Goal: Task Accomplishment & Management: Manage account settings

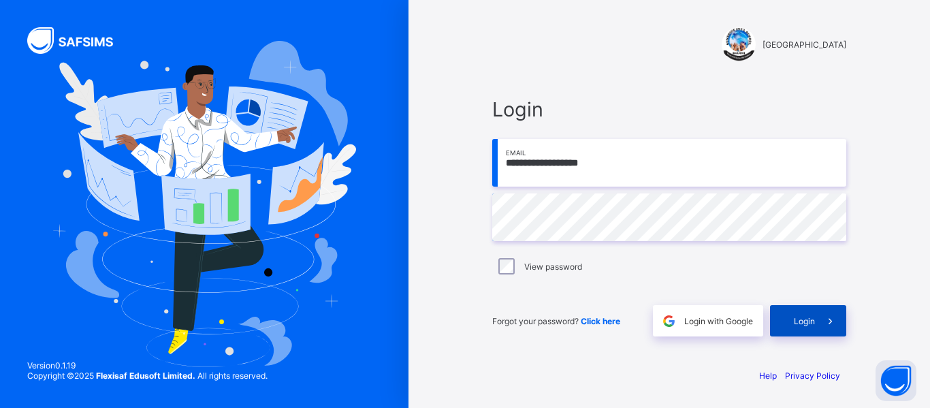
click at [800, 321] on span "Login" at bounding box center [803, 321] width 21 height 10
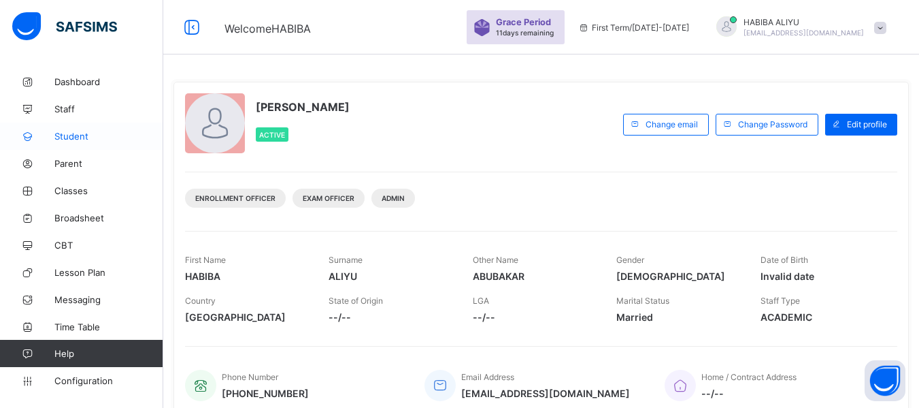
click at [57, 136] on span "Student" at bounding box center [108, 136] width 109 height 11
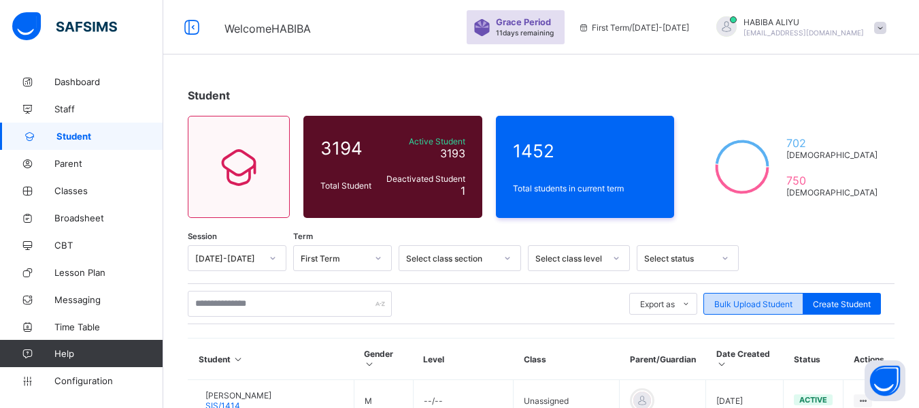
click at [733, 294] on div "Bulk Upload Student" at bounding box center [754, 304] width 100 height 22
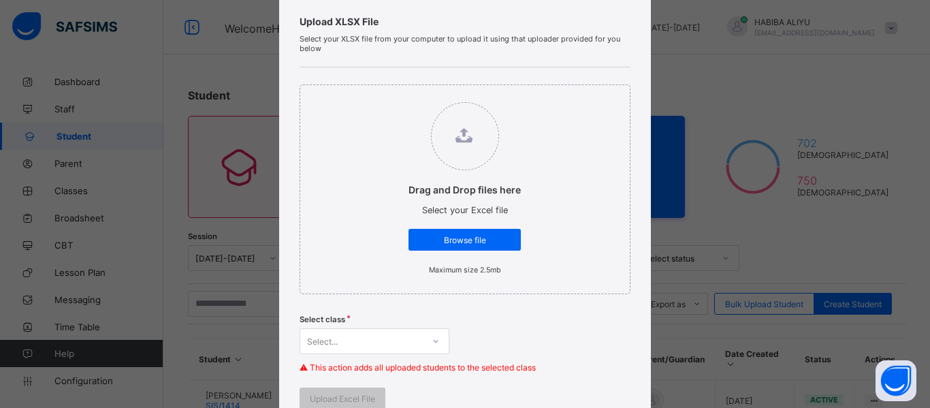
scroll to position [136, 0]
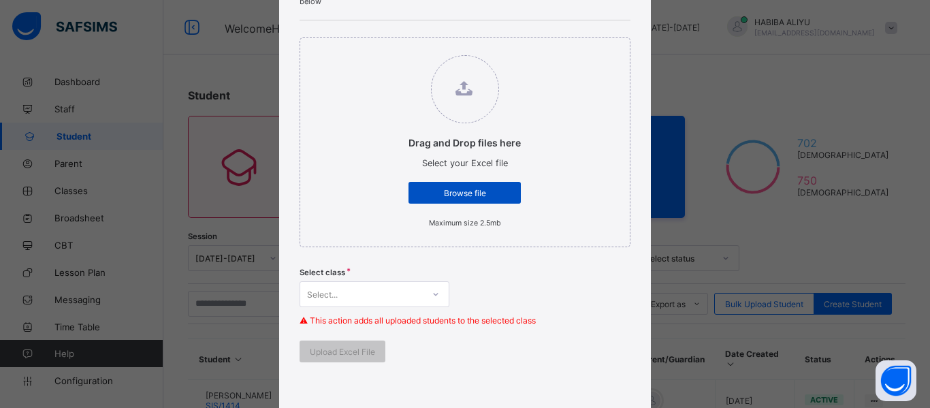
click at [454, 188] on span "Browse file" at bounding box center [465, 193] width 92 height 10
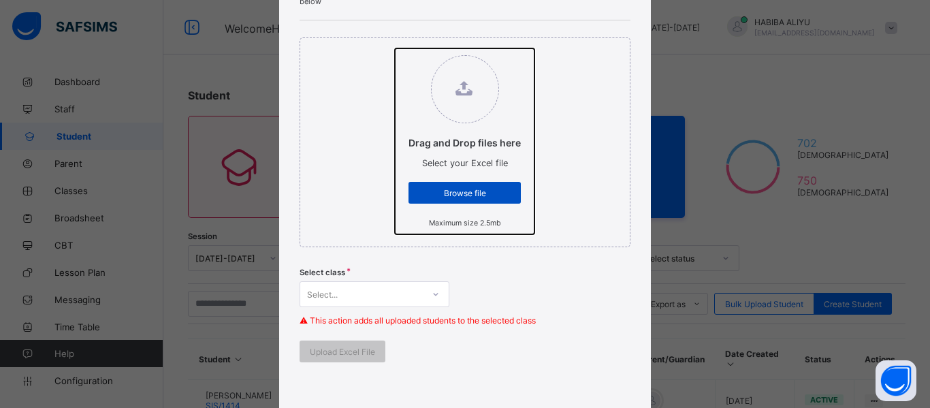
click at [395, 48] on input "Drag and Drop files here Select your Excel file Browse file Maximum size 2.5mb" at bounding box center [395, 48] width 0 height 0
type input "**********"
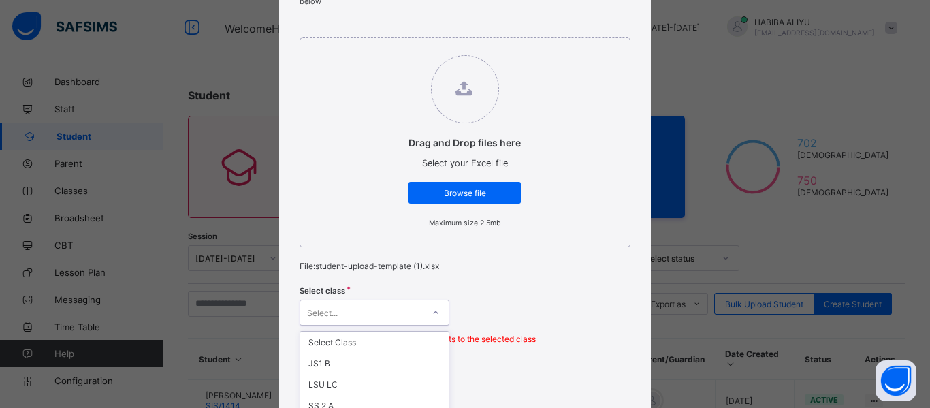
click at [336, 321] on div "option NUR 2 E focused, 6 of 69. 69 results available. Use Up and Down to choos…" at bounding box center [374, 312] width 150 height 26
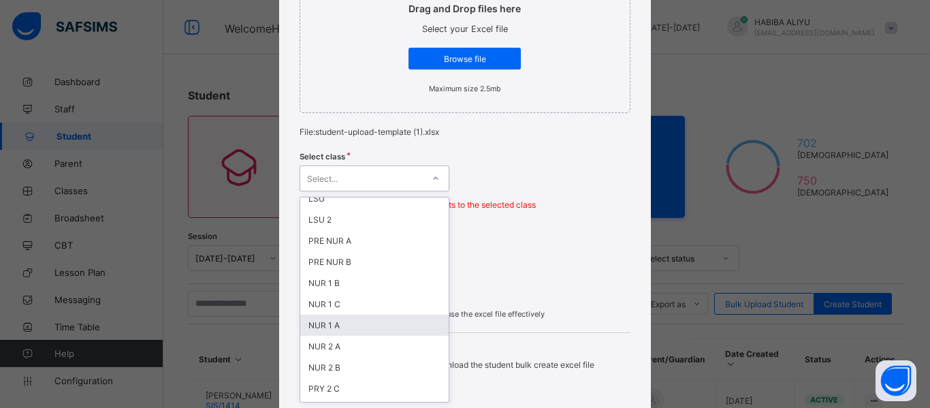
click at [331, 329] on div "NUR 1 A" at bounding box center [374, 324] width 148 height 21
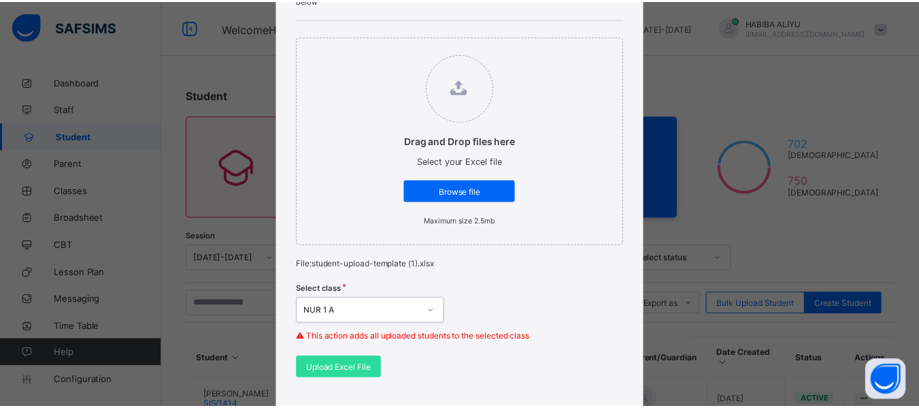
scroll to position [408, 0]
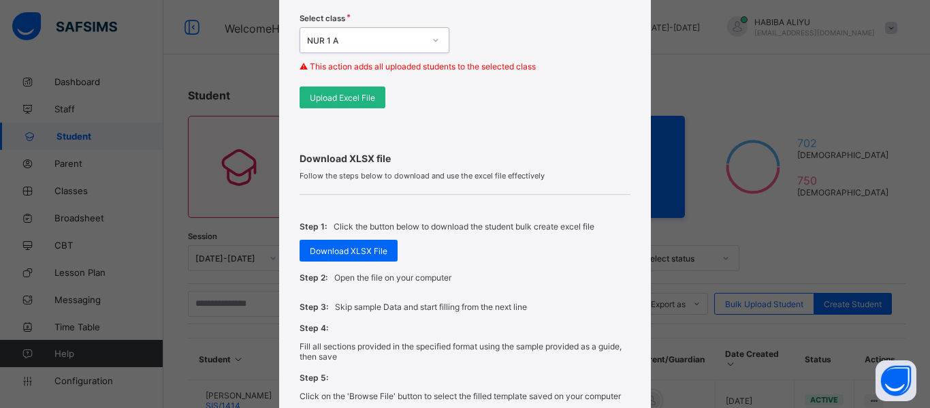
click at [320, 100] on span "Upload Excel File" at bounding box center [342, 98] width 65 height 10
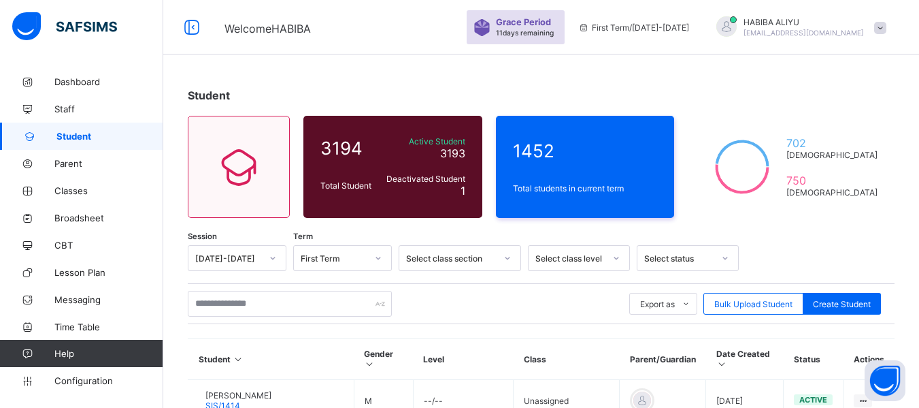
scroll to position [68, 0]
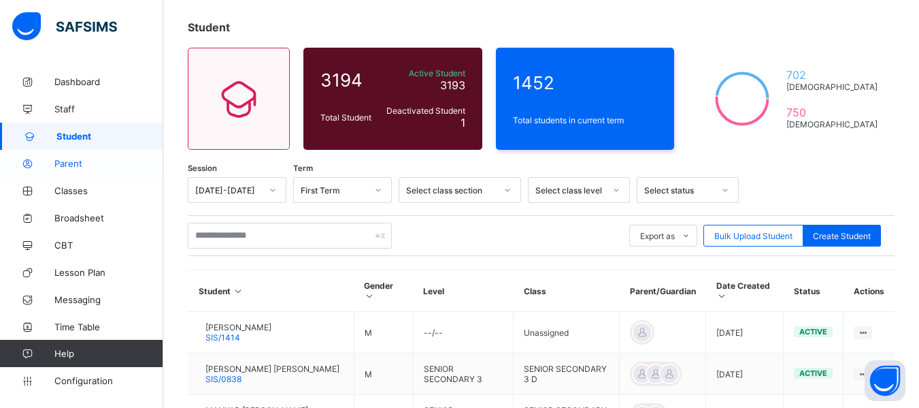
click at [47, 166] on icon at bounding box center [27, 164] width 54 height 10
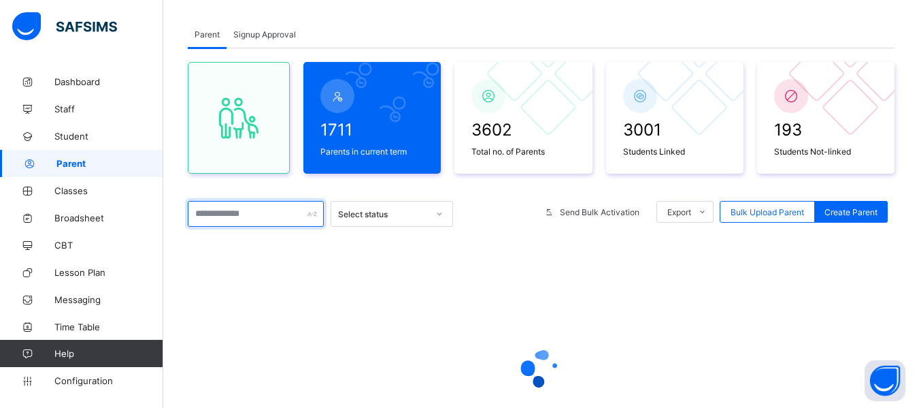
click at [222, 212] on input "text" at bounding box center [256, 214] width 136 height 26
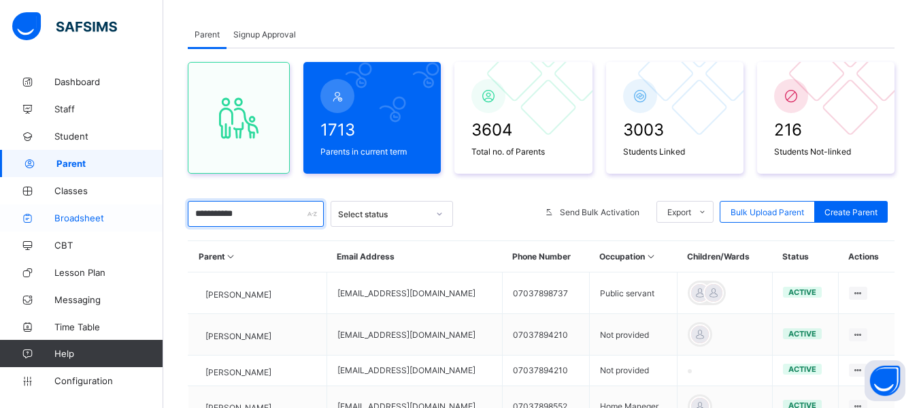
drag, startPoint x: 267, startPoint y: 216, endPoint x: 118, endPoint y: 223, distance: 148.5
click at [118, 223] on div "**********" at bounding box center [459, 346] width 919 height 828
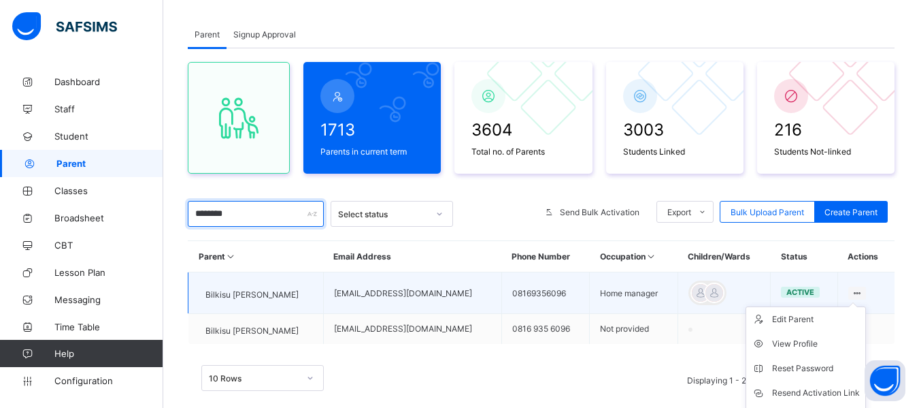
type input "********"
click at [866, 306] on ul "Edit Parent View Profile Reset Password Resend Activation Link Change Email Lin…" at bounding box center [806, 392] width 120 height 173
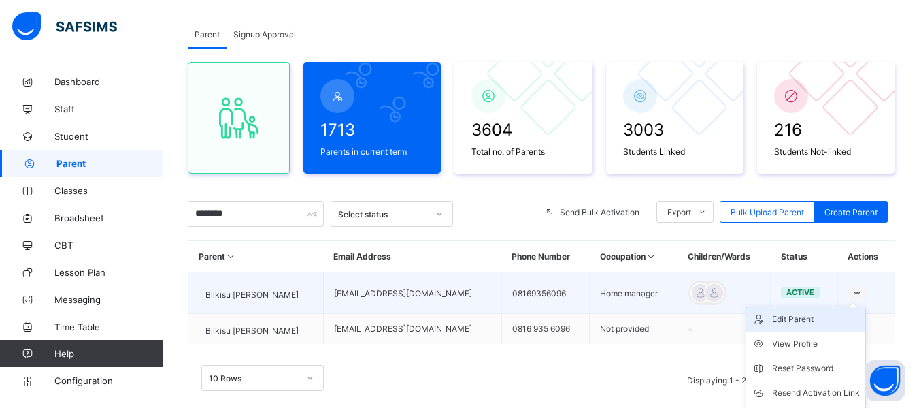
click at [802, 321] on div "Edit Parent" at bounding box center [816, 319] width 88 height 14
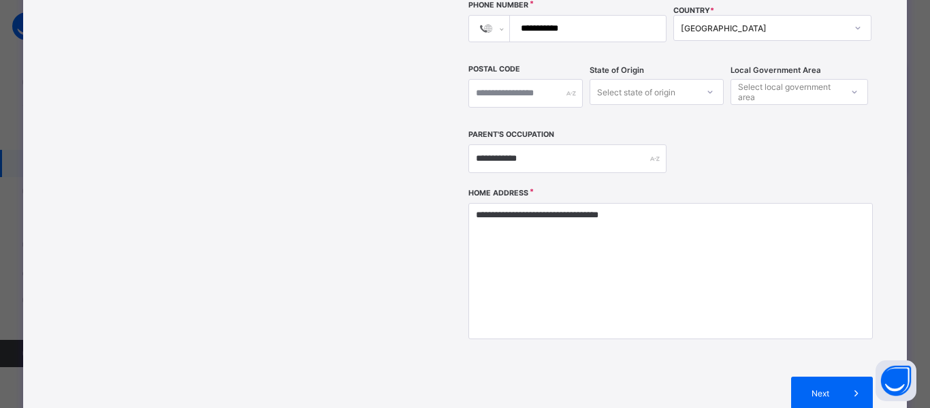
scroll to position [408, 0]
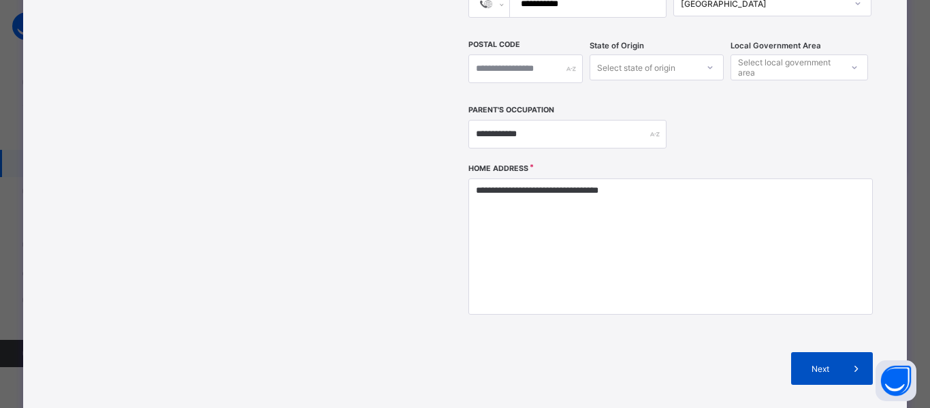
click at [831, 352] on div "Next" at bounding box center [832, 368] width 82 height 33
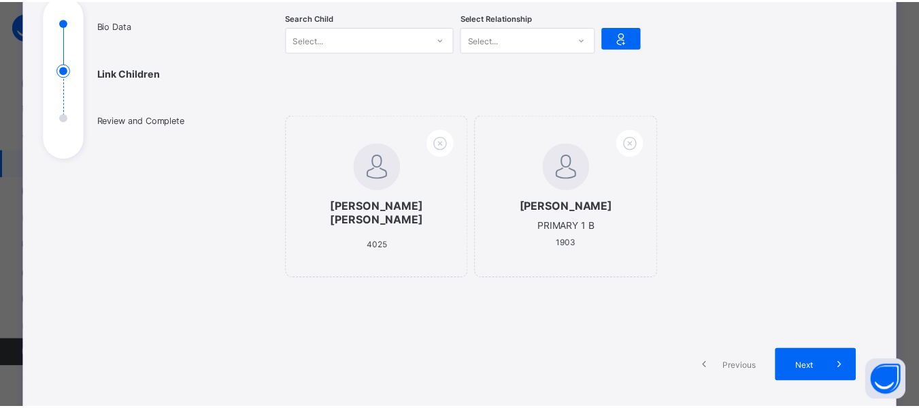
scroll to position [155, 0]
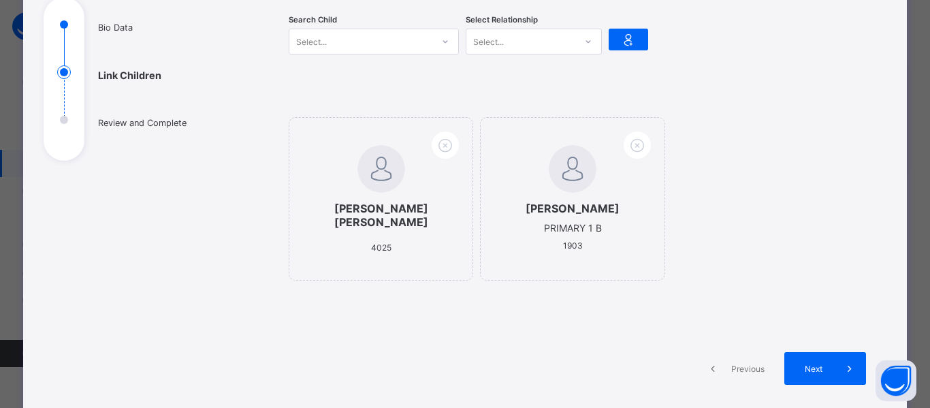
click at [359, 50] on div "Select..." at bounding box center [360, 41] width 143 height 19
click at [359, 43] on div "Select..." at bounding box center [360, 41] width 143 height 19
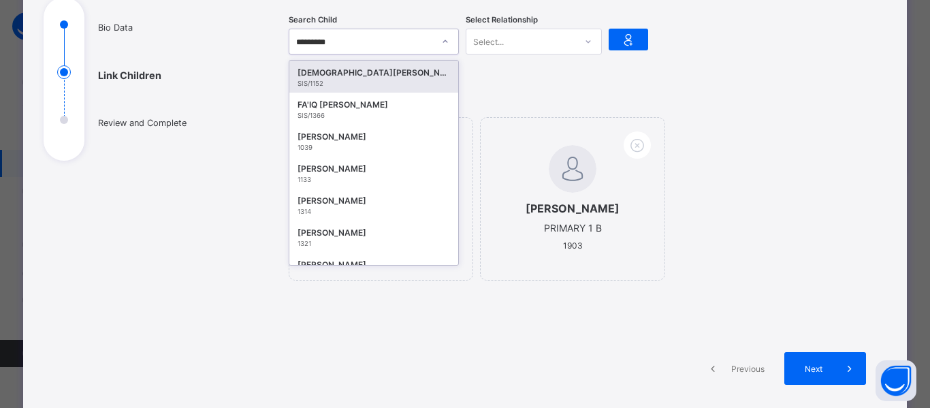
type input "**********"
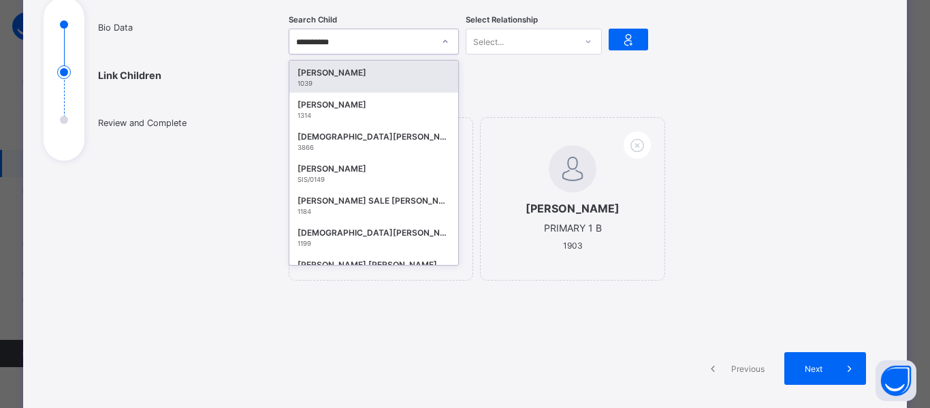
click at [380, 76] on div "[PERSON_NAME]" at bounding box center [373, 73] width 152 height 14
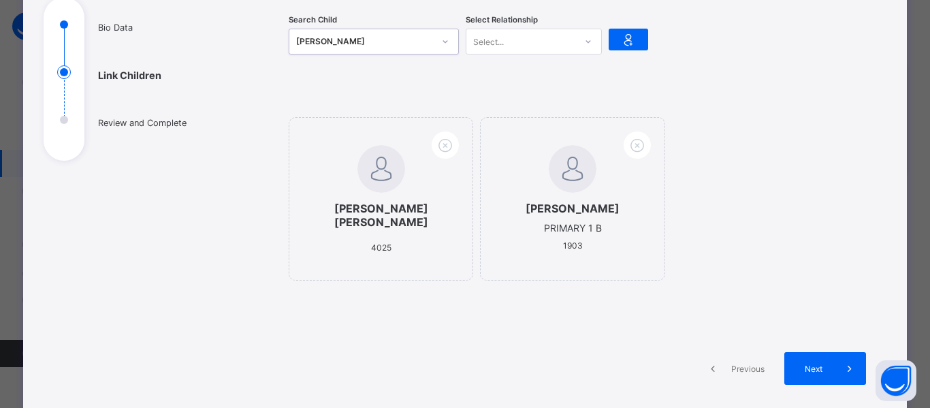
click at [502, 40] on div "Select..." at bounding box center [520, 41] width 109 height 19
click at [507, 94] on div "Mother" at bounding box center [533, 92] width 135 height 21
click at [623, 36] on icon at bounding box center [628, 39] width 19 height 16
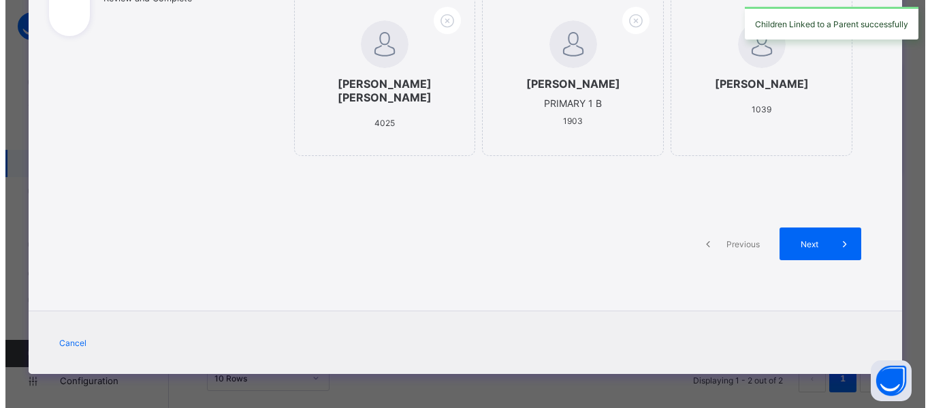
scroll to position [291, 0]
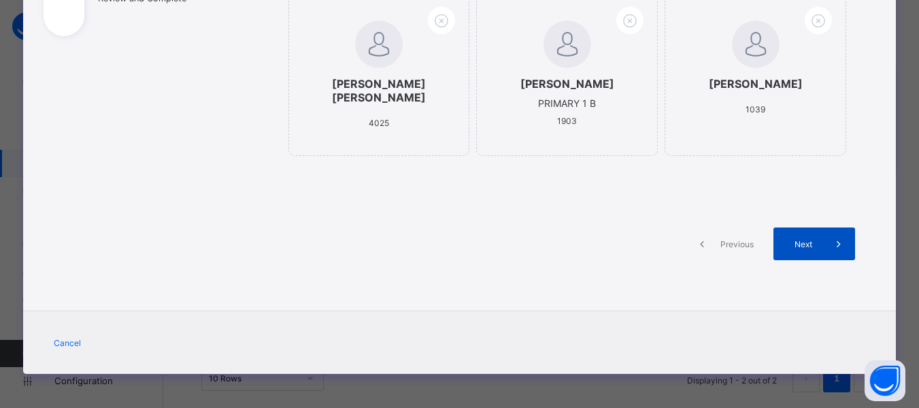
click at [791, 250] on div "Next" at bounding box center [815, 243] width 82 height 33
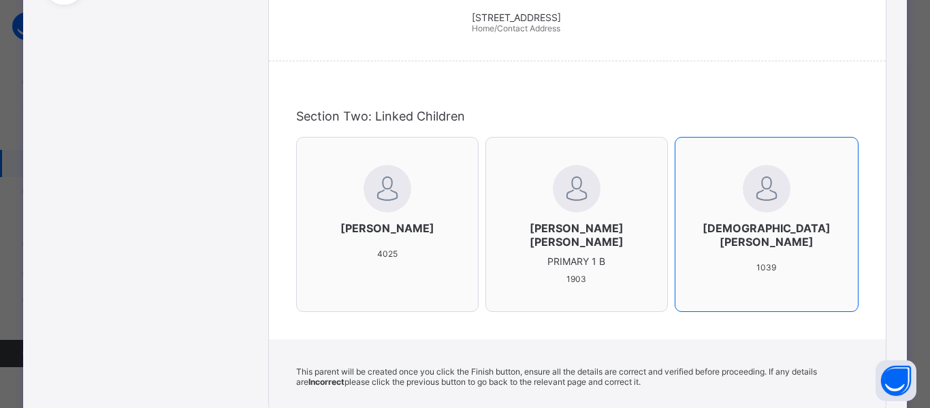
scroll to position [408, 0]
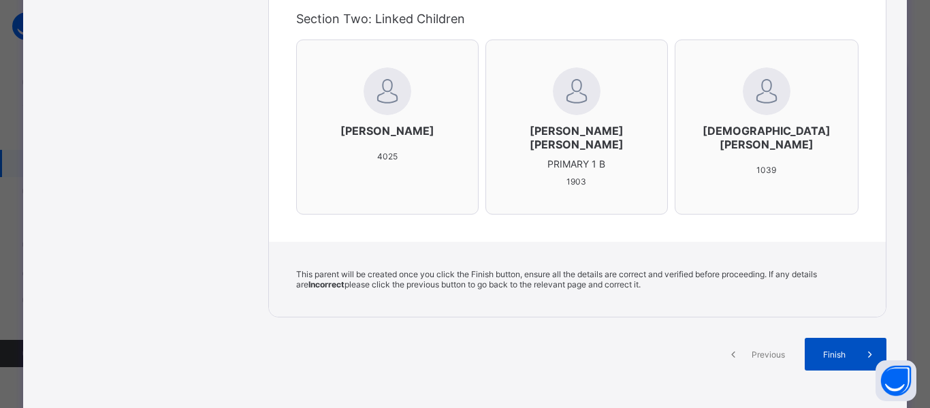
click at [836, 359] on span "Finish" at bounding box center [834, 354] width 39 height 10
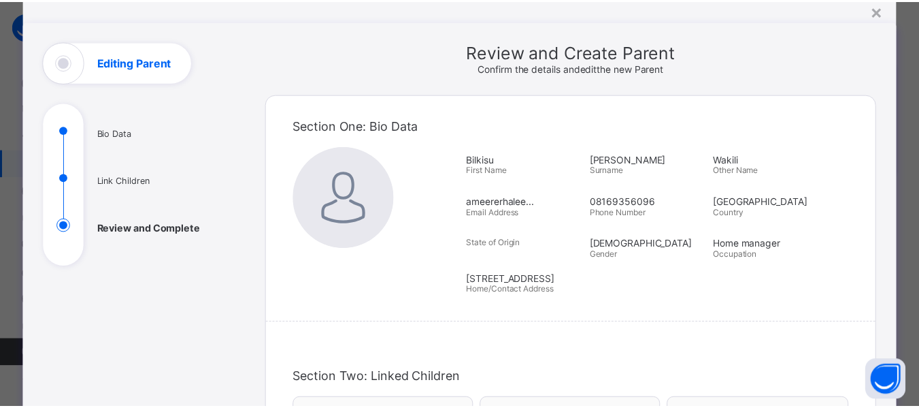
scroll to position [1, 0]
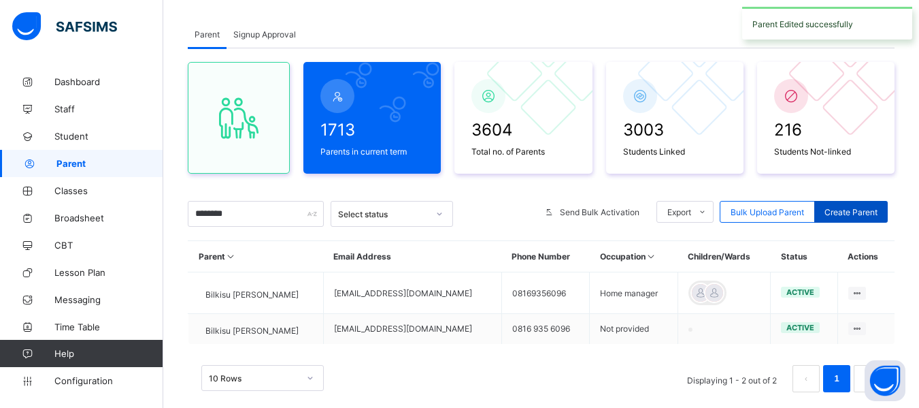
click at [867, 214] on span "Create Parent" at bounding box center [851, 212] width 53 height 10
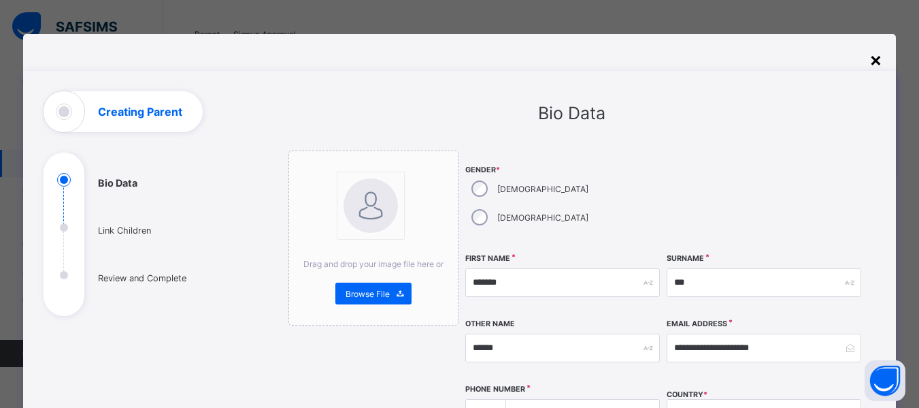
click at [872, 63] on div "×" at bounding box center [876, 59] width 13 height 23
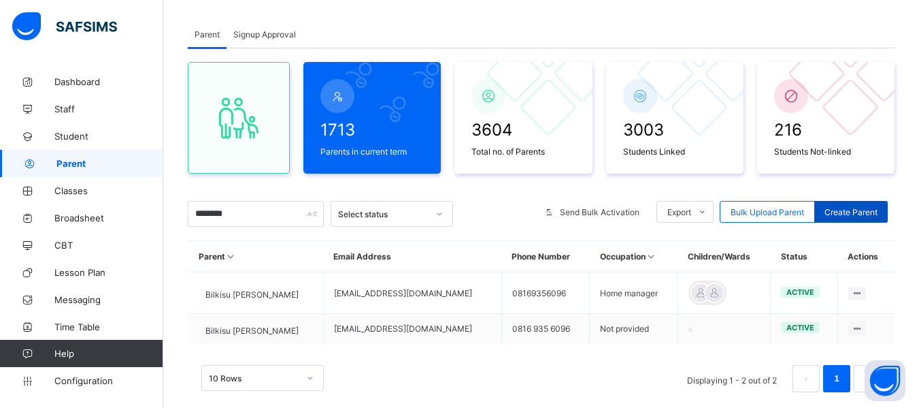
click at [851, 212] on span "Create Parent" at bounding box center [851, 212] width 53 height 10
select select "**"
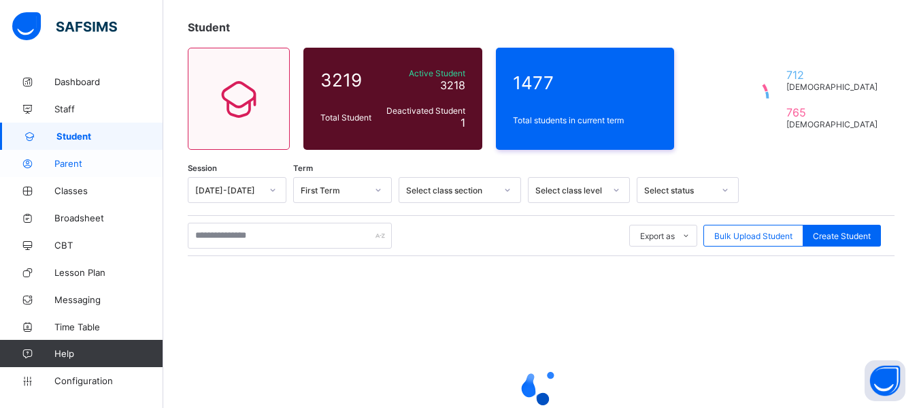
click at [82, 160] on span "Parent" at bounding box center [108, 163] width 109 height 11
select select "**"
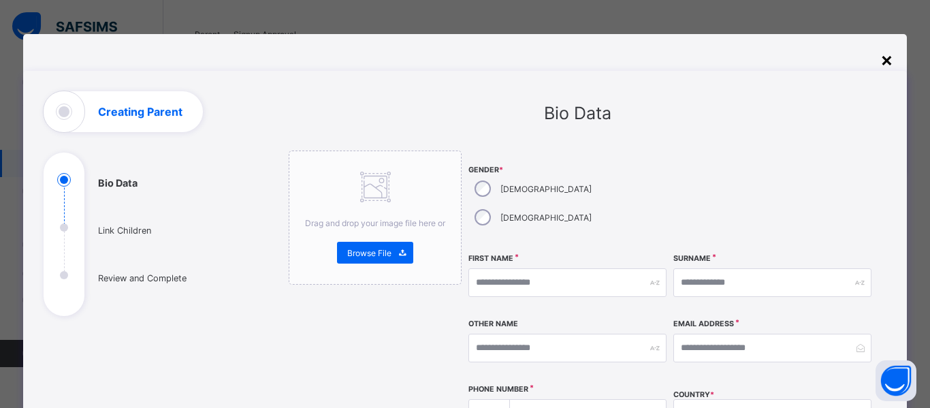
click at [882, 52] on div "×" at bounding box center [886, 59] width 13 height 23
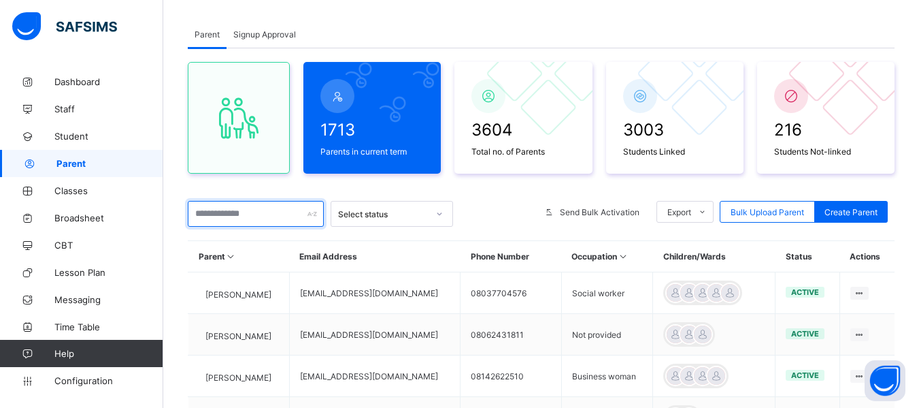
click at [249, 217] on input "text" at bounding box center [256, 214] width 136 height 26
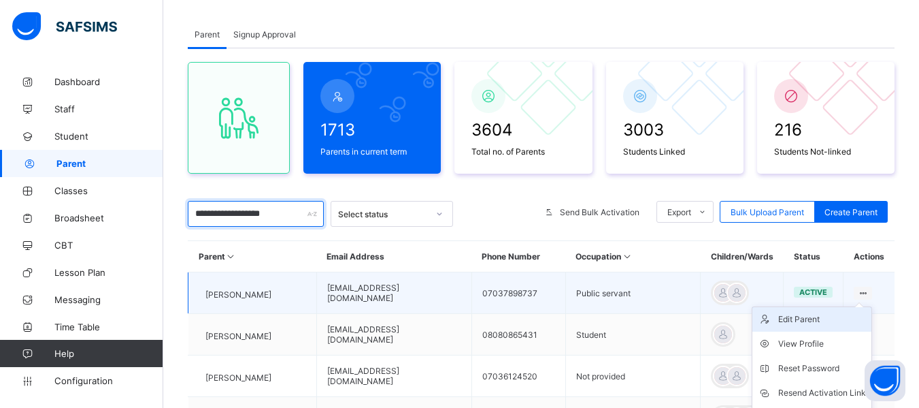
type input "**********"
click at [819, 316] on div "Edit Parent" at bounding box center [823, 319] width 88 height 14
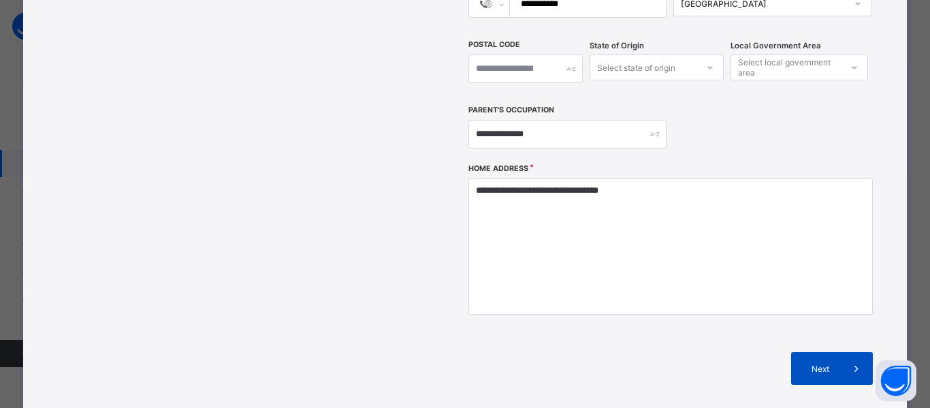
click at [816, 352] on div "Next" at bounding box center [832, 368] width 82 height 33
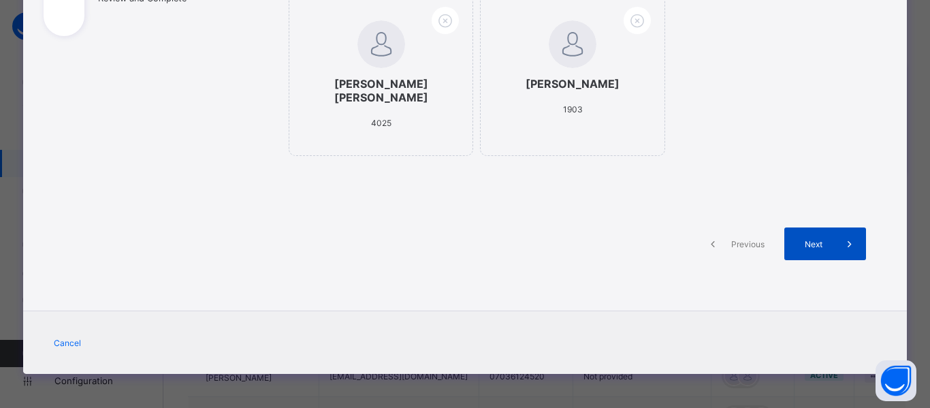
click at [821, 243] on span "Next" at bounding box center [813, 244] width 39 height 10
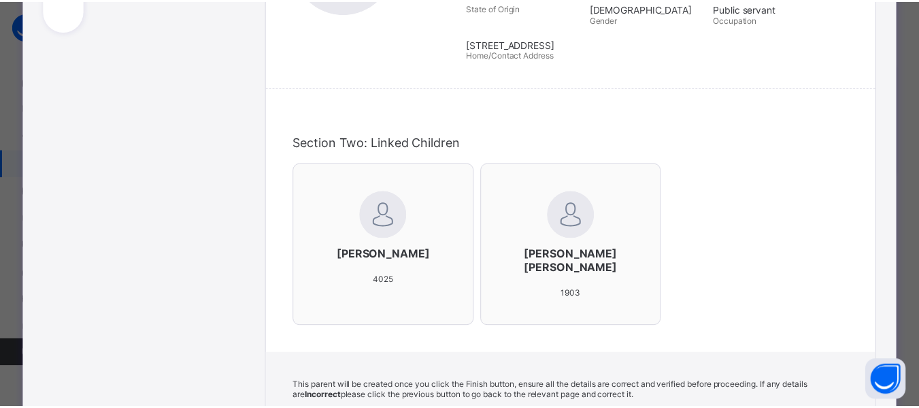
scroll to position [272, 0]
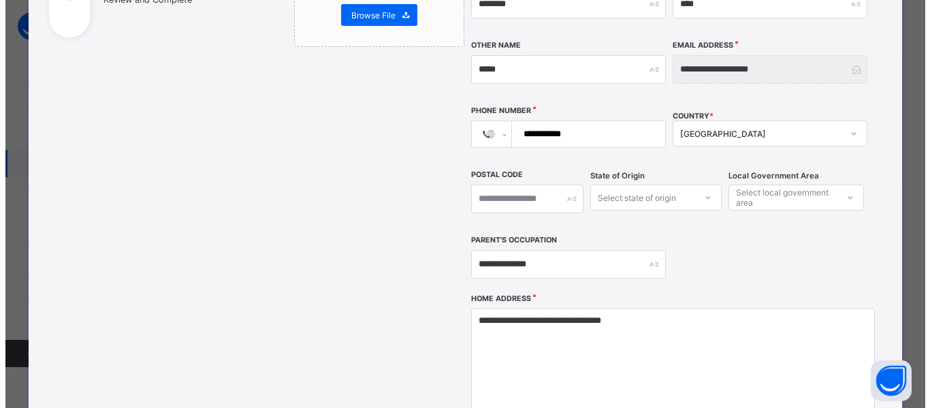
scroll to position [340, 0]
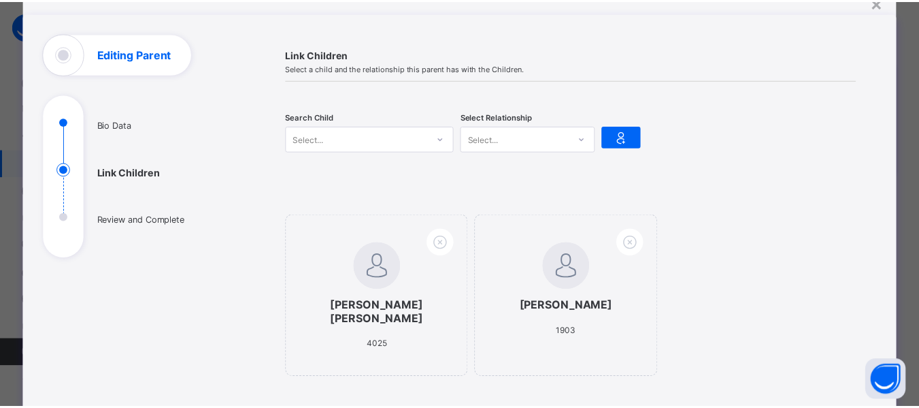
scroll to position [7, 0]
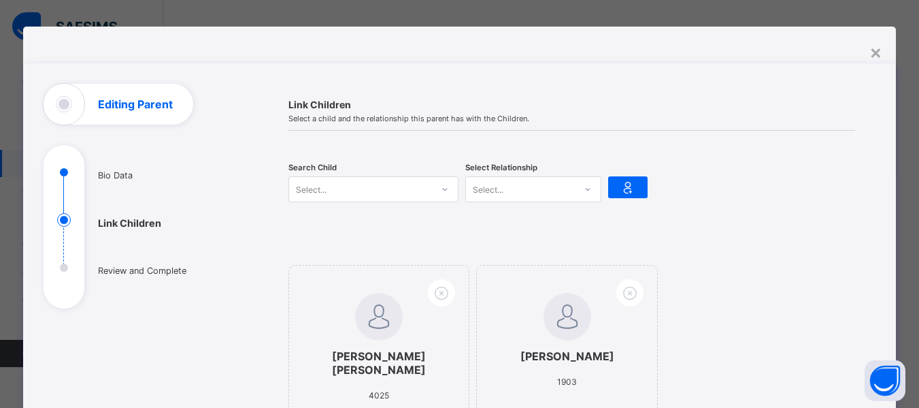
click at [373, 191] on div "Select..." at bounding box center [360, 189] width 143 height 19
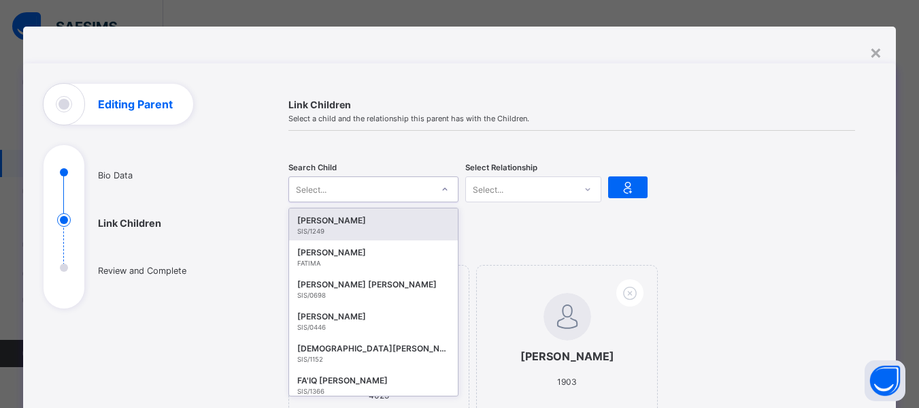
scroll to position [18, 0]
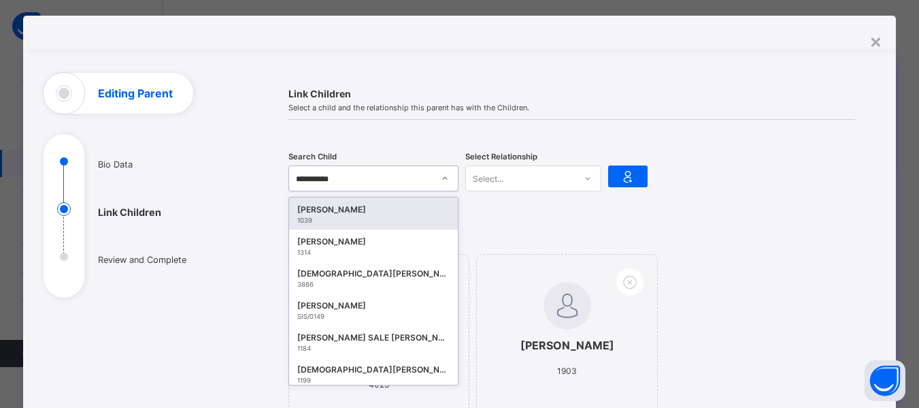
type input "**********"
click at [372, 210] on div "[PERSON_NAME]" at bounding box center [373, 210] width 152 height 14
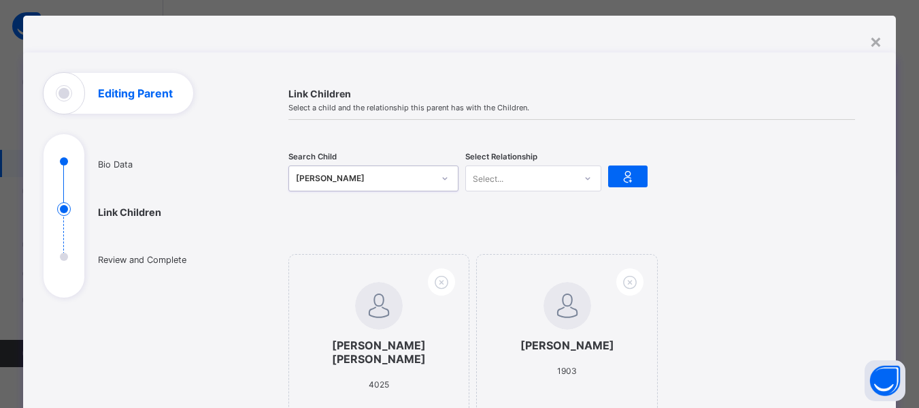
click at [505, 178] on div "Select..." at bounding box center [520, 178] width 109 height 19
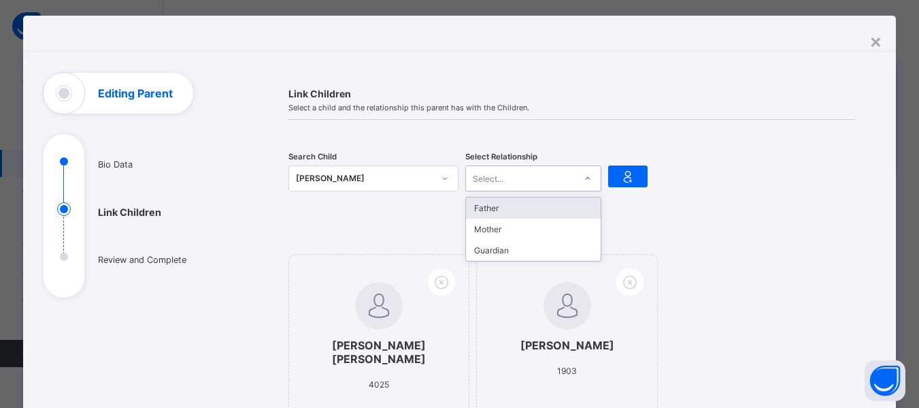
click at [495, 205] on div "Father" at bounding box center [533, 207] width 135 height 21
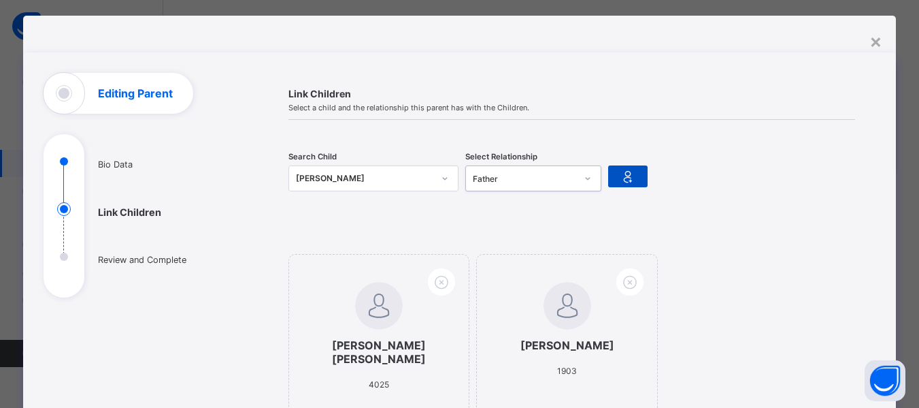
click at [619, 175] on icon at bounding box center [628, 176] width 19 height 16
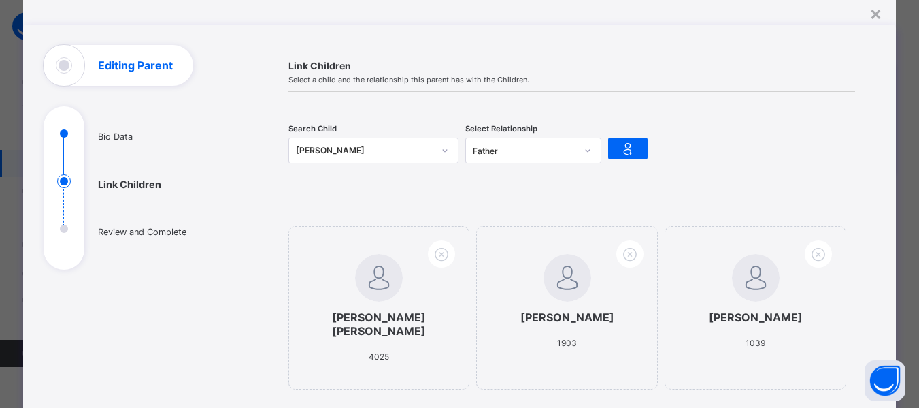
scroll to position [86, 0]
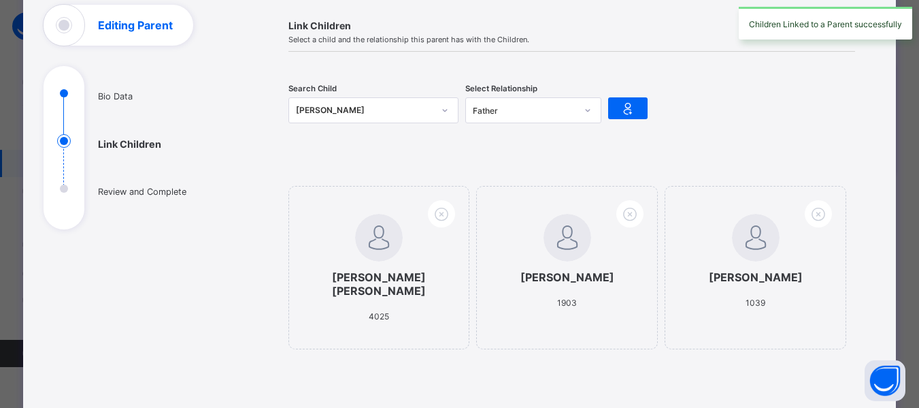
click at [385, 117] on div "MUHAMMAD AL-AMIN USMAN 1039" at bounding box center [360, 110] width 143 height 19
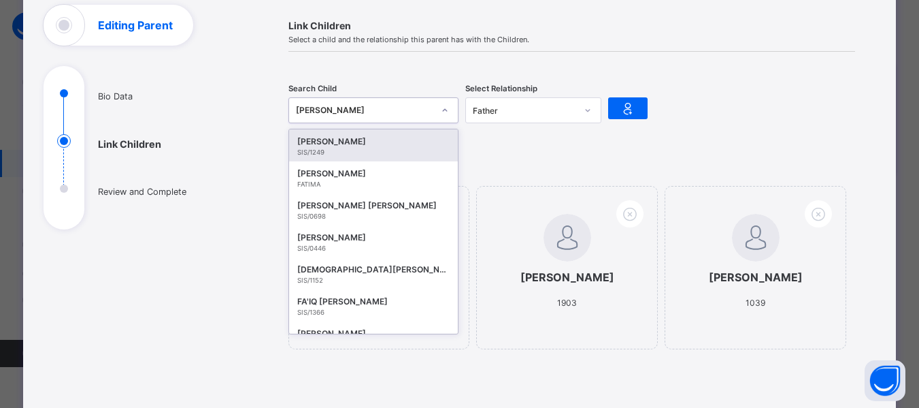
click at [441, 108] on icon at bounding box center [445, 110] width 8 height 14
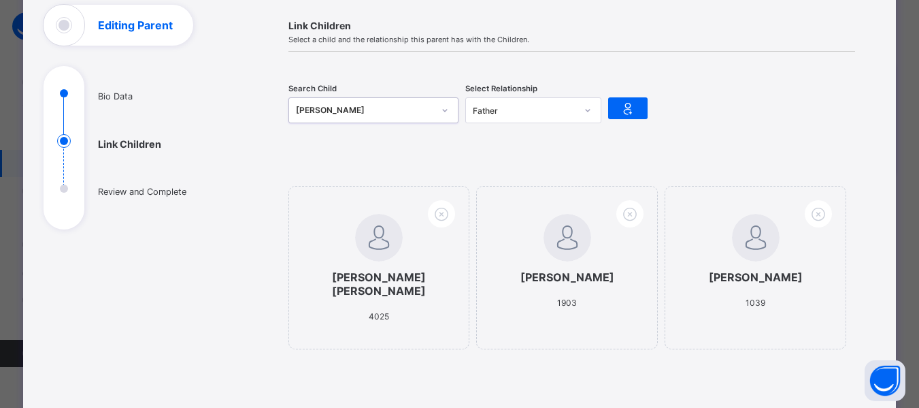
click at [419, 112] on div "[PERSON_NAME]" at bounding box center [364, 110] width 137 height 14
click at [441, 110] on icon at bounding box center [445, 110] width 8 height 14
click at [387, 109] on div "[PERSON_NAME]" at bounding box center [364, 110] width 137 height 14
click at [95, 97] on ul "Bio Data Link Children Review and Complete" at bounding box center [146, 157] width 204 height 143
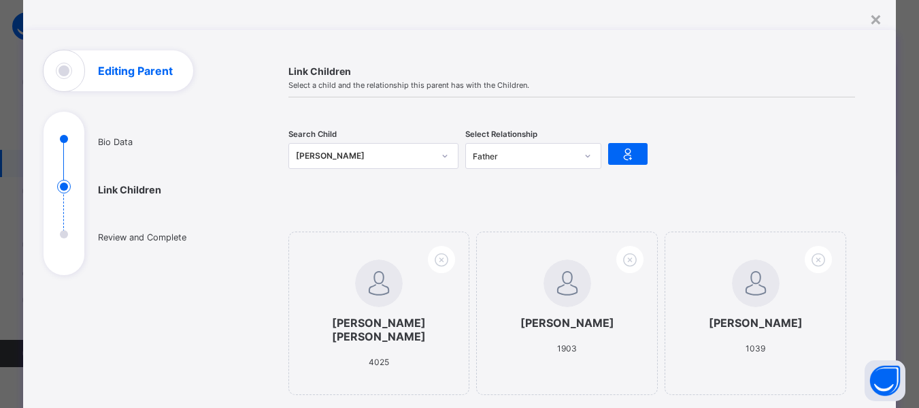
scroll to position [7, 0]
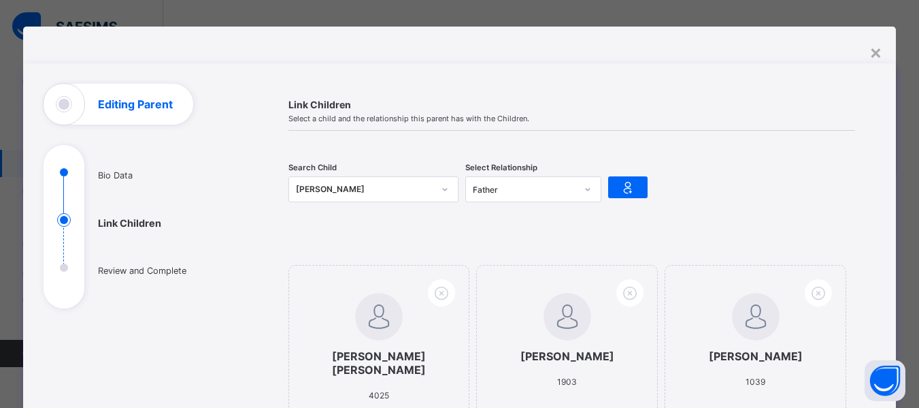
click at [323, 186] on div "[PERSON_NAME]" at bounding box center [364, 189] width 137 height 14
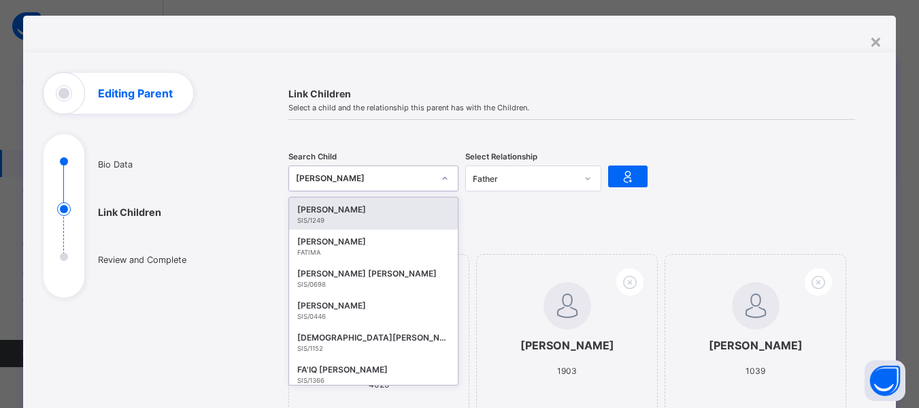
scroll to position [18, 0]
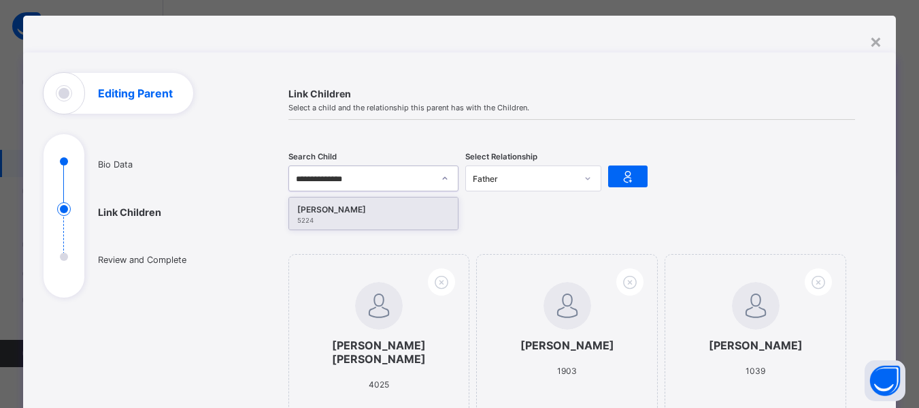
type input "**********"
click at [330, 210] on div "[PERSON_NAME]" at bounding box center [373, 210] width 152 height 14
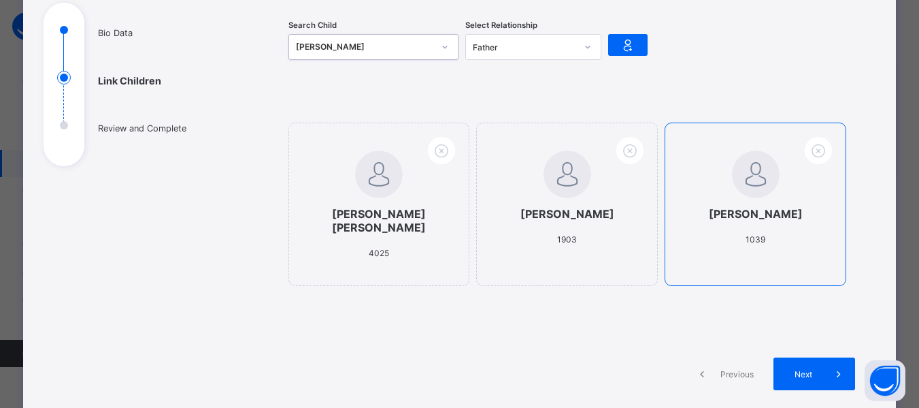
scroll to position [144, 0]
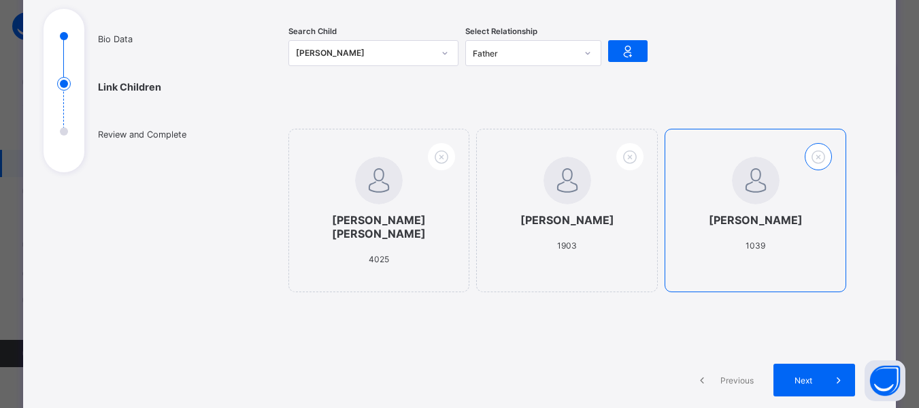
click at [815, 152] on icon at bounding box center [818, 157] width 21 height 18
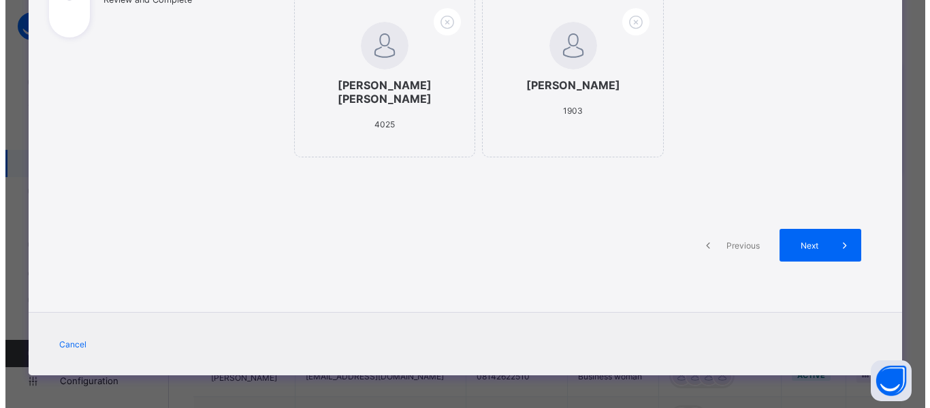
scroll to position [280, 0]
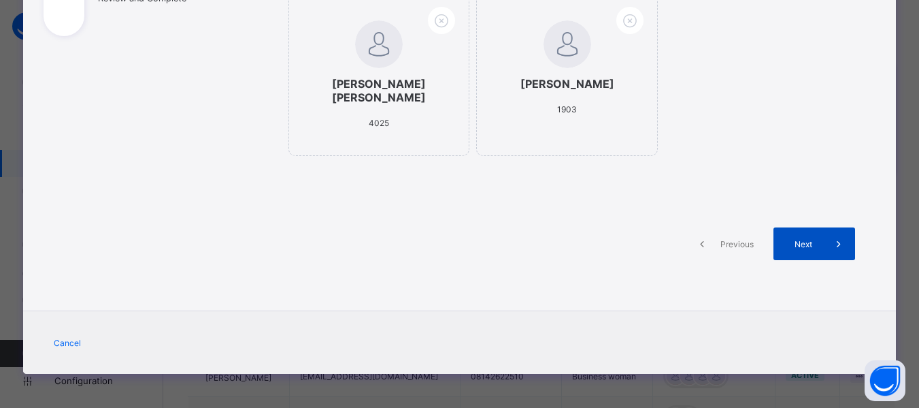
click at [798, 246] on span "Next" at bounding box center [803, 244] width 39 height 10
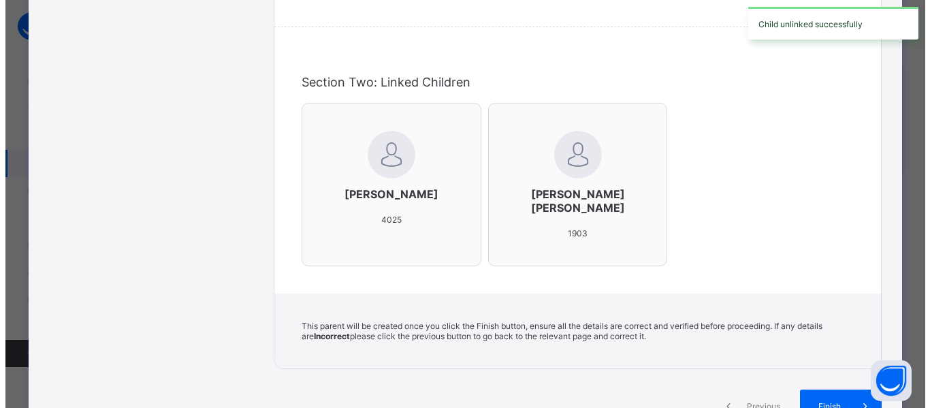
scroll to position [416, 0]
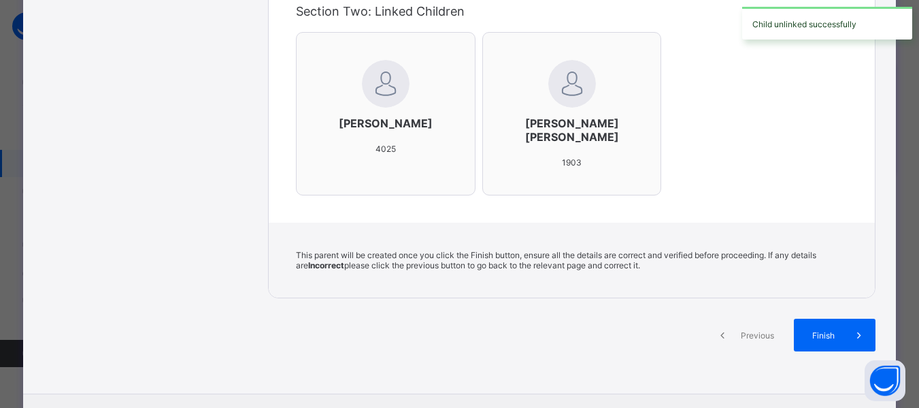
click at [740, 335] on span "Previous" at bounding box center [757, 335] width 37 height 10
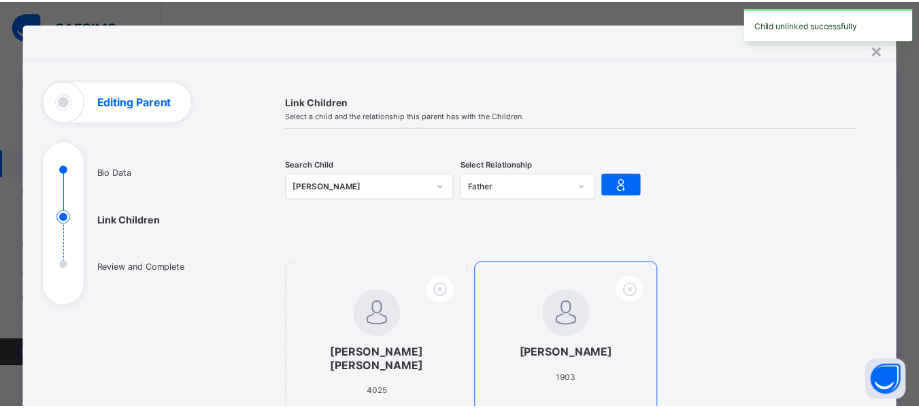
scroll to position [7, 0]
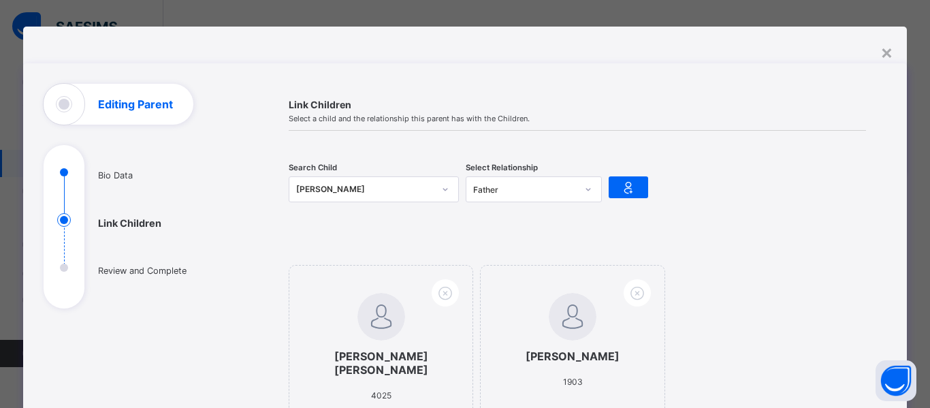
drag, startPoint x: 640, startPoint y: 189, endPoint x: 639, endPoint y: 203, distance: 14.3
click at [640, 189] on div at bounding box center [627, 187] width 39 height 22
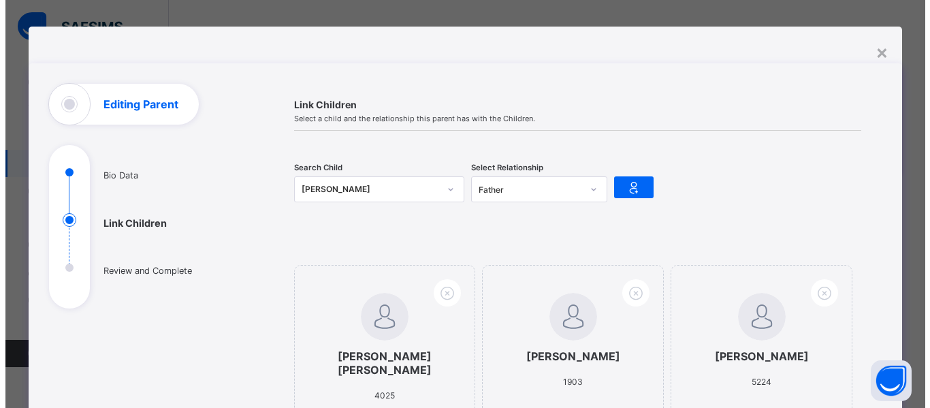
scroll to position [212, 0]
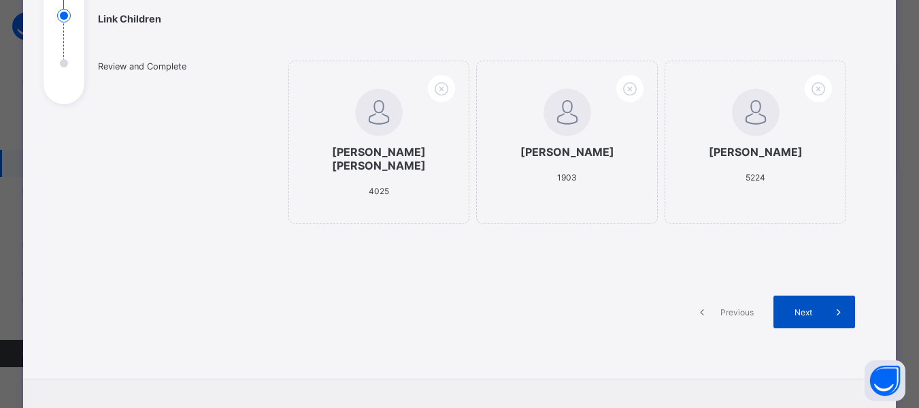
click at [817, 312] on span "Next" at bounding box center [803, 312] width 39 height 10
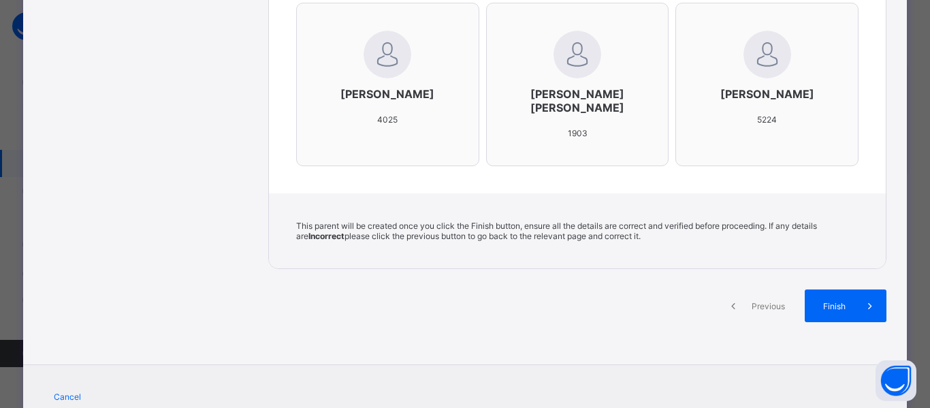
scroll to position [484, 0]
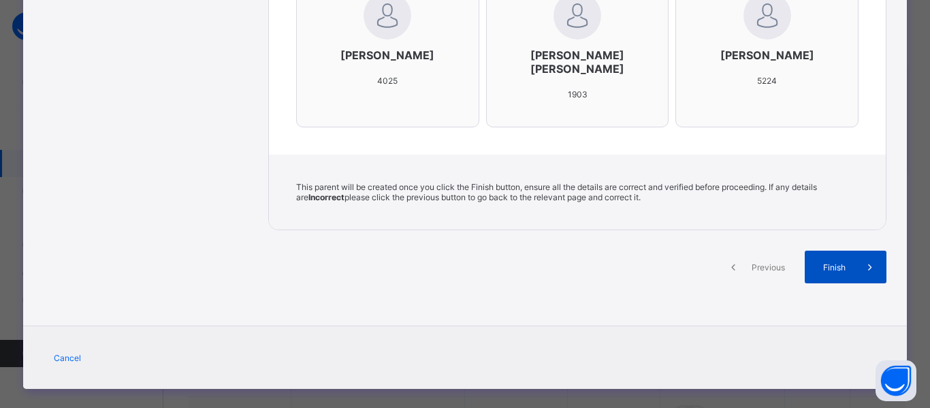
click at [836, 272] on span "Finish" at bounding box center [834, 267] width 39 height 10
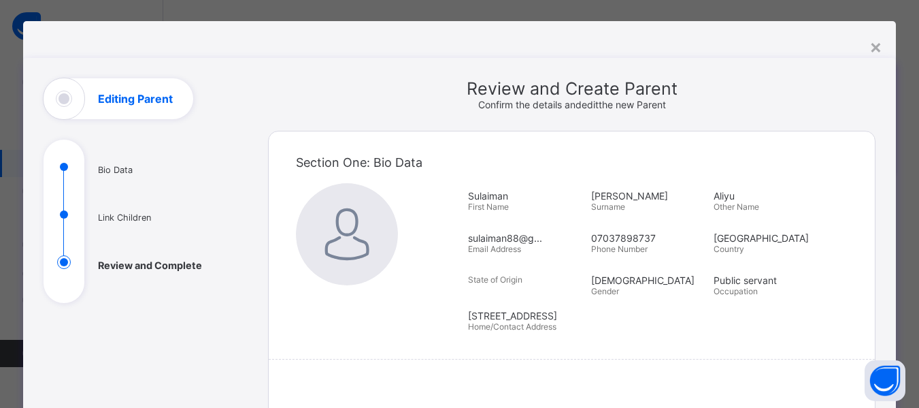
scroll to position [0, 0]
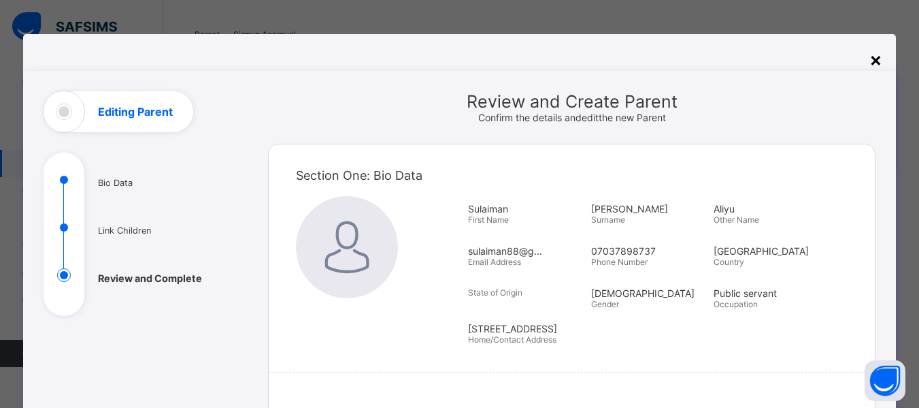
click at [874, 61] on div "×" at bounding box center [876, 59] width 13 height 23
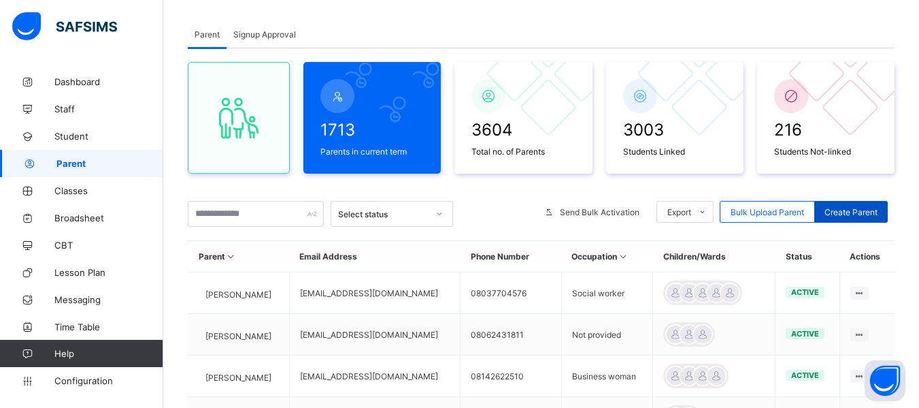
click at [842, 212] on span "Create Parent" at bounding box center [851, 212] width 53 height 10
select select "**"
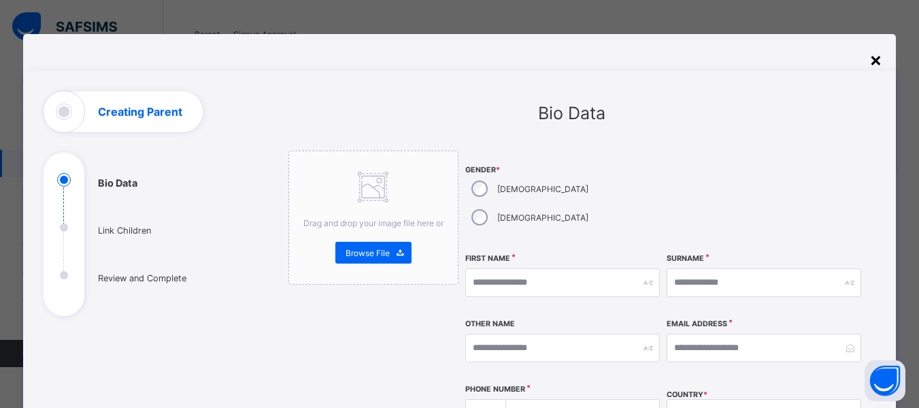
click at [875, 61] on div "×" at bounding box center [876, 59] width 13 height 23
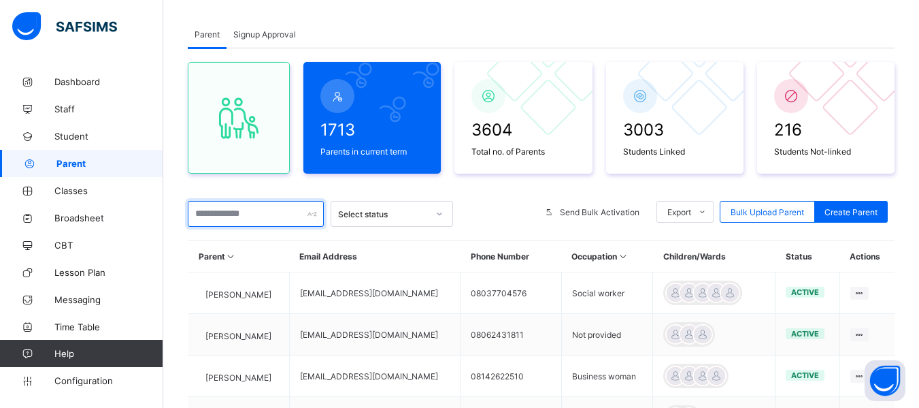
click at [228, 212] on input "text" at bounding box center [256, 214] width 136 height 26
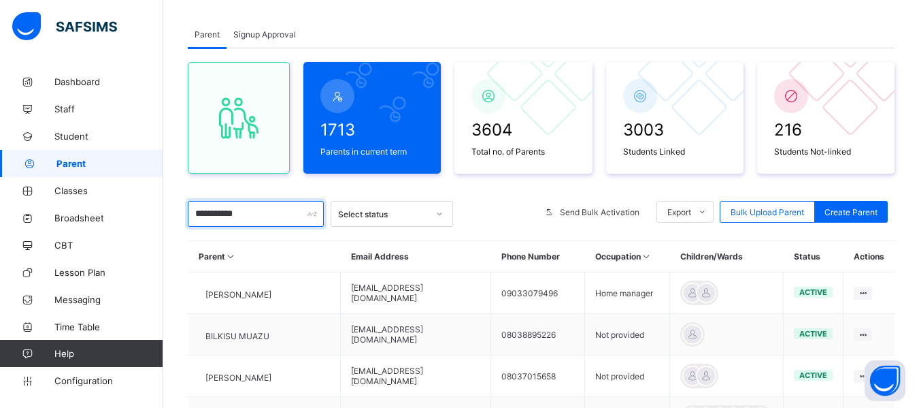
drag, startPoint x: 265, startPoint y: 216, endPoint x: 178, endPoint y: 243, distance: 90.6
click at [178, 243] on div "**********" at bounding box center [541, 389] width 756 height 779
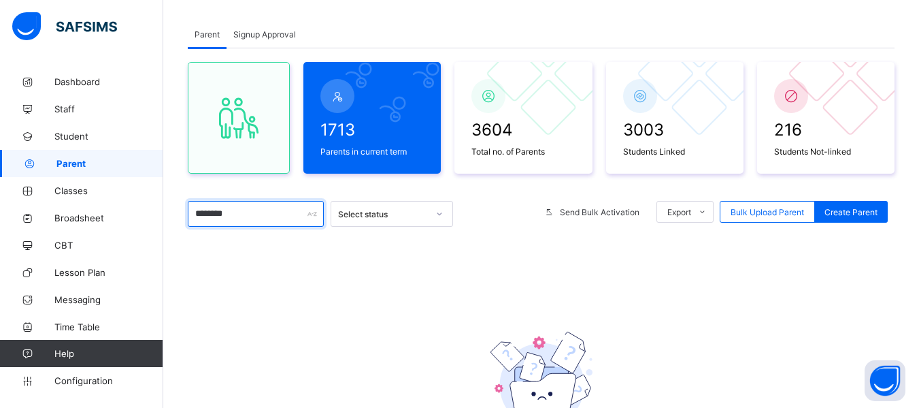
click at [265, 221] on input "********" at bounding box center [256, 214] width 136 height 26
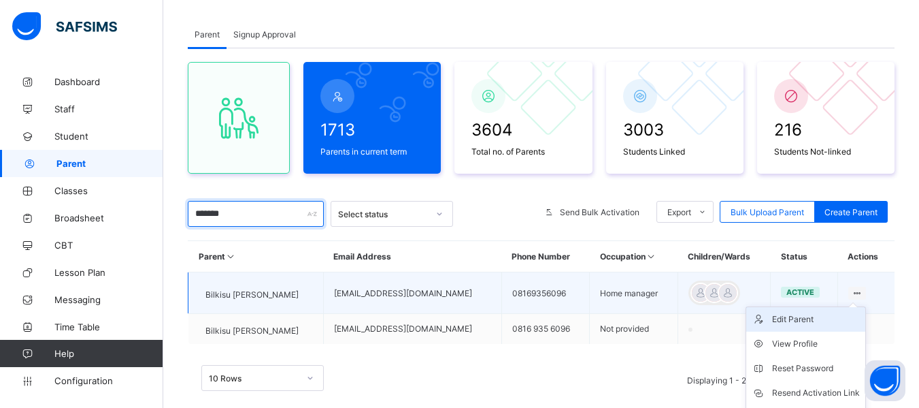
type input "*******"
click at [820, 314] on div "Edit Parent" at bounding box center [816, 319] width 88 height 14
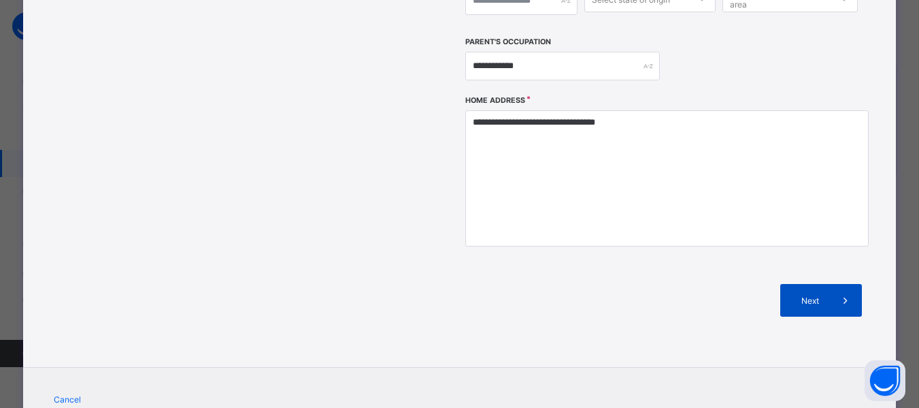
click at [797, 295] on span "Next" at bounding box center [810, 300] width 39 height 10
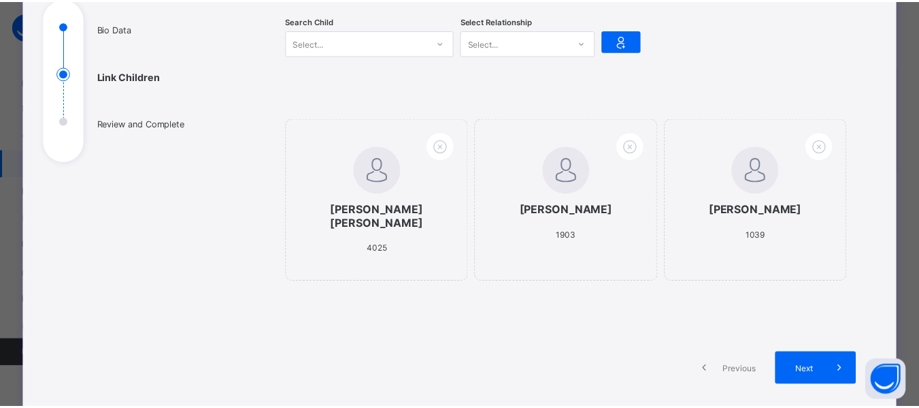
scroll to position [7, 0]
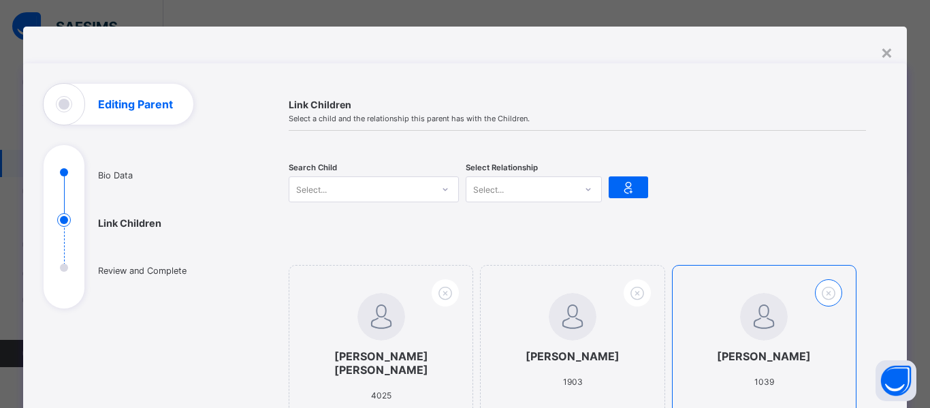
click at [825, 289] on icon at bounding box center [828, 293] width 21 height 18
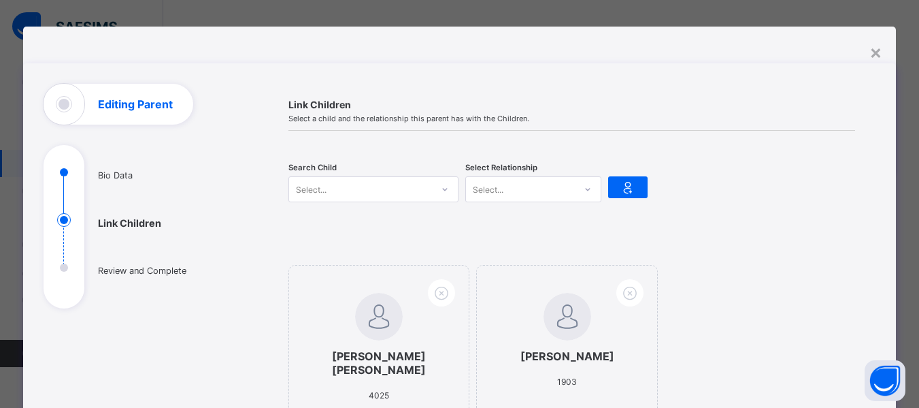
click at [325, 189] on div "Select..." at bounding box center [360, 189] width 143 height 19
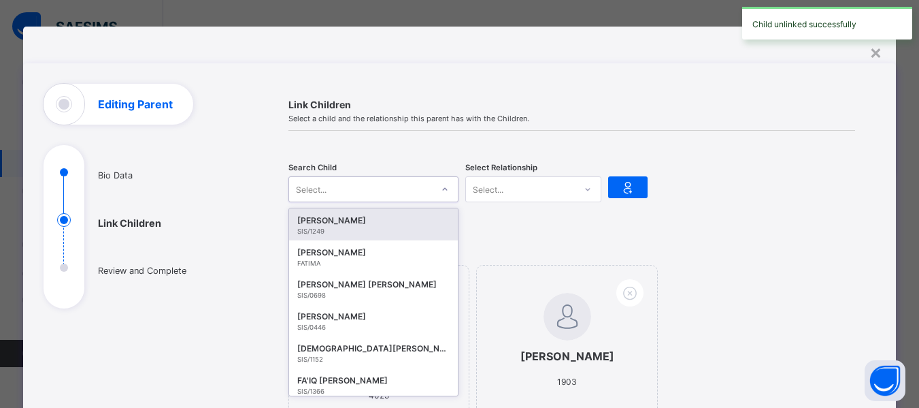
scroll to position [18, 0]
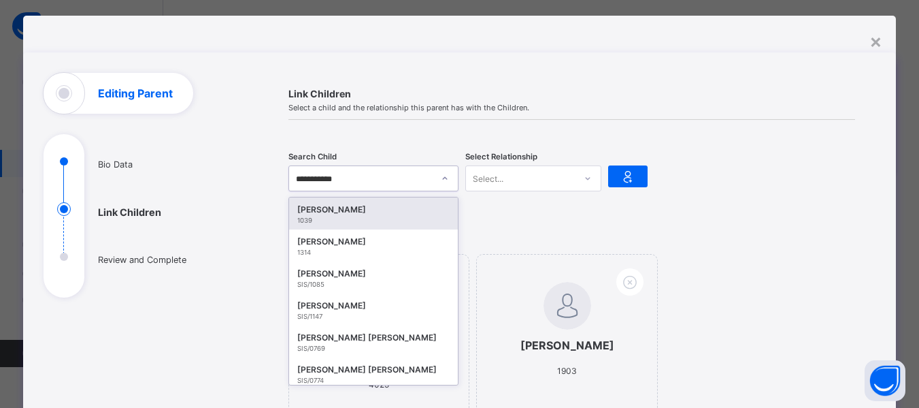
type input "**********"
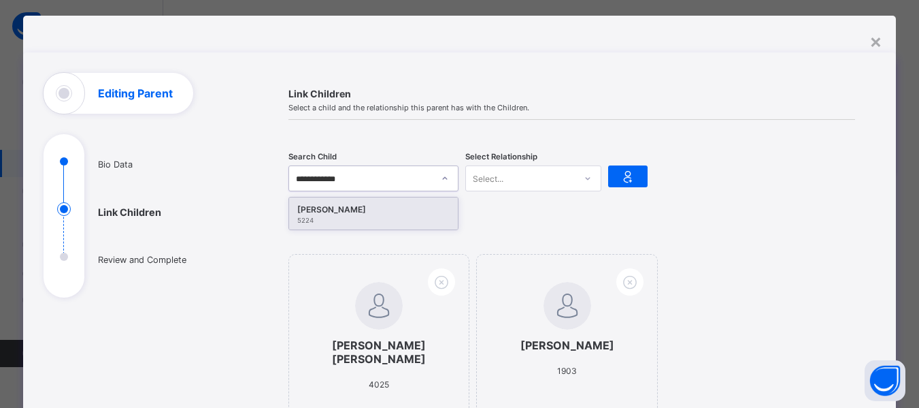
click at [338, 221] on div "5224" at bounding box center [373, 219] width 152 height 7
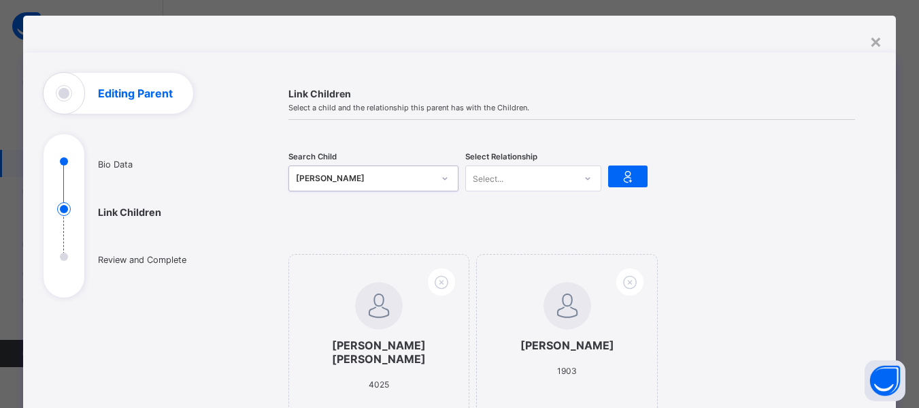
click at [497, 180] on div "Select..." at bounding box center [520, 178] width 109 height 19
click at [473, 233] on div "Mother" at bounding box center [533, 228] width 135 height 21
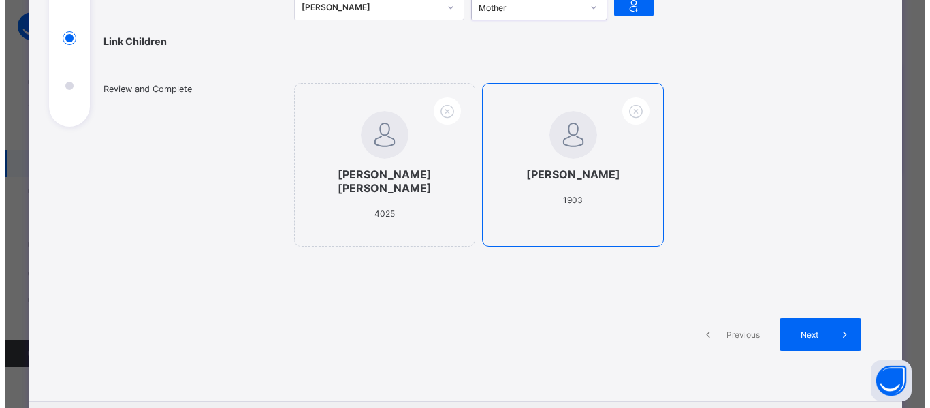
scroll to position [223, 0]
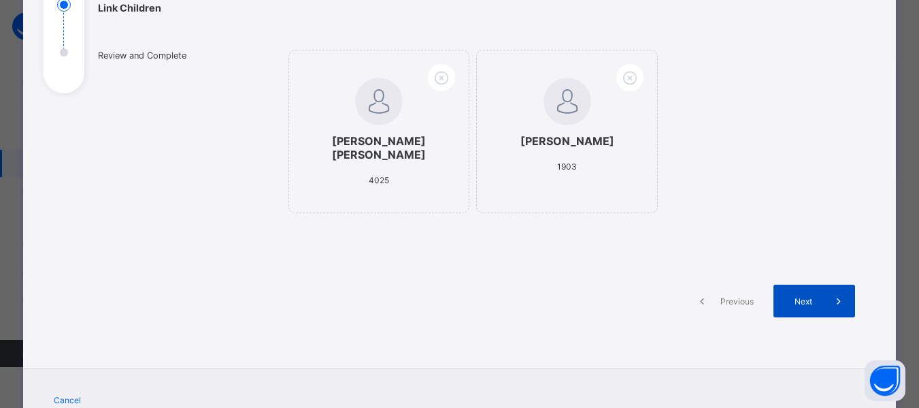
click at [802, 289] on div "Next" at bounding box center [815, 300] width 82 height 33
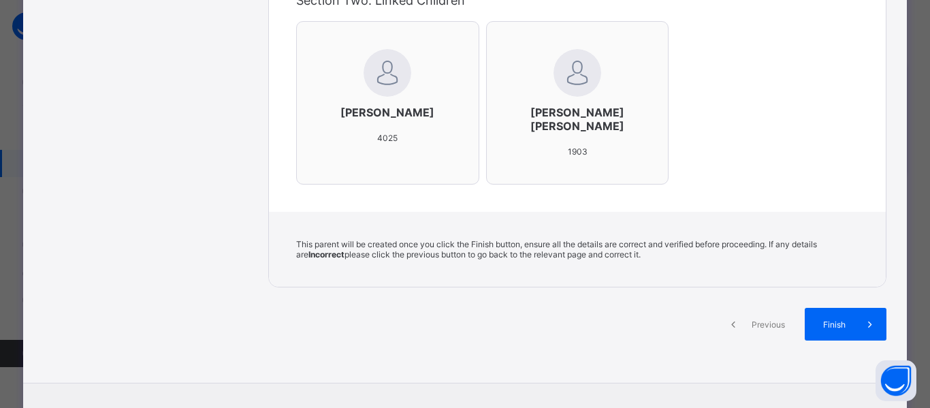
click at [766, 325] on span "Previous" at bounding box center [767, 324] width 37 height 10
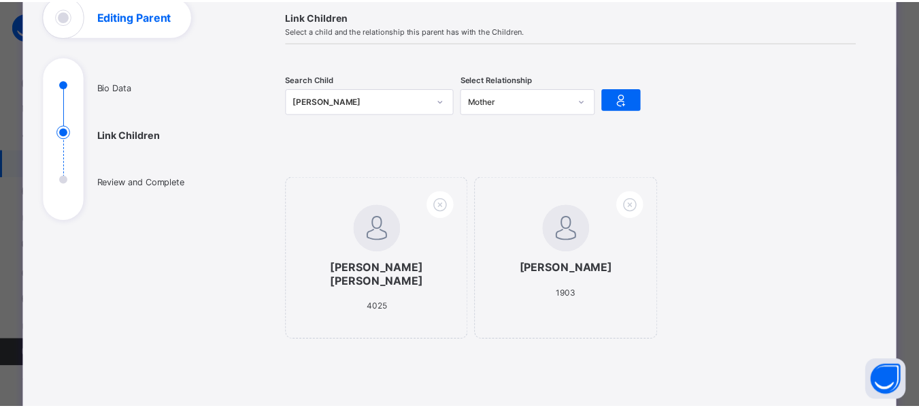
scroll to position [7, 0]
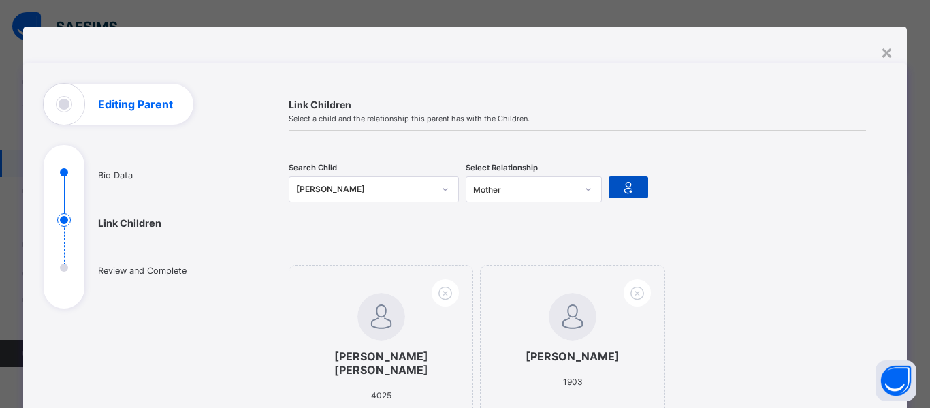
click at [632, 188] on icon at bounding box center [628, 187] width 19 height 16
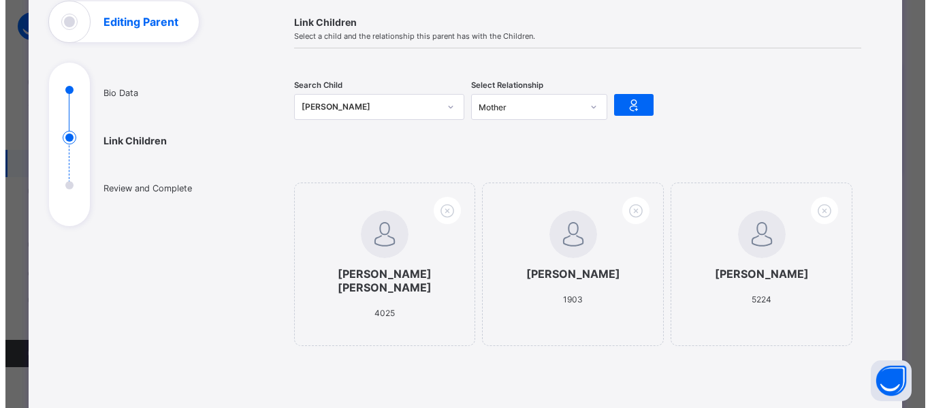
scroll to position [144, 0]
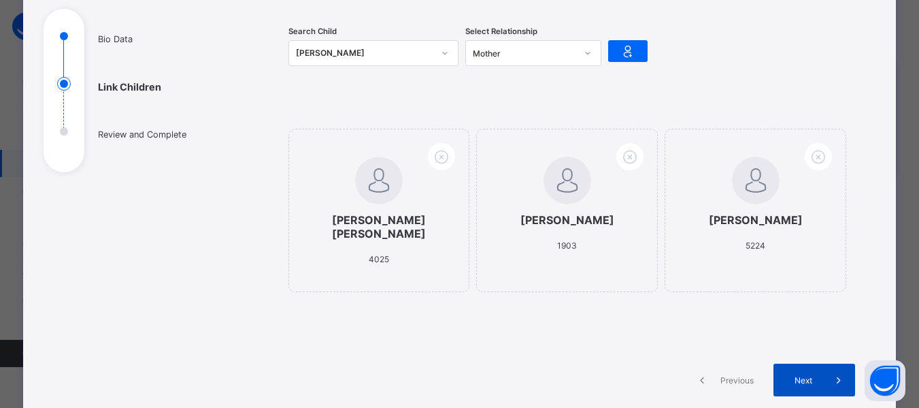
click at [812, 374] on div "Next" at bounding box center [815, 379] width 82 height 33
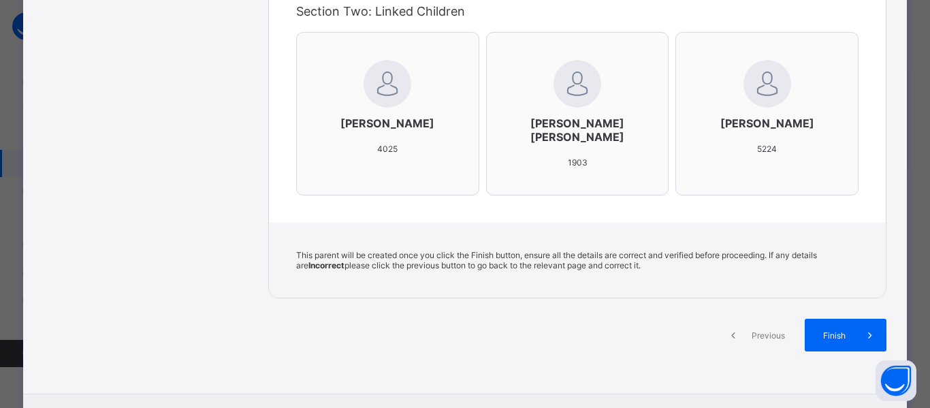
scroll to position [484, 0]
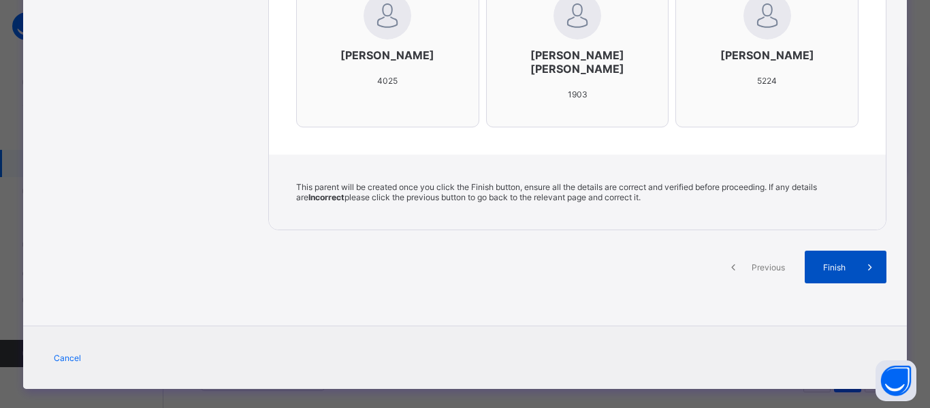
click at [821, 267] on span "Finish" at bounding box center [834, 267] width 39 height 10
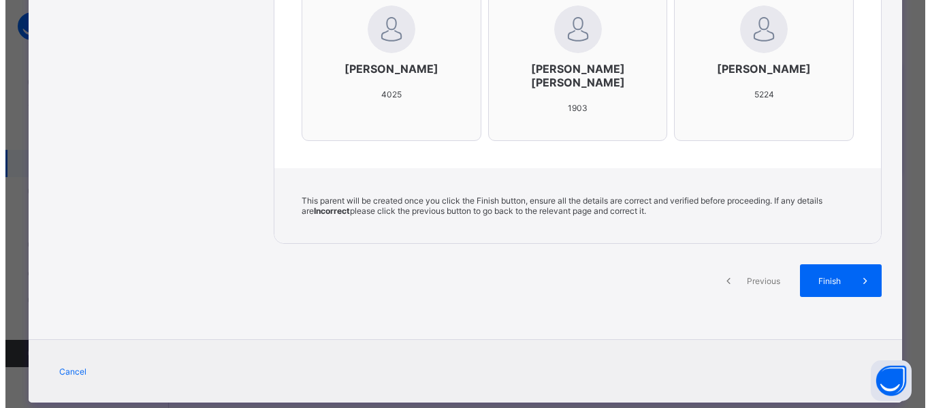
scroll to position [499, 0]
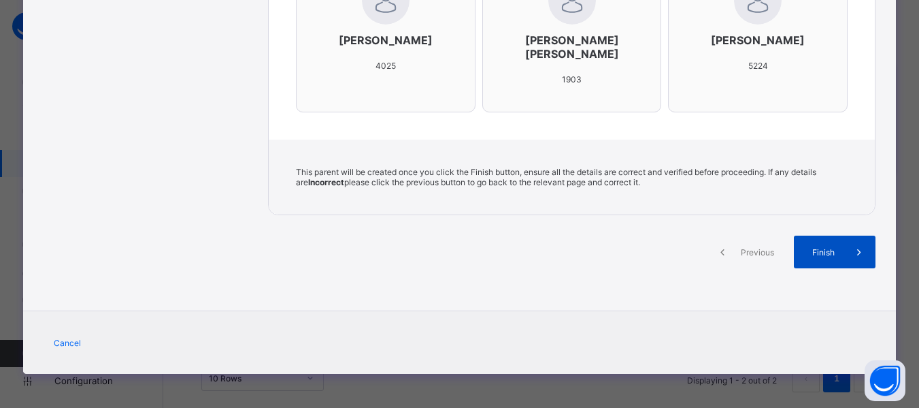
click at [841, 252] on span "Finish" at bounding box center [823, 252] width 39 height 10
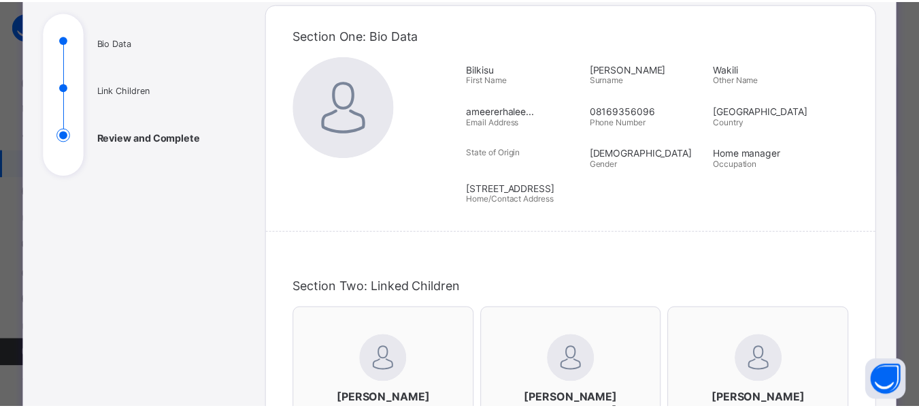
scroll to position [0, 0]
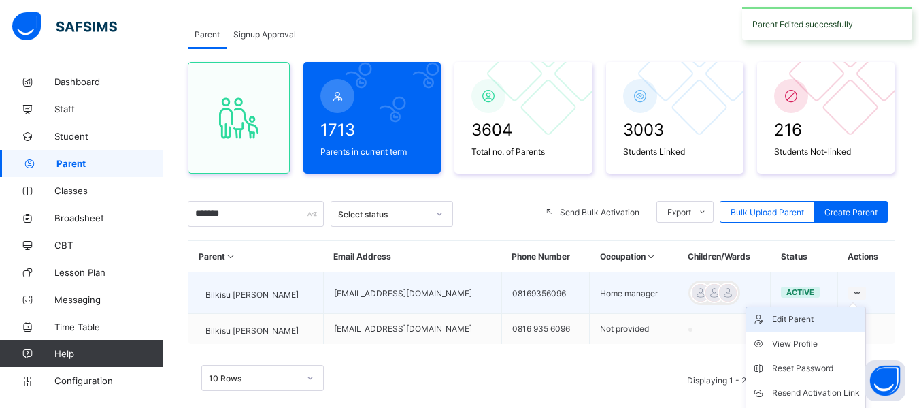
click at [842, 314] on div "Edit Parent" at bounding box center [816, 319] width 88 height 14
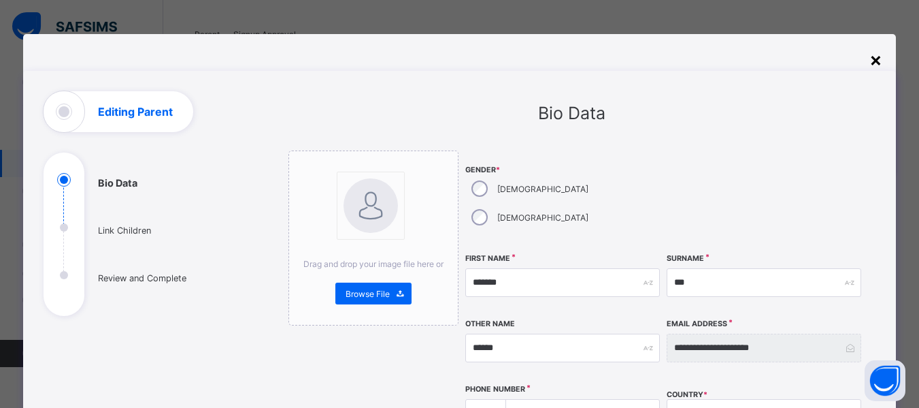
click at [879, 65] on div "×" at bounding box center [876, 59] width 13 height 23
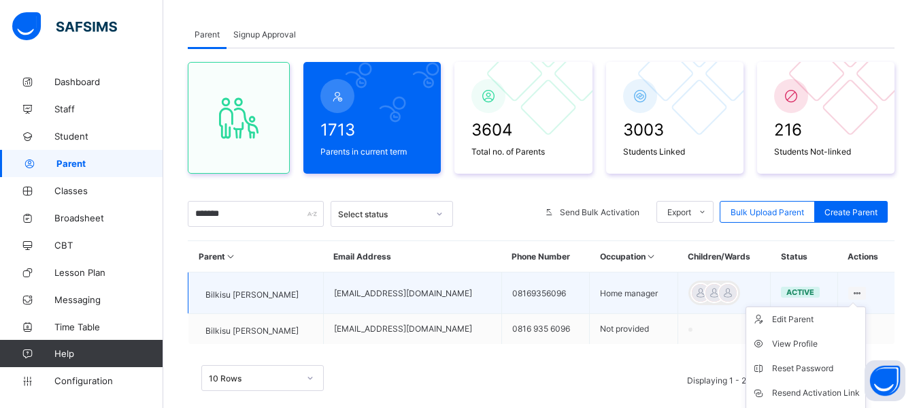
click at [863, 306] on ul "Edit Parent View Profile Reset Password Resend Activation Link Change Email Lin…" at bounding box center [806, 392] width 120 height 173
click at [811, 319] on div "Edit Parent" at bounding box center [816, 319] width 88 height 14
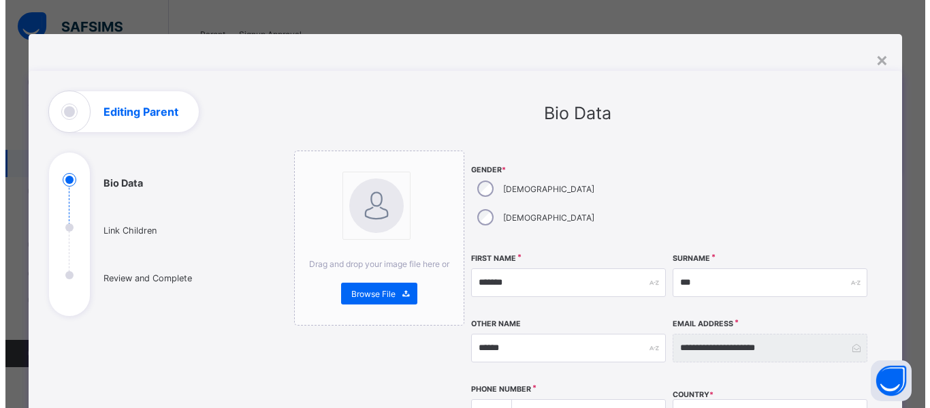
scroll to position [340, 0]
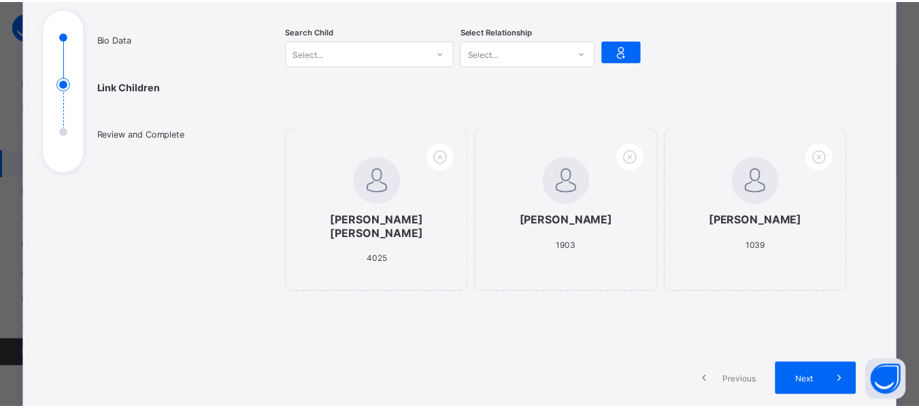
scroll to position [0, 0]
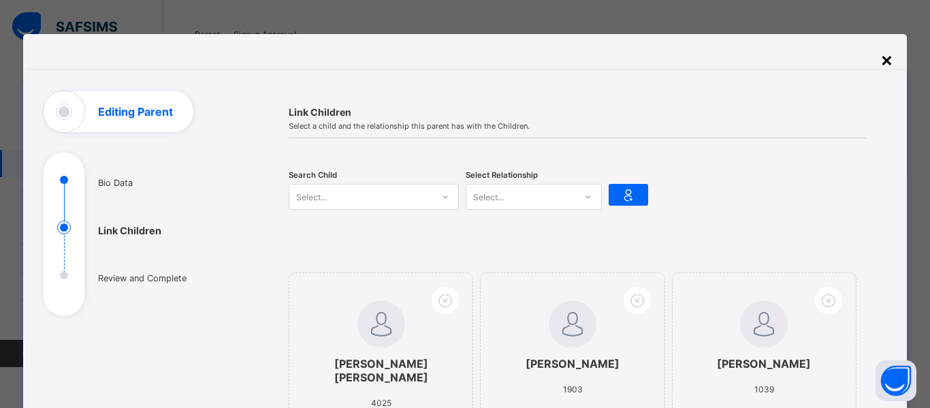
click at [888, 61] on div "×" at bounding box center [886, 59] width 13 height 23
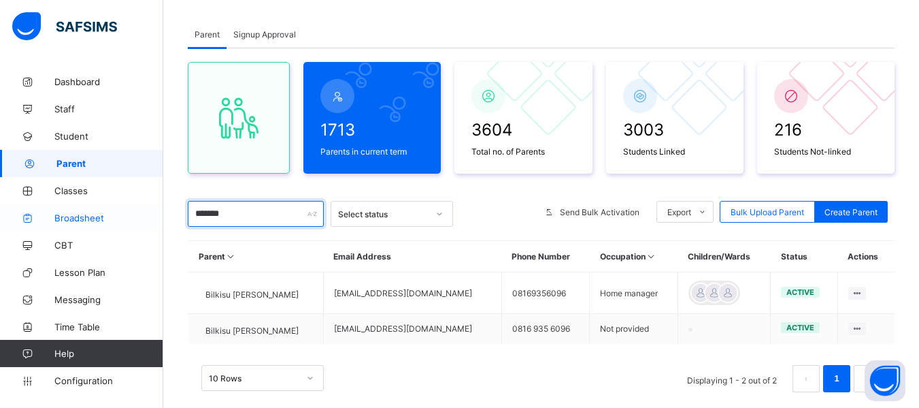
drag, startPoint x: 289, startPoint y: 214, endPoint x: 146, endPoint y: 221, distance: 142.4
click at [146, 221] on div "Welcome HABIBA Grace Period 11 days remaining First Term / 2025-2026 HABIBA ALI…" at bounding box center [459, 186] width 919 height 508
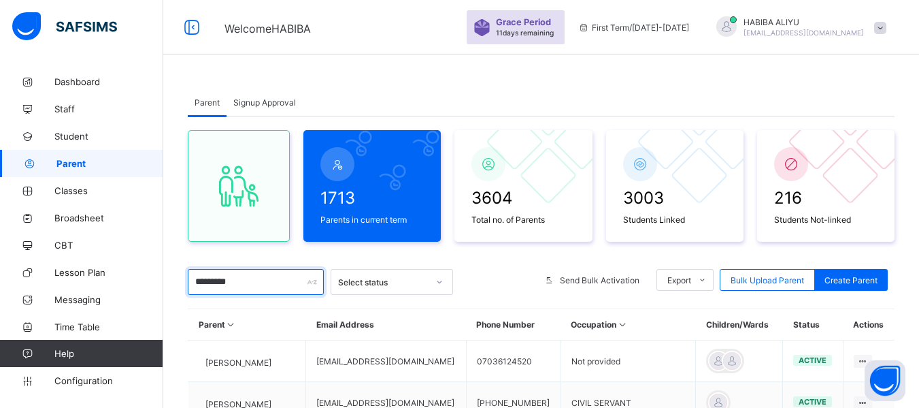
type input "**********"
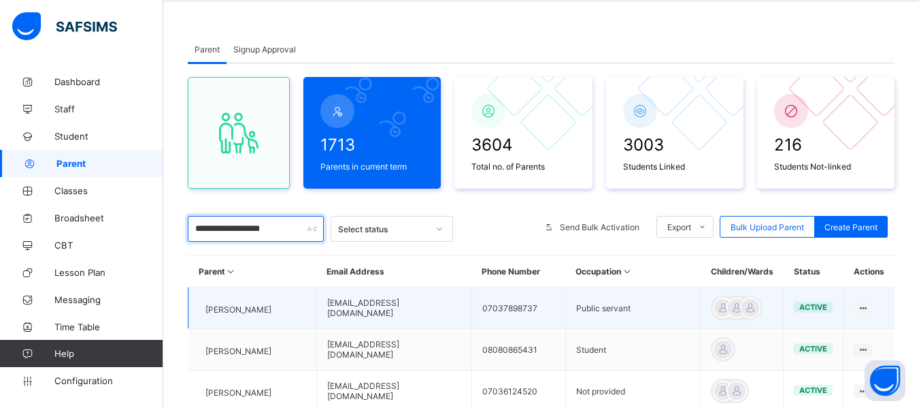
scroll to position [68, 0]
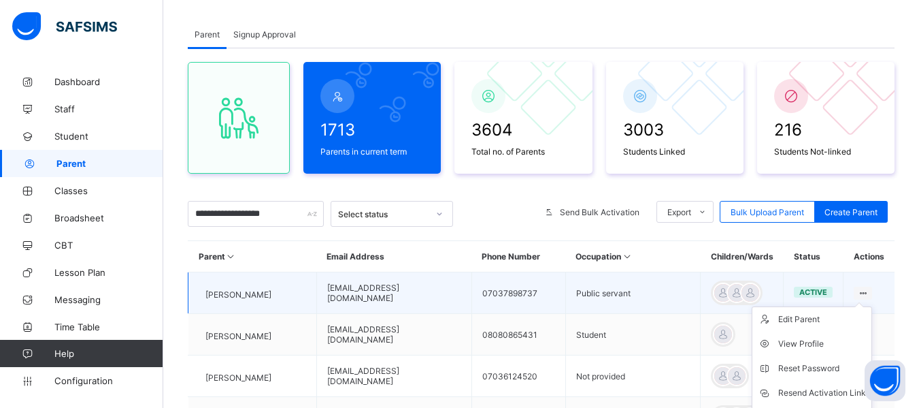
click at [872, 306] on ul "Edit Parent View Profile Reset Password Resend Activation Link Change Email Lin…" at bounding box center [812, 392] width 120 height 173
click at [821, 322] on div "Edit Parent" at bounding box center [823, 319] width 88 height 14
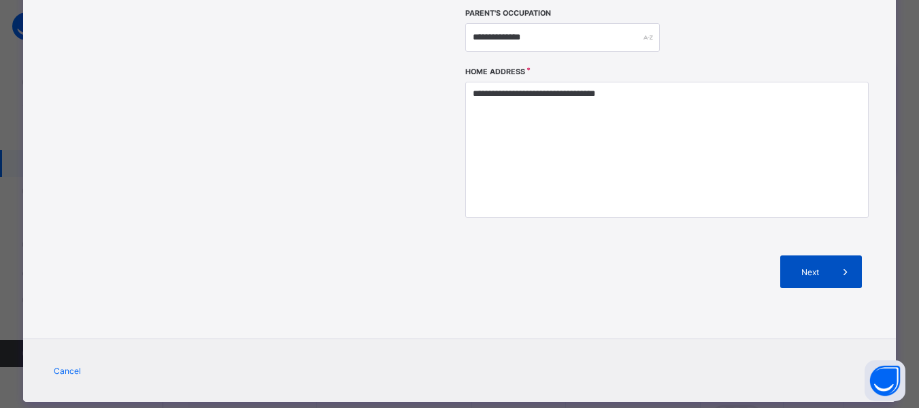
click at [840, 265] on icon at bounding box center [845, 272] width 15 height 14
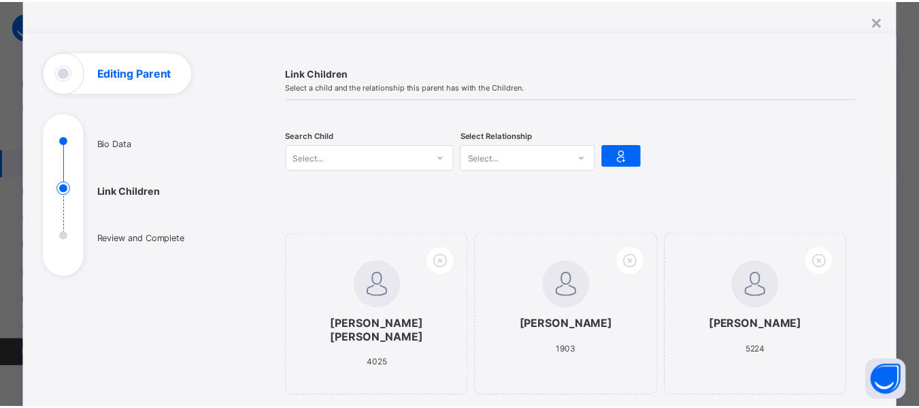
scroll to position [0, 0]
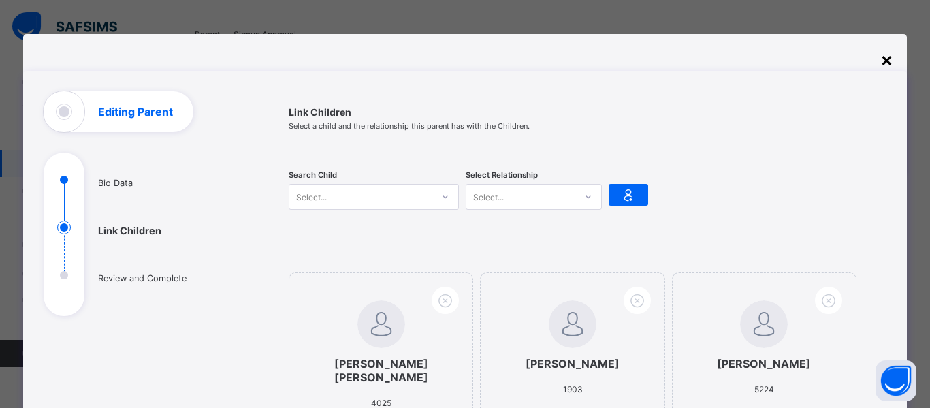
click at [888, 58] on div "×" at bounding box center [886, 59] width 13 height 23
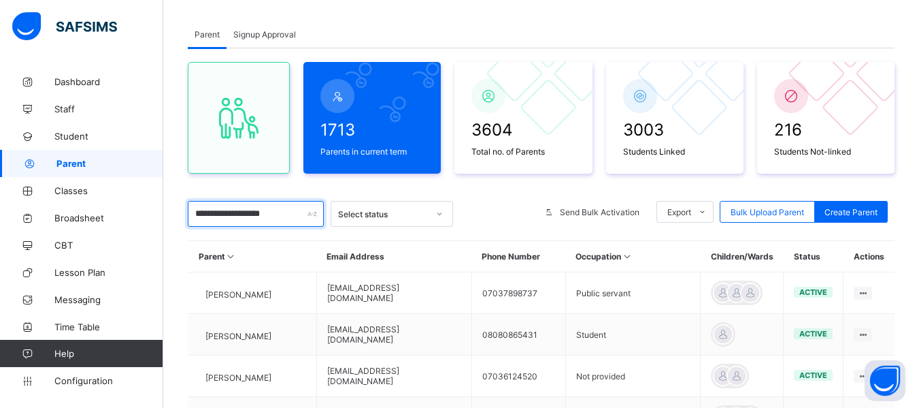
click at [196, 219] on input "**********" at bounding box center [256, 214] width 136 height 26
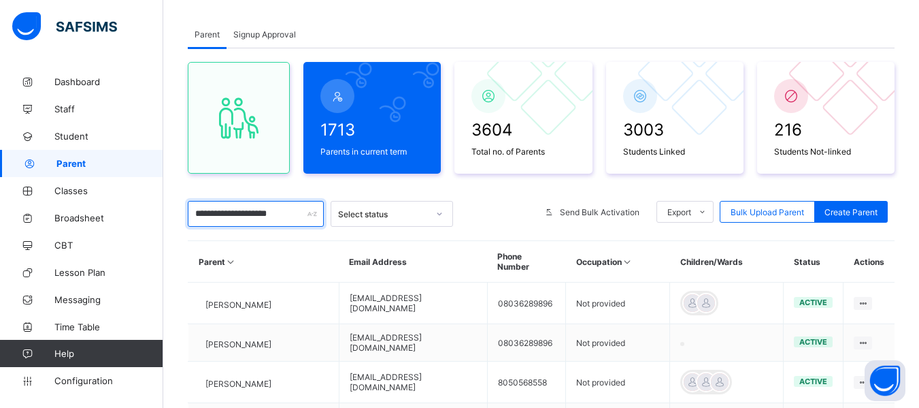
scroll to position [0, 2]
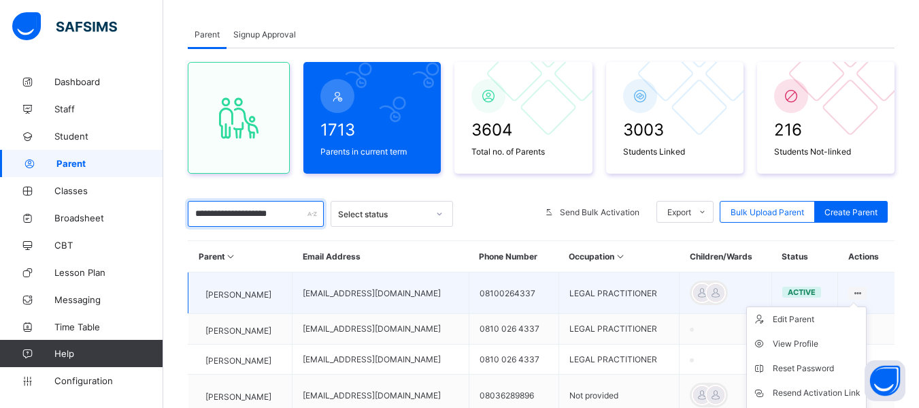
type input "**********"
click at [864, 288] on icon at bounding box center [858, 293] width 12 height 10
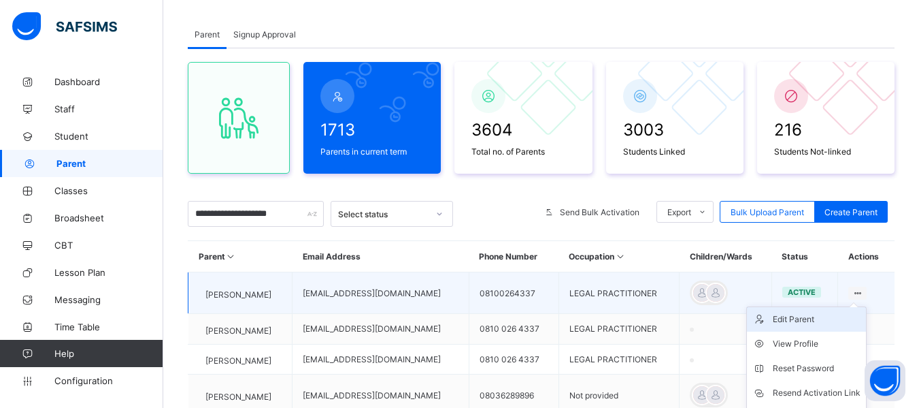
click at [824, 316] on div "Edit Parent" at bounding box center [817, 319] width 88 height 14
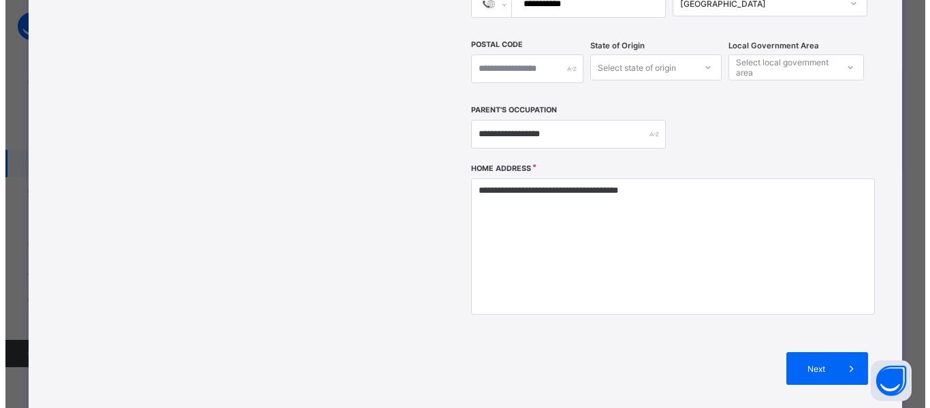
scroll to position [476, 0]
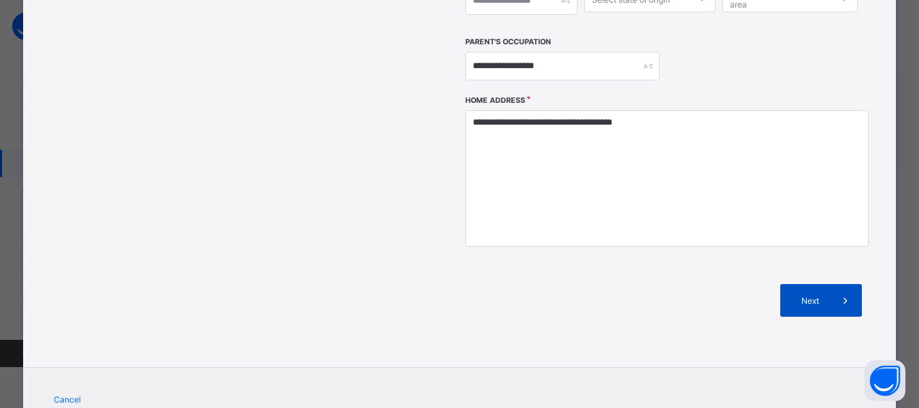
click at [802, 284] on div "Next" at bounding box center [822, 300] width 82 height 33
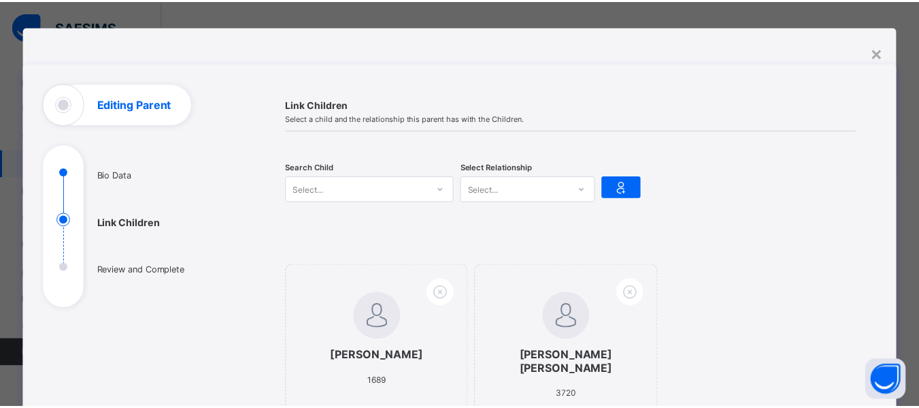
scroll to position [76, 0]
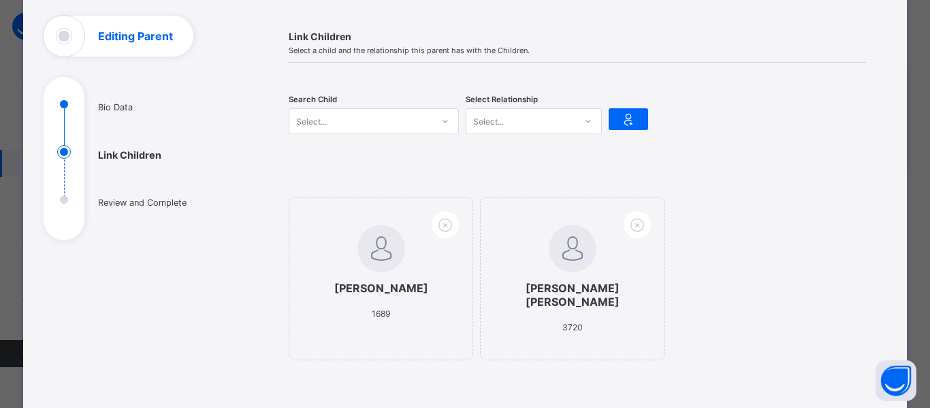
click at [358, 121] on div "Select..." at bounding box center [360, 121] width 143 height 19
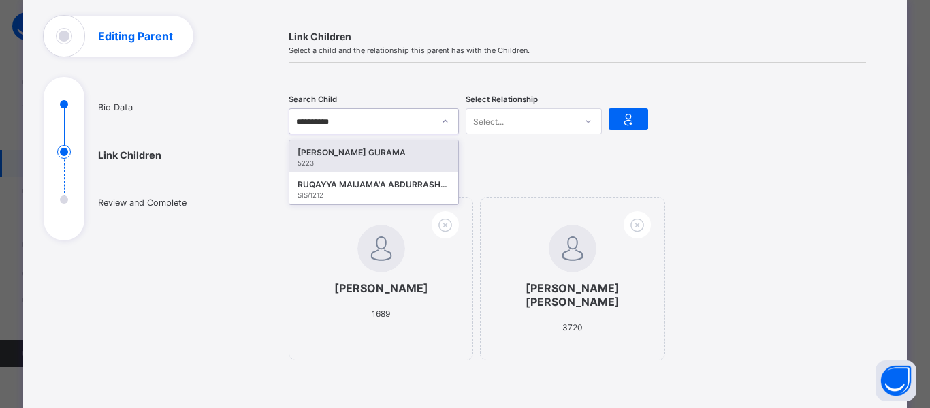
type input "**********"
click at [346, 156] on div "[PERSON_NAME] GURAMA" at bounding box center [373, 153] width 152 height 14
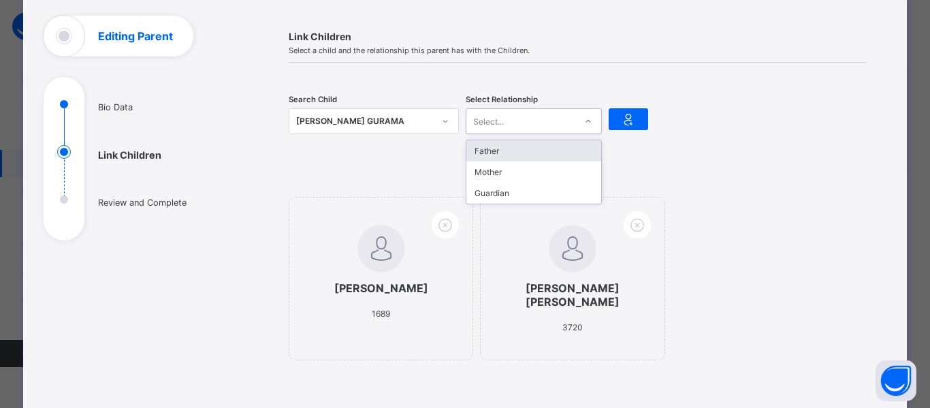
click at [512, 118] on div "Select..." at bounding box center [520, 121] width 109 height 19
click at [495, 153] on div "Father" at bounding box center [533, 150] width 135 height 21
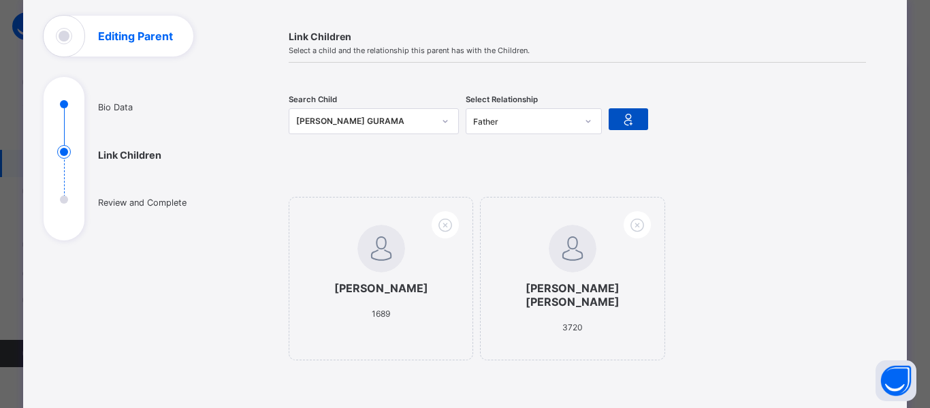
click at [619, 121] on icon at bounding box center [628, 119] width 19 height 16
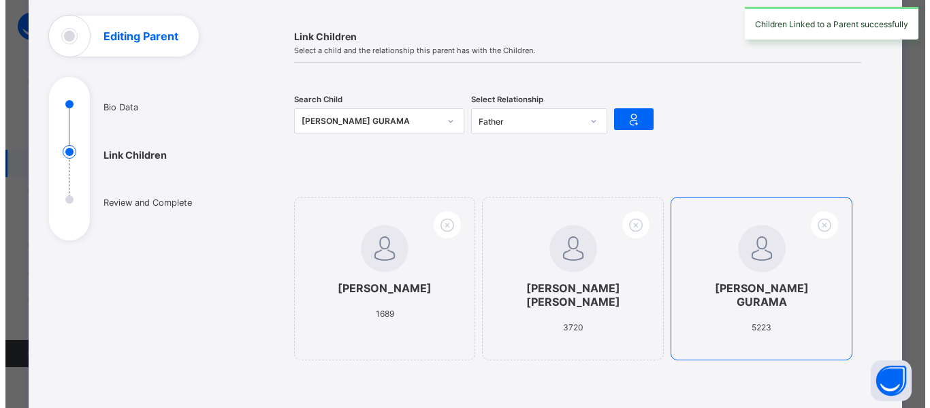
scroll to position [280, 0]
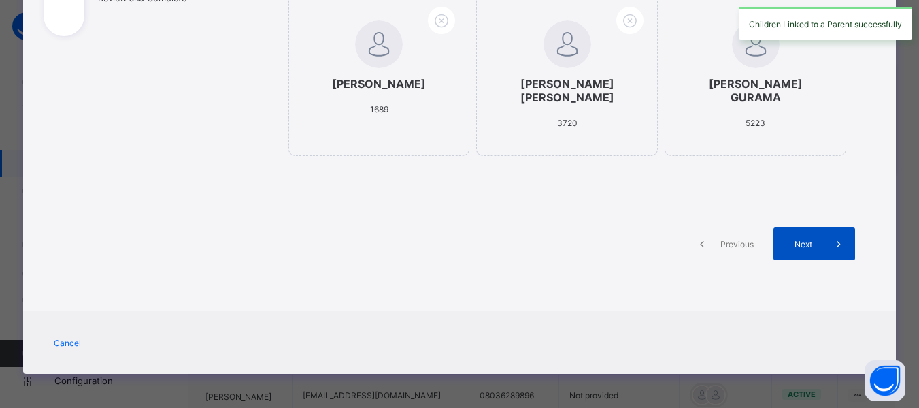
click at [816, 247] on span "Next" at bounding box center [803, 244] width 39 height 10
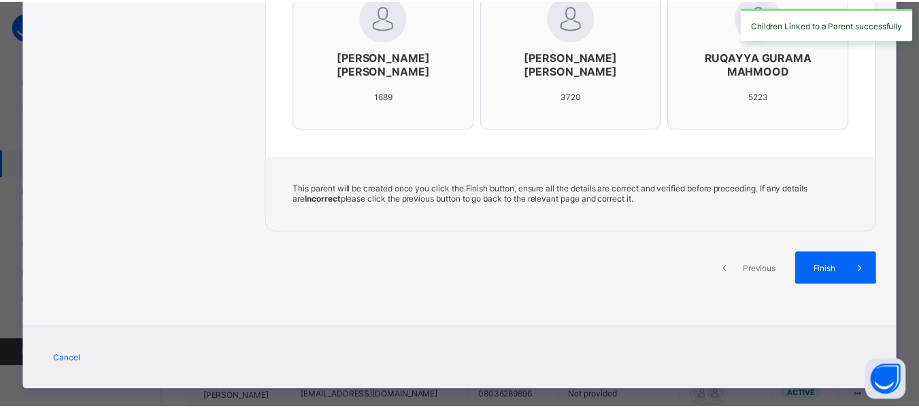
scroll to position [499, 0]
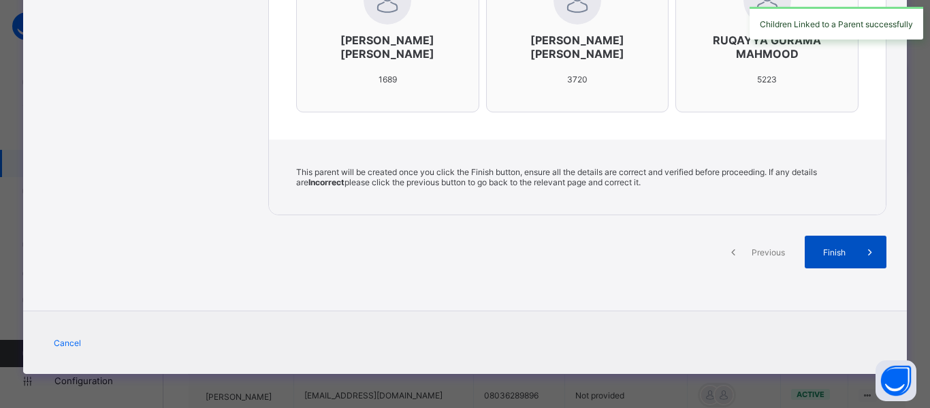
click at [835, 255] on span "Finish" at bounding box center [834, 252] width 39 height 10
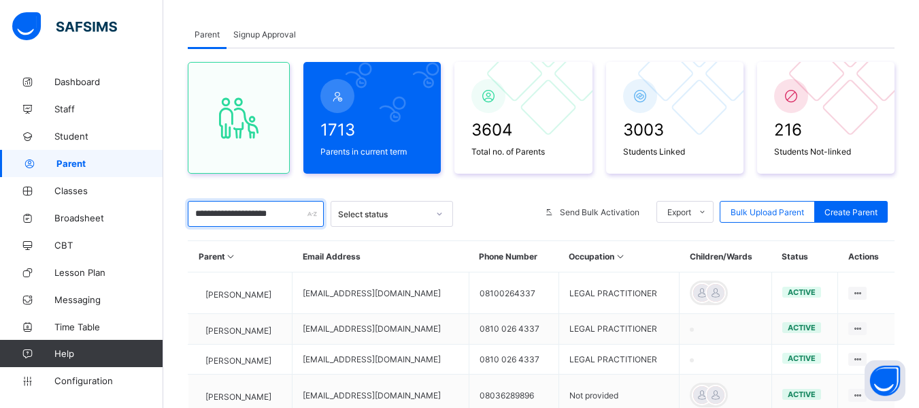
scroll to position [0, 2]
drag, startPoint x: 206, startPoint y: 214, endPoint x: 361, endPoint y: 216, distance: 154.5
click at [361, 216] on div "**********" at bounding box center [541, 214] width 707 height 26
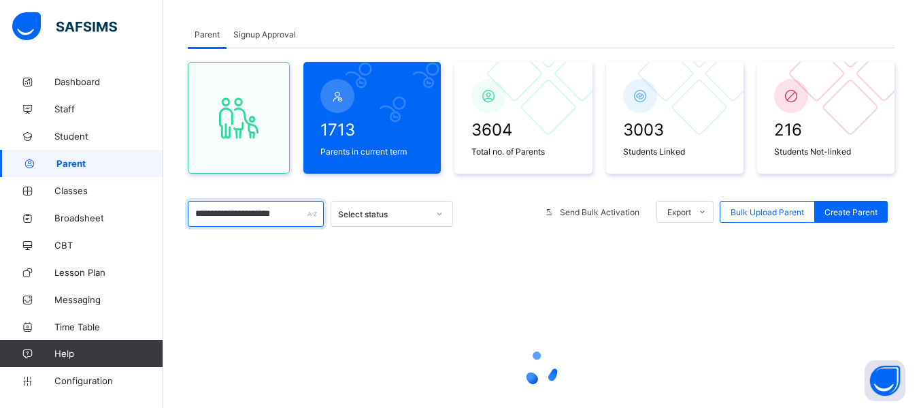
scroll to position [0, 9]
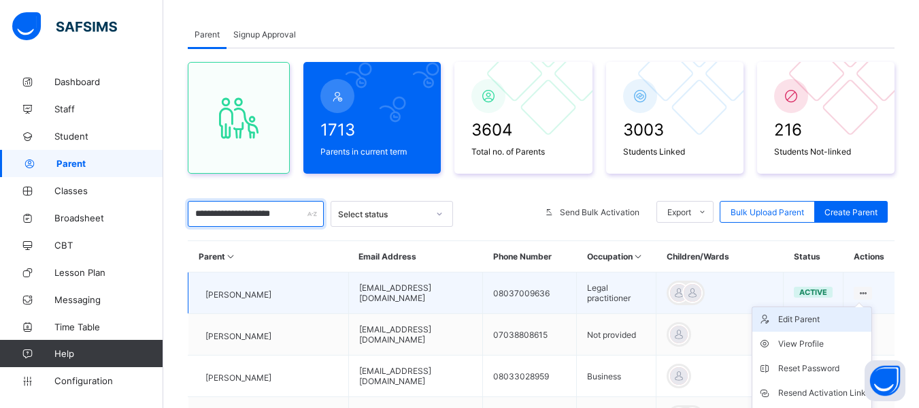
type input "**********"
click at [831, 317] on ul "Edit Parent View Profile Reset Password Resend Activation Link Change Email Lin…" at bounding box center [812, 392] width 120 height 173
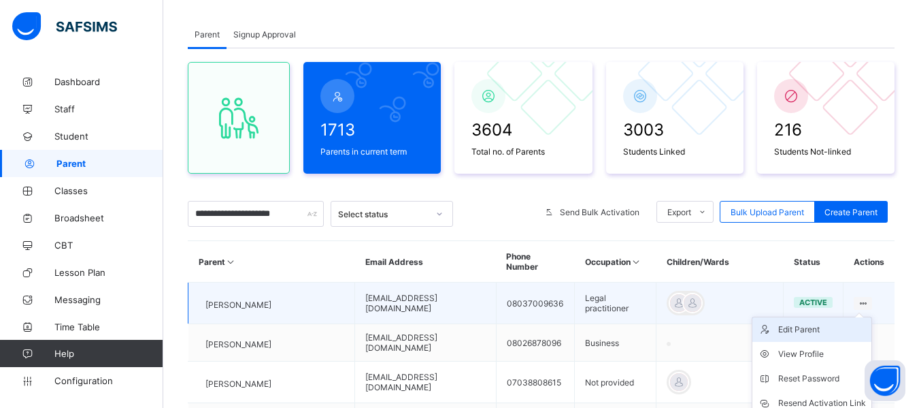
scroll to position [0, 0]
click at [815, 327] on div "Edit Parent" at bounding box center [823, 330] width 88 height 14
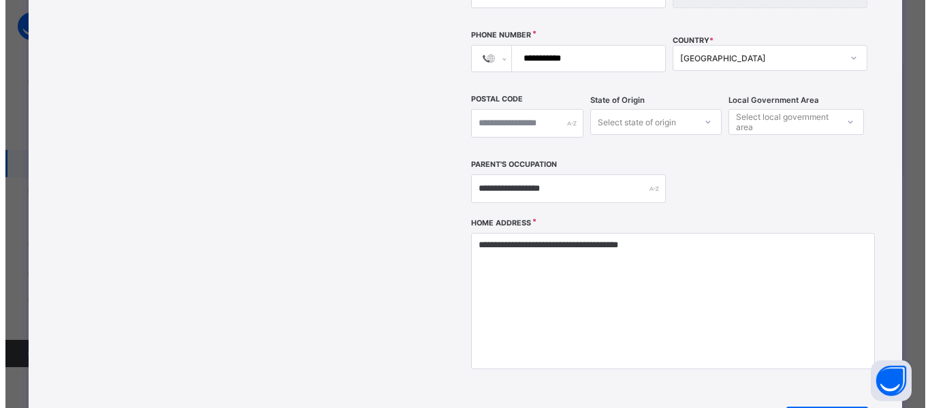
scroll to position [408, 0]
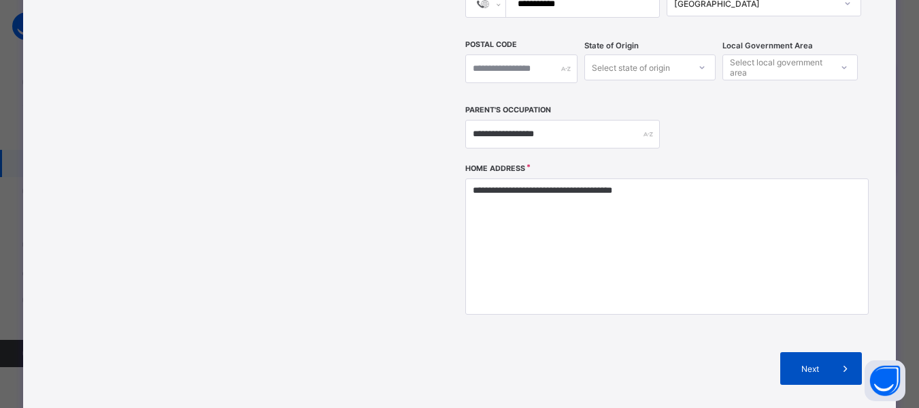
click at [820, 363] on span "Next" at bounding box center [810, 368] width 39 height 10
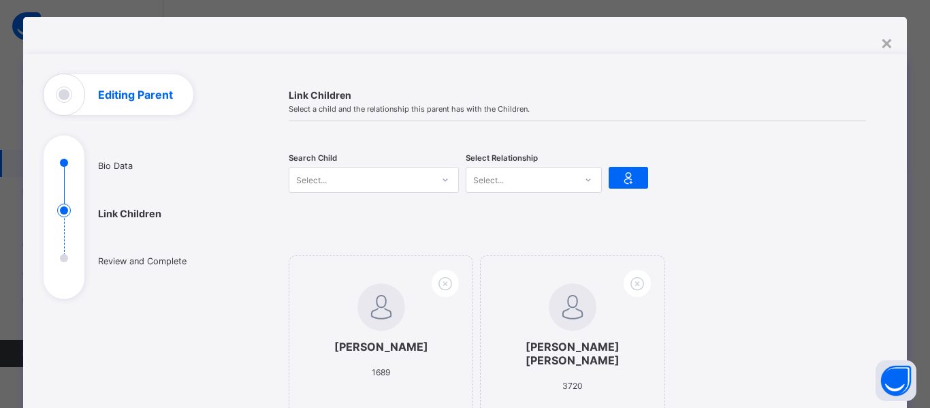
scroll to position [0, 0]
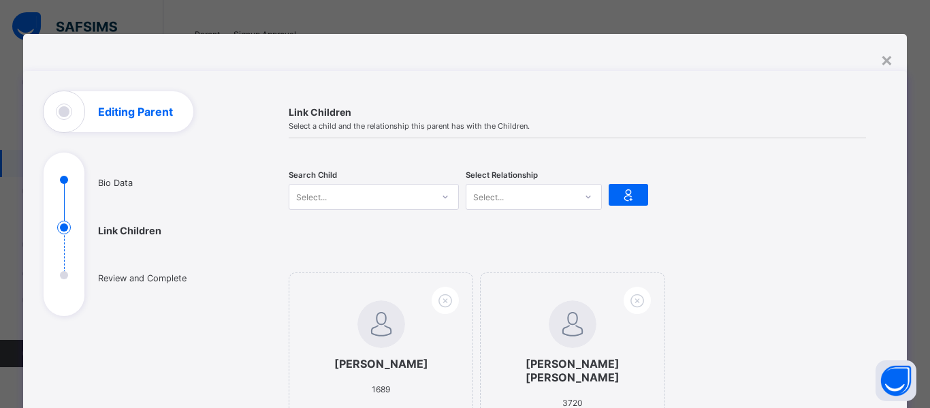
click at [353, 201] on div "Select..." at bounding box center [360, 196] width 143 height 19
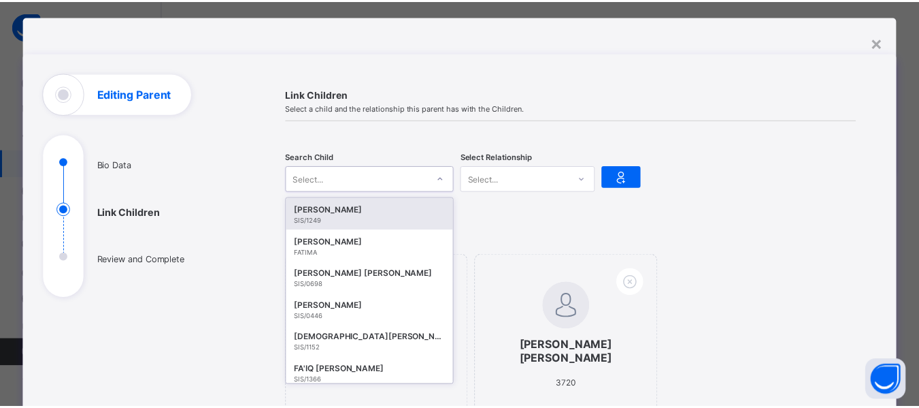
scroll to position [18, 0]
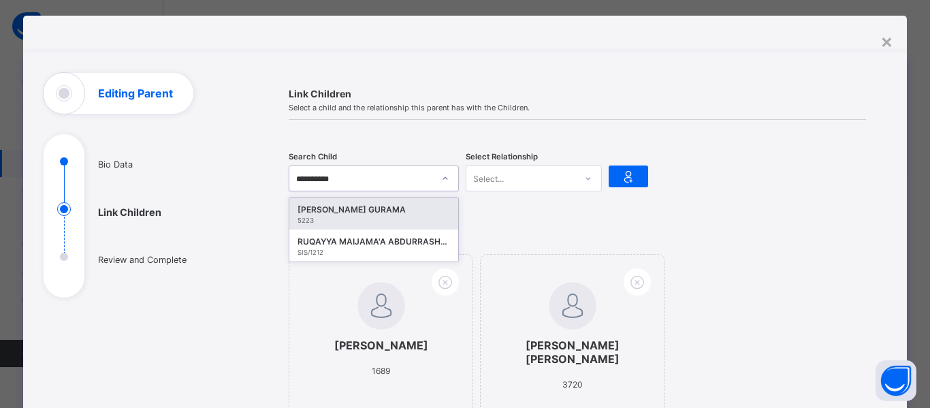
type input "**********"
click at [361, 208] on div "[PERSON_NAME] GURAMA" at bounding box center [373, 210] width 152 height 14
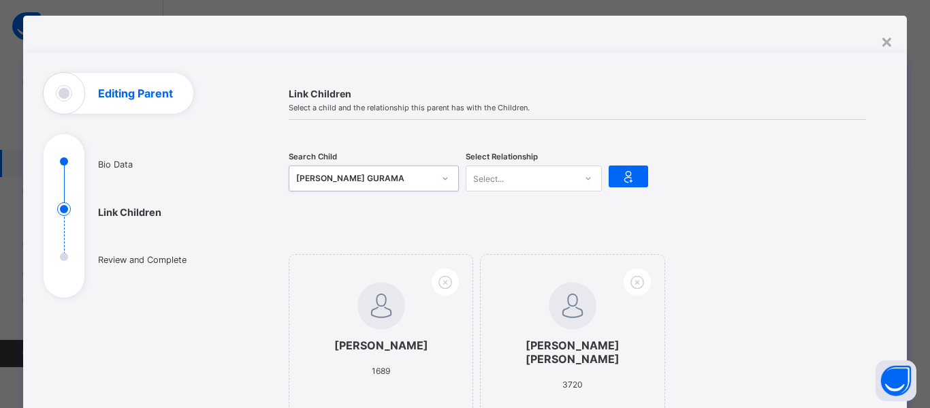
click at [489, 182] on div "Select..." at bounding box center [488, 178] width 31 height 26
click at [489, 223] on div "Mother" at bounding box center [533, 228] width 135 height 21
click at [622, 173] on icon at bounding box center [628, 176] width 19 height 16
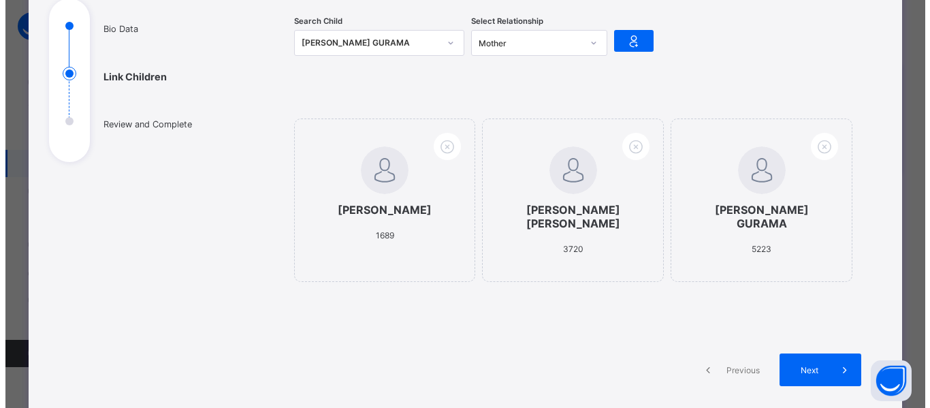
scroll to position [154, 0]
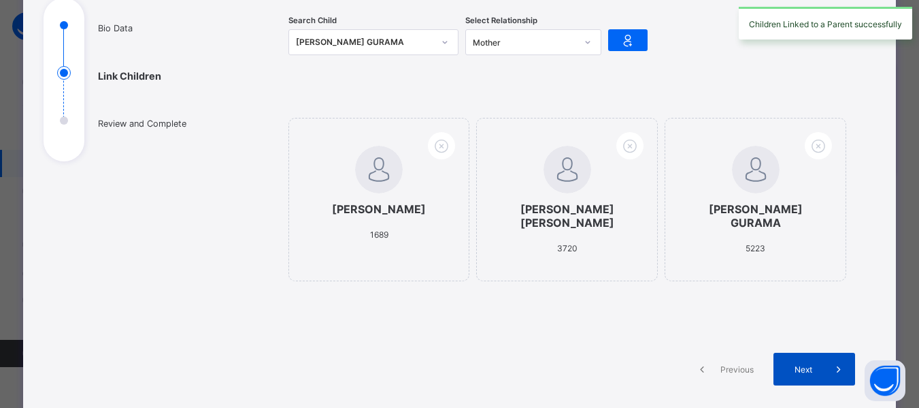
click at [806, 369] on span "Next" at bounding box center [803, 369] width 39 height 10
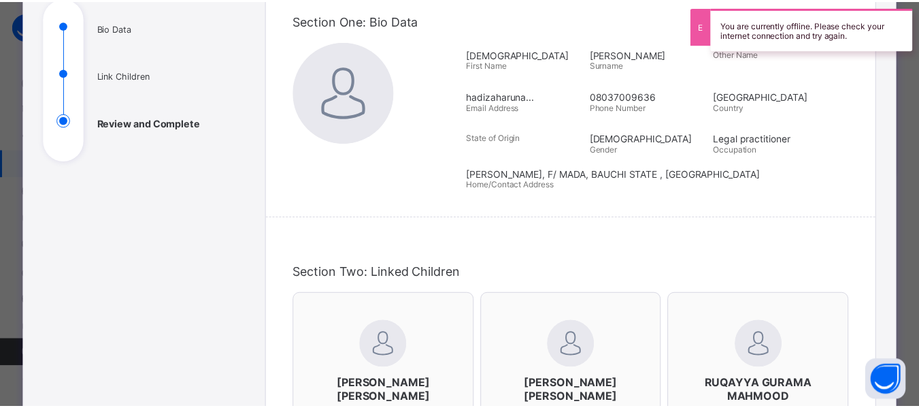
scroll to position [427, 0]
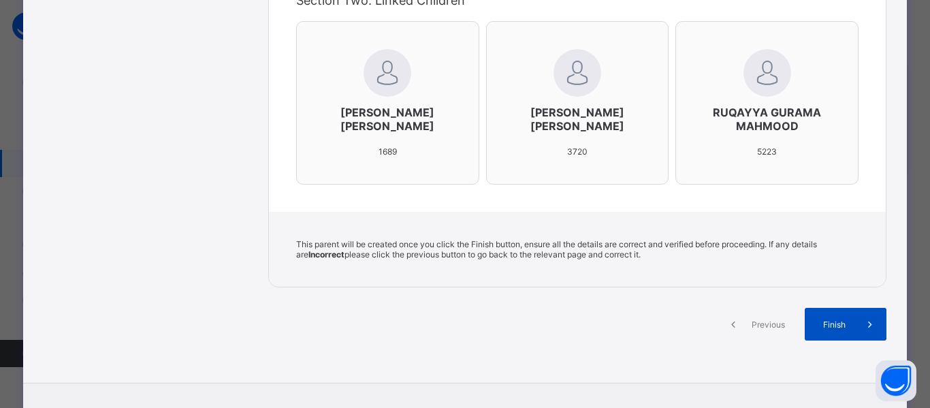
click at [853, 329] on span at bounding box center [869, 324] width 33 height 33
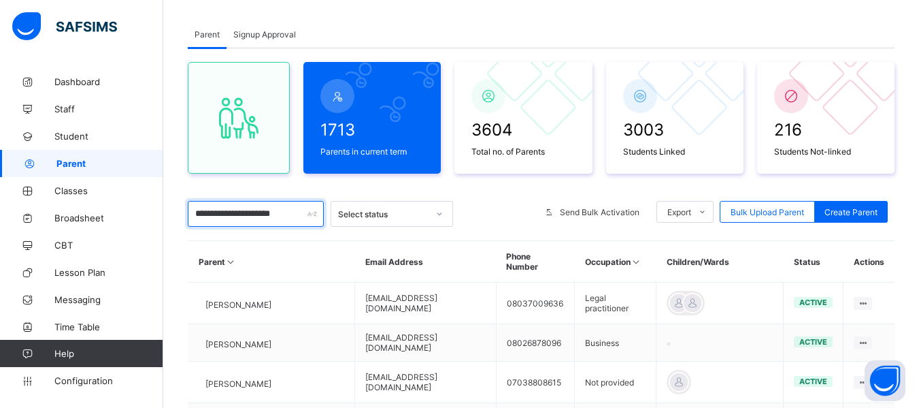
click at [206, 221] on input "**********" at bounding box center [256, 214] width 136 height 26
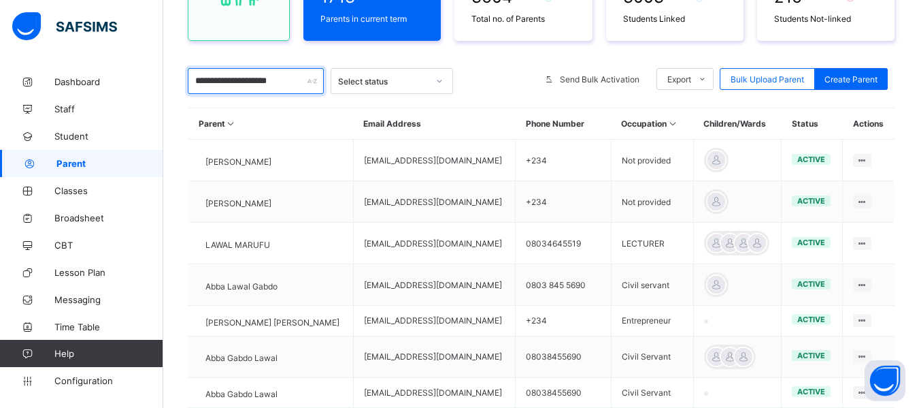
scroll to position [0, 0]
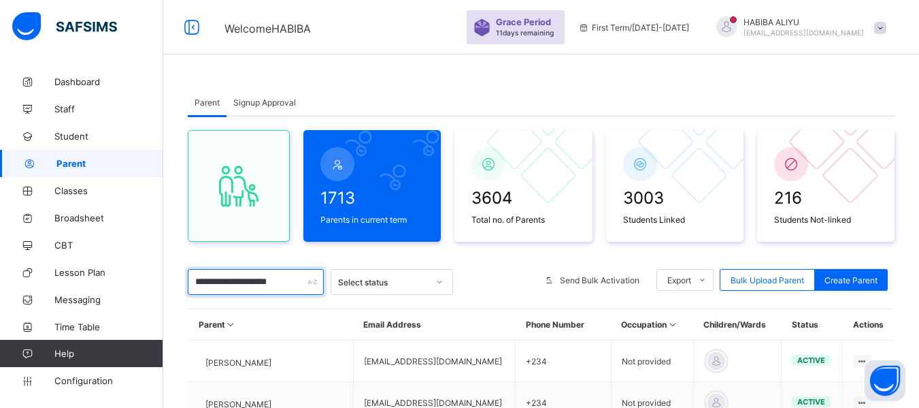
drag, startPoint x: 194, startPoint y: 281, endPoint x: 339, endPoint y: 279, distance: 145.0
click at [339, 279] on div "**********" at bounding box center [541, 282] width 707 height 26
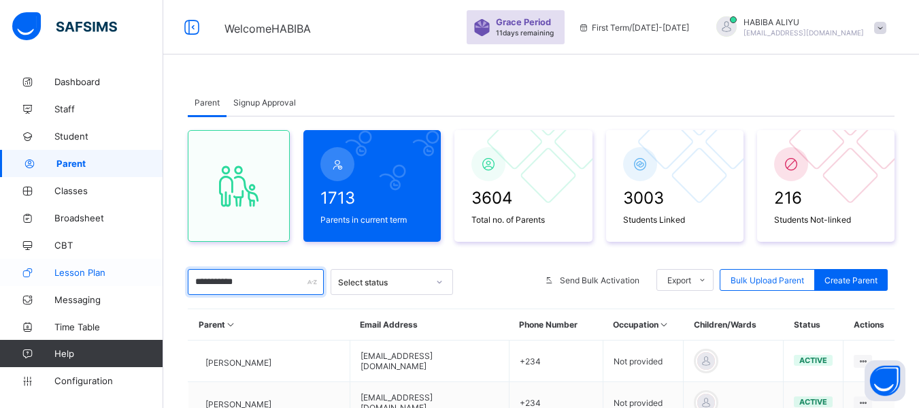
drag, startPoint x: 278, startPoint y: 275, endPoint x: 90, endPoint y: 266, distance: 188.0
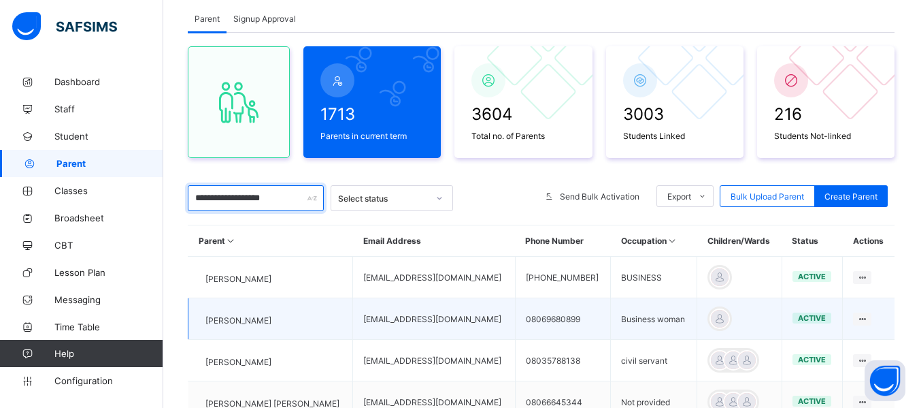
scroll to position [68, 0]
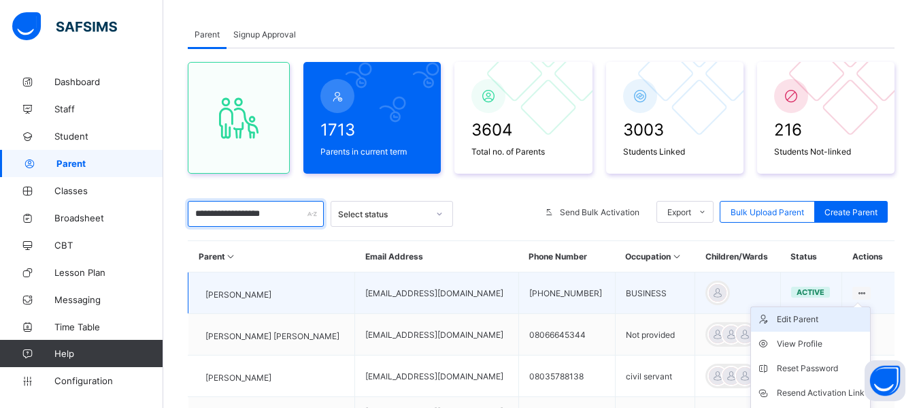
type input "**********"
click at [810, 322] on div "Edit Parent" at bounding box center [821, 319] width 88 height 14
select select "**"
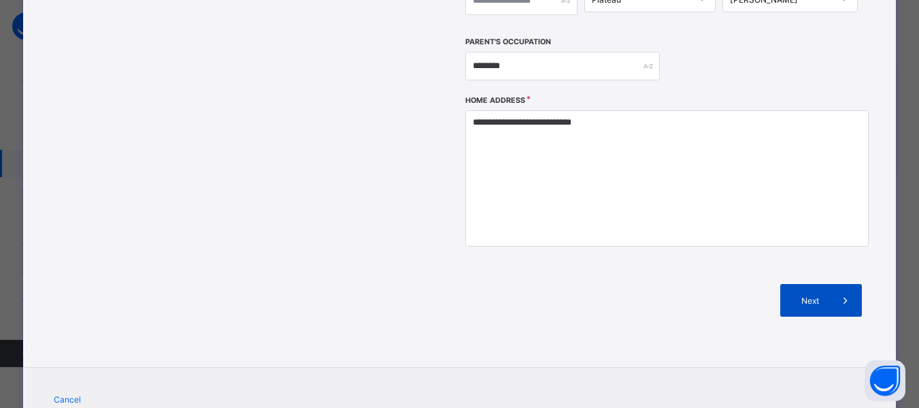
click at [805, 284] on div "Next" at bounding box center [822, 300] width 82 height 33
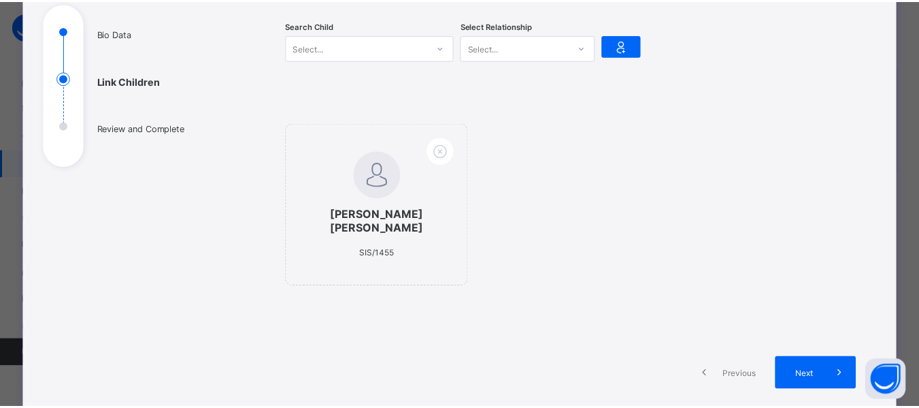
scroll to position [144, 0]
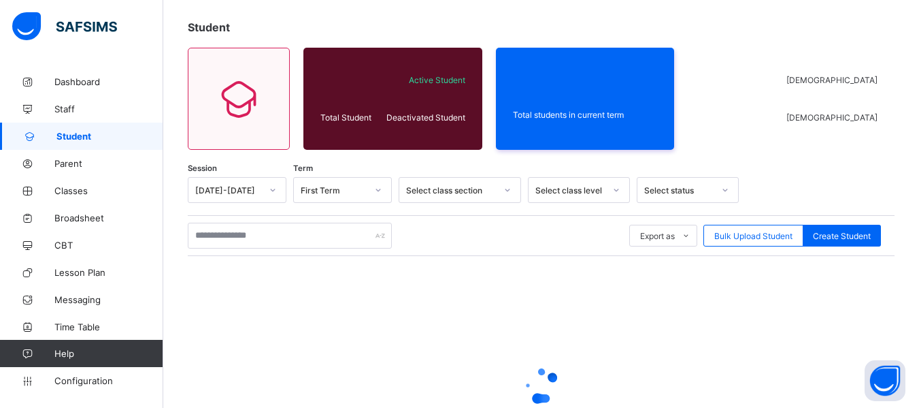
select select "**"
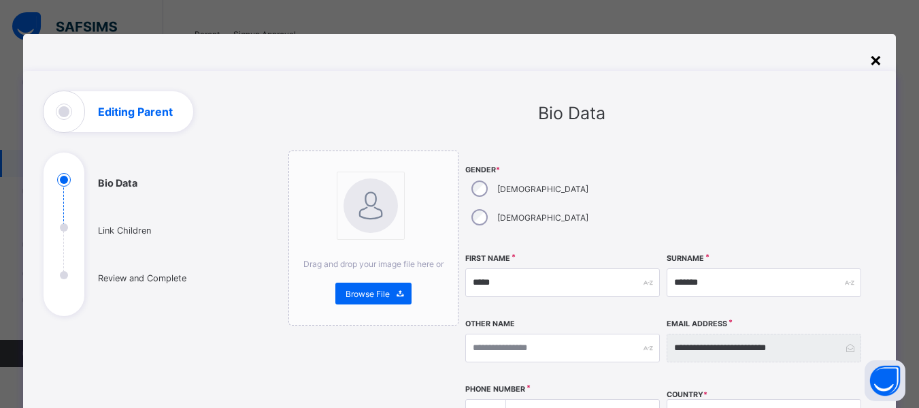
click at [873, 63] on div "×" at bounding box center [876, 59] width 13 height 23
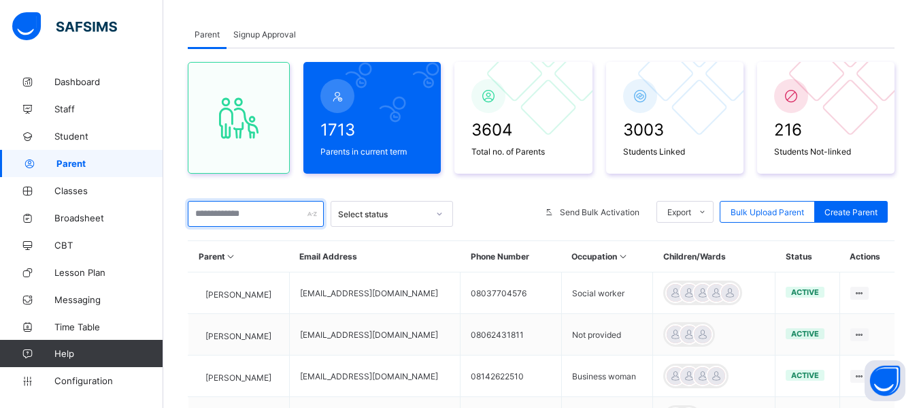
click at [233, 207] on input "text" at bounding box center [256, 214] width 136 height 26
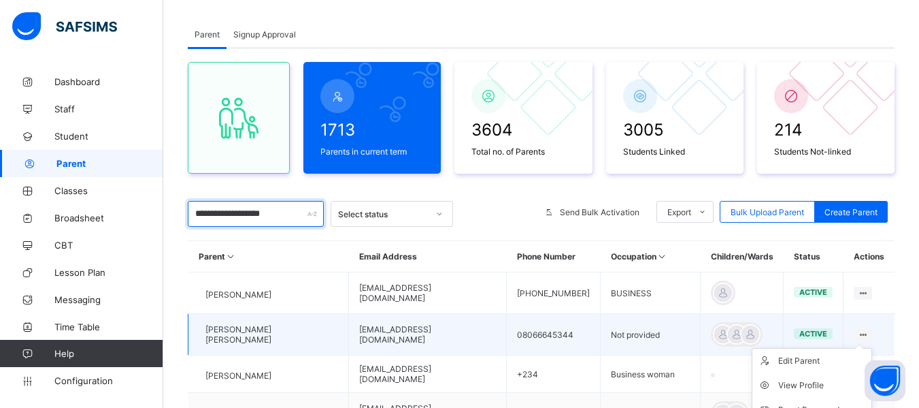
type input "**********"
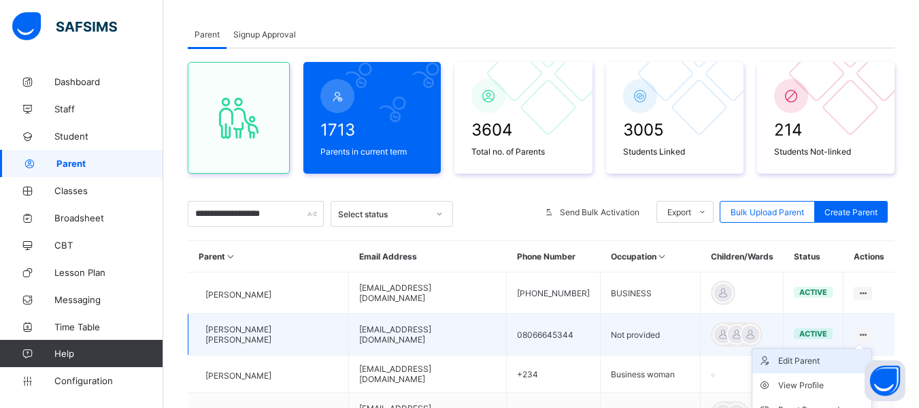
click at [825, 359] on div "Edit Parent" at bounding box center [823, 361] width 88 height 14
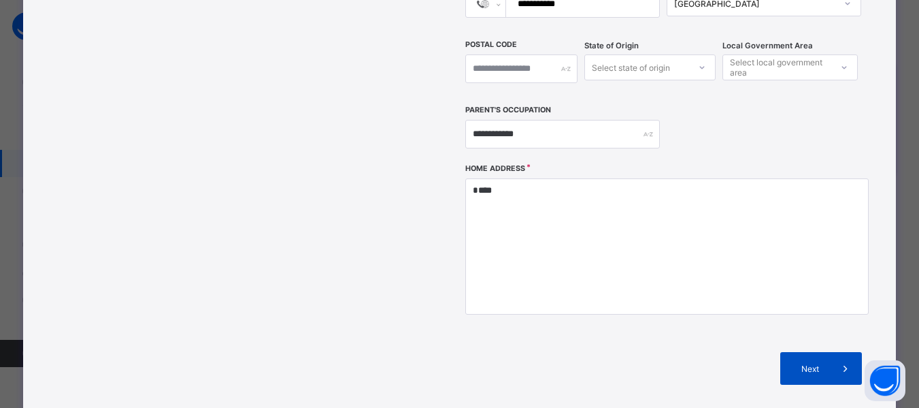
click at [817, 363] on span "Next" at bounding box center [810, 368] width 39 height 10
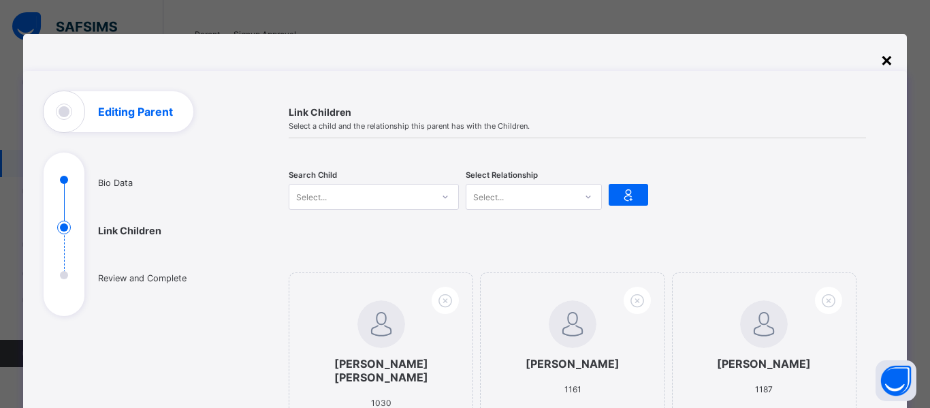
click at [881, 57] on div "×" at bounding box center [886, 59] width 13 height 23
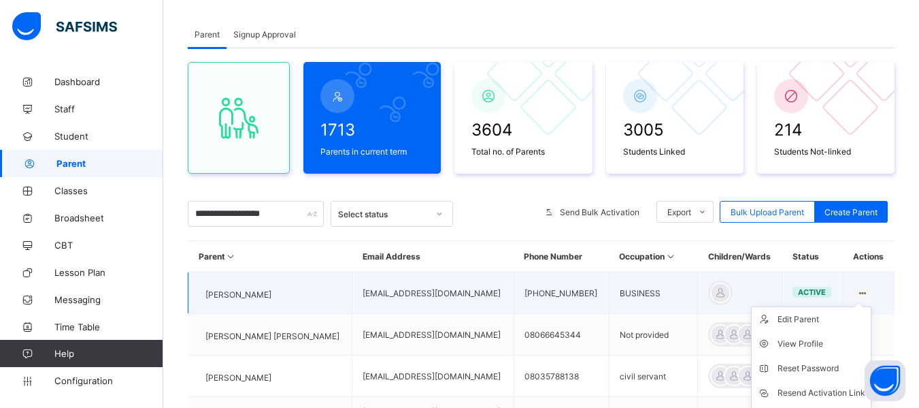
click at [870, 306] on ul "Edit Parent View Profile Reset Password Resend Activation Link Change Email Lin…" at bounding box center [811, 392] width 120 height 173
click at [817, 318] on div "Edit Parent" at bounding box center [822, 319] width 88 height 14
select select "**"
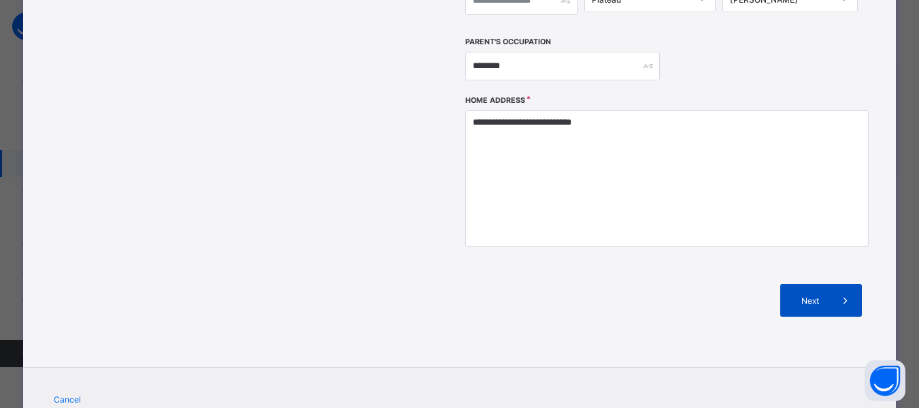
click at [825, 295] on span "Next" at bounding box center [810, 300] width 39 height 10
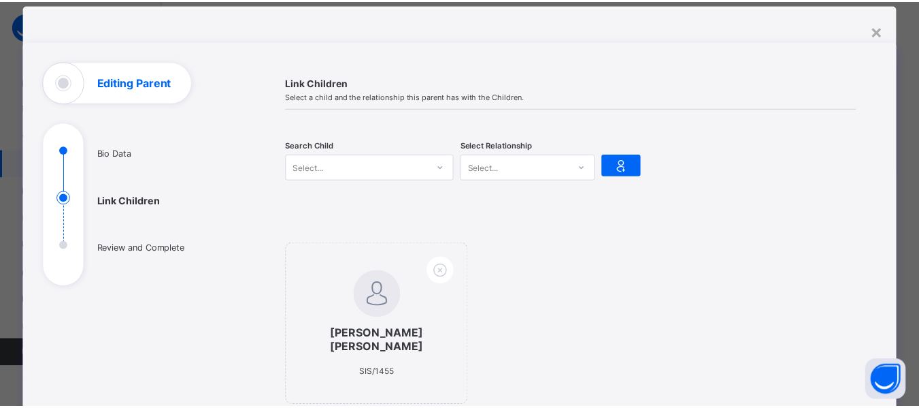
scroll to position [7, 0]
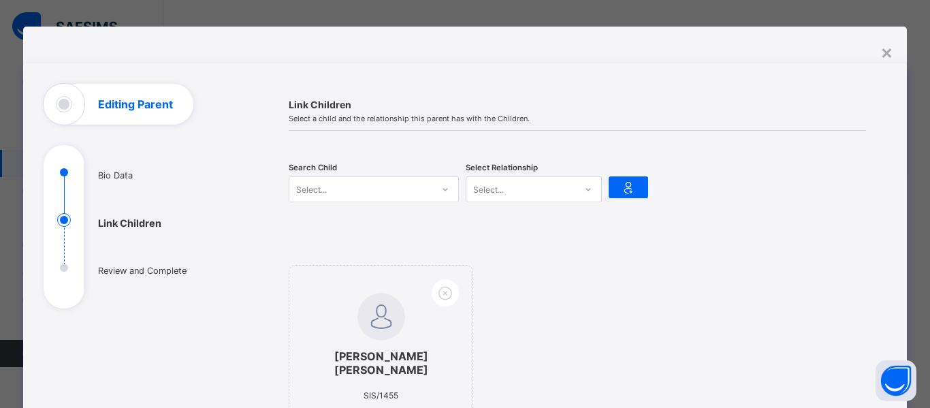
click at [876, 50] on div "**********" at bounding box center [464, 336] width 883 height 619
click at [883, 51] on div "×" at bounding box center [886, 51] width 13 height 23
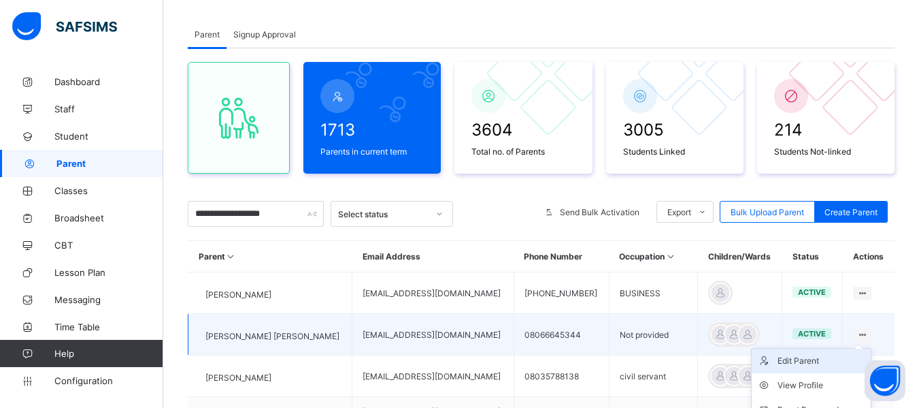
click at [809, 360] on div "Edit Parent" at bounding box center [822, 361] width 88 height 14
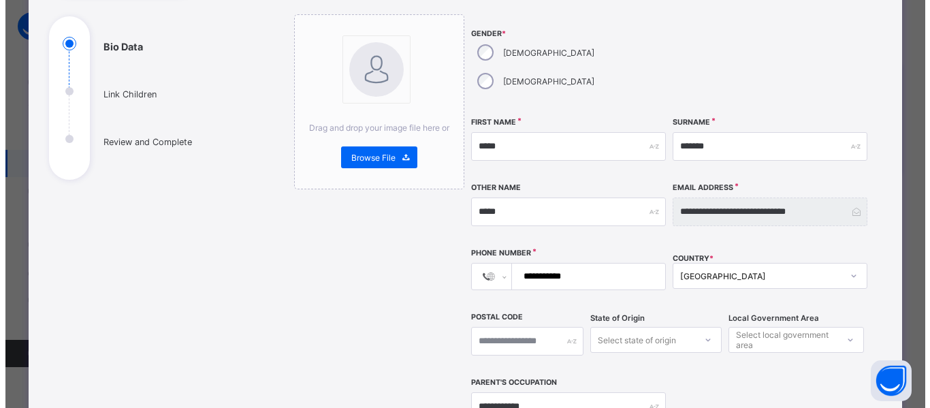
scroll to position [408, 0]
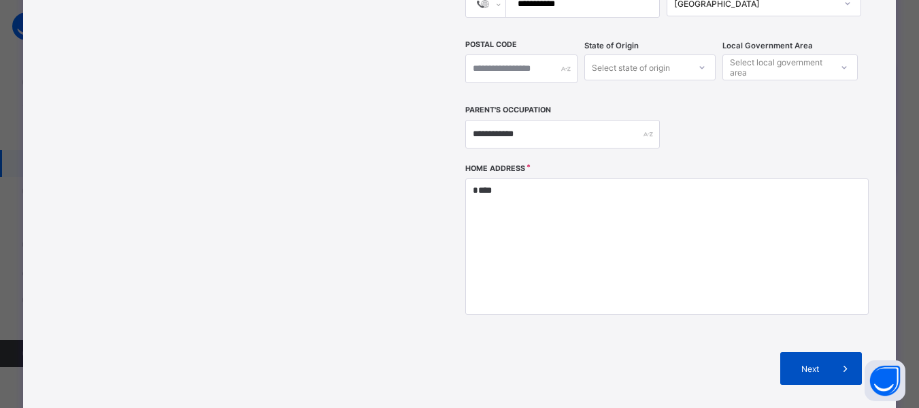
click at [813, 352] on div "Next" at bounding box center [822, 368] width 82 height 33
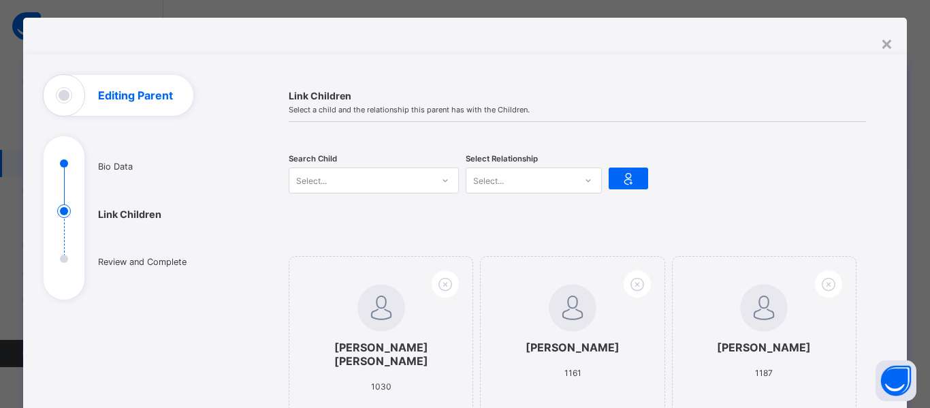
scroll to position [7, 0]
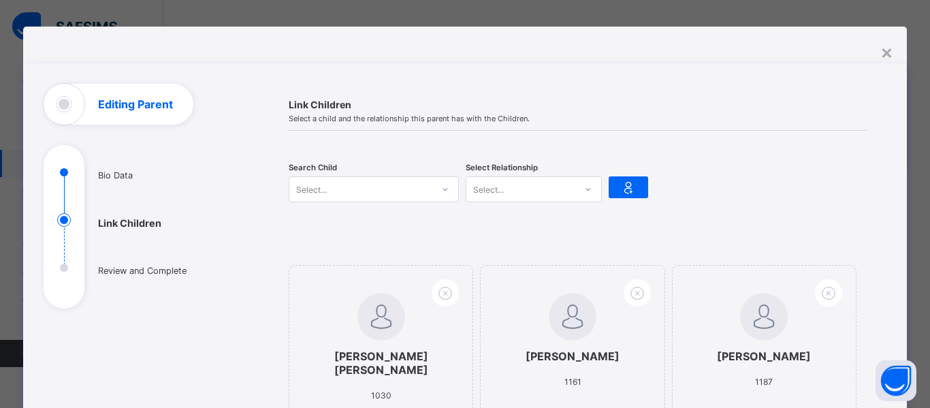
click at [410, 195] on div "Select..." at bounding box center [360, 189] width 143 height 19
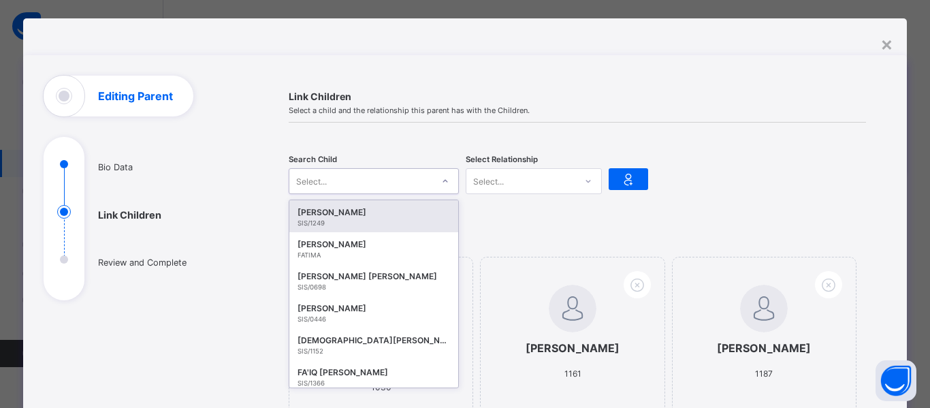
scroll to position [18, 0]
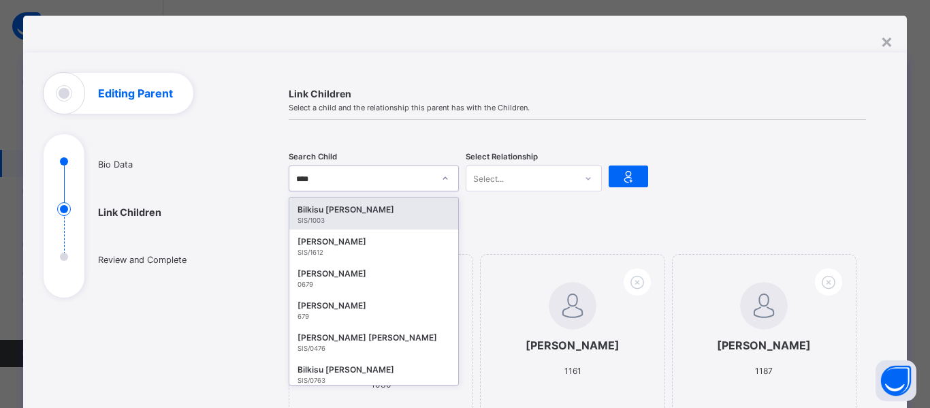
type input "***"
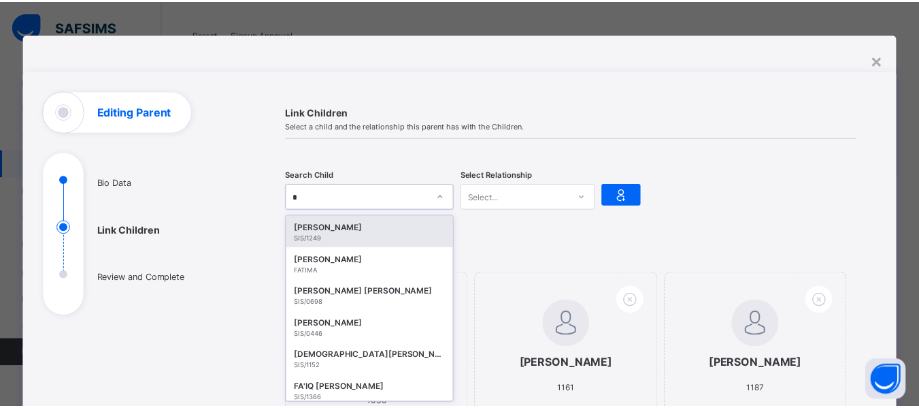
scroll to position [18, 0]
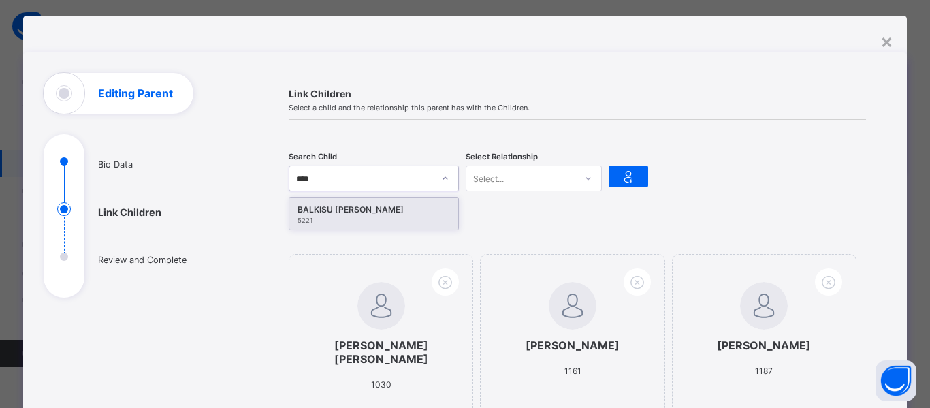
type input "*****"
click at [377, 214] on div "BALKISU [PERSON_NAME]" at bounding box center [373, 210] width 152 height 14
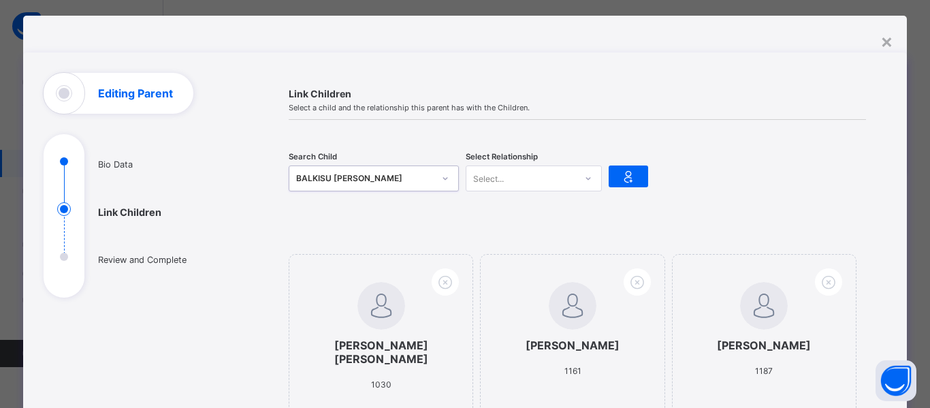
click at [544, 181] on div "Select..." at bounding box center [520, 178] width 109 height 19
click at [533, 225] on div "Mother" at bounding box center [533, 228] width 135 height 21
click at [629, 179] on icon at bounding box center [628, 176] width 19 height 16
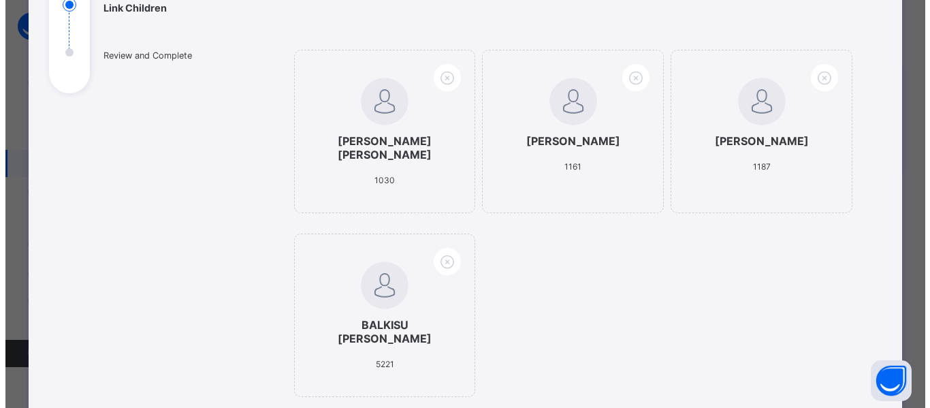
scroll to position [427, 0]
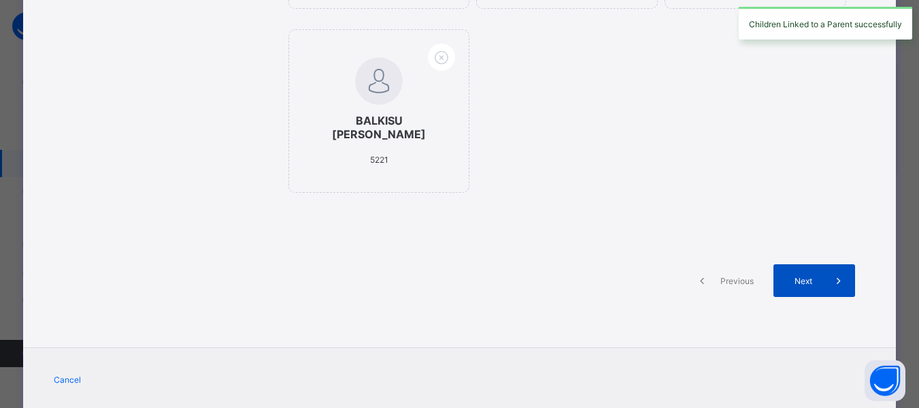
click at [803, 290] on div "Next" at bounding box center [815, 280] width 82 height 33
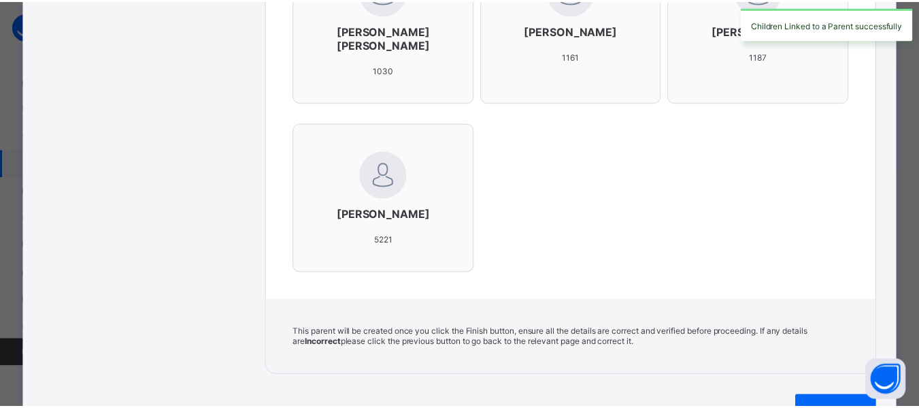
scroll to position [631, 0]
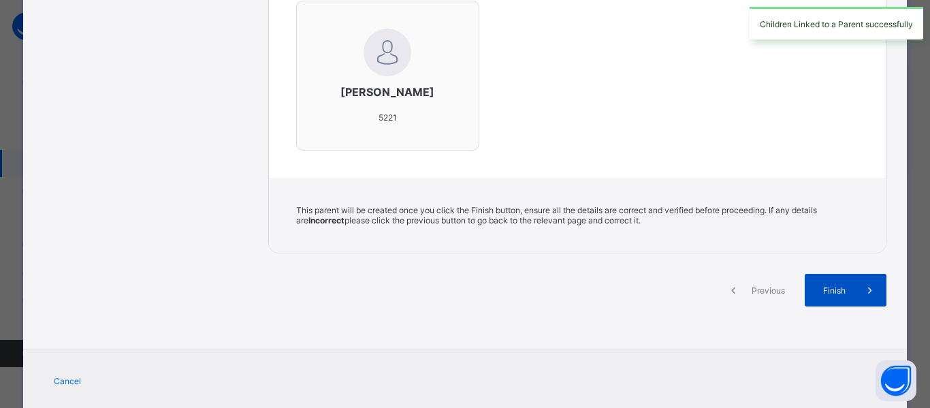
click at [830, 295] on span "Finish" at bounding box center [834, 290] width 39 height 10
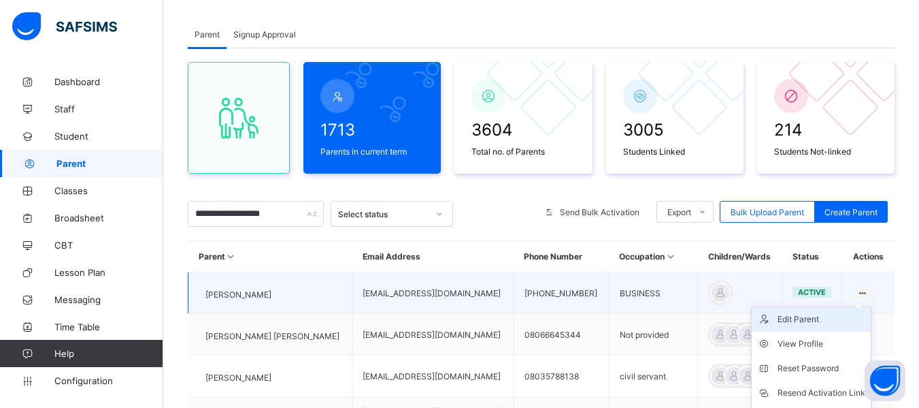
click at [831, 314] on div "Edit Parent" at bounding box center [822, 319] width 88 height 14
select select "**"
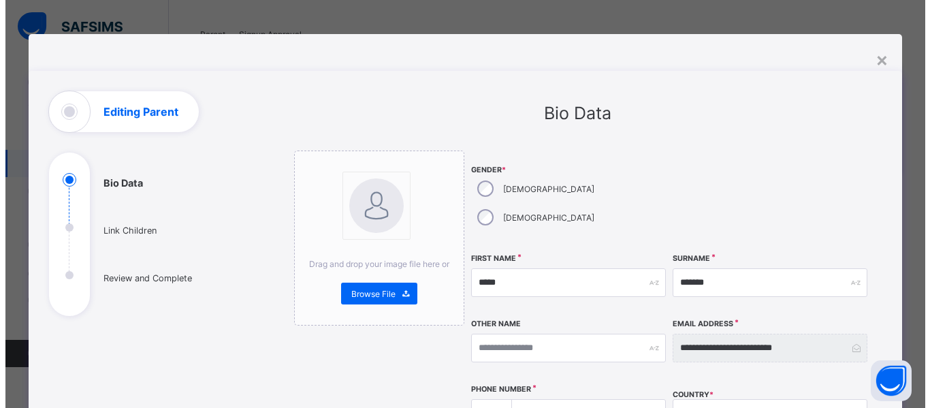
scroll to position [340, 0]
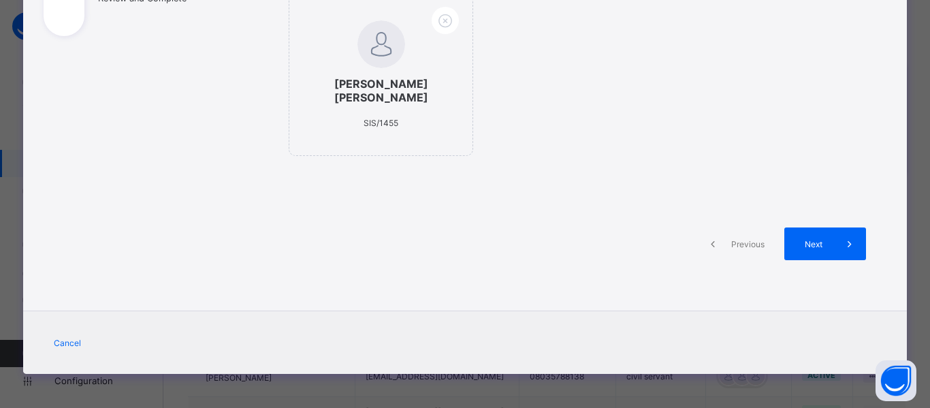
scroll to position [0, 0]
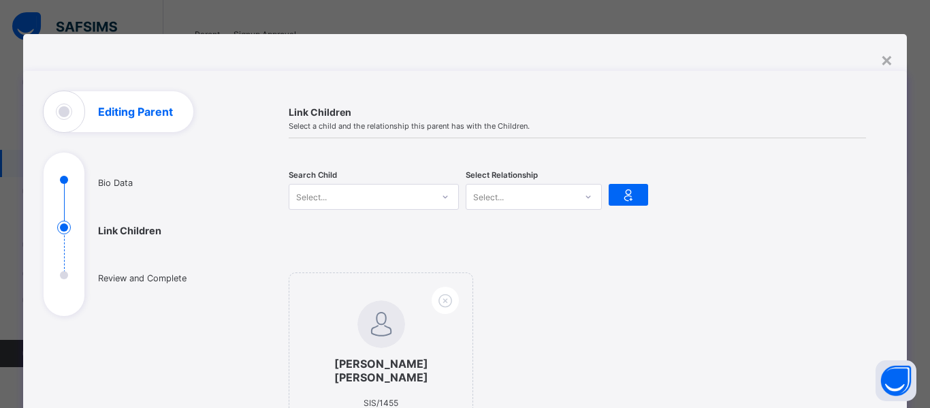
click at [383, 199] on div "Select..." at bounding box center [360, 196] width 143 height 19
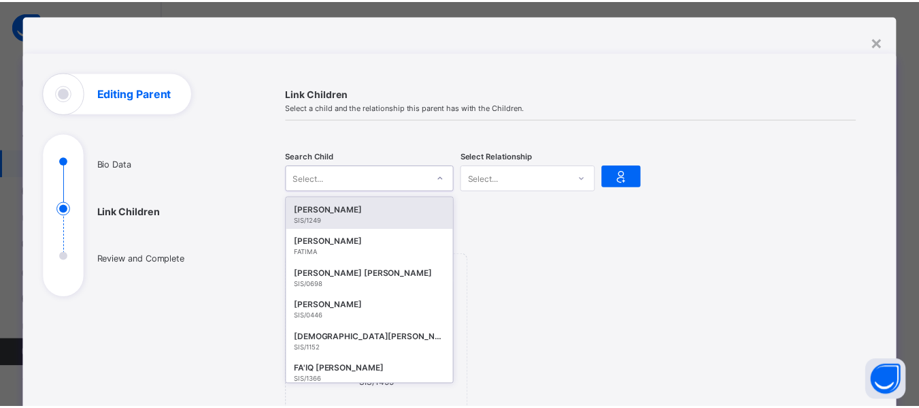
scroll to position [18, 0]
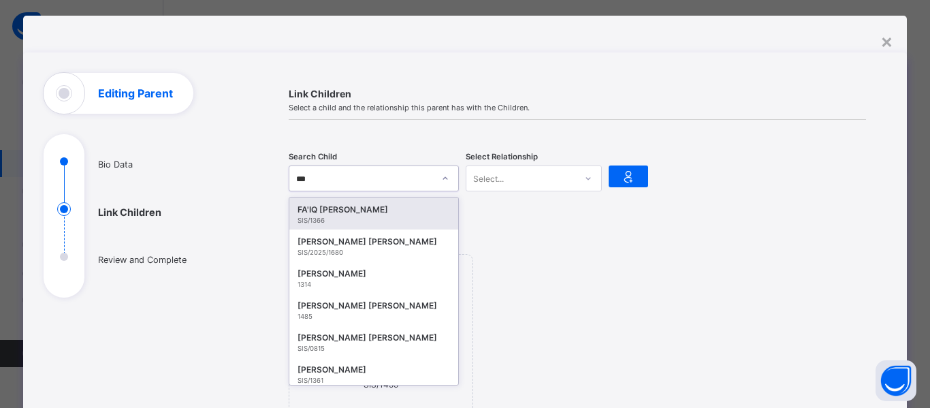
type input "****"
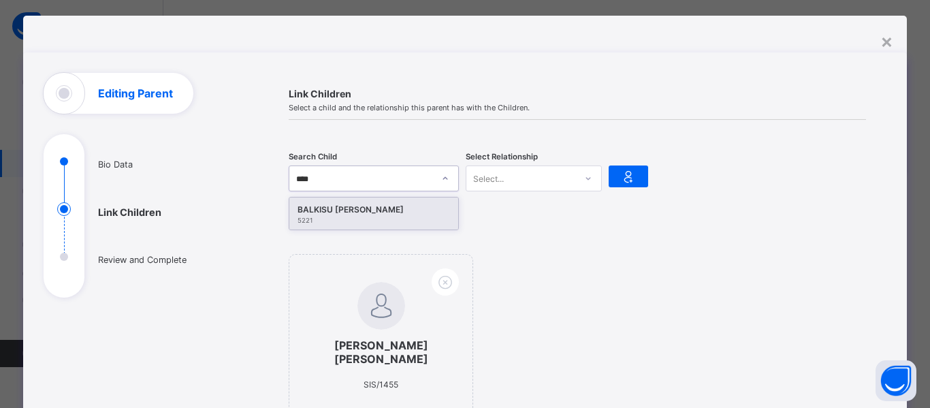
click at [384, 200] on div "BALKISU [PERSON_NAME] 5221" at bounding box center [373, 213] width 169 height 32
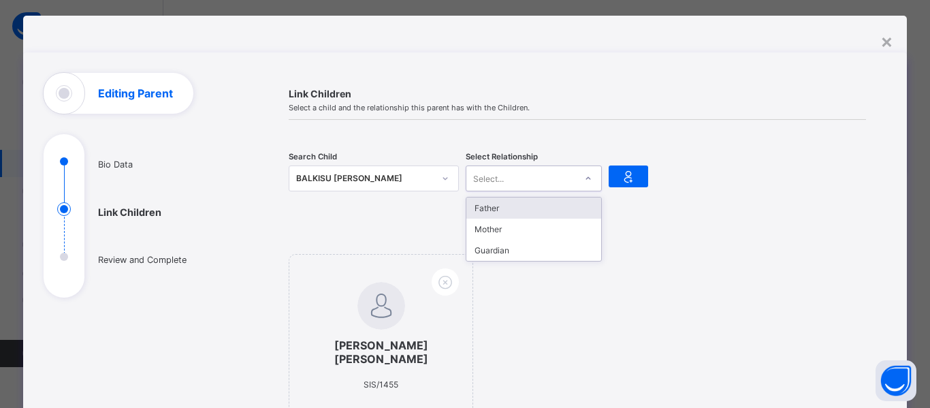
click at [525, 179] on div "Select..." at bounding box center [520, 178] width 109 height 19
click at [517, 230] on div "Mother" at bounding box center [533, 228] width 135 height 21
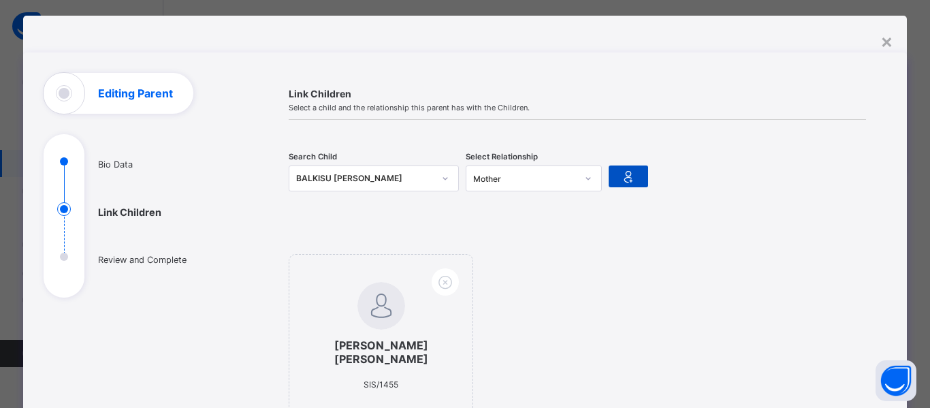
click at [629, 174] on icon at bounding box center [628, 176] width 19 height 16
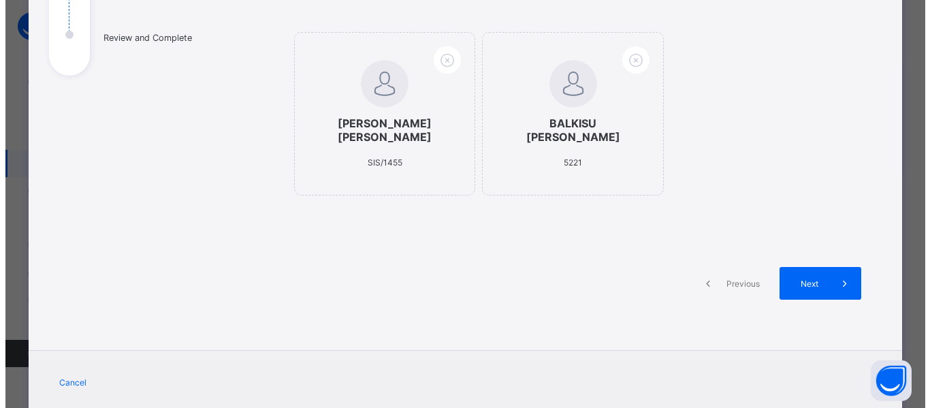
scroll to position [280, 0]
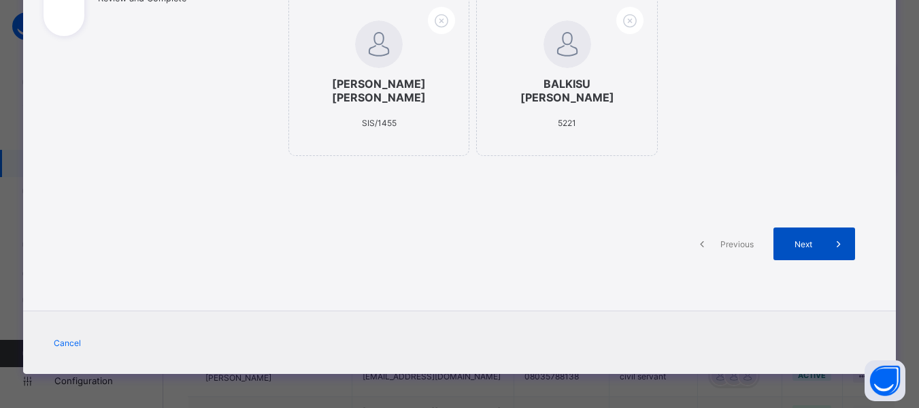
click at [806, 250] on div "Next" at bounding box center [815, 243] width 82 height 33
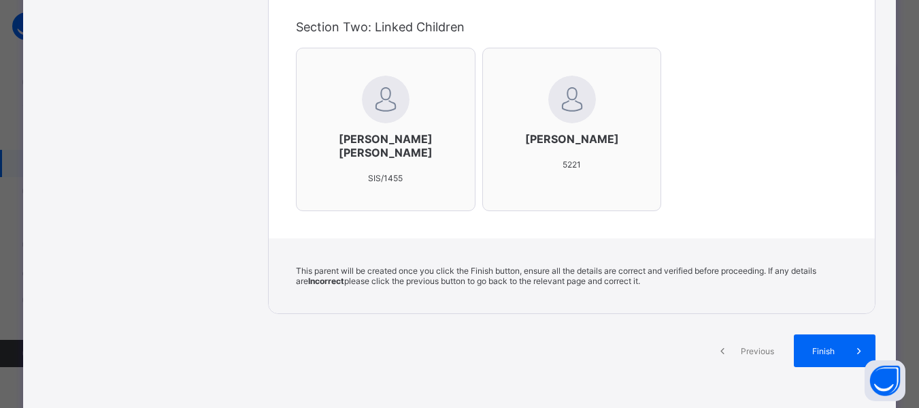
scroll to position [476, 0]
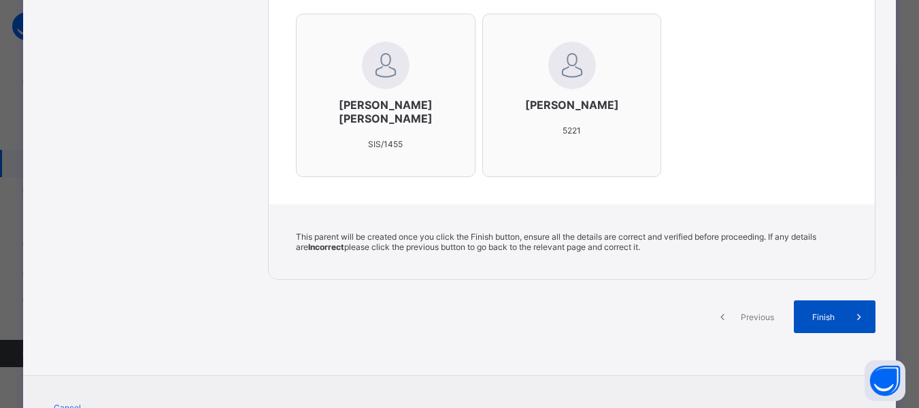
click at [820, 312] on span "Finish" at bounding box center [823, 317] width 39 height 10
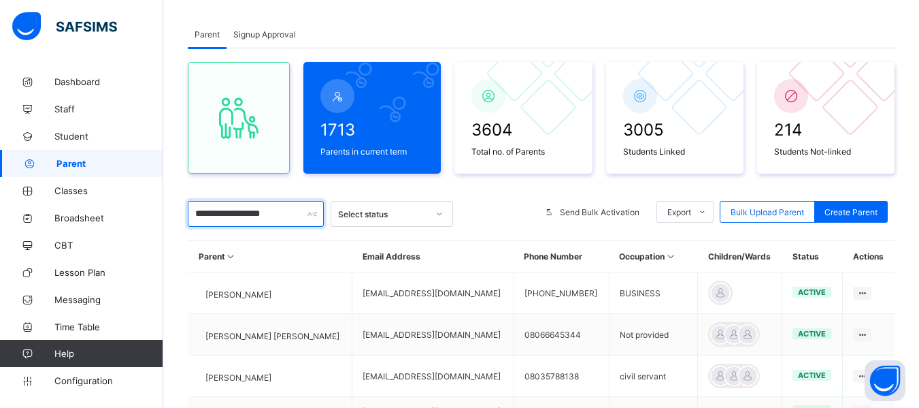
drag, startPoint x: 197, startPoint y: 212, endPoint x: 324, endPoint y: 208, distance: 127.3
click at [324, 208] on div "**********" at bounding box center [541, 214] width 707 height 26
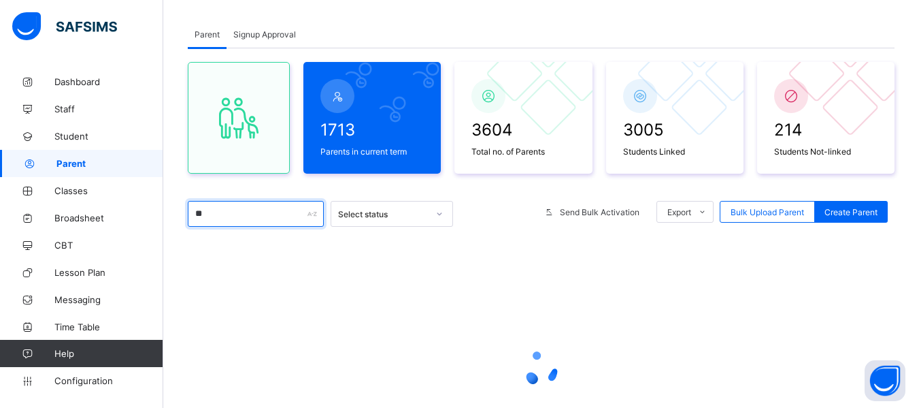
type input "*"
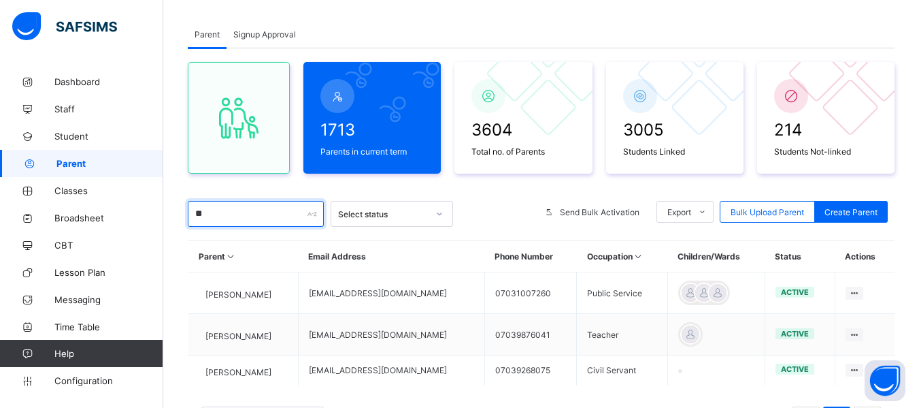
type input "*"
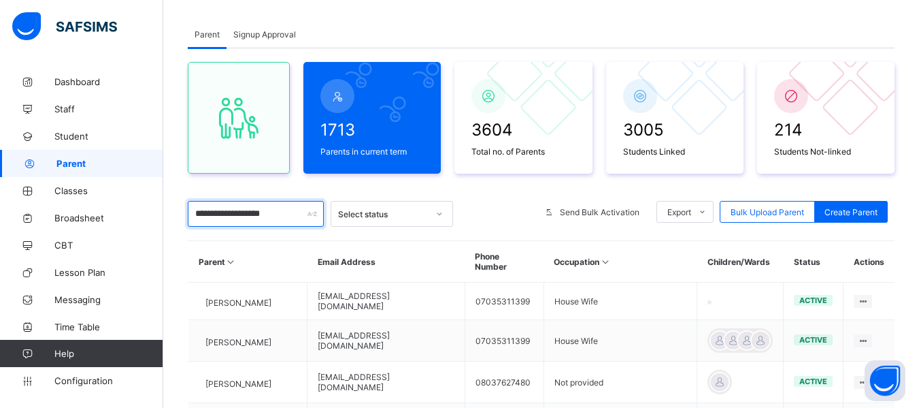
drag, startPoint x: 195, startPoint y: 216, endPoint x: 370, endPoint y: 233, distance: 175.7
click at [370, 233] on div "**********" at bounding box center [541, 406] width 707 height 716
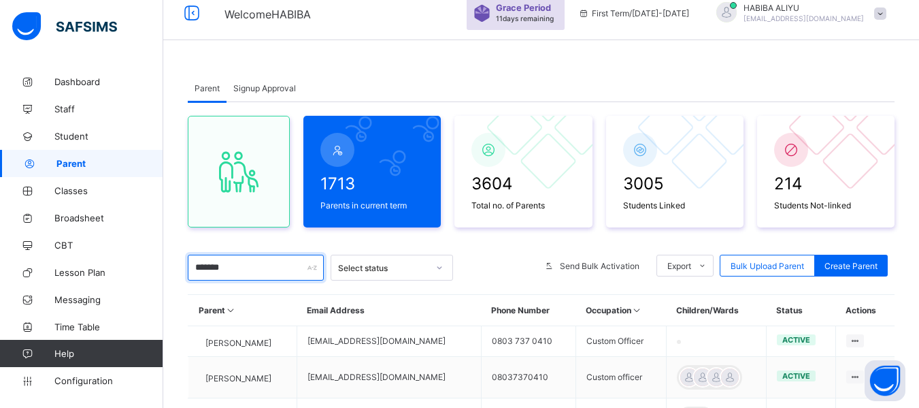
scroll to position [0, 0]
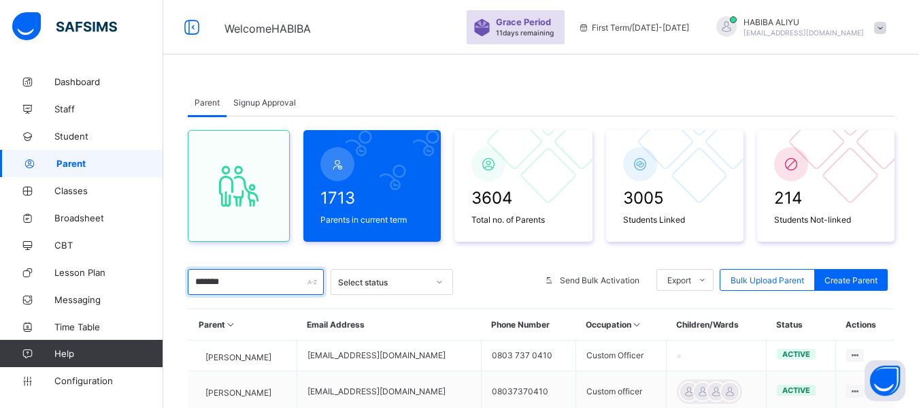
drag, startPoint x: 254, startPoint y: 284, endPoint x: 166, endPoint y: 298, distance: 88.8
click at [166, 298] on div "Parent Signup Approval Parent Signup Approval 1713 Parents in current term 3604…" at bounding box center [541, 308] width 756 height 481
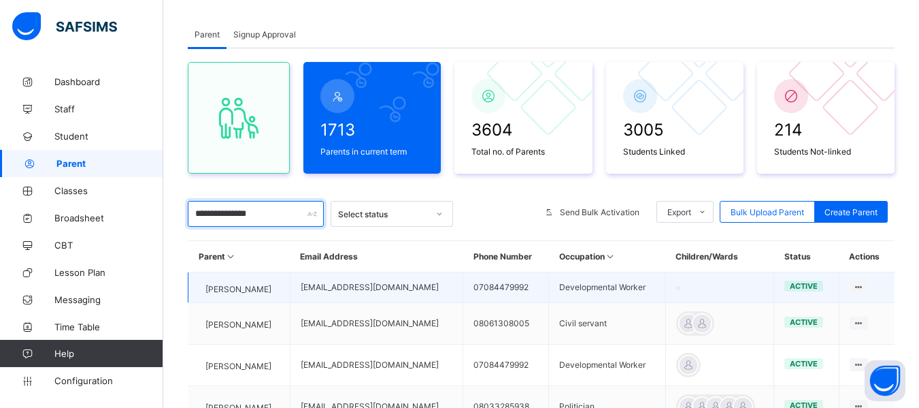
scroll to position [136, 0]
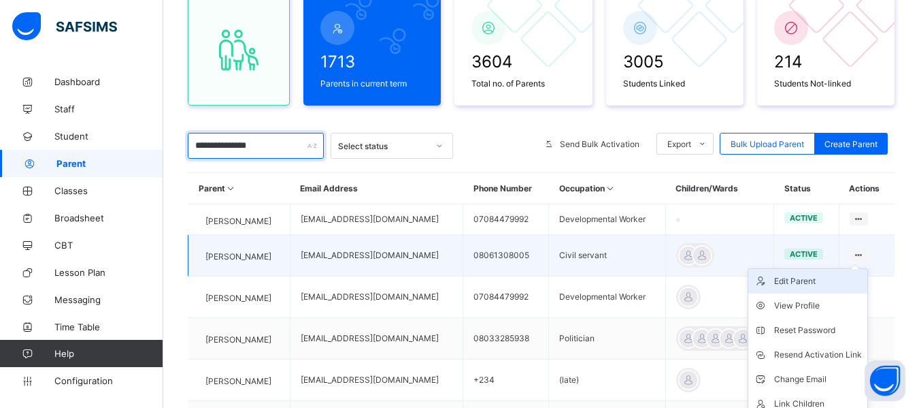
type input "**********"
click at [840, 288] on div "Edit Parent" at bounding box center [818, 281] width 88 height 14
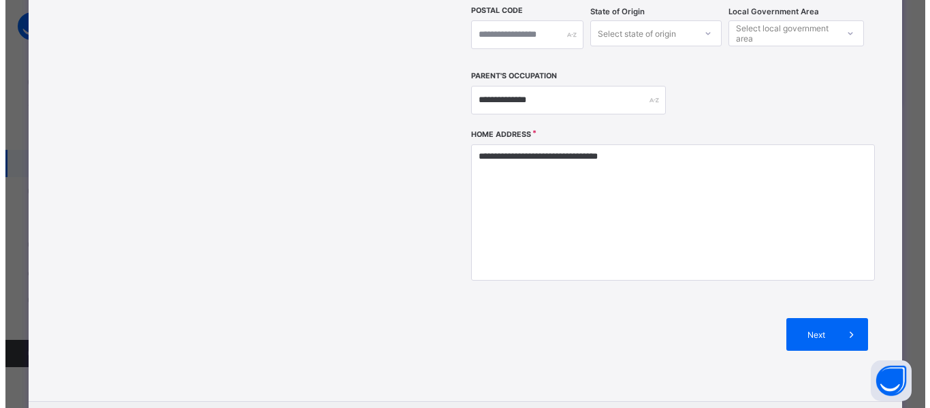
scroll to position [505, 0]
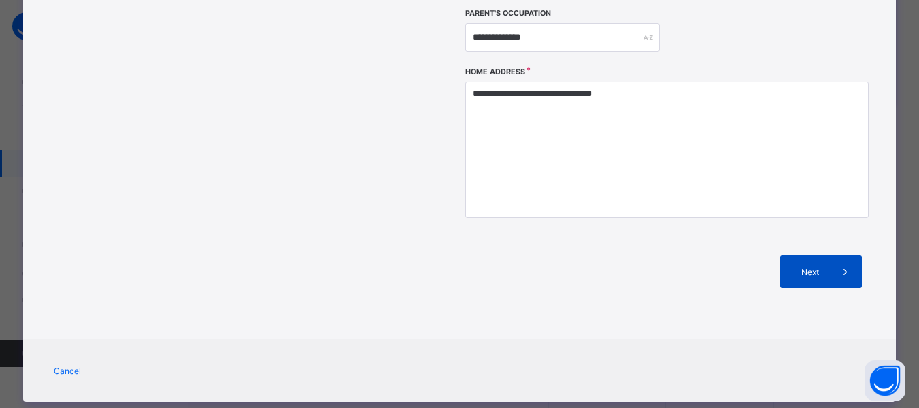
click at [798, 267] on span "Next" at bounding box center [810, 272] width 39 height 10
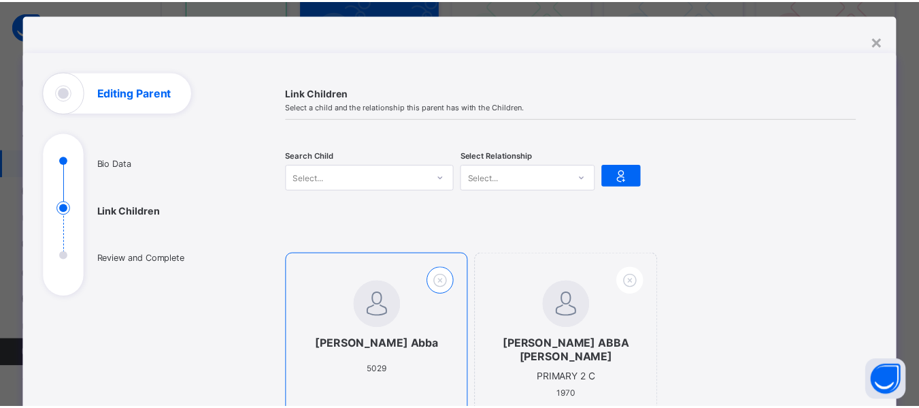
scroll to position [87, 0]
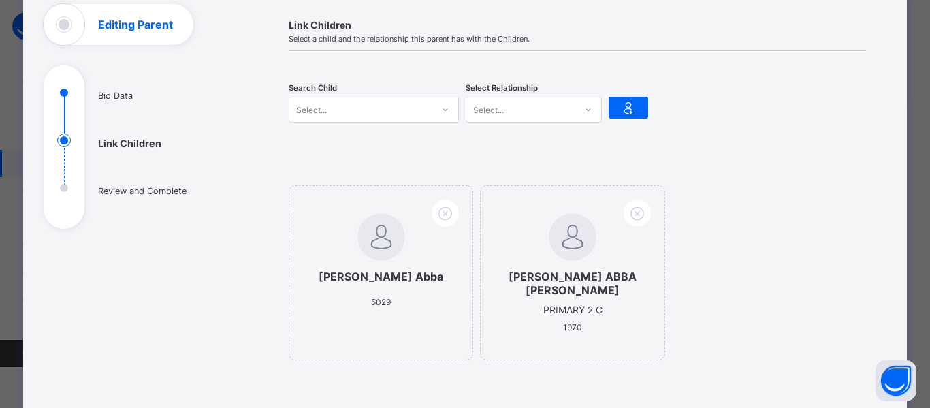
drag, startPoint x: 374, startPoint y: 107, endPoint x: 365, endPoint y: 109, distance: 8.4
click at [374, 106] on div "Select..." at bounding box center [360, 109] width 143 height 19
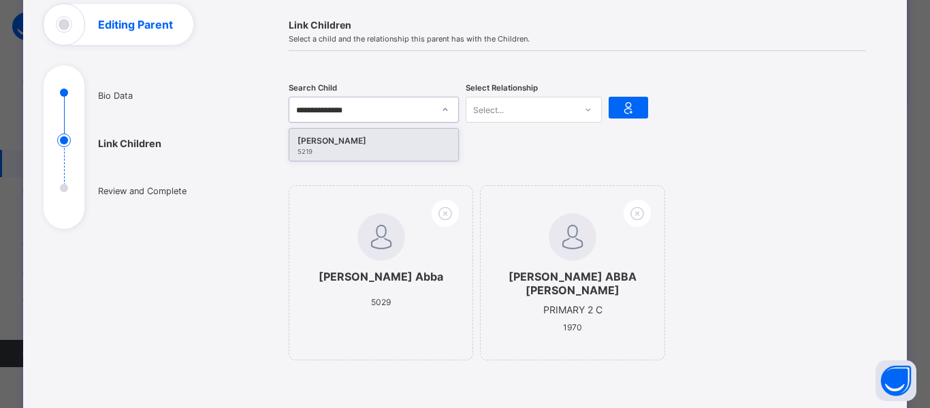
type input "**********"
click at [360, 150] on div "5219" at bounding box center [373, 151] width 152 height 7
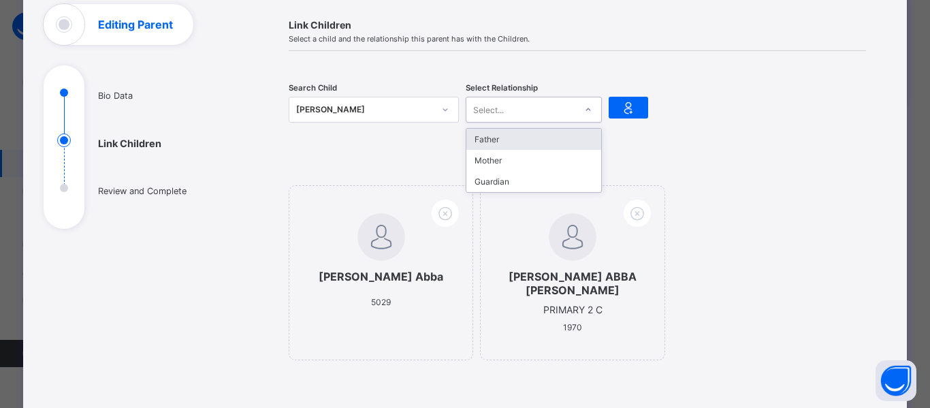
click at [510, 103] on div "Select..." at bounding box center [520, 109] width 109 height 19
click at [502, 144] on div "Father" at bounding box center [533, 139] width 135 height 21
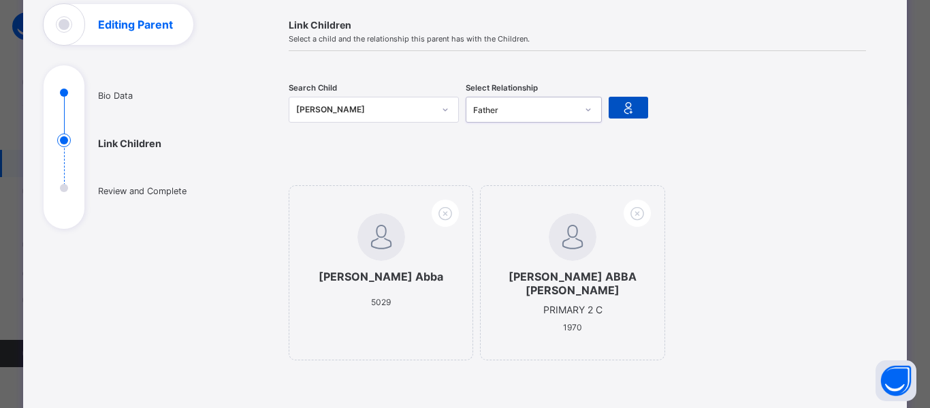
click at [633, 104] on icon at bounding box center [628, 107] width 19 height 16
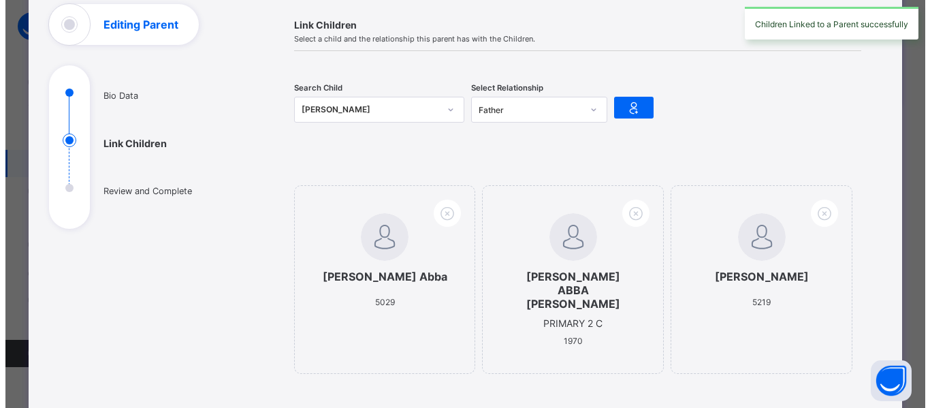
scroll to position [223, 0]
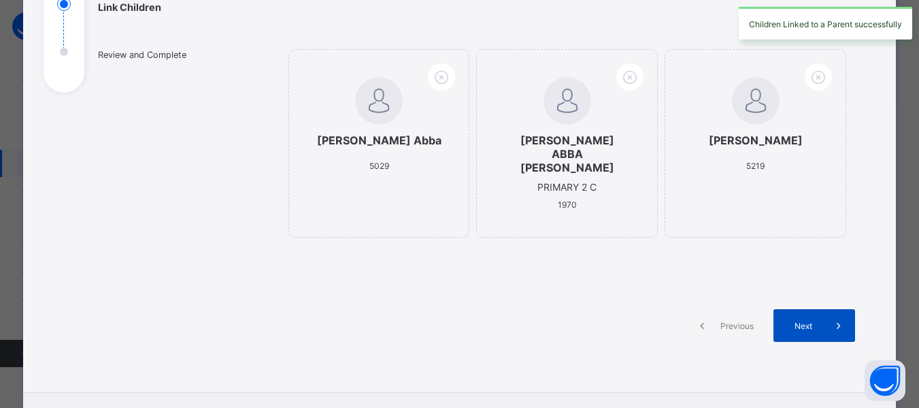
click at [819, 321] on span "Next" at bounding box center [803, 326] width 39 height 10
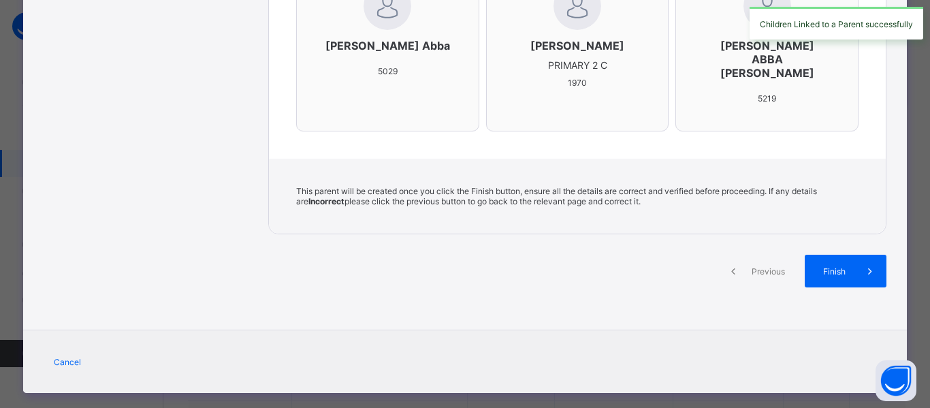
scroll to position [510, 0]
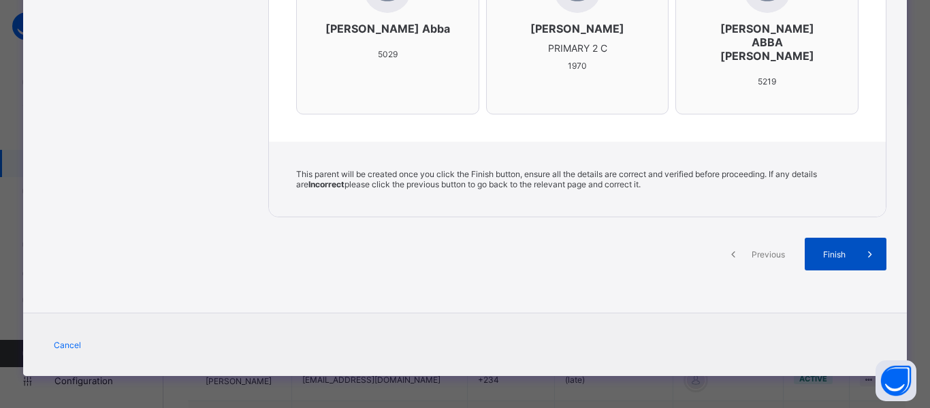
click at [823, 260] on div "Finish" at bounding box center [845, 254] width 82 height 33
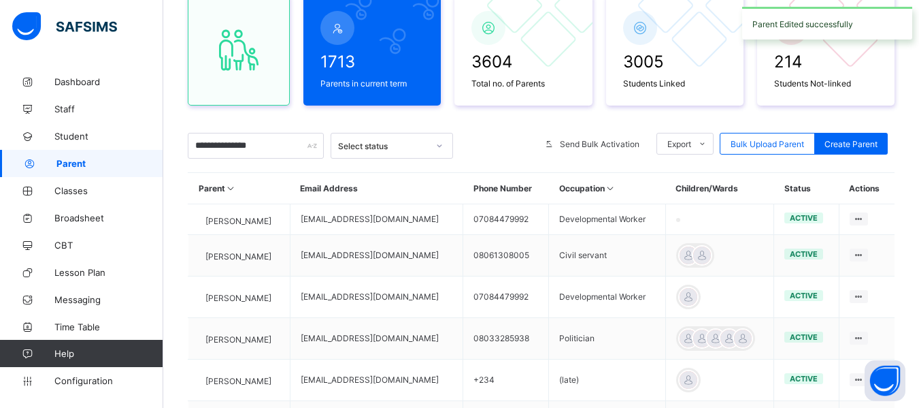
click at [187, 143] on div "**********" at bounding box center [541, 306] width 756 height 749
drag, startPoint x: 191, startPoint y: 144, endPoint x: 295, endPoint y: 149, distance: 104.3
click at [295, 149] on input "**********" at bounding box center [256, 146] width 136 height 26
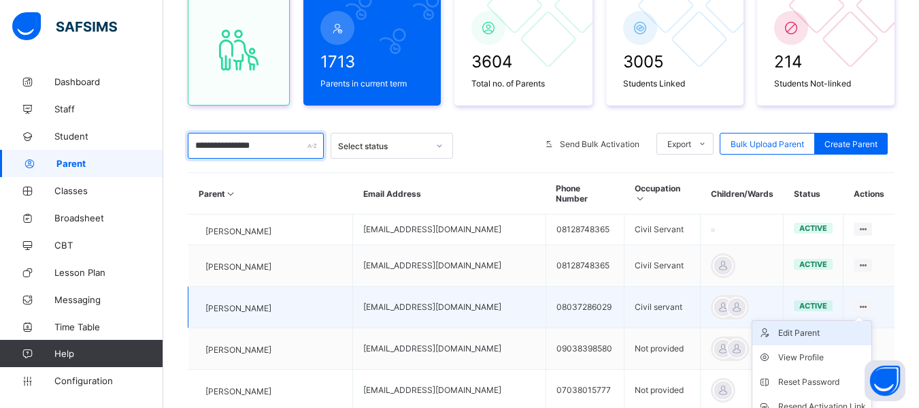
type input "**********"
click at [826, 337] on li "Edit Parent" at bounding box center [812, 333] width 119 height 24
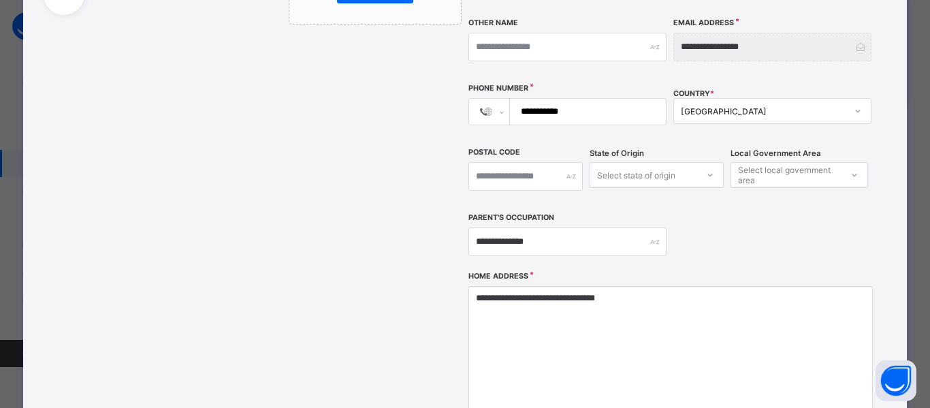
scroll to position [505, 0]
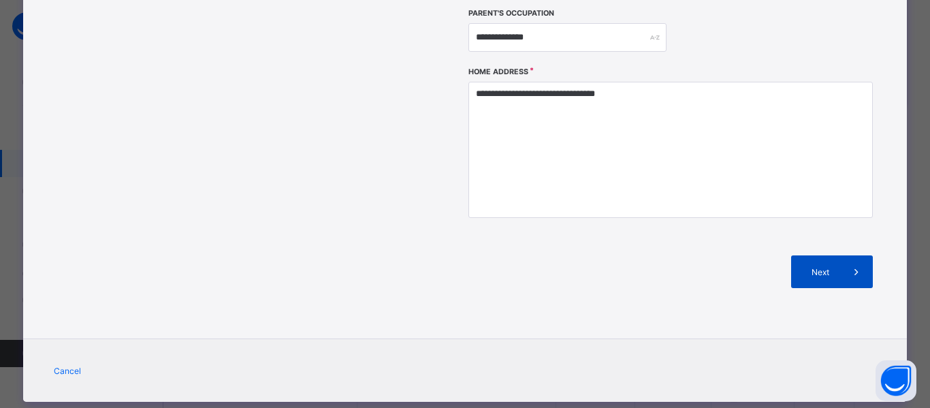
click at [818, 267] on span "Next" at bounding box center [820, 272] width 39 height 10
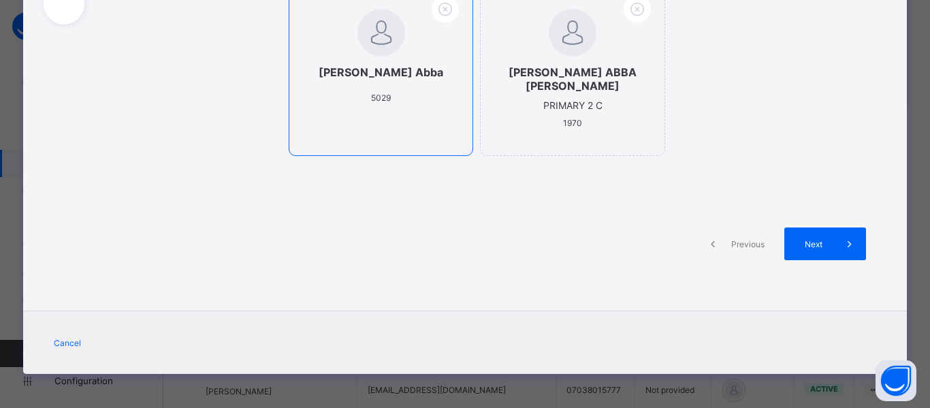
scroll to position [0, 0]
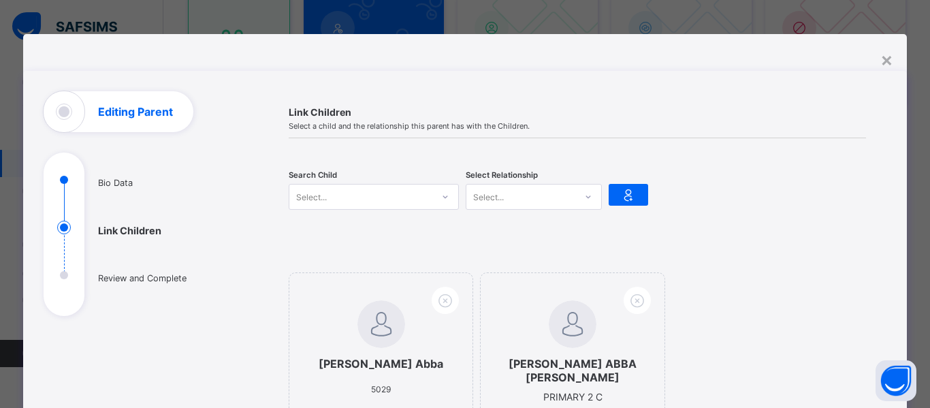
click at [331, 197] on div "Select..." at bounding box center [360, 196] width 143 height 19
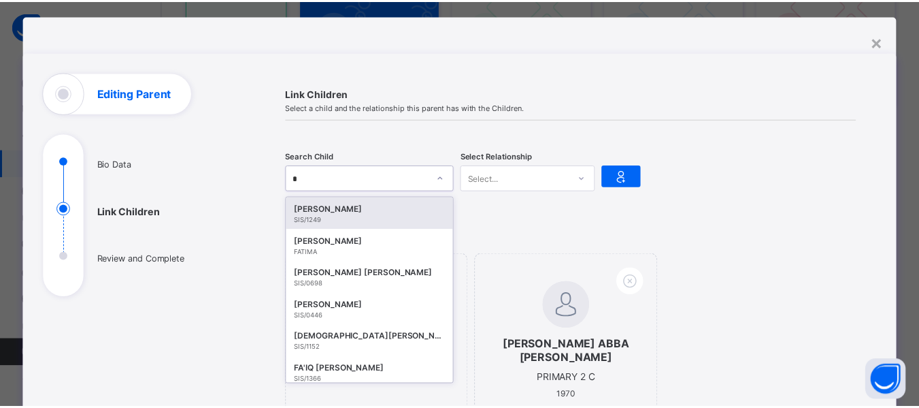
scroll to position [18, 0]
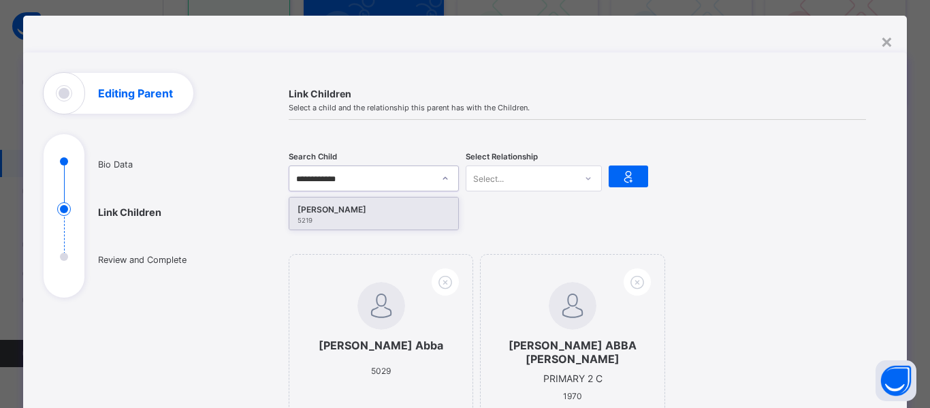
type input "**********"
drag, startPoint x: 361, startPoint y: 209, endPoint x: 393, endPoint y: 219, distance: 33.6
click at [361, 209] on div "[PERSON_NAME]" at bounding box center [373, 210] width 152 height 14
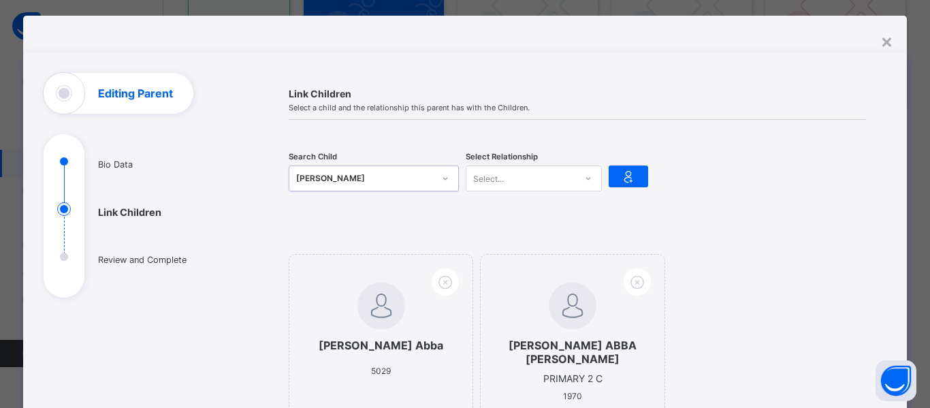
click at [521, 175] on div "Select..." at bounding box center [520, 178] width 109 height 19
click at [500, 234] on div "Mother" at bounding box center [533, 228] width 135 height 21
click at [629, 184] on icon at bounding box center [628, 176] width 19 height 16
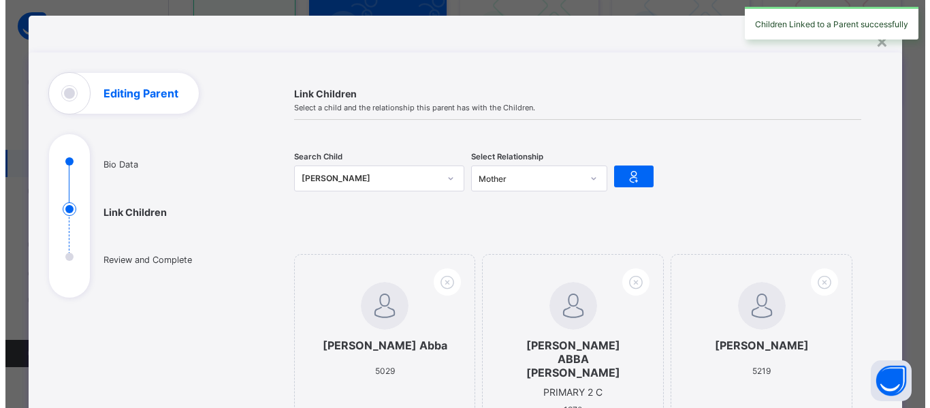
scroll to position [291, 0]
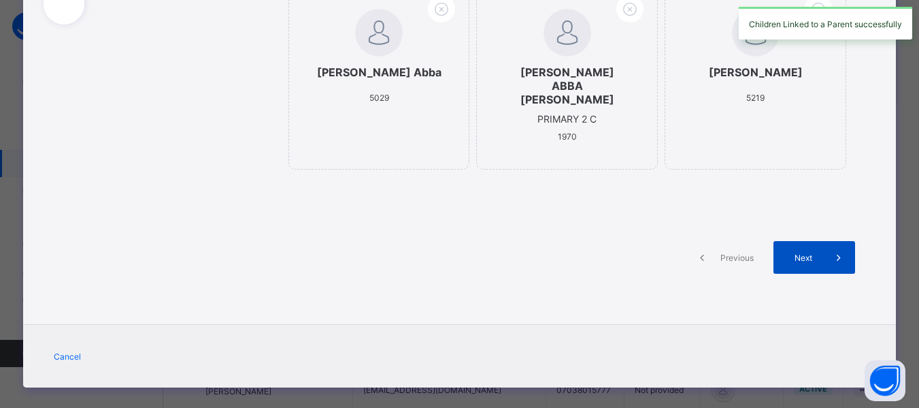
click at [806, 252] on span "Next" at bounding box center [803, 257] width 39 height 10
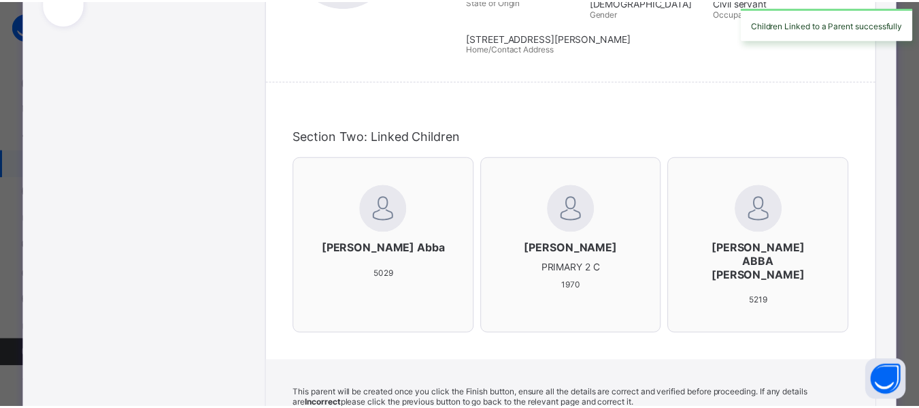
scroll to position [510, 0]
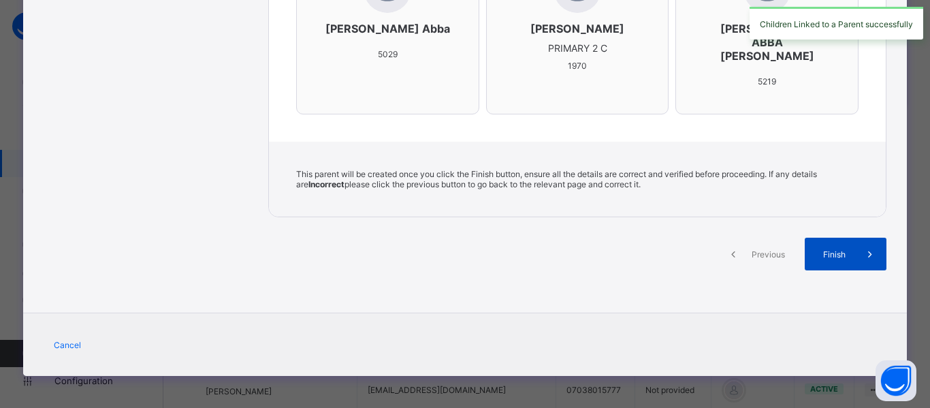
click at [843, 251] on span "Finish" at bounding box center [834, 254] width 39 height 10
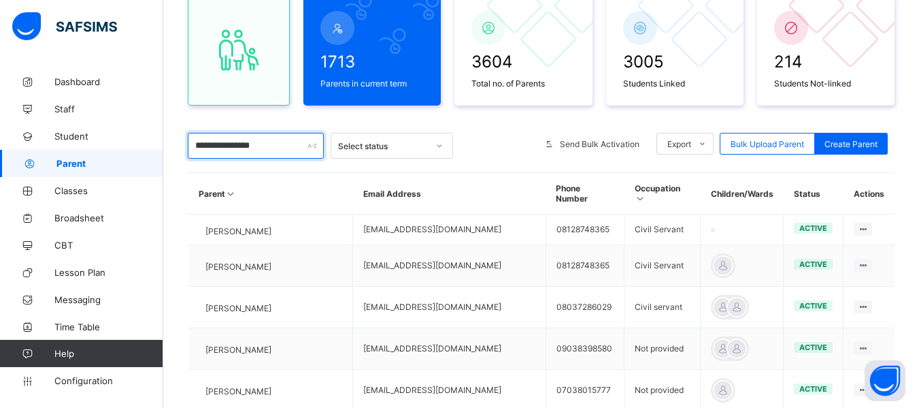
drag, startPoint x: 195, startPoint y: 146, endPoint x: 418, endPoint y: 174, distance: 225.0
click at [418, 174] on div "**********" at bounding box center [541, 331] width 707 height 702
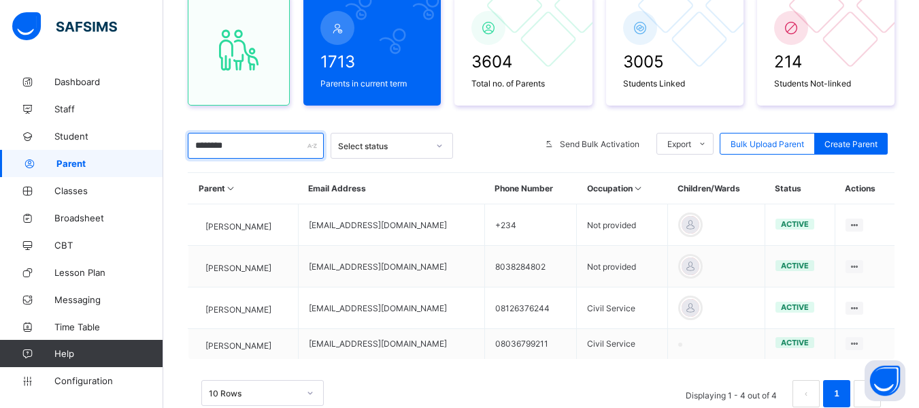
click at [193, 142] on input "********" at bounding box center [256, 146] width 136 height 26
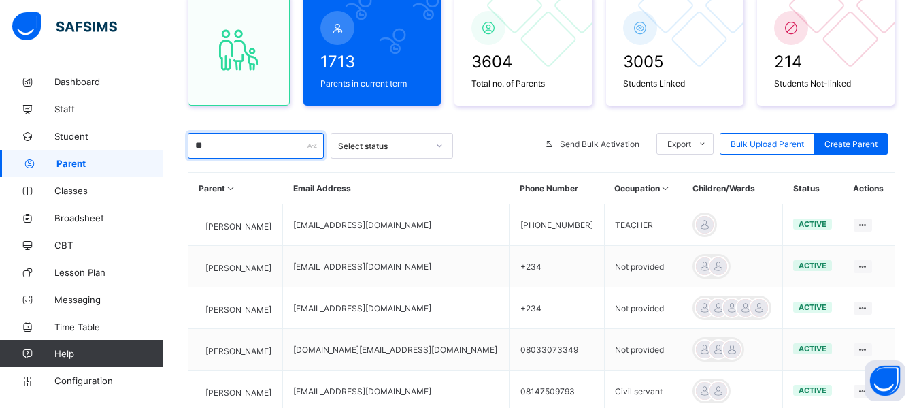
type input "*"
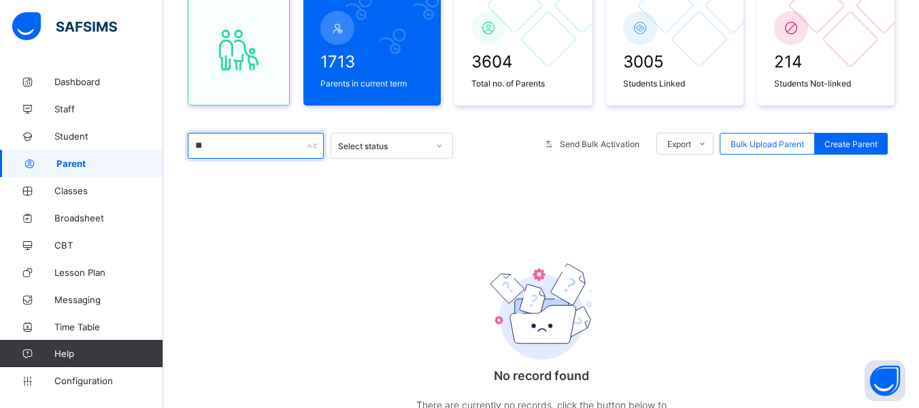
type input "*"
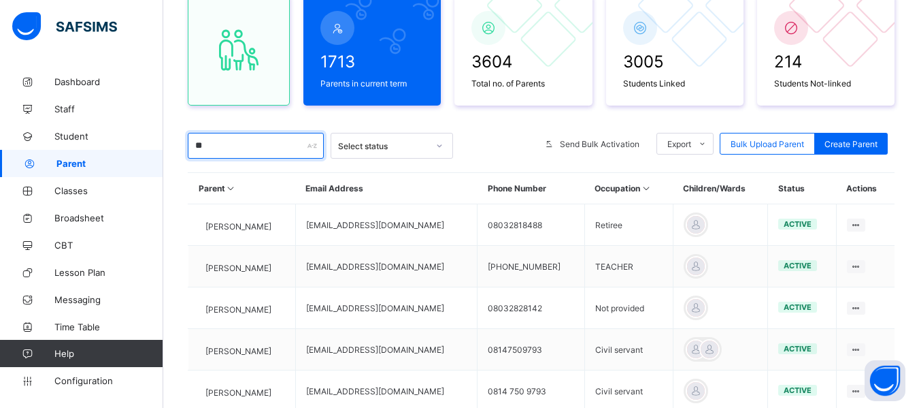
type input "*"
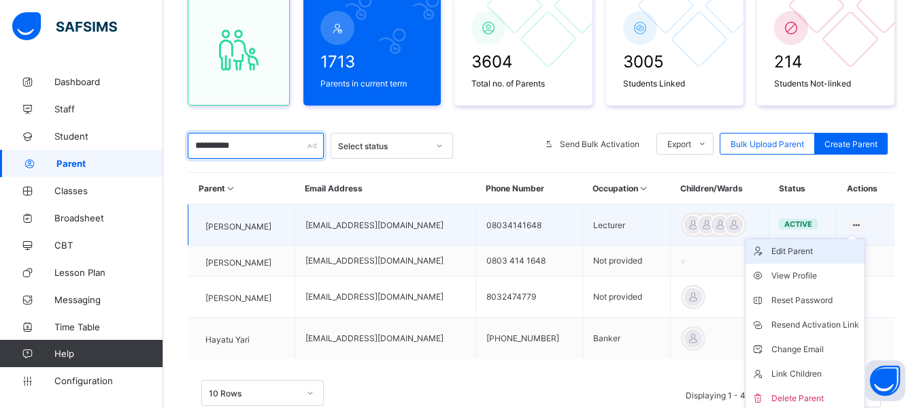
type input "**********"
click at [838, 246] on div "Edit Parent" at bounding box center [816, 251] width 88 height 14
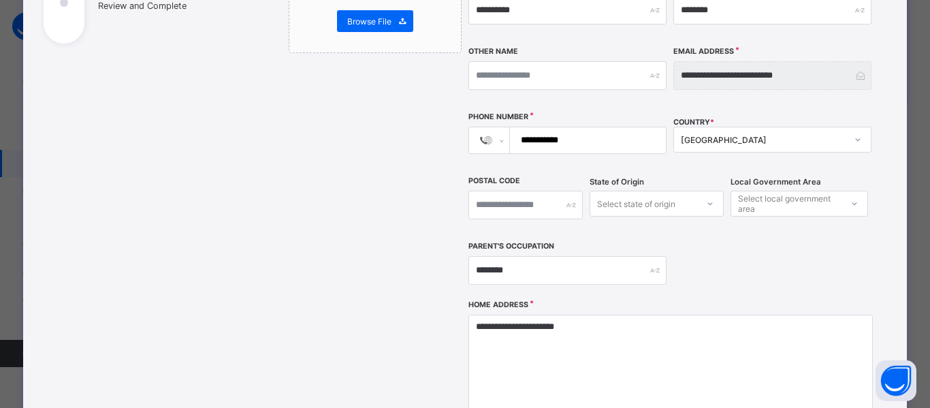
scroll to position [476, 0]
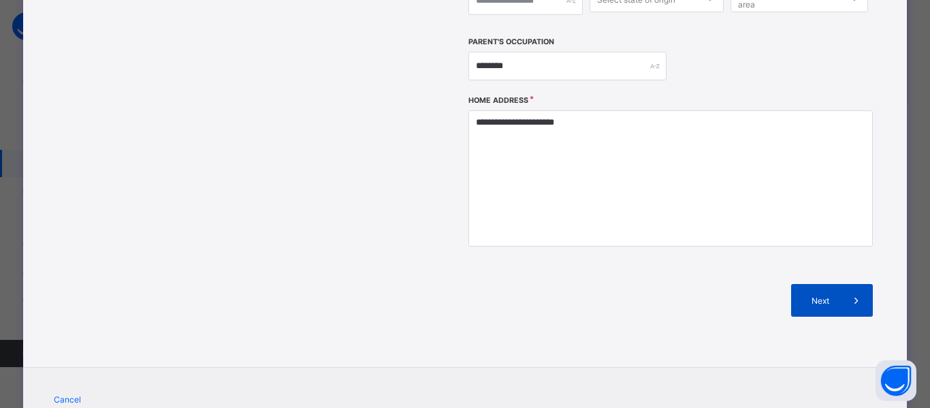
click at [808, 295] on span "Next" at bounding box center [820, 300] width 39 height 10
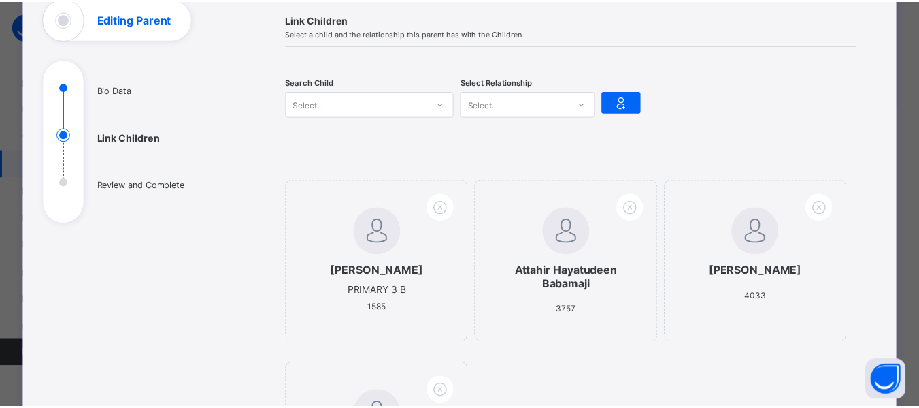
scroll to position [68, 0]
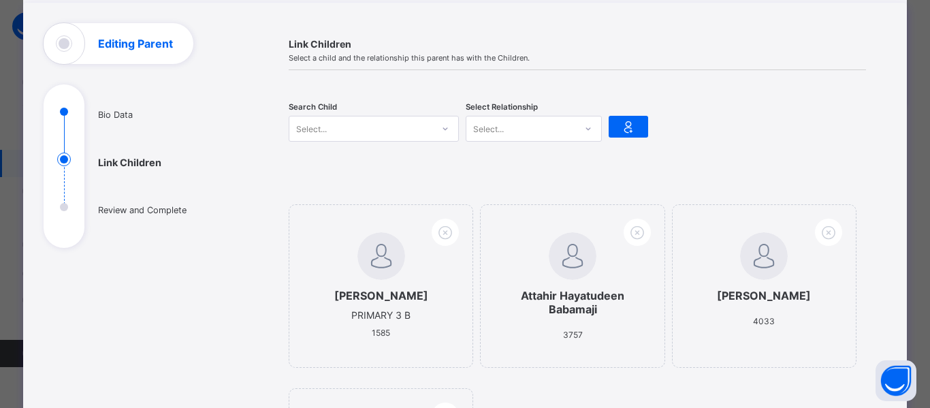
click at [330, 127] on div "Select..." at bounding box center [360, 128] width 143 height 19
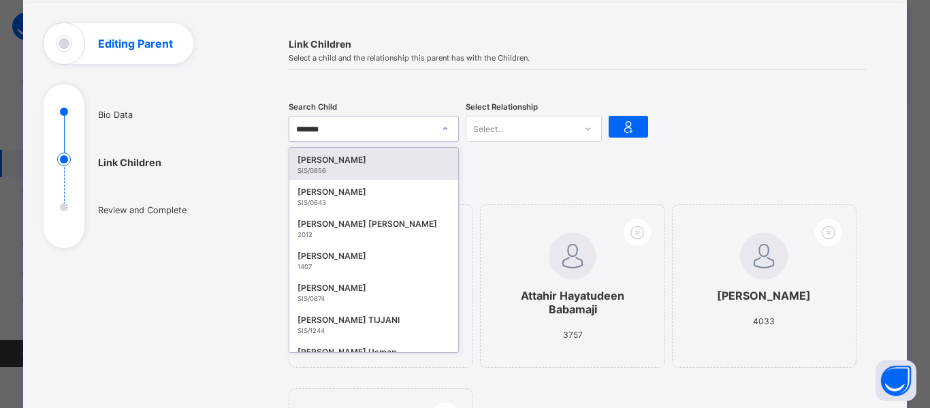
type input "********"
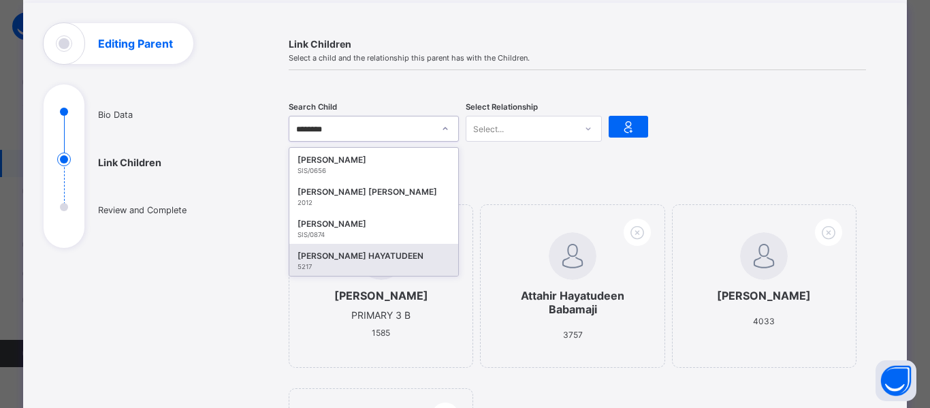
click at [344, 260] on div "[PERSON_NAME] HAYATUDEEN" at bounding box center [373, 256] width 152 height 14
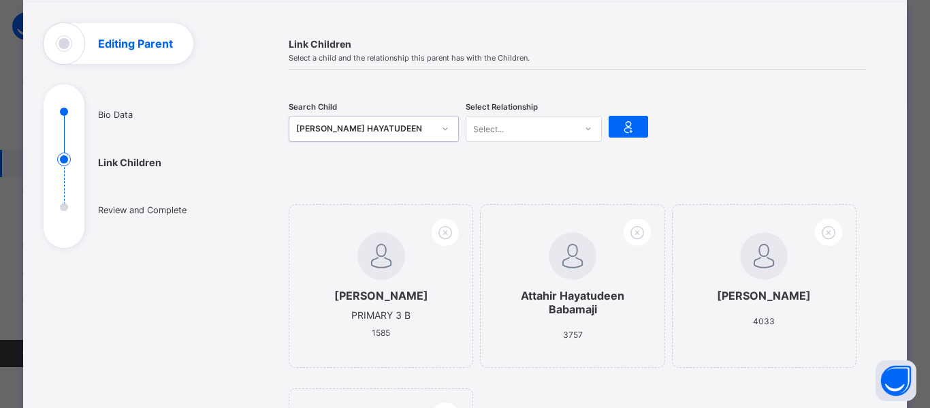
click at [513, 132] on div "Select..." at bounding box center [520, 128] width 109 height 19
click at [506, 163] on div "Father" at bounding box center [533, 158] width 135 height 21
click at [631, 131] on icon at bounding box center [628, 126] width 19 height 16
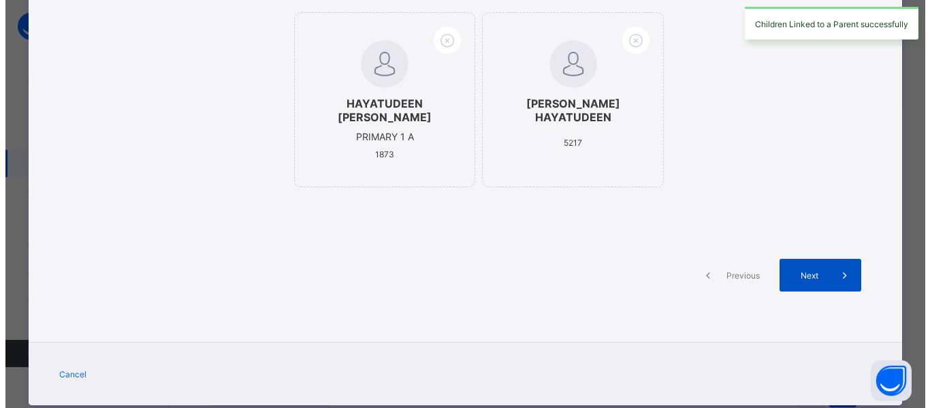
scroll to position [476, 0]
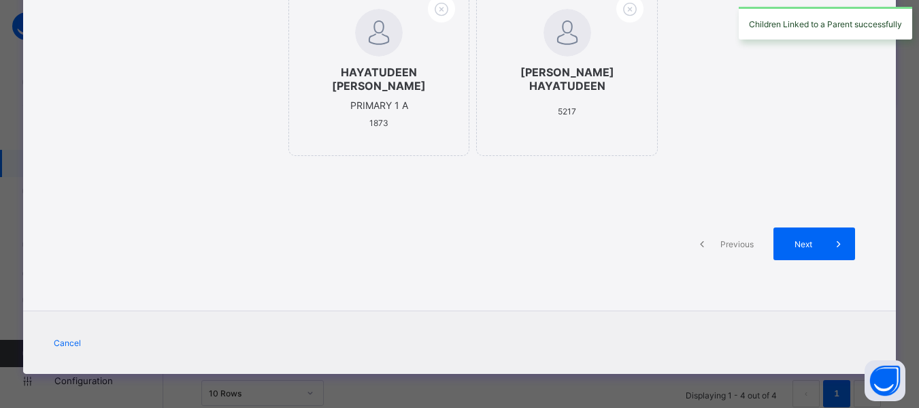
click at [801, 260] on div "Next" at bounding box center [815, 243] width 82 height 33
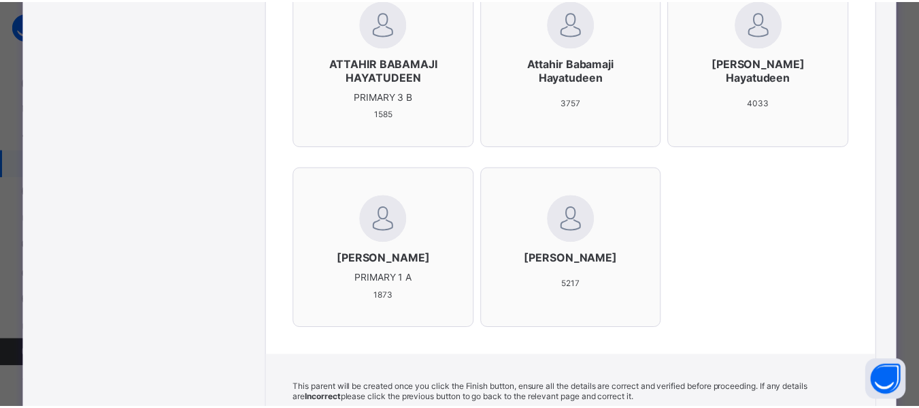
scroll to position [706, 0]
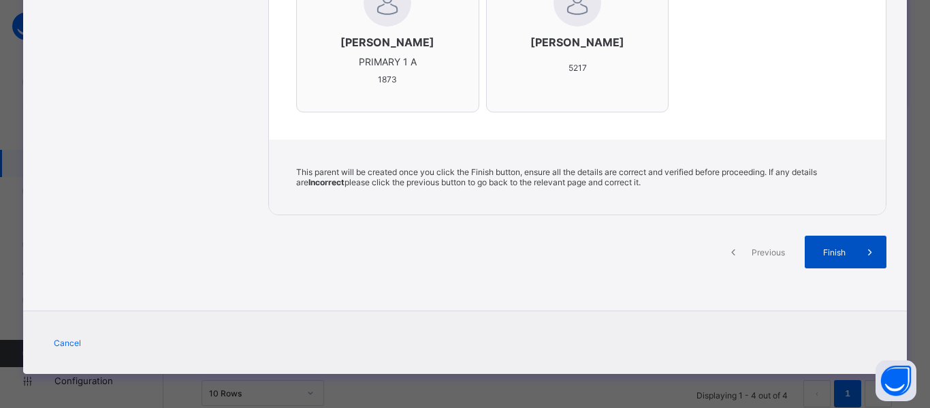
click at [835, 249] on span "Finish" at bounding box center [834, 252] width 39 height 10
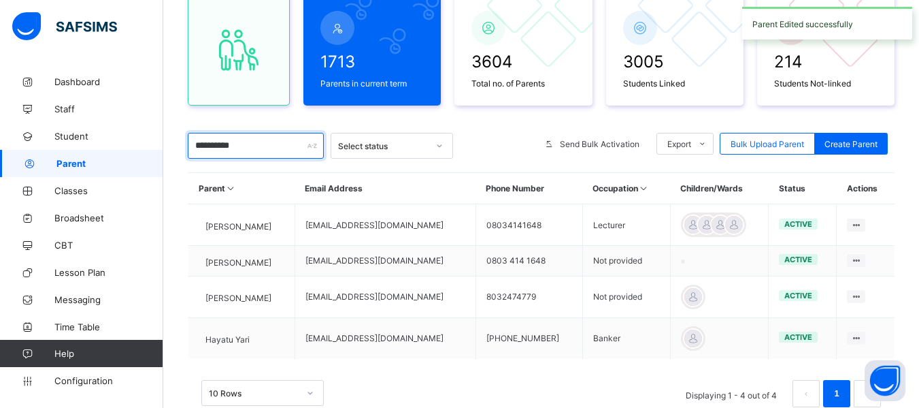
drag, startPoint x: 289, startPoint y: 149, endPoint x: 129, endPoint y: 161, distance: 161.1
click at [129, 161] on div "**********" at bounding box center [459, 159] width 919 height 591
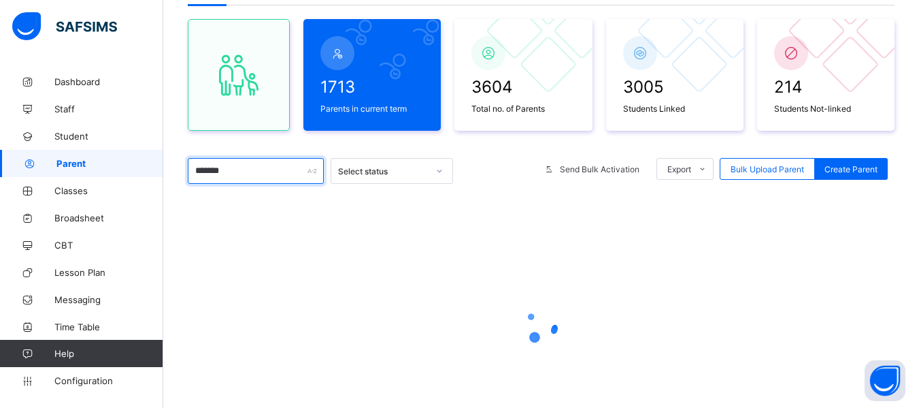
scroll to position [136, 0]
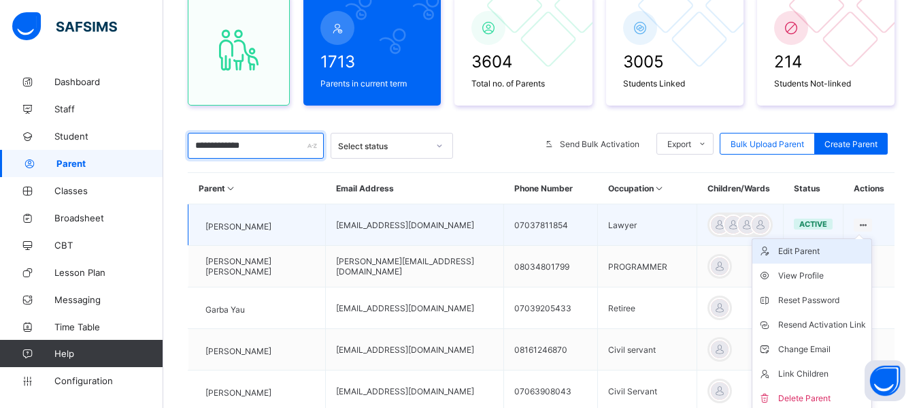
type input "**********"
click at [842, 256] on div "Edit Parent" at bounding box center [823, 251] width 88 height 14
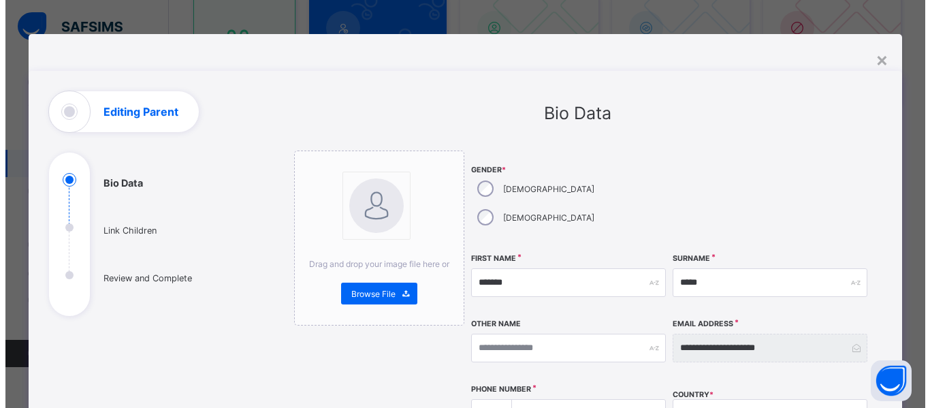
scroll to position [272, 0]
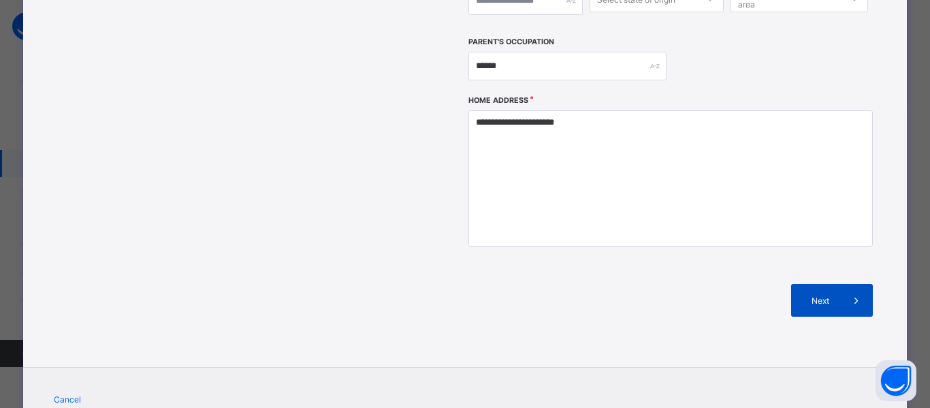
click at [819, 284] on div "Next" at bounding box center [832, 300] width 82 height 33
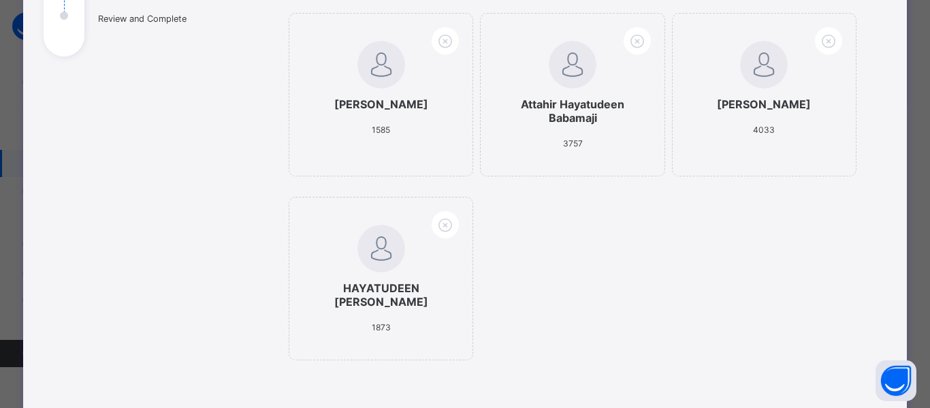
scroll to position [123, 0]
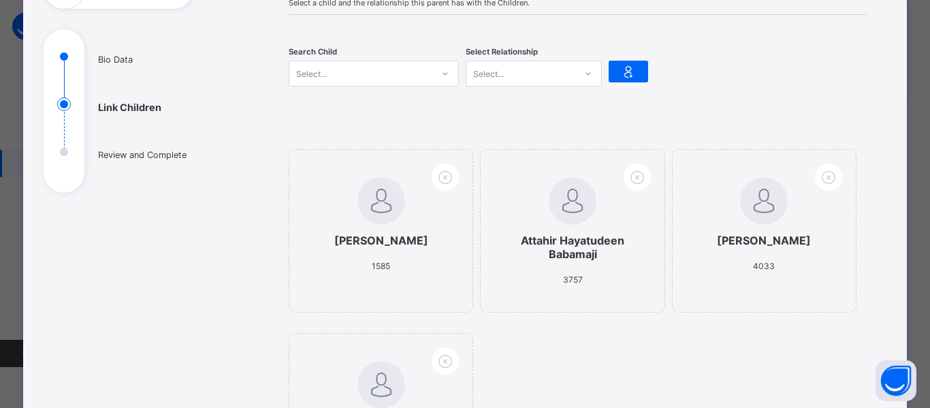
click at [328, 75] on div "Select..." at bounding box center [360, 73] width 143 height 19
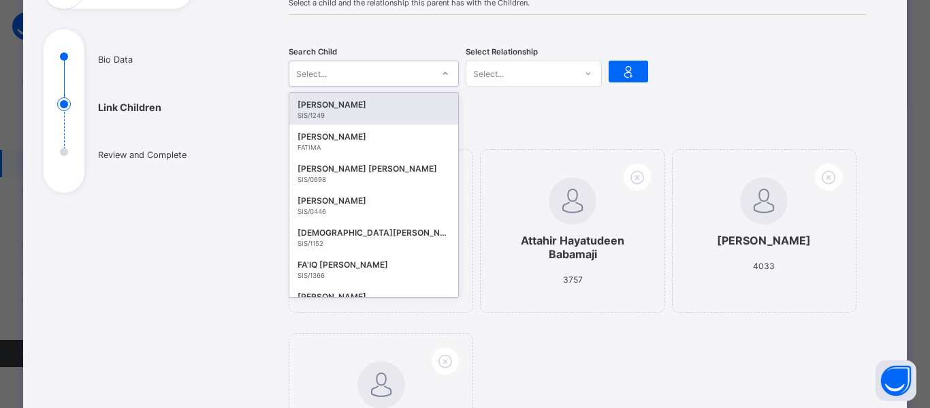
type input "*"
type input "********"
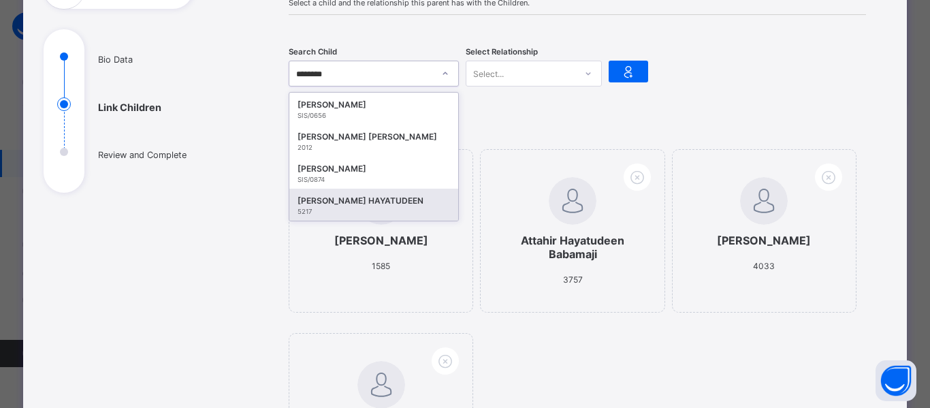
click at [343, 206] on div "[PERSON_NAME] HAYATUDEEN" at bounding box center [373, 201] width 152 height 14
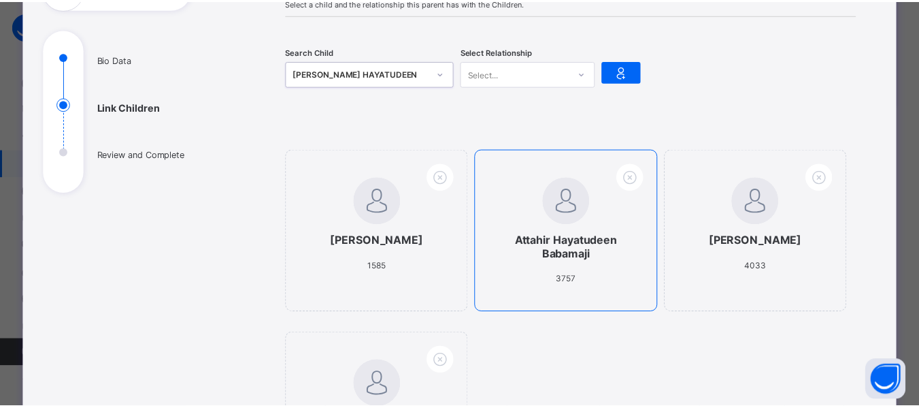
scroll to position [191, 0]
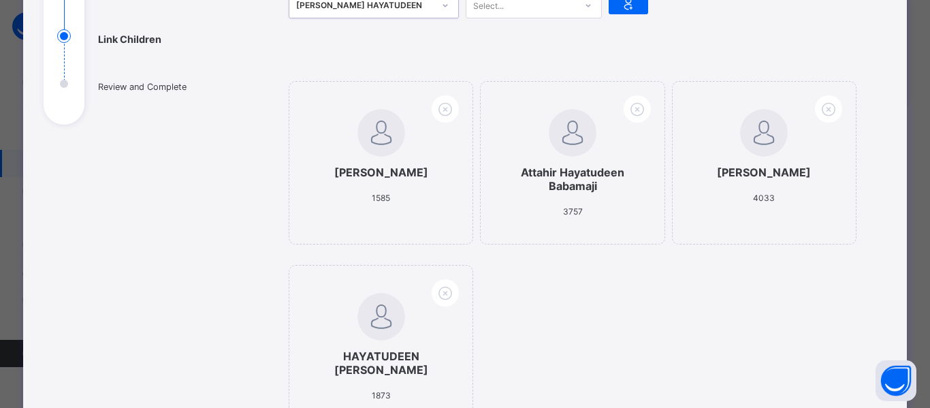
click at [512, 7] on div "Select..." at bounding box center [520, 5] width 109 height 19
click at [499, 53] on div "Mother" at bounding box center [533, 56] width 135 height 21
click at [616, 12] on div at bounding box center [627, 4] width 39 height 22
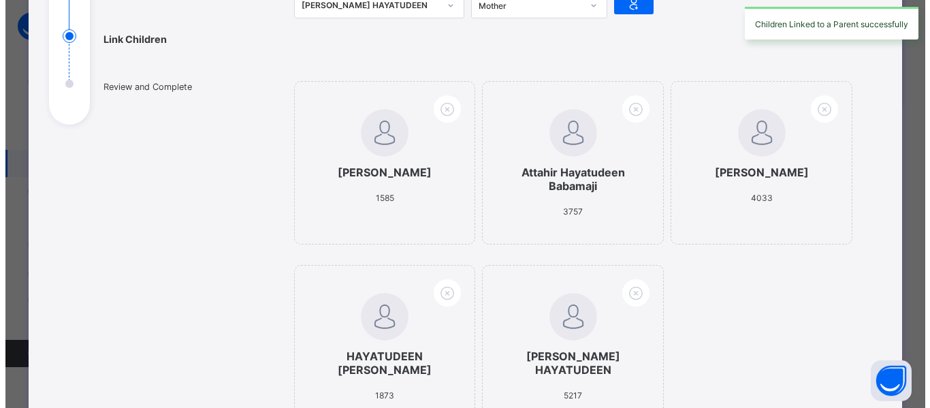
scroll to position [463, 0]
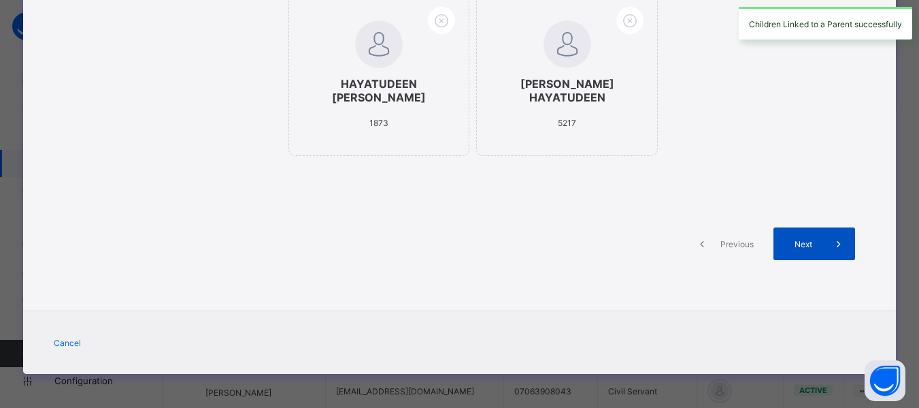
click at [825, 248] on span at bounding box center [839, 243] width 33 height 33
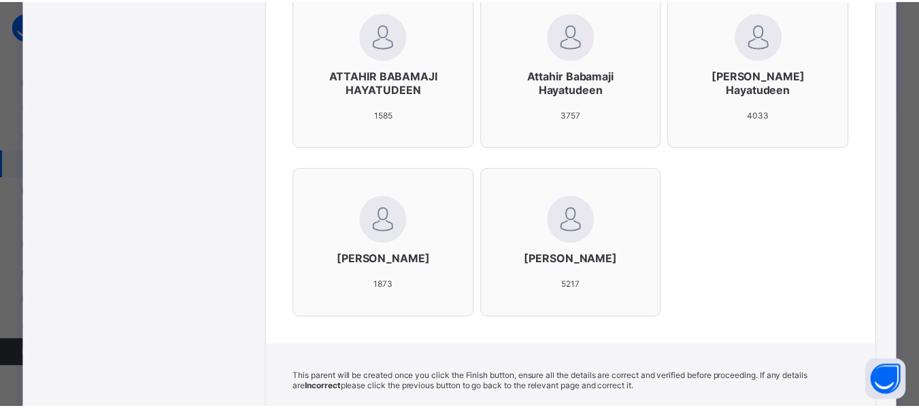
scroll to position [683, 0]
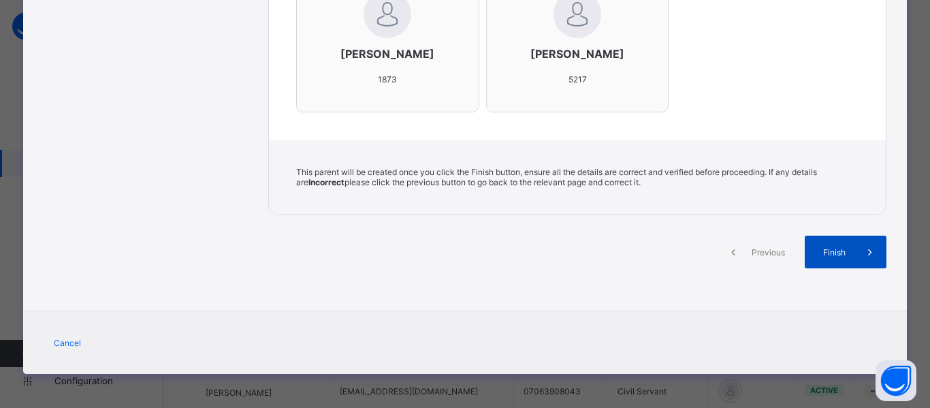
click at [841, 252] on span "Finish" at bounding box center [834, 252] width 39 height 10
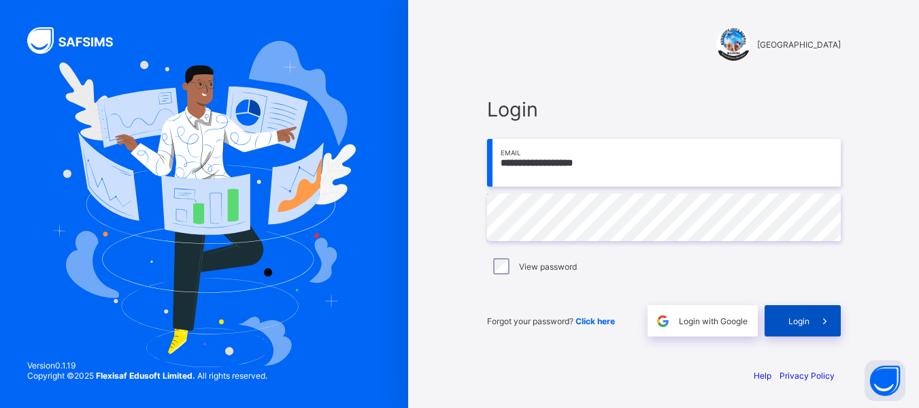
click at [806, 333] on div "Login" at bounding box center [803, 320] width 76 height 31
click at [517, 62] on div "[GEOGRAPHIC_DATA]" at bounding box center [664, 31] width 381 height 63
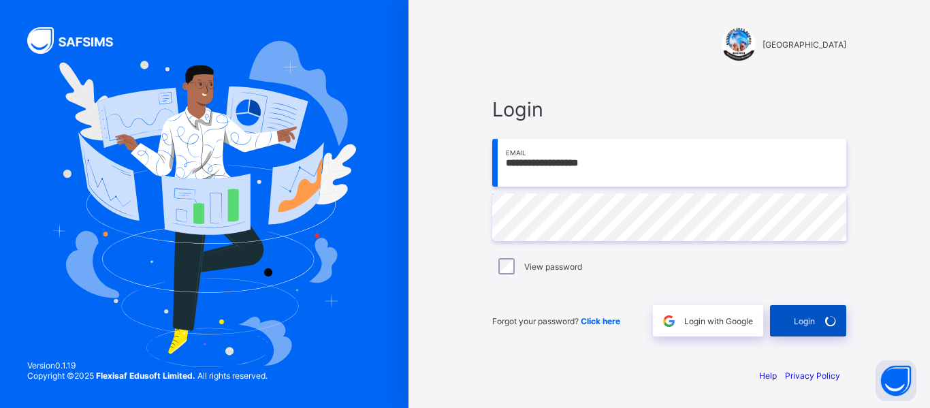
click at [798, 323] on span "Login" at bounding box center [803, 321] width 21 height 10
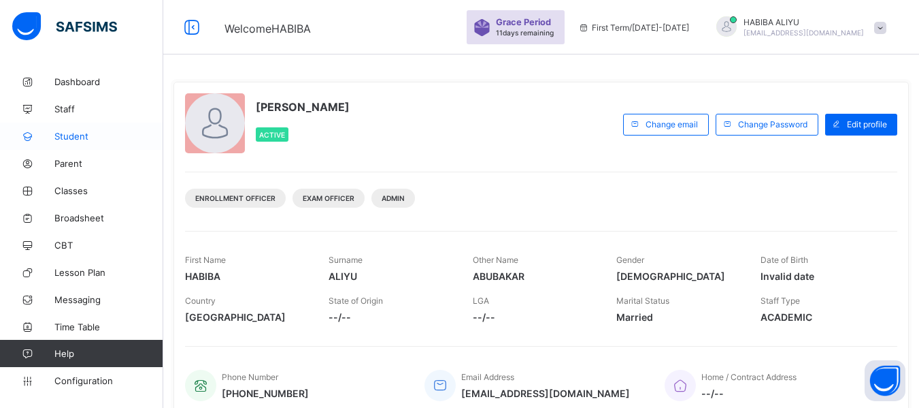
click at [91, 137] on span "Student" at bounding box center [108, 136] width 109 height 11
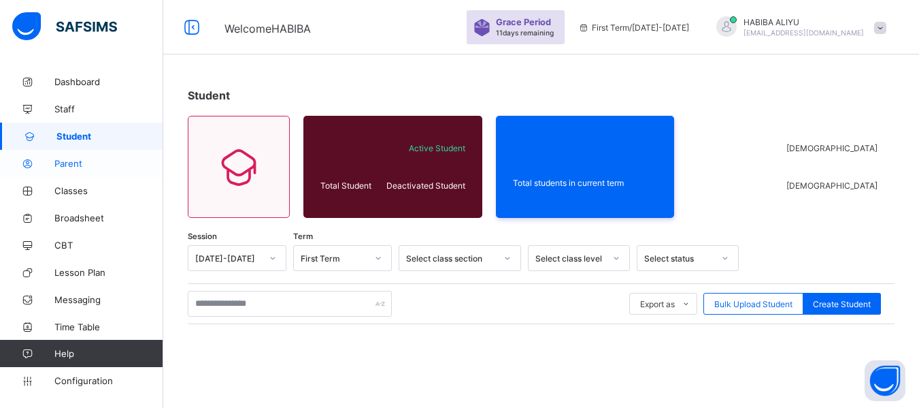
click at [68, 172] on link "Parent" at bounding box center [81, 163] width 163 height 27
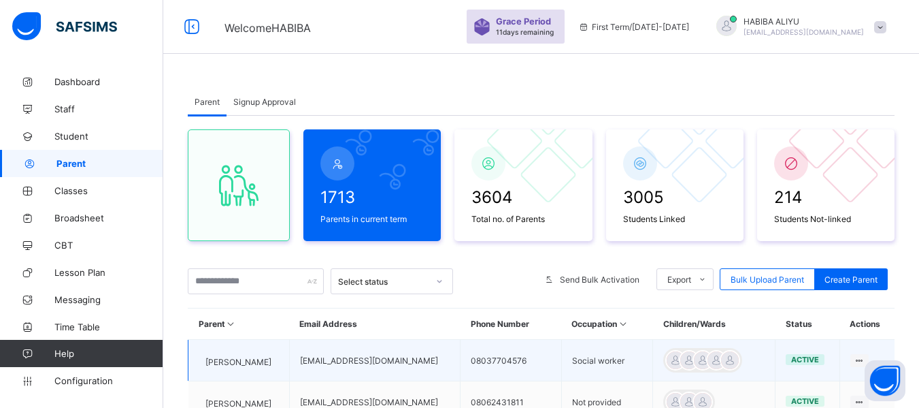
scroll to position [68, 0]
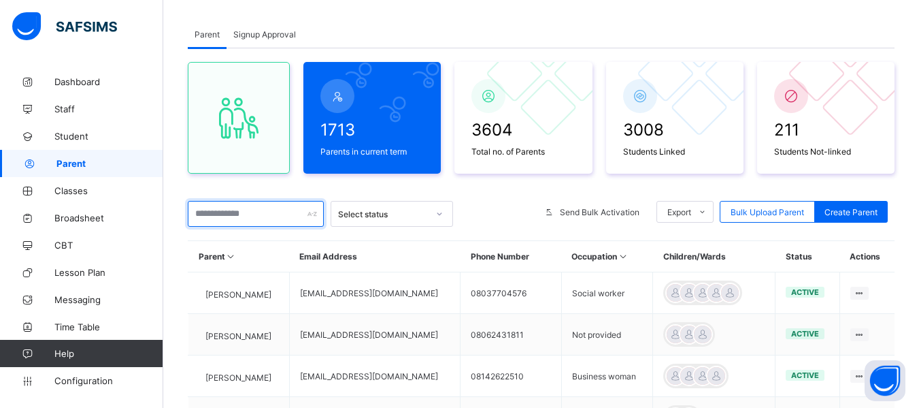
click at [244, 218] on input "text" at bounding box center [256, 214] width 136 height 26
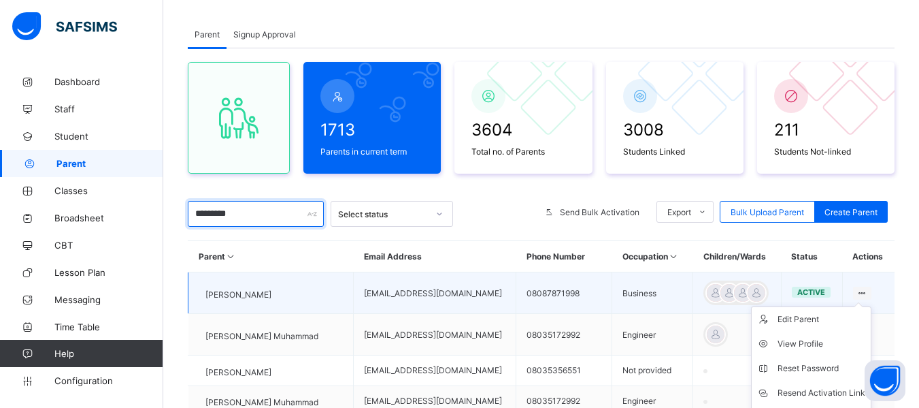
type input "*********"
click at [872, 306] on ul "Edit Parent View Profile Reset Password Resend Activation Link Change Email Lin…" at bounding box center [811, 392] width 120 height 173
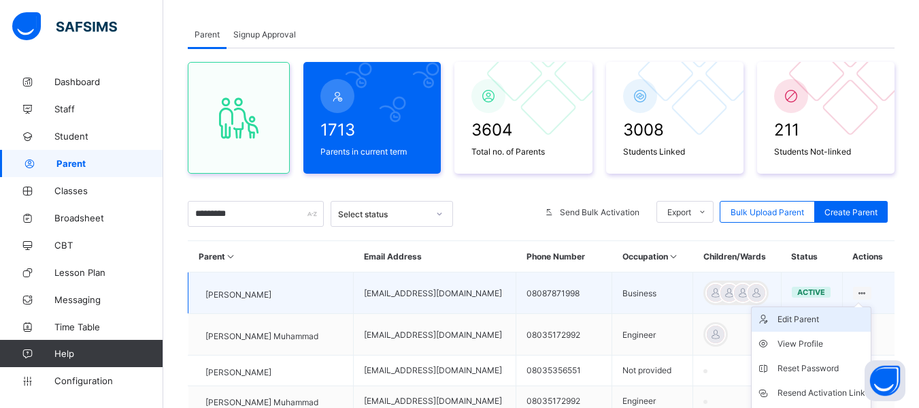
click at [807, 314] on div "Edit Parent" at bounding box center [822, 319] width 88 height 14
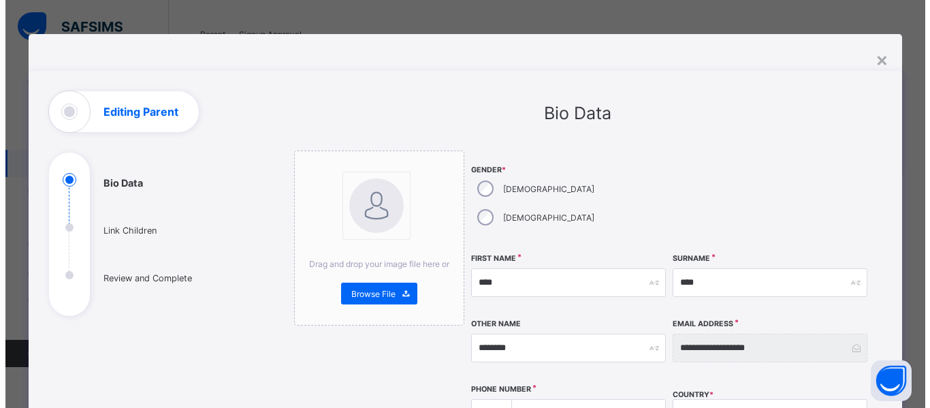
scroll to position [340, 0]
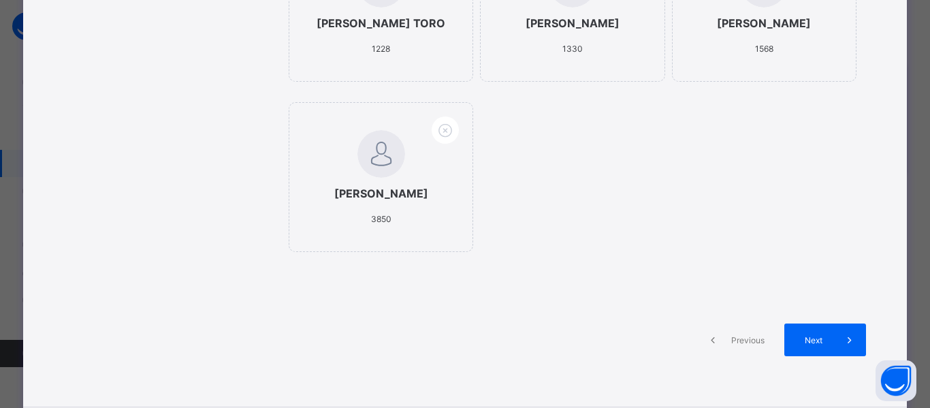
scroll to position [0, 0]
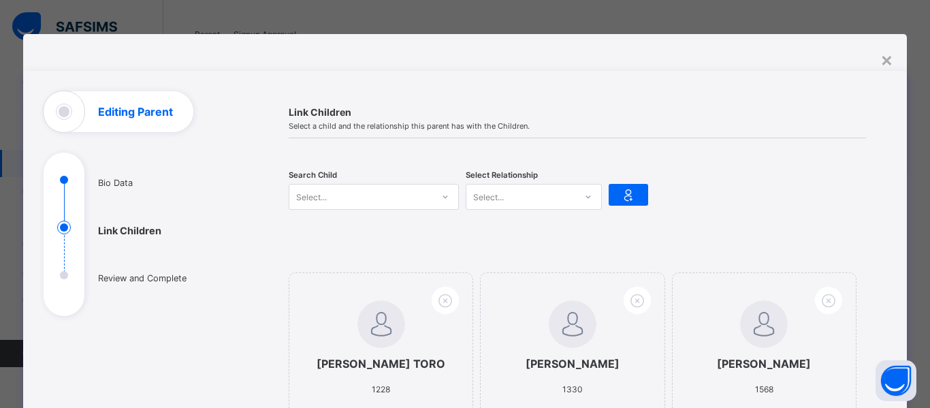
click at [327, 193] on div "Select..." at bounding box center [360, 196] width 143 height 19
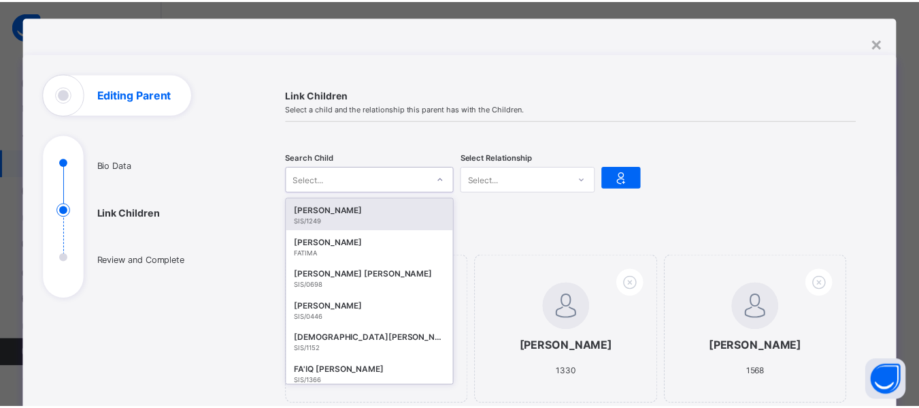
scroll to position [18, 0]
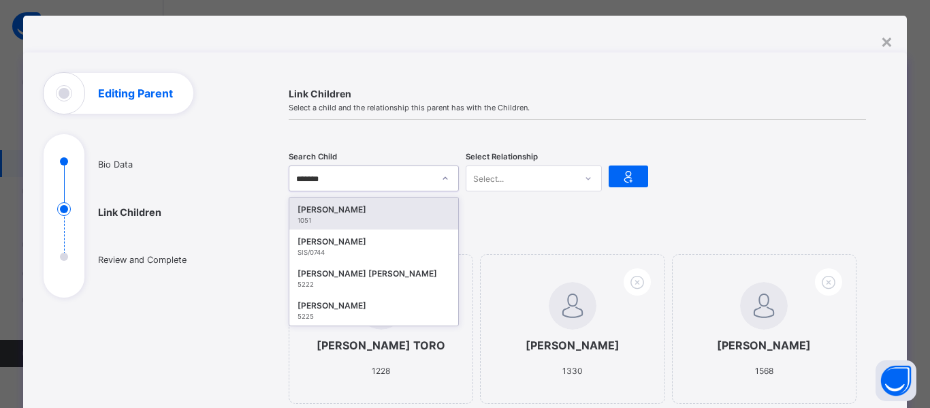
type input "********"
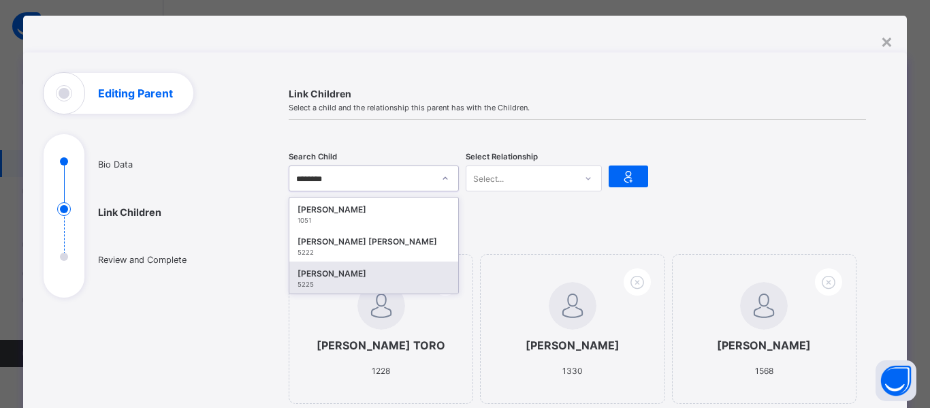
click at [319, 279] on div "[PERSON_NAME]" at bounding box center [373, 274] width 152 height 14
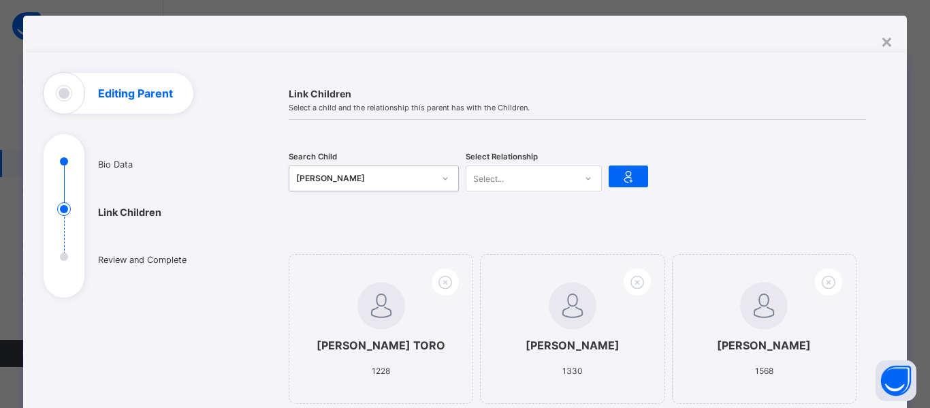
click at [498, 177] on div "Select..." at bounding box center [488, 178] width 31 height 26
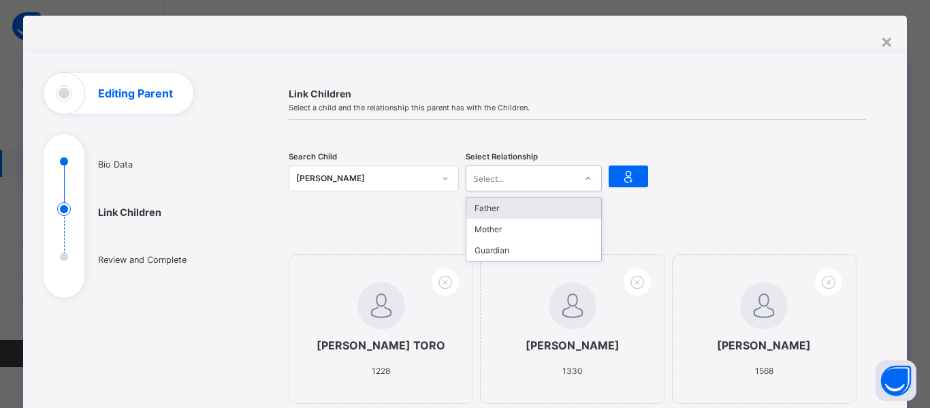
drag, startPoint x: 494, startPoint y: 211, endPoint x: 580, endPoint y: 146, distance: 107.8
click at [494, 208] on div "Father" at bounding box center [533, 207] width 135 height 21
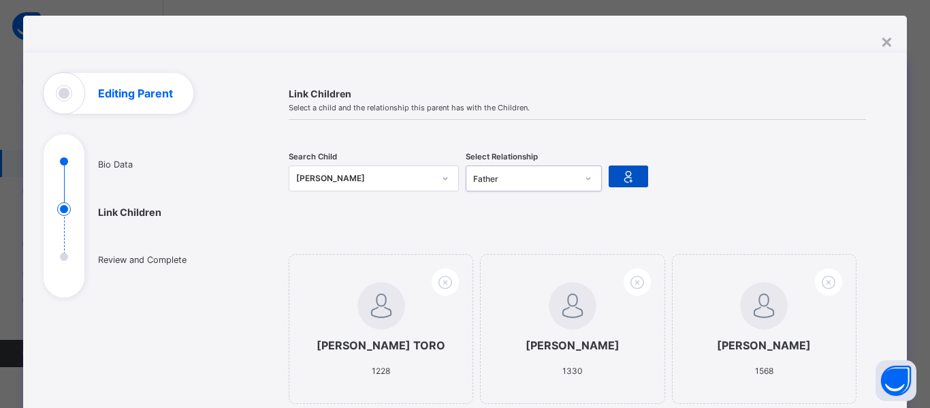
click at [626, 182] on icon at bounding box center [628, 176] width 19 height 16
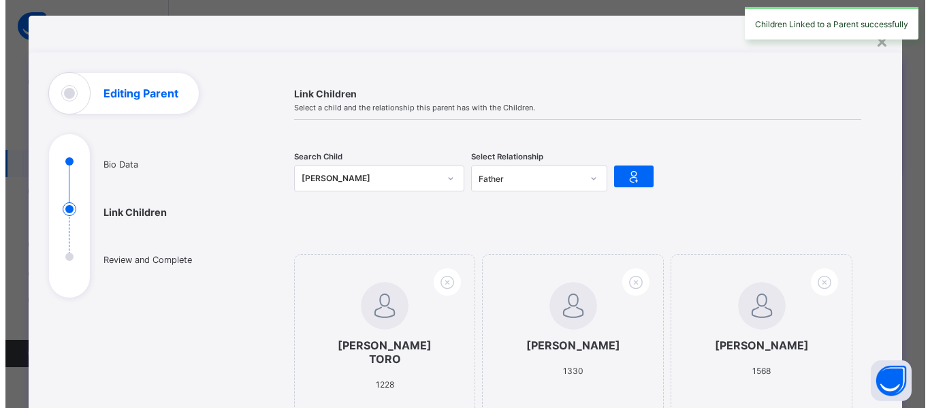
scroll to position [427, 0]
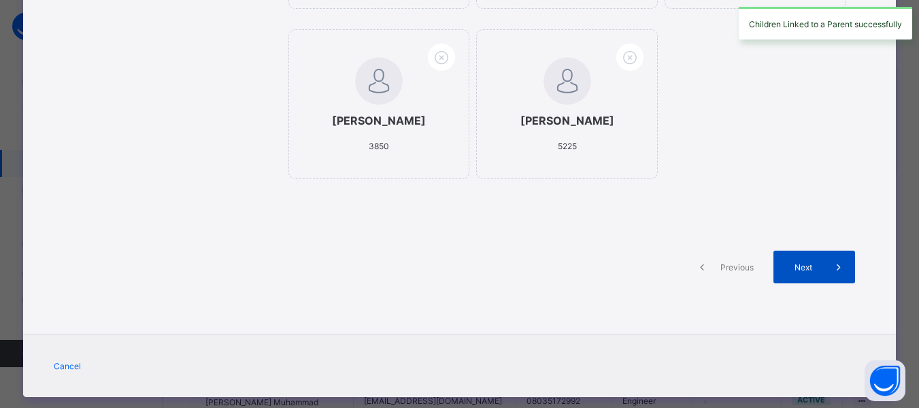
click at [805, 262] on span "Next" at bounding box center [803, 267] width 39 height 10
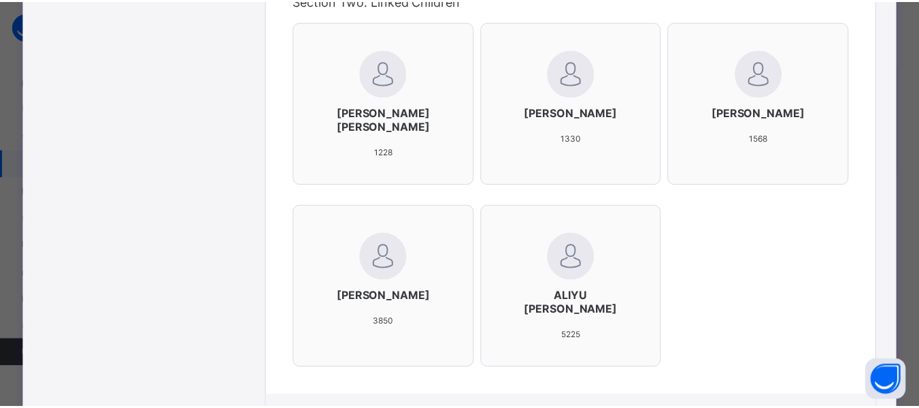
scroll to position [655, 0]
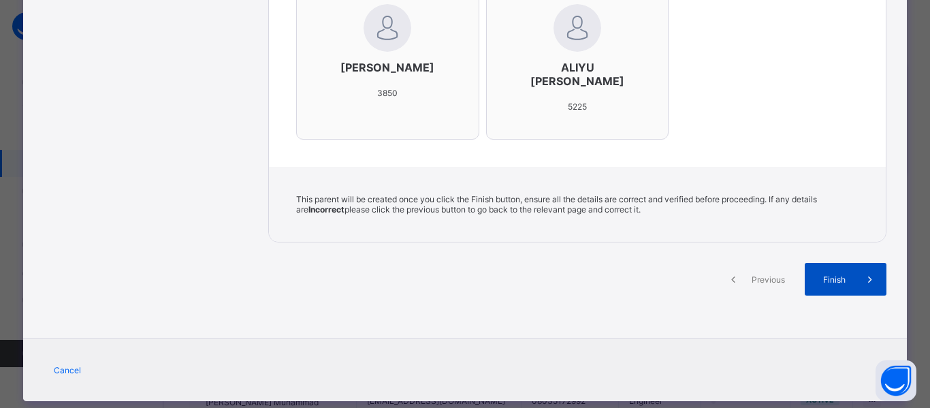
click at [823, 274] on span "Finish" at bounding box center [834, 279] width 39 height 10
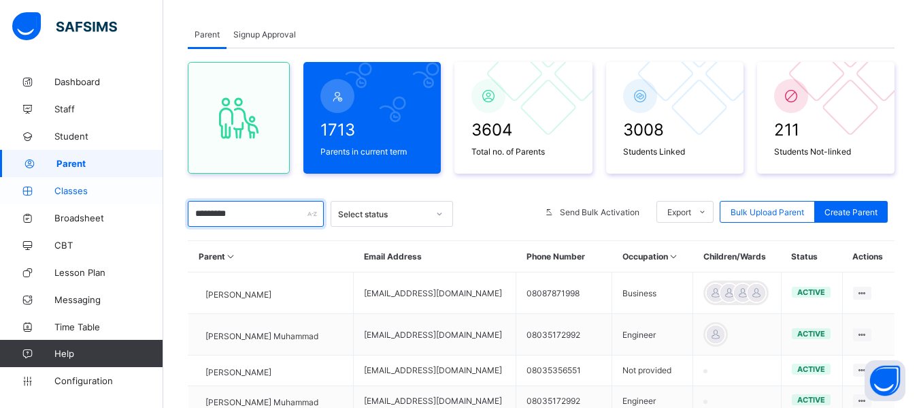
drag, startPoint x: 287, startPoint y: 214, endPoint x: 105, endPoint y: 202, distance: 182.1
click at [105, 202] on div "Welcome [PERSON_NAME] Period 11 days remaining First Term / [DATE]-[DATE] [PERS…" at bounding box center [459, 346] width 919 height 828
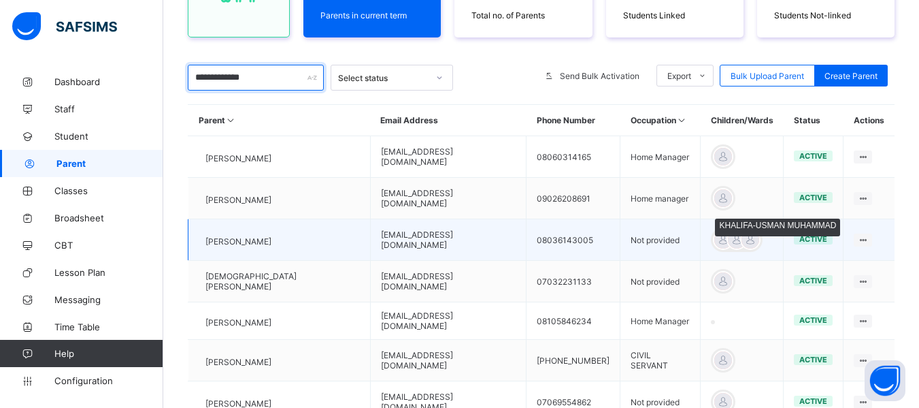
scroll to position [68, 0]
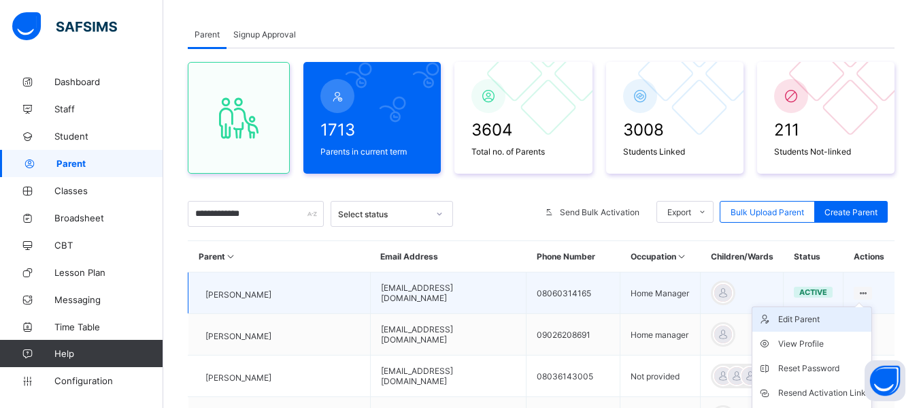
click at [823, 320] on div "Edit Parent" at bounding box center [823, 319] width 88 height 14
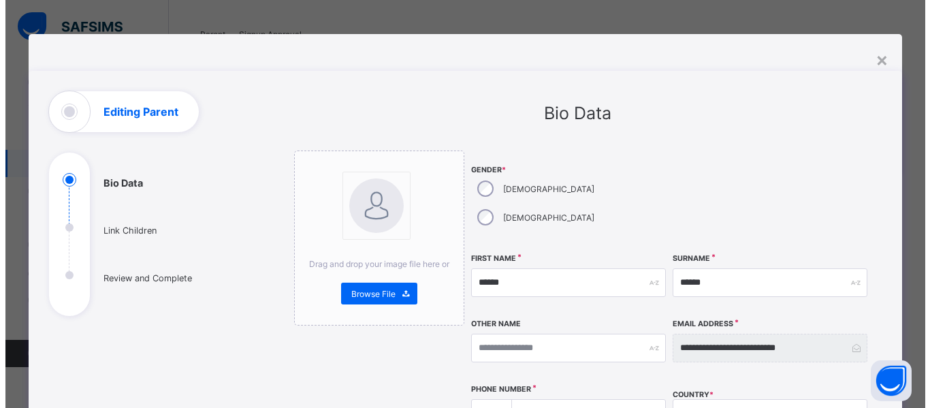
scroll to position [429, 0]
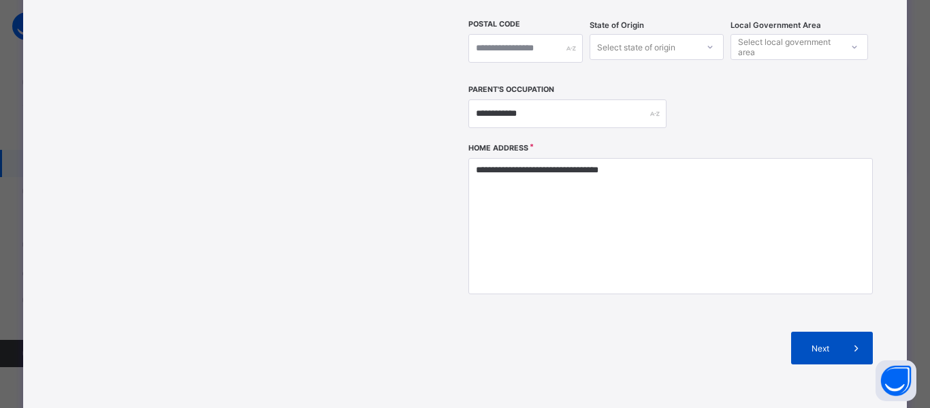
click at [825, 343] on span "Next" at bounding box center [820, 348] width 39 height 10
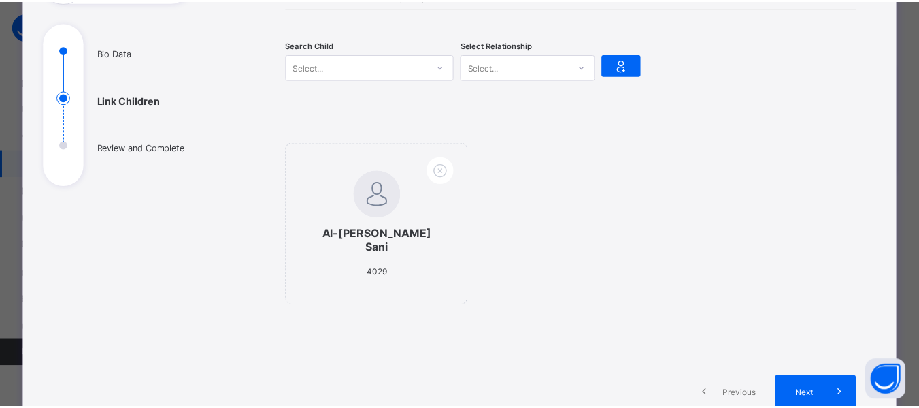
scroll to position [0, 0]
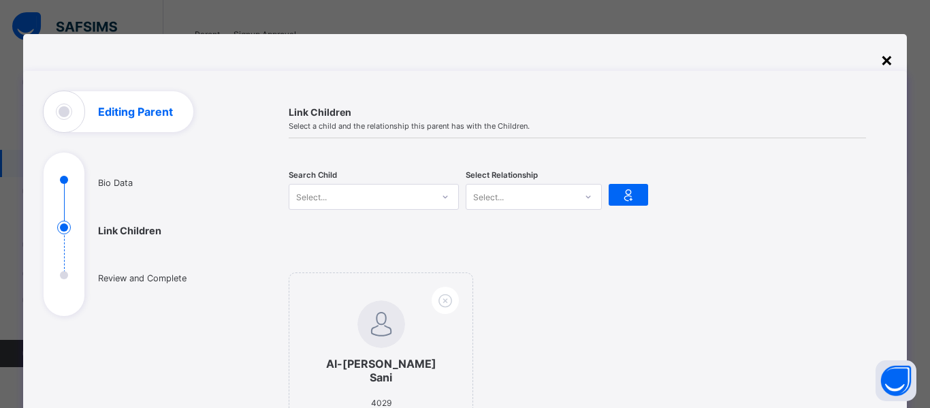
click at [884, 59] on div "×" at bounding box center [886, 59] width 13 height 23
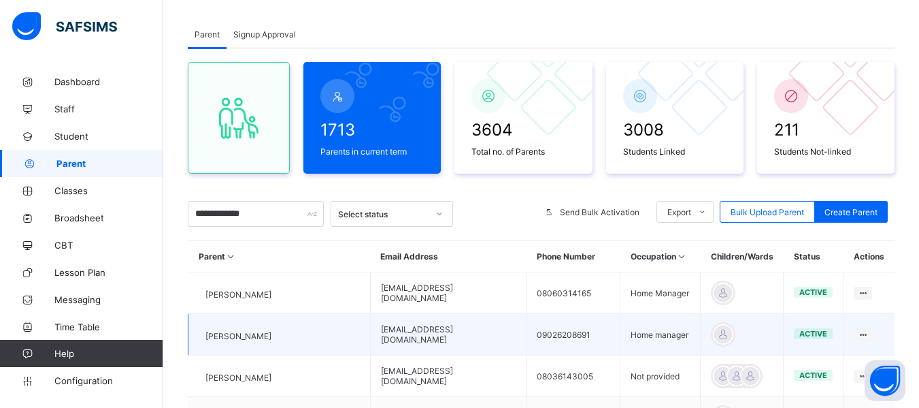
scroll to position [136, 0]
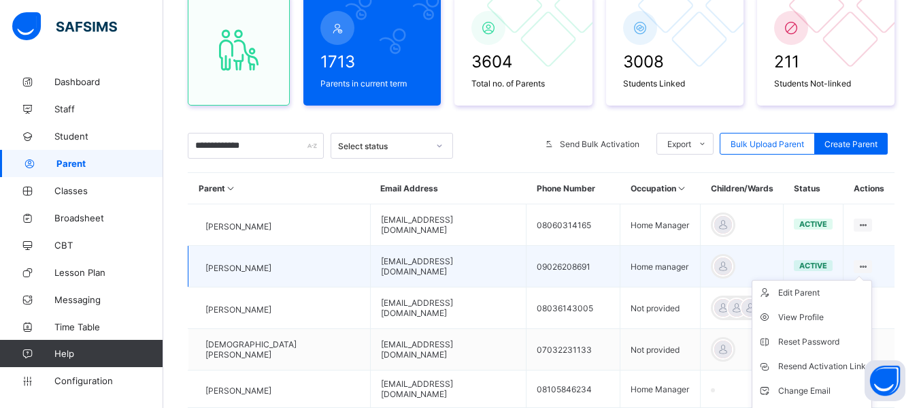
click at [865, 280] on ul "Edit Parent View Profile Reset Password Resend Activation Link Change Email Lin…" at bounding box center [812, 366] width 120 height 173
click at [817, 295] on div "Edit Parent" at bounding box center [823, 293] width 88 height 14
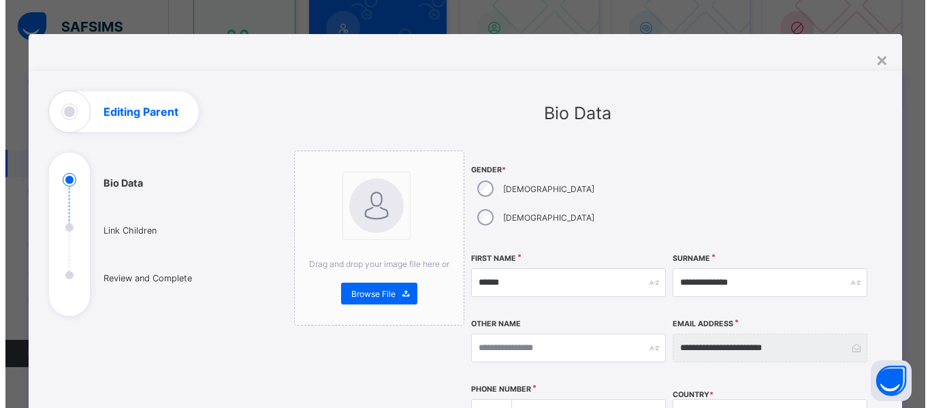
scroll to position [449, 0]
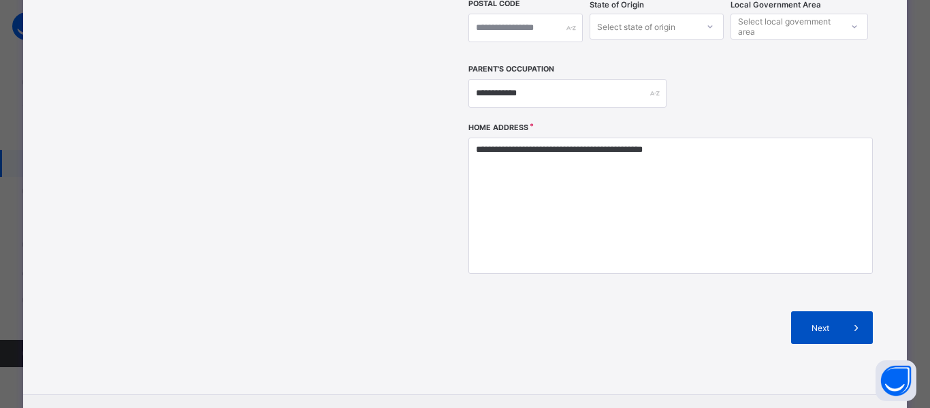
click at [819, 323] on span "Next" at bounding box center [820, 328] width 39 height 10
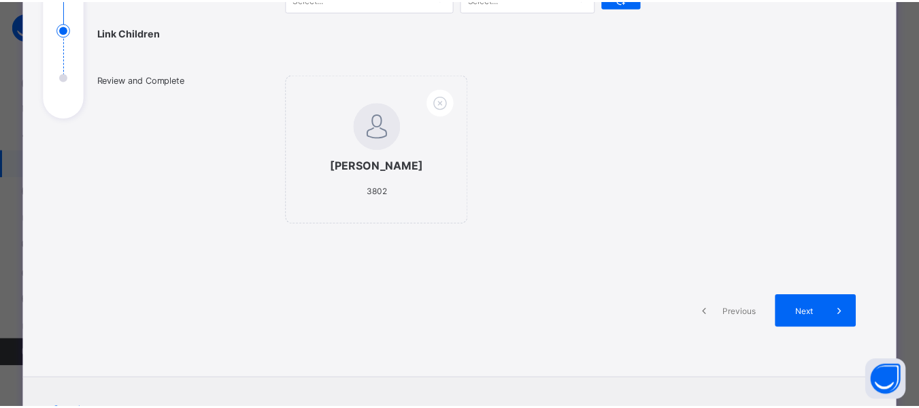
scroll to position [0, 0]
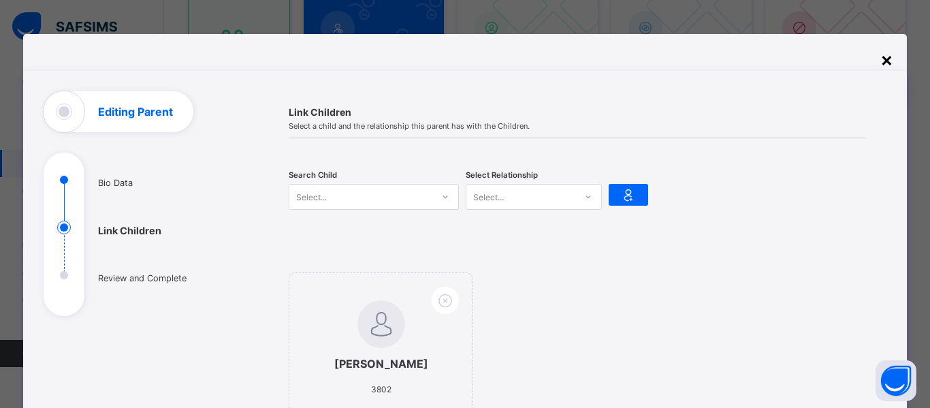
click at [883, 57] on div "×" at bounding box center [886, 59] width 13 height 23
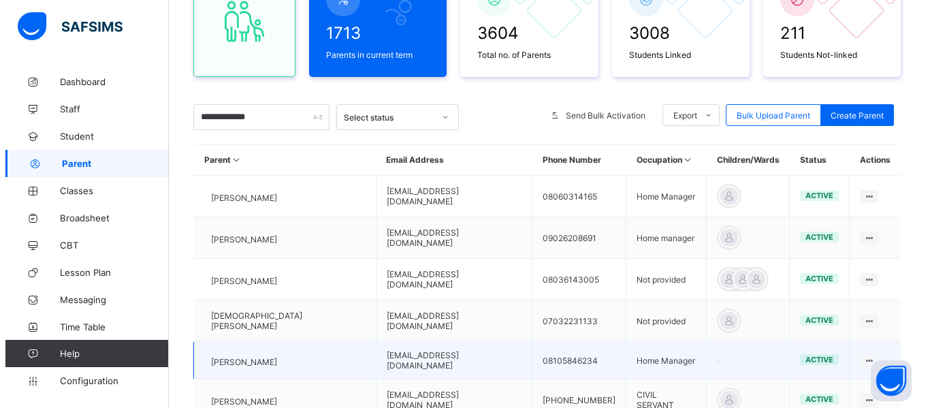
scroll to position [97, 0]
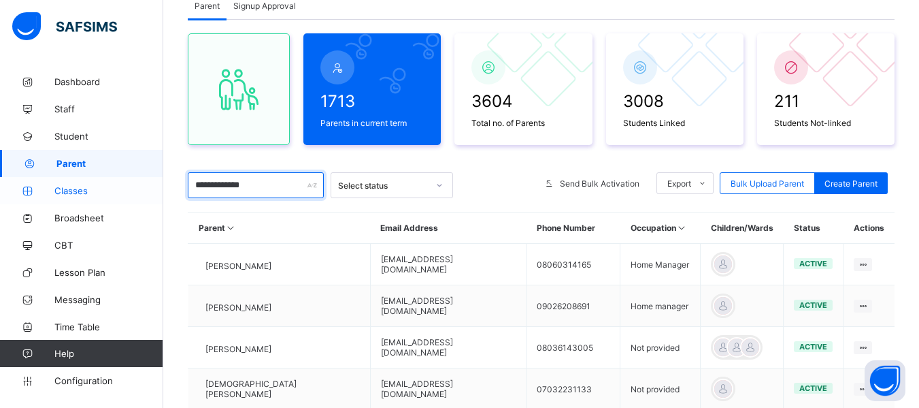
drag, startPoint x: 274, startPoint y: 195, endPoint x: 132, endPoint y: 201, distance: 141.7
click at [132, 201] on div "**********" at bounding box center [459, 326] width 919 height 847
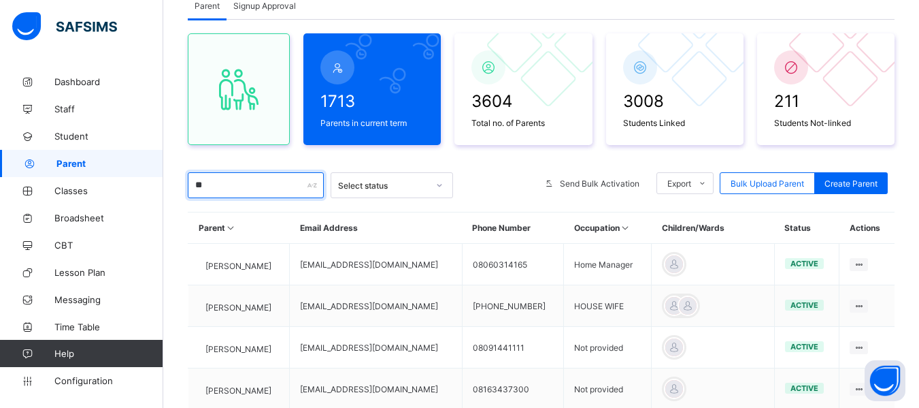
type input "*"
paste input "**********"
type input "**********"
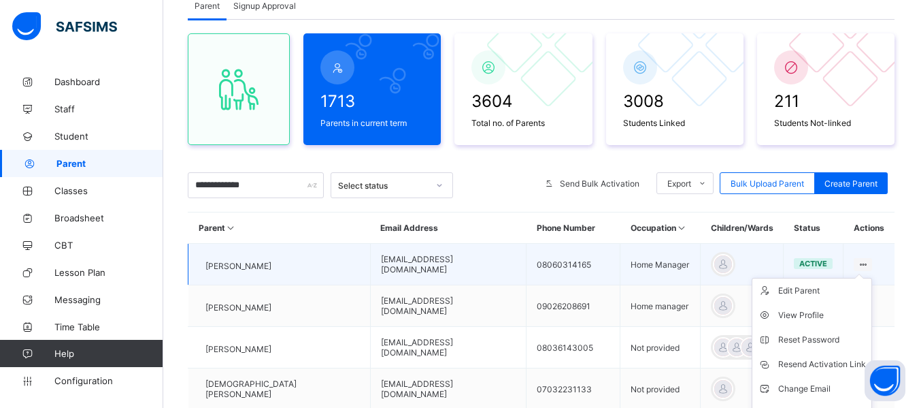
click at [828, 282] on ul "Edit Parent View Profile Reset Password Resend Activation Link Change Email Lin…" at bounding box center [812, 364] width 120 height 173
click at [816, 287] on div "Edit Parent" at bounding box center [823, 291] width 88 height 14
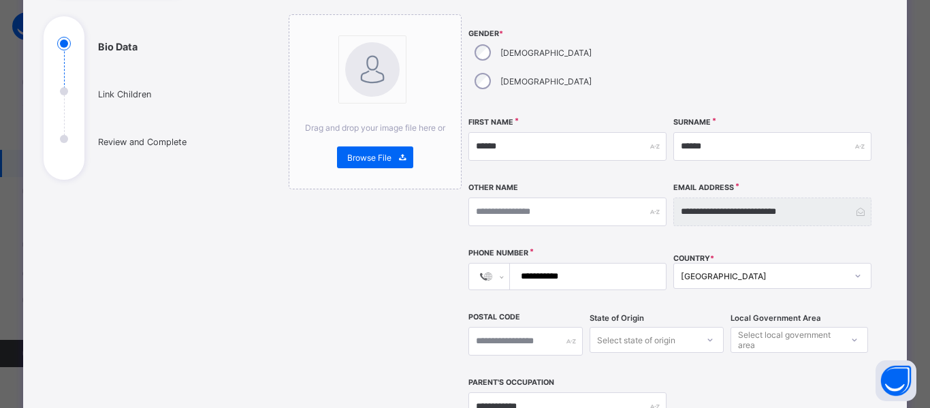
scroll to position [340, 0]
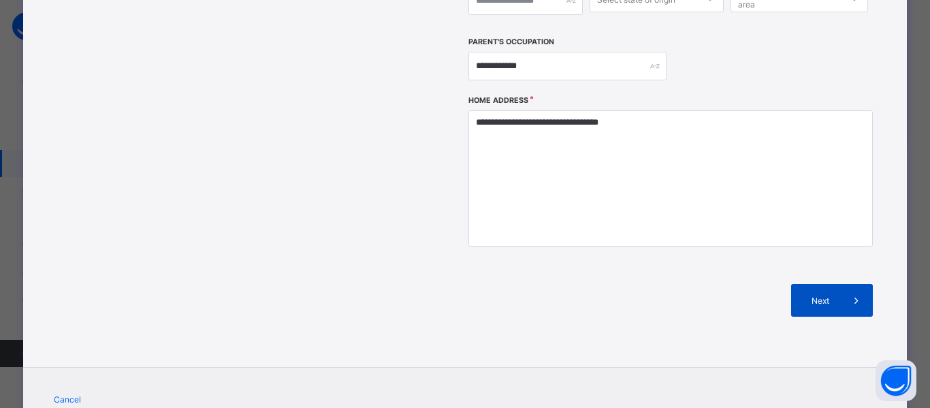
click at [828, 284] on div "Next" at bounding box center [832, 300] width 82 height 33
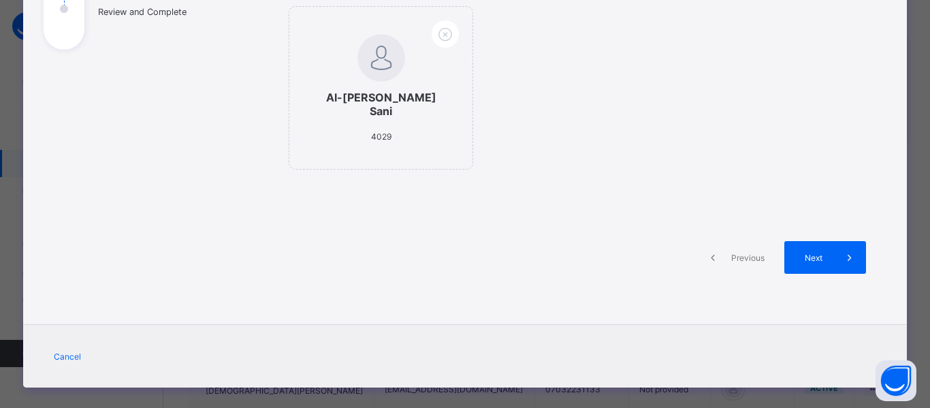
scroll to position [0, 0]
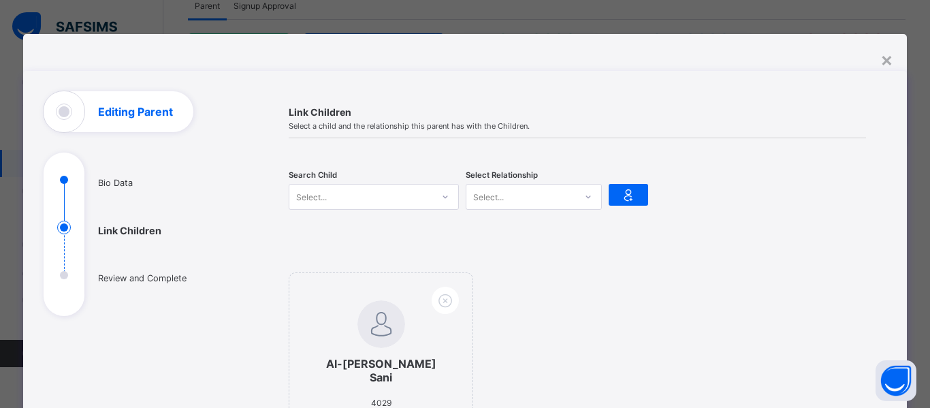
click at [384, 195] on div "Select..." at bounding box center [360, 196] width 143 height 19
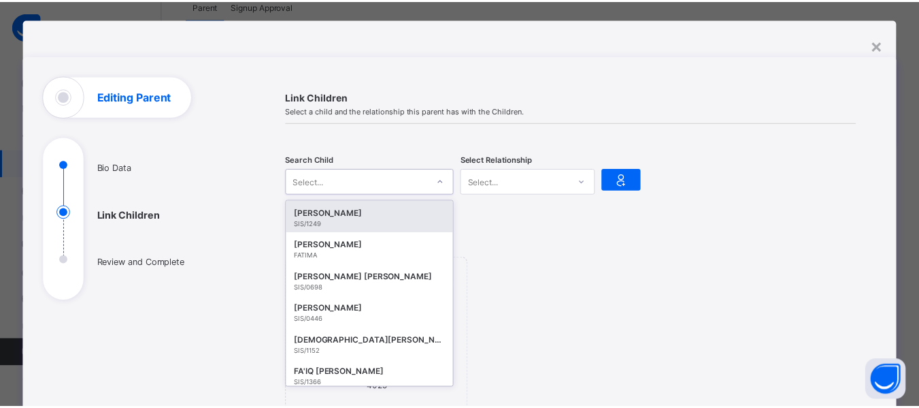
scroll to position [18, 0]
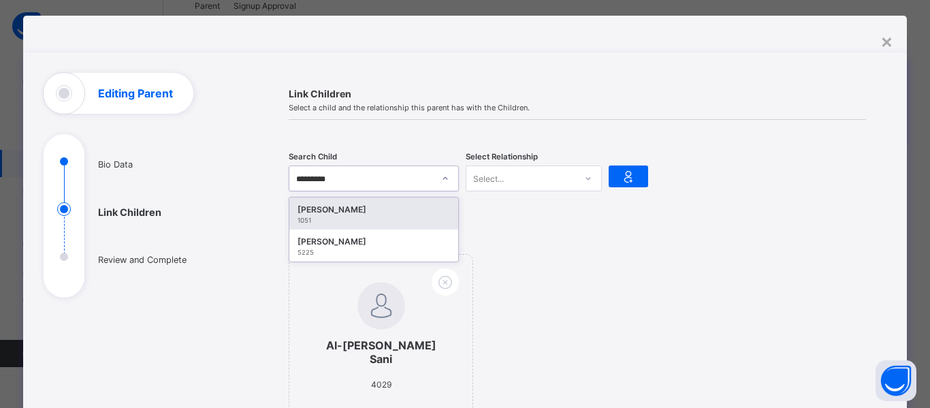
type input "**********"
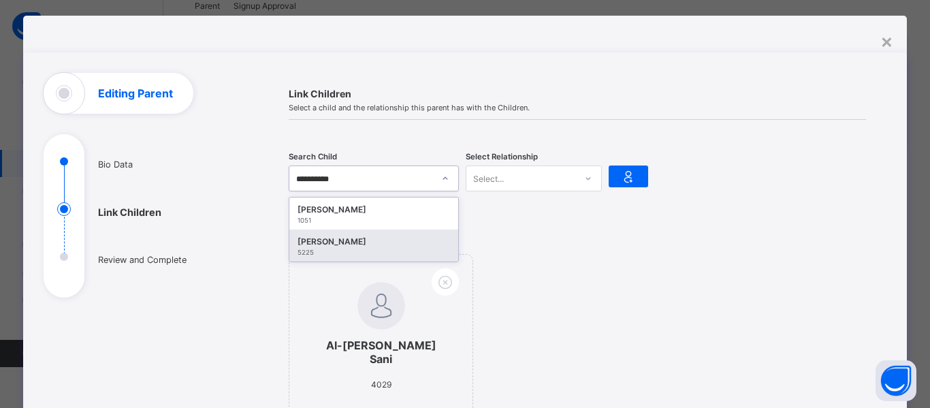
click at [342, 237] on div "[PERSON_NAME]" at bounding box center [373, 242] width 152 height 14
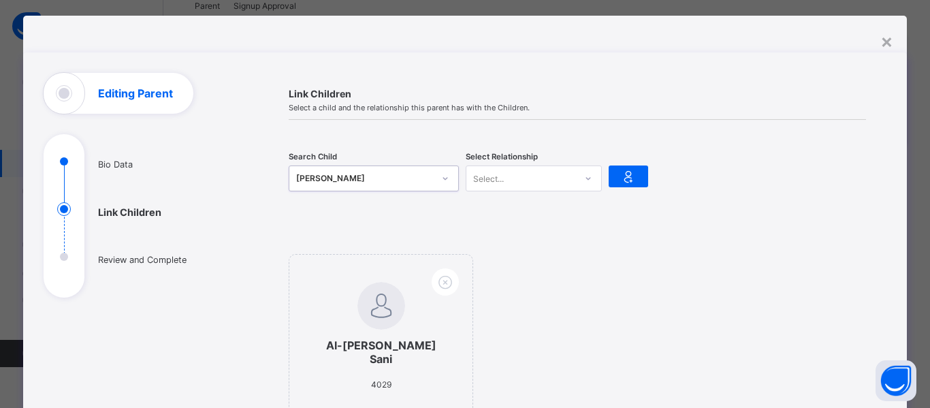
click at [538, 182] on div "Select..." at bounding box center [520, 178] width 109 height 19
click at [502, 225] on div "Mother" at bounding box center [533, 228] width 135 height 21
click at [612, 173] on div at bounding box center [627, 176] width 39 height 22
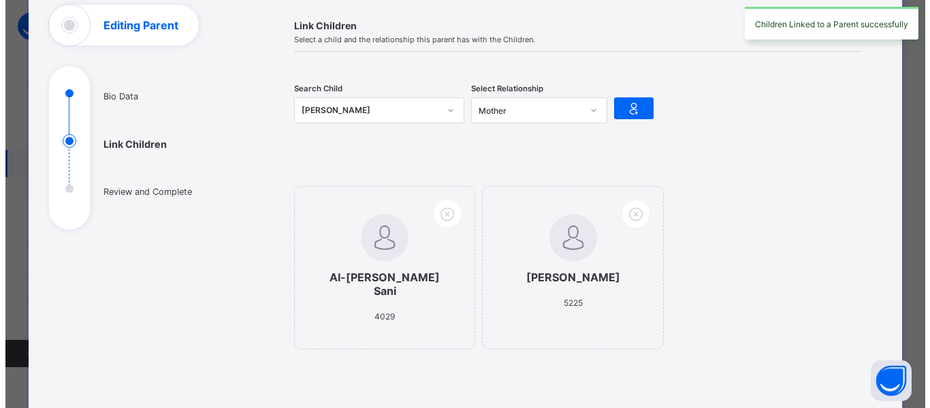
scroll to position [266, 0]
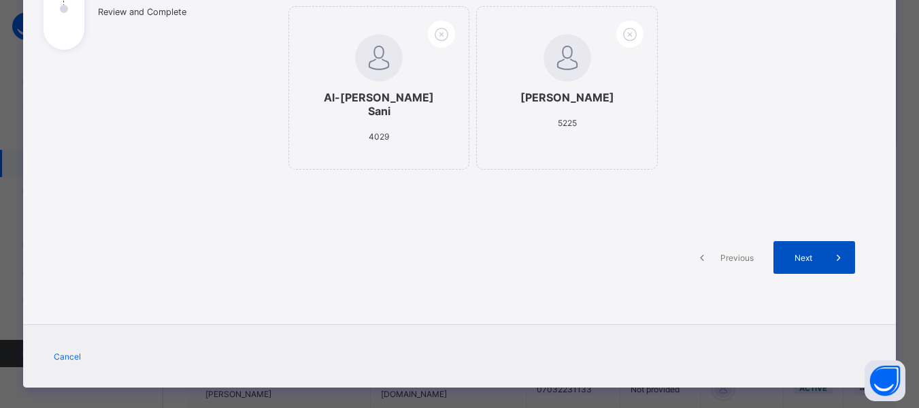
click at [824, 257] on span at bounding box center [839, 257] width 33 height 33
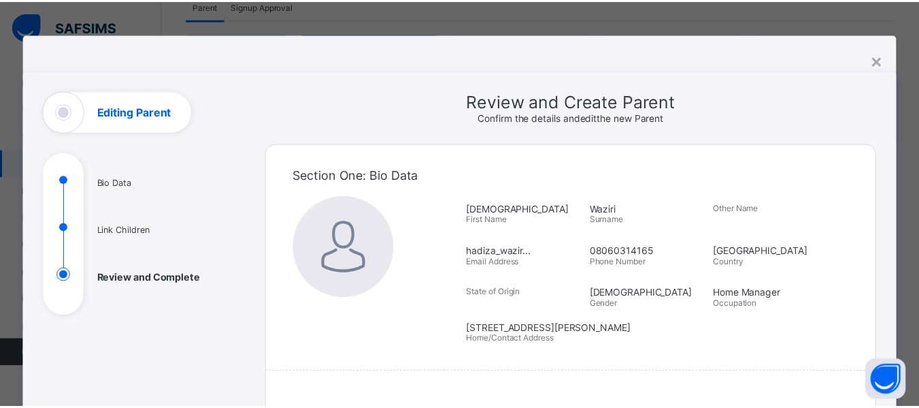
scroll to position [340, 0]
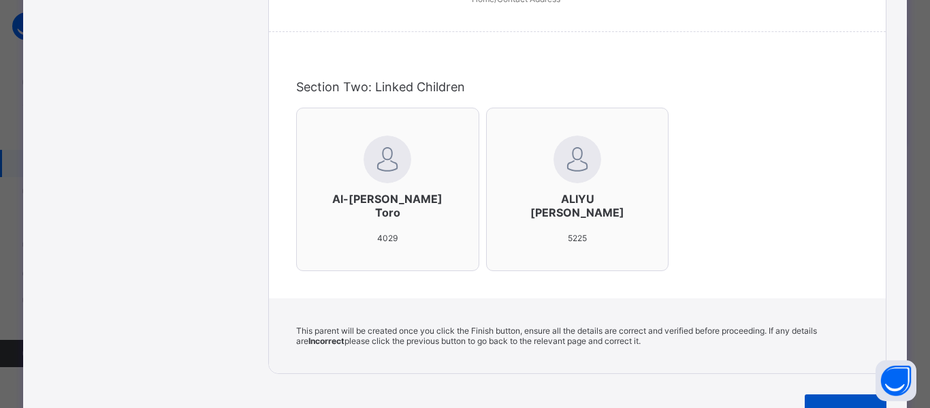
click at [847, 394] on div "Finish" at bounding box center [845, 410] width 82 height 33
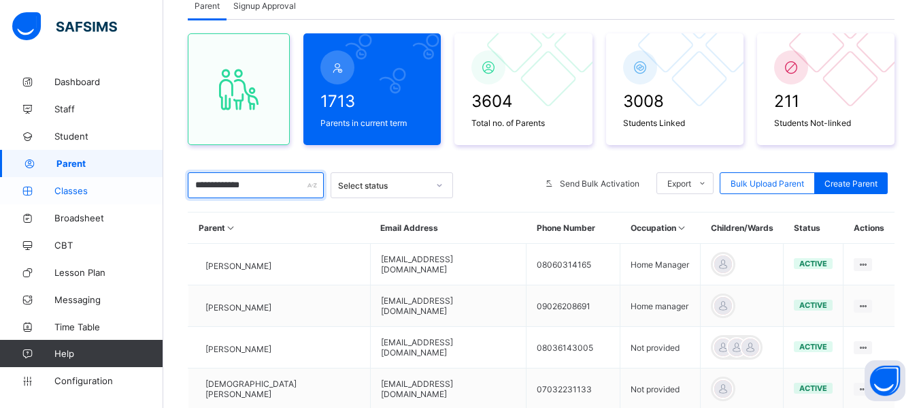
drag, startPoint x: 272, startPoint y: 189, endPoint x: 147, endPoint y: 190, distance: 125.2
click at [147, 190] on div "**********" at bounding box center [459, 326] width 919 height 847
type input "*"
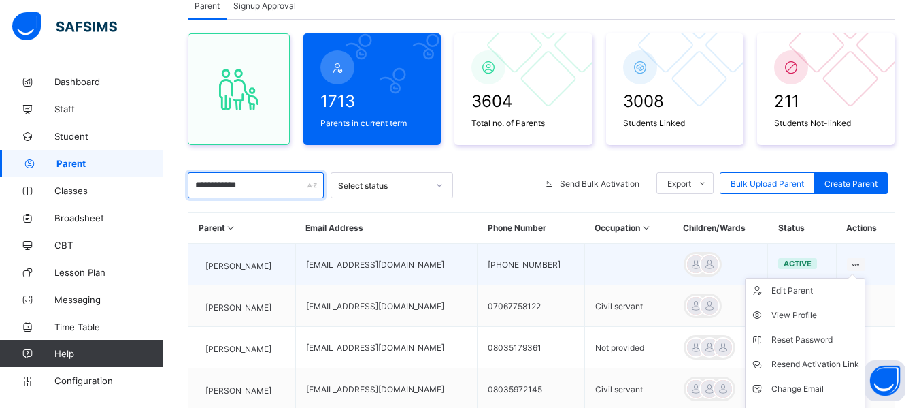
type input "**********"
click at [866, 278] on ul "Edit Parent View Profile Reset Password Resend Activation Link Change Email Lin…" at bounding box center [805, 364] width 120 height 173
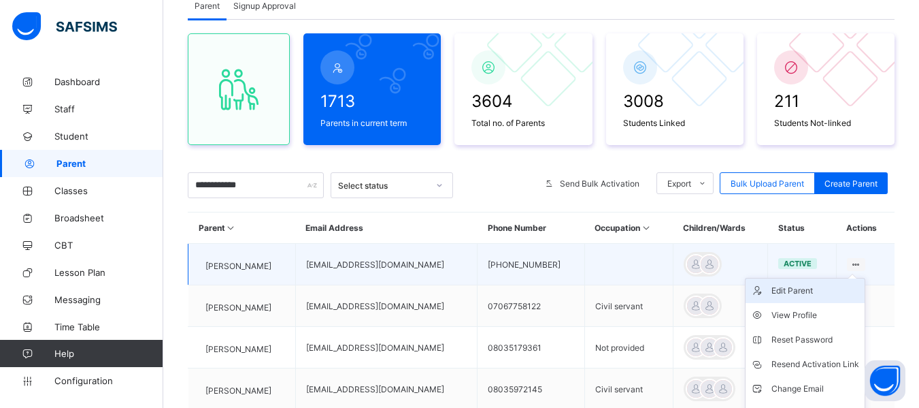
click at [798, 288] on div "Edit Parent" at bounding box center [816, 291] width 88 height 14
select select "**"
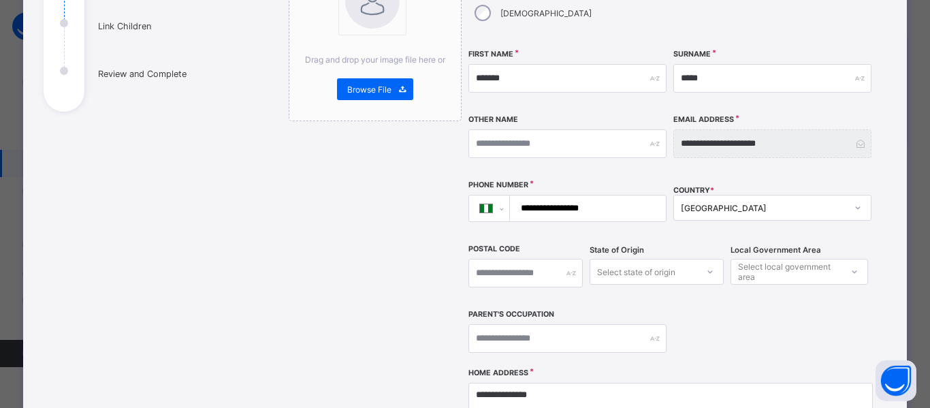
scroll to position [408, 0]
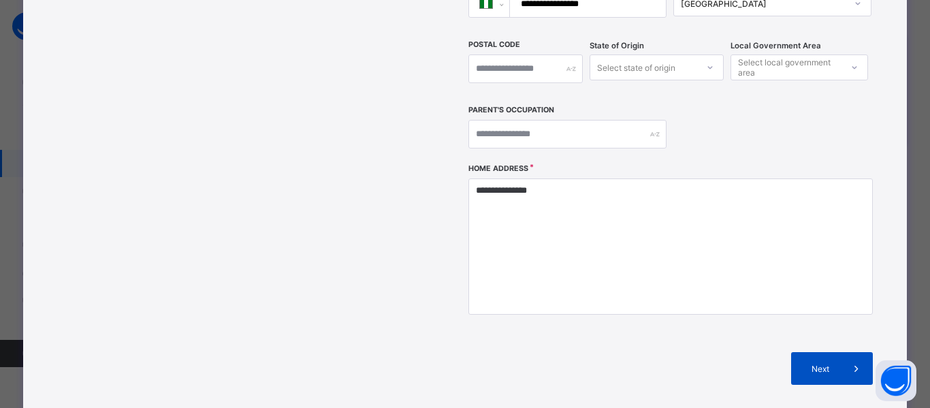
click at [825, 352] on div "Next" at bounding box center [832, 368] width 82 height 33
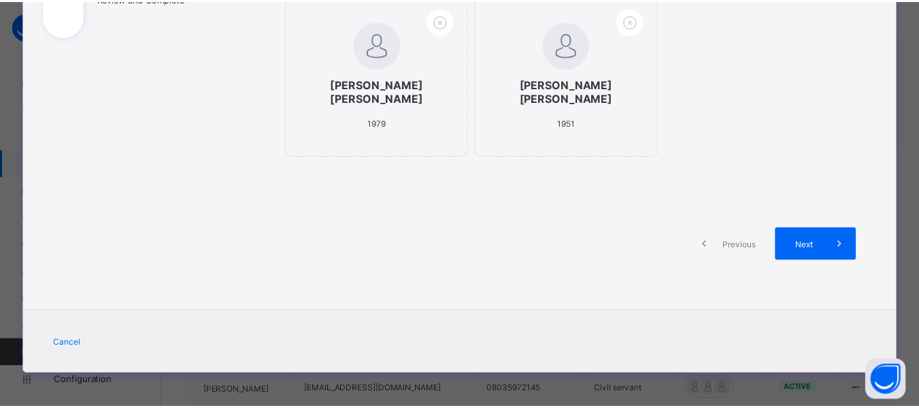
scroll to position [144, 0]
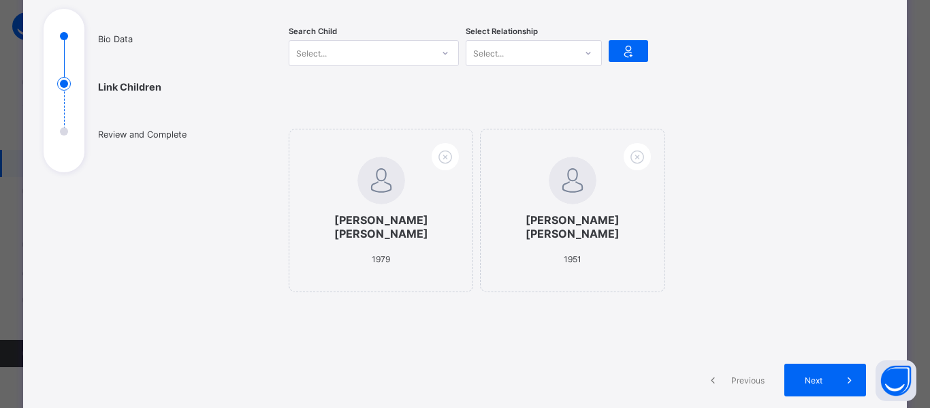
click at [382, 59] on div "Select..." at bounding box center [360, 53] width 143 height 19
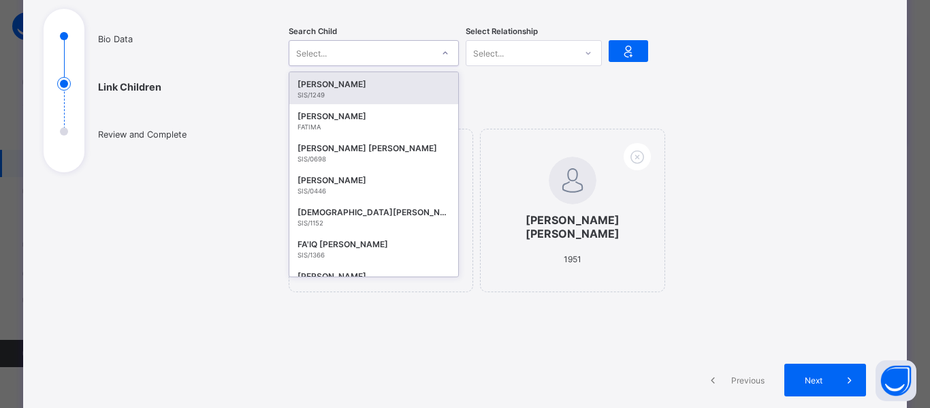
type input "*"
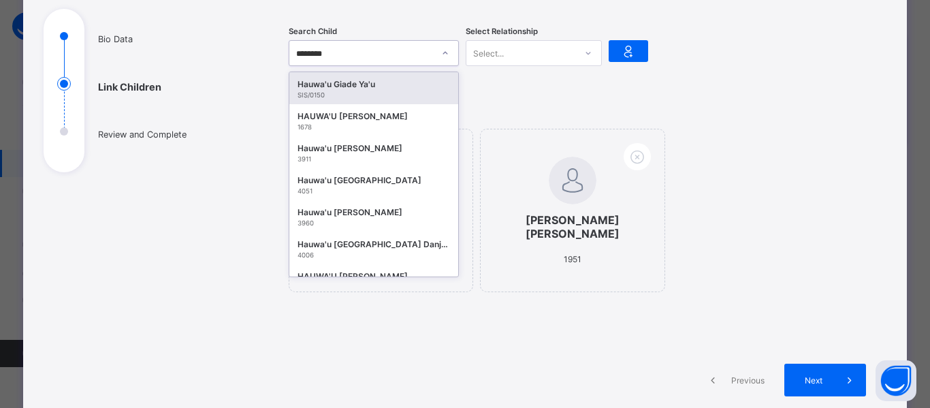
type input "*********"
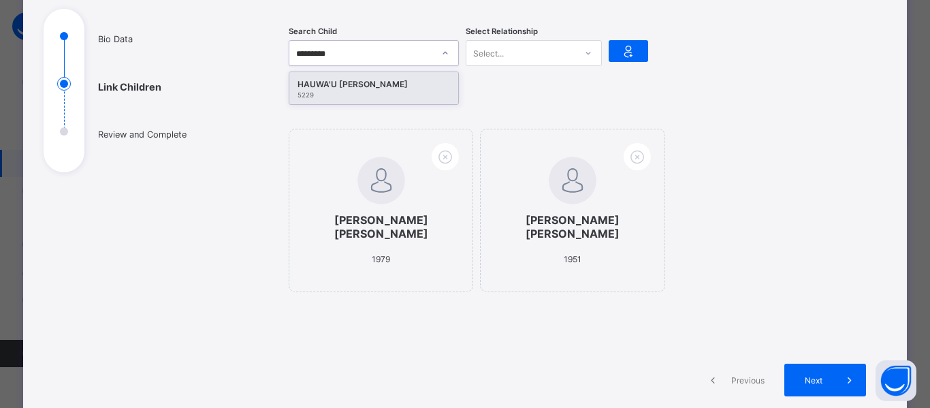
click at [338, 90] on div "HAUWA'U [PERSON_NAME]" at bounding box center [373, 85] width 152 height 14
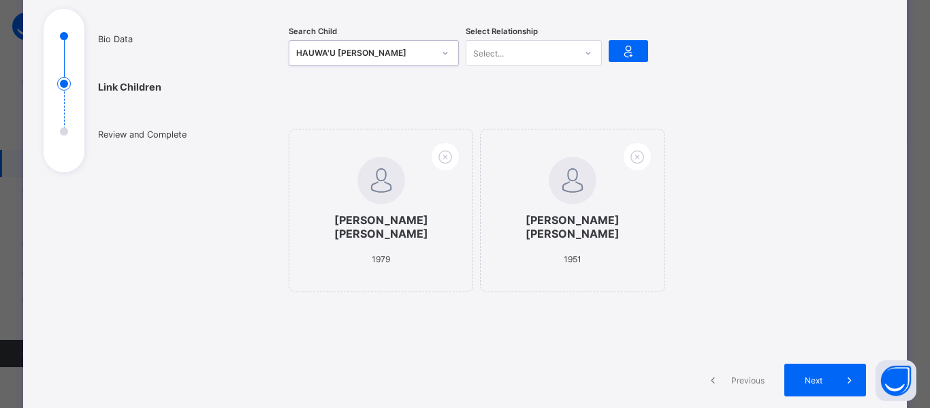
click at [485, 54] on div "Select..." at bounding box center [488, 53] width 31 height 26
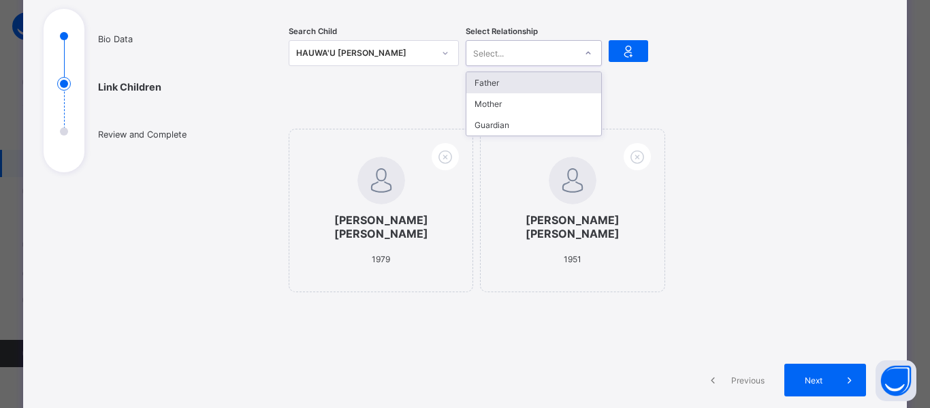
click at [481, 80] on div "Father" at bounding box center [533, 82] width 135 height 21
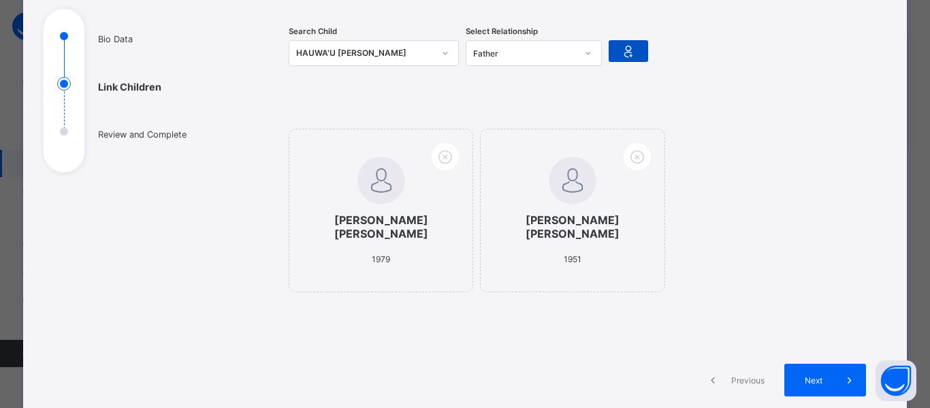
click at [620, 54] on icon at bounding box center [628, 51] width 19 height 16
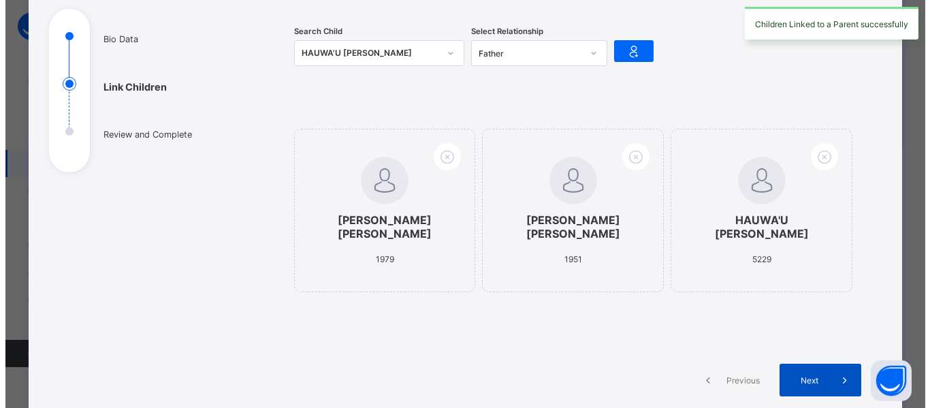
scroll to position [212, 0]
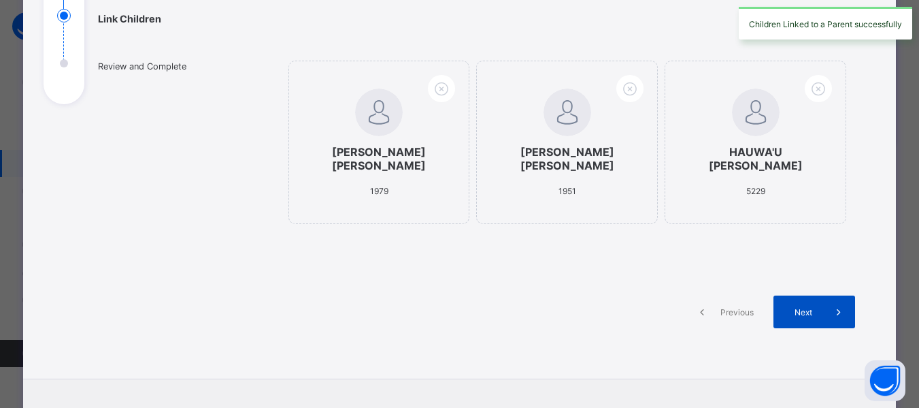
click at [817, 309] on span "Next" at bounding box center [803, 312] width 39 height 10
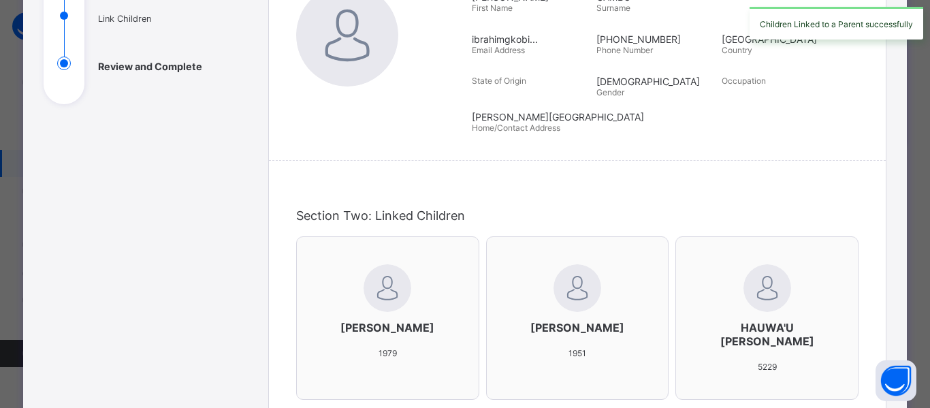
scroll to position [499, 0]
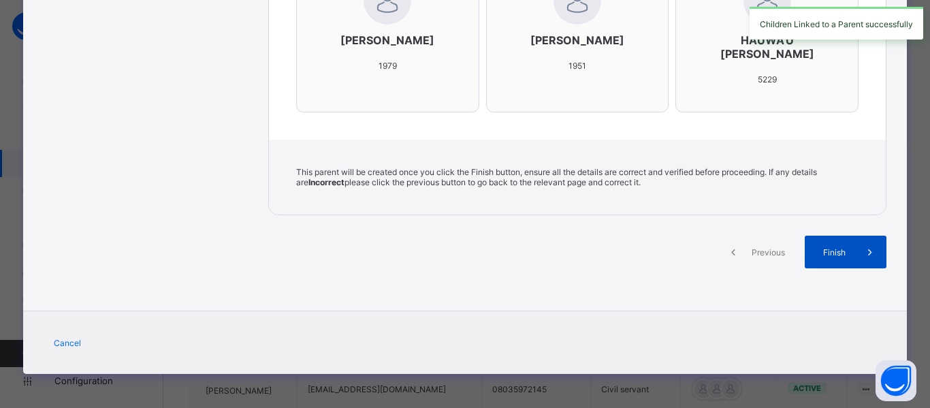
click at [853, 259] on span at bounding box center [869, 251] width 33 height 33
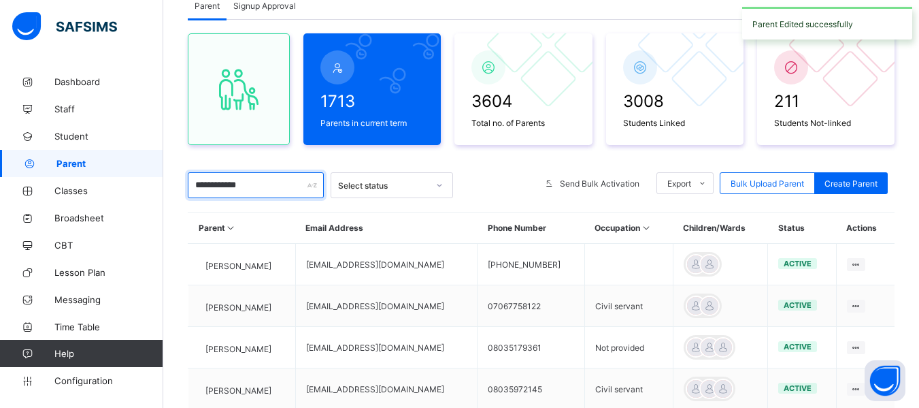
drag, startPoint x: 286, startPoint y: 191, endPoint x: 53, endPoint y: 171, distance: 233.5
click at [54, 172] on div "**********" at bounding box center [459, 323] width 919 height 840
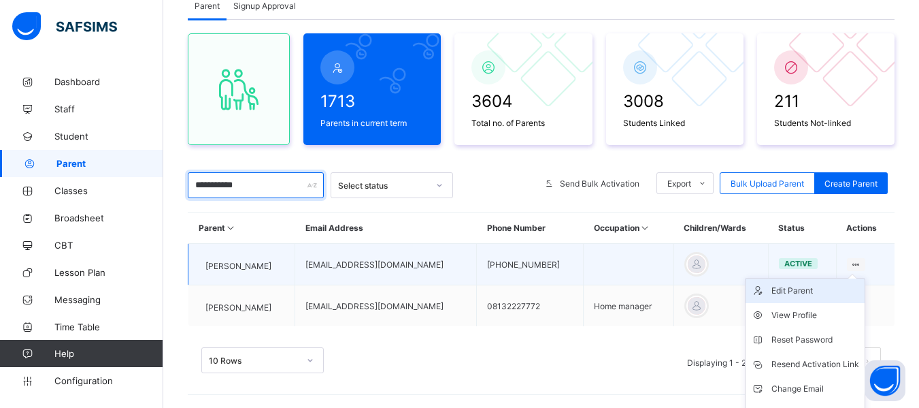
type input "**********"
click at [802, 295] on div "Edit Parent" at bounding box center [816, 291] width 88 height 14
select select "**"
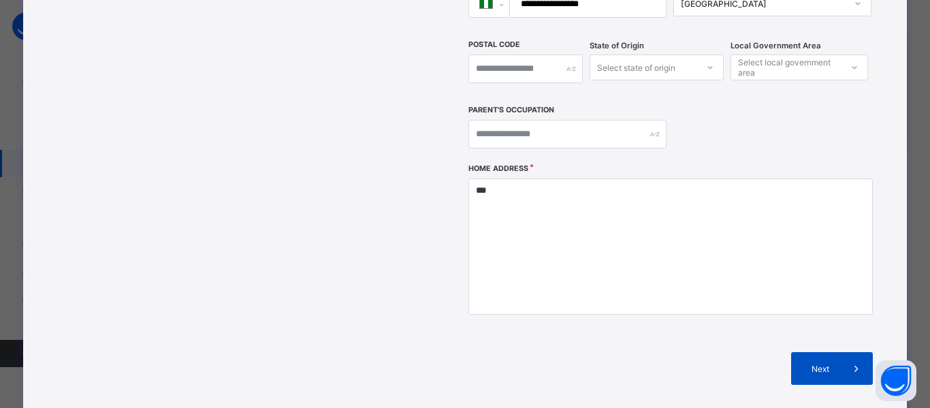
click at [821, 363] on span "Next" at bounding box center [820, 368] width 39 height 10
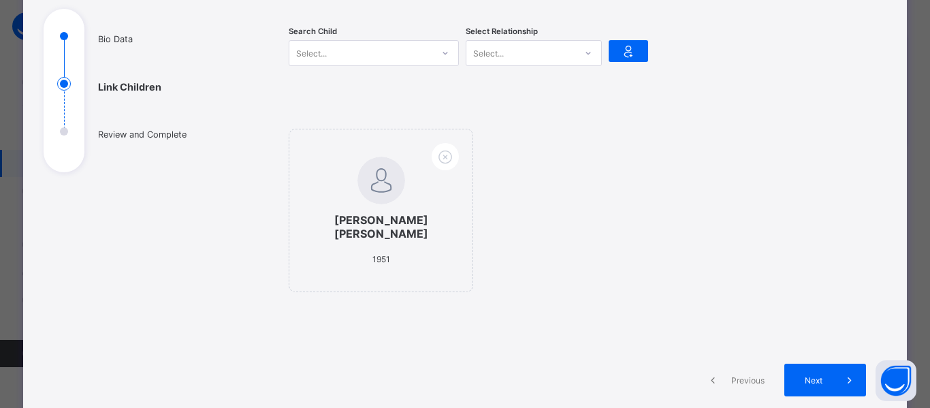
scroll to position [0, 0]
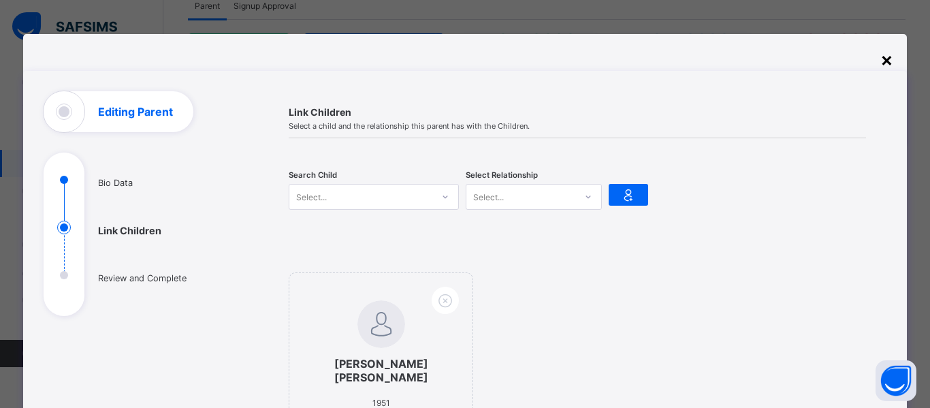
click at [888, 65] on div "×" at bounding box center [886, 59] width 13 height 23
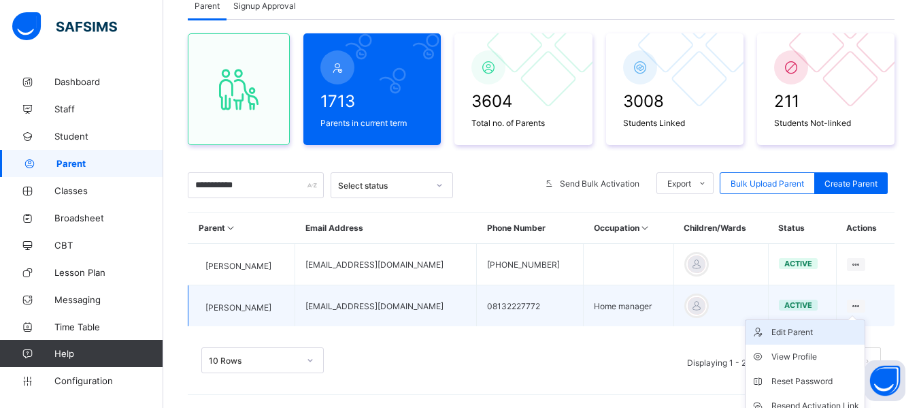
click at [828, 332] on div "Edit Parent" at bounding box center [816, 332] width 88 height 14
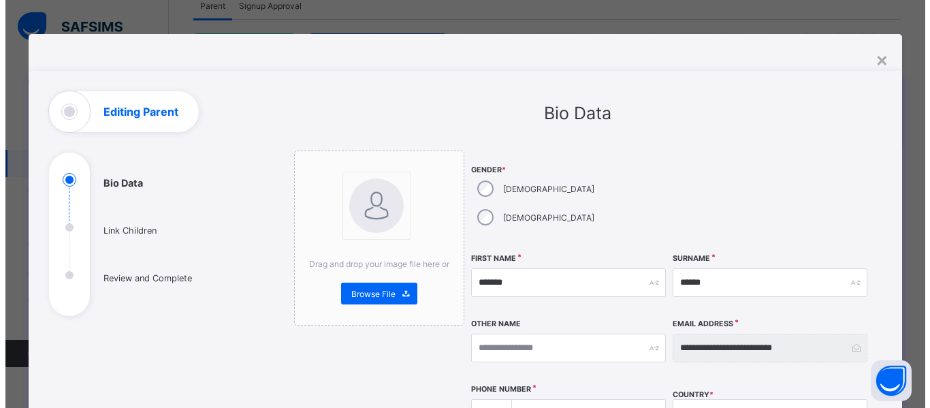
scroll to position [340, 0]
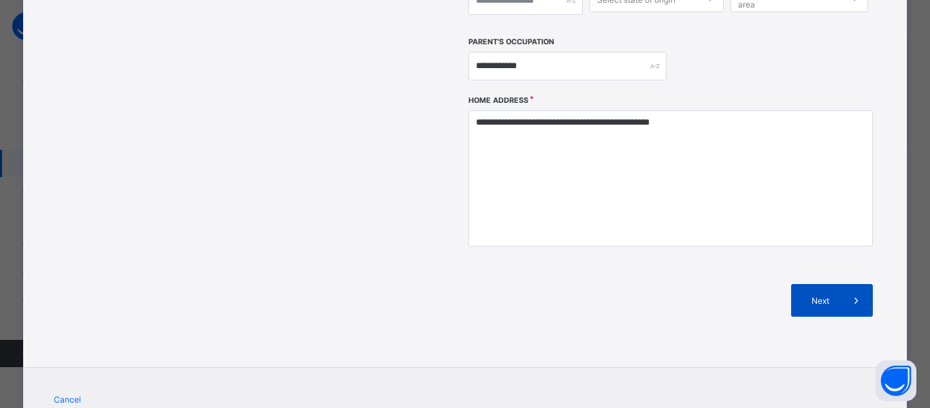
click at [826, 284] on div "Next" at bounding box center [832, 300] width 82 height 33
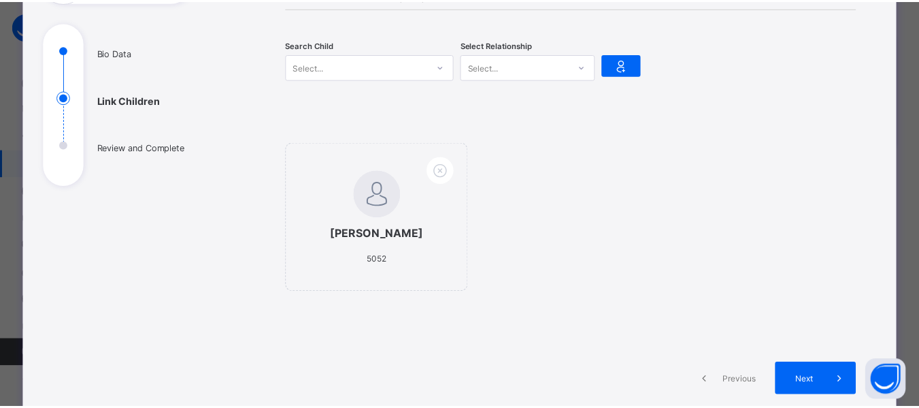
scroll to position [0, 0]
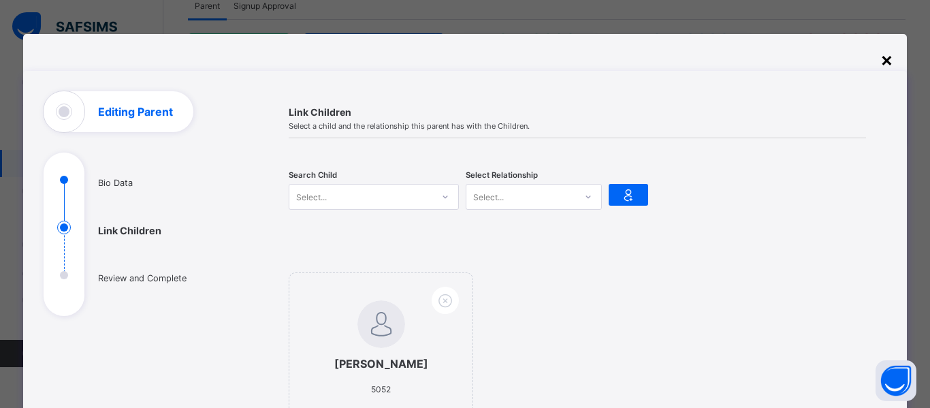
click at [887, 62] on div "×" at bounding box center [886, 59] width 13 height 23
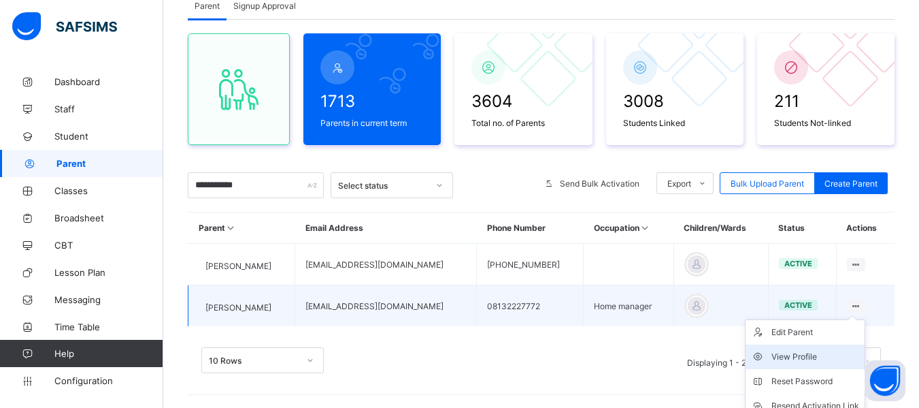
click at [819, 355] on div "View Profile" at bounding box center [816, 357] width 88 height 14
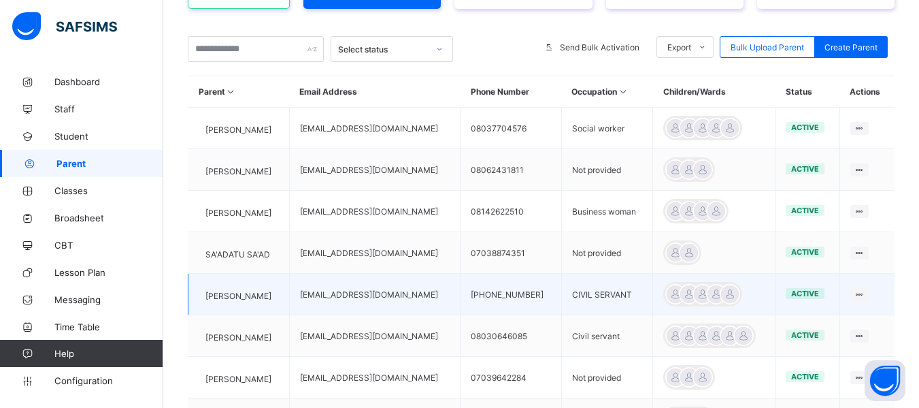
scroll to position [29, 0]
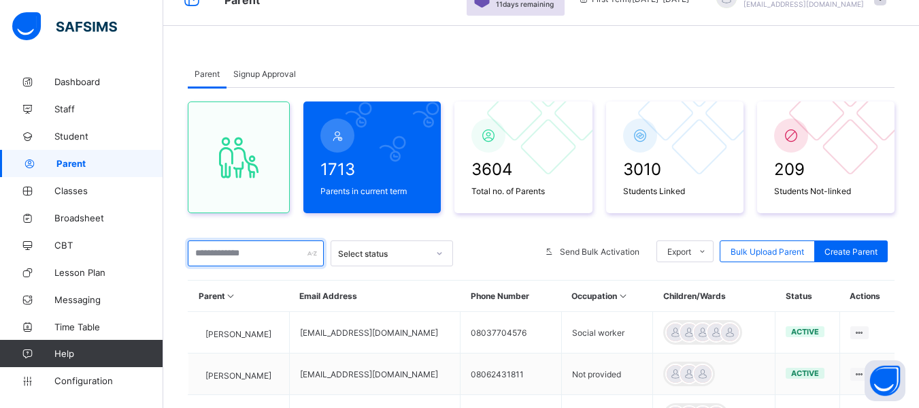
click at [212, 252] on input "text" at bounding box center [256, 253] width 136 height 26
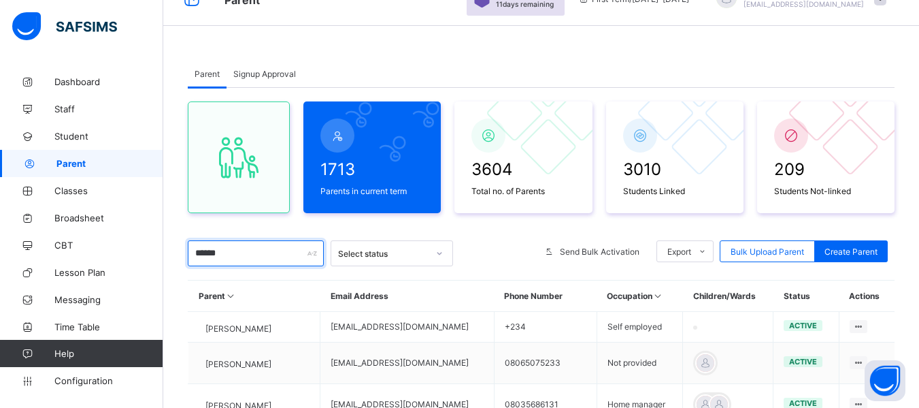
type input "******"
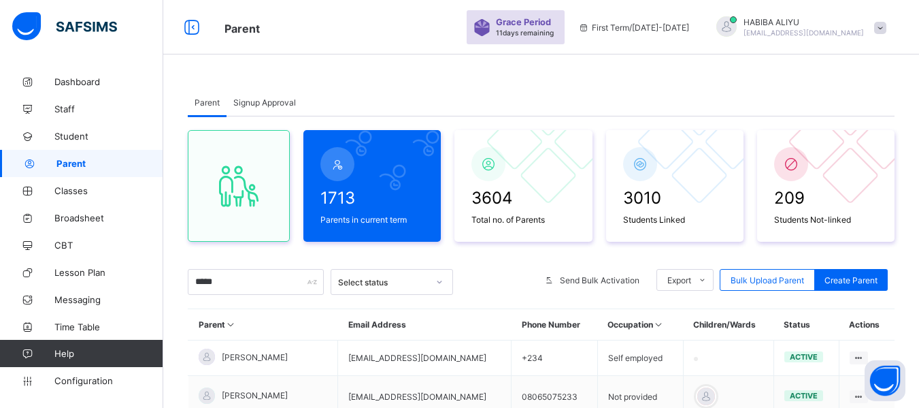
scroll to position [29, 0]
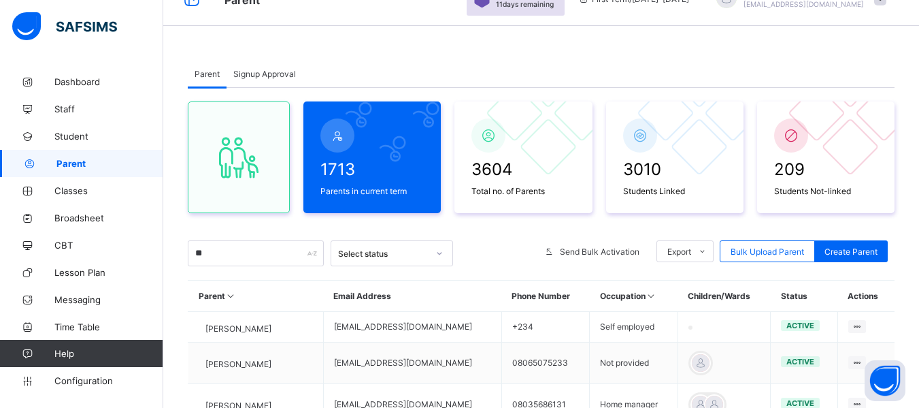
type input "*"
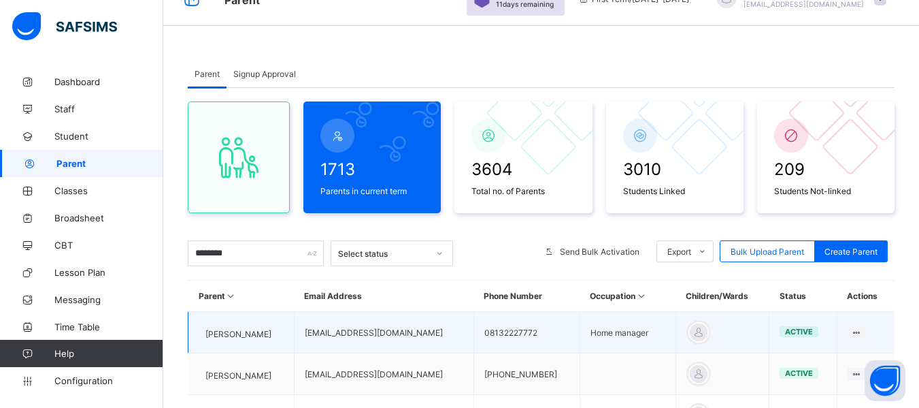
scroll to position [97, 0]
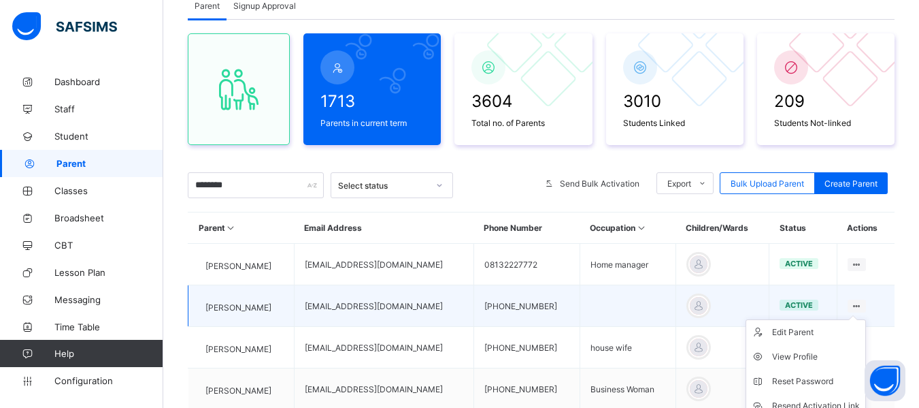
type input "*******"
click at [866, 319] on ul "Edit Parent View Profile Reset Password Resend Activation Link Change Email Lin…" at bounding box center [806, 405] width 120 height 173
click at [825, 328] on div "Edit Parent" at bounding box center [816, 332] width 88 height 14
select select "**"
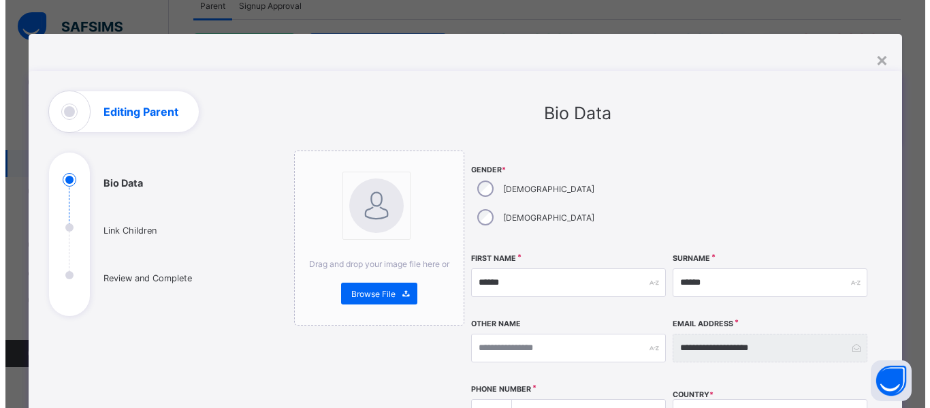
scroll to position [482, 0]
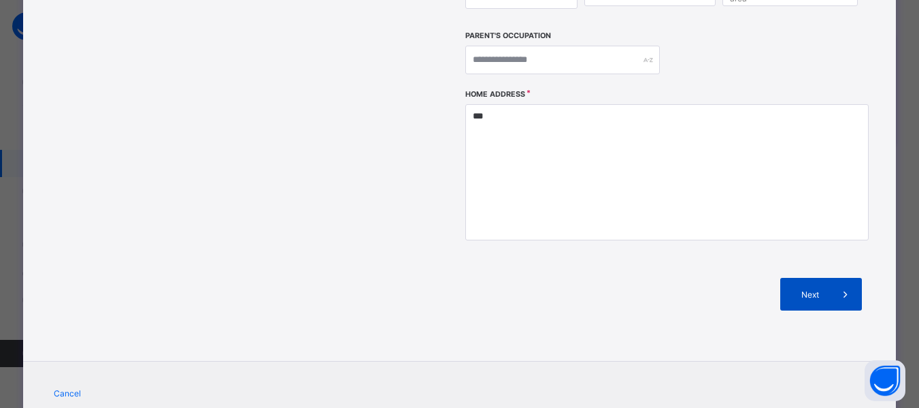
click at [809, 278] on div "Next" at bounding box center [822, 294] width 82 height 33
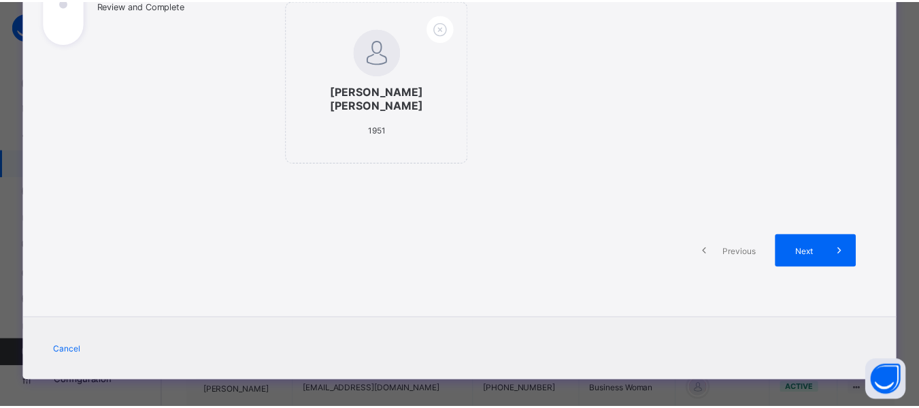
scroll to position [0, 0]
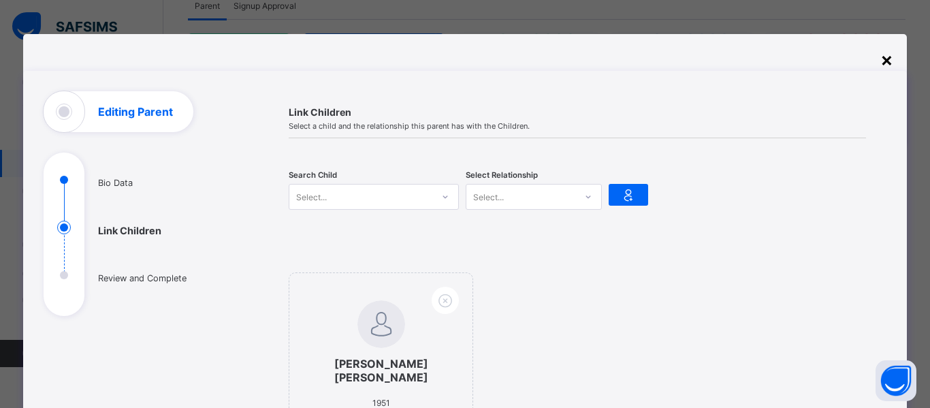
click at [880, 59] on div "×" at bounding box center [886, 59] width 13 height 23
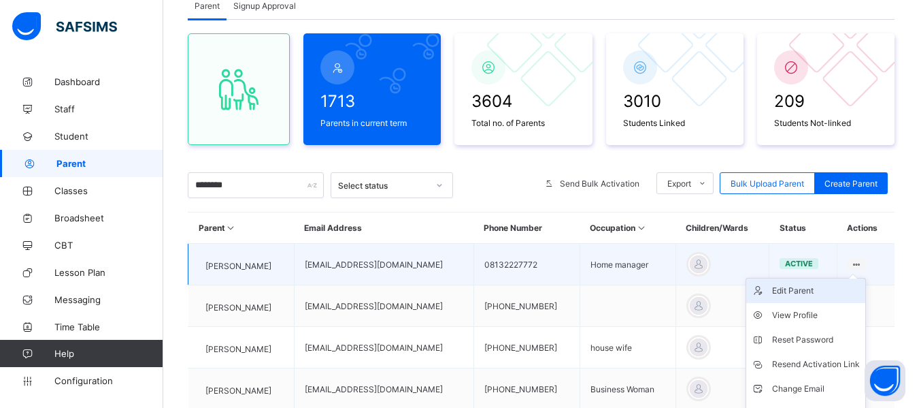
click at [821, 293] on div "Edit Parent" at bounding box center [816, 291] width 88 height 14
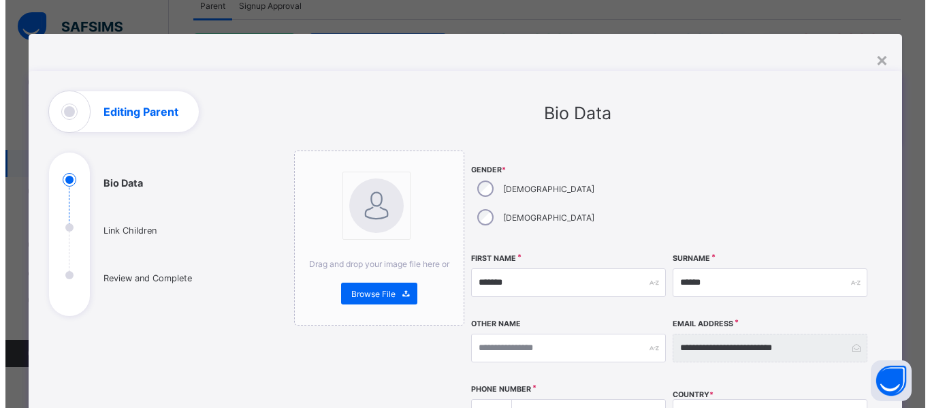
scroll to position [101, 0]
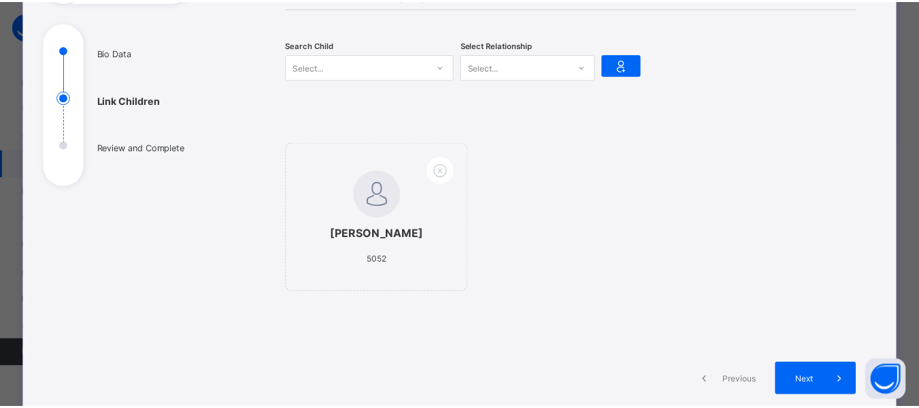
scroll to position [0, 0]
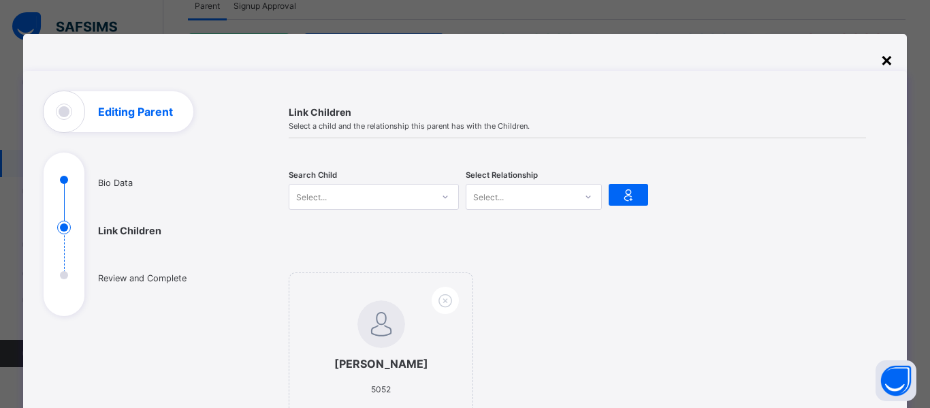
click at [886, 60] on div "×" at bounding box center [886, 59] width 13 height 23
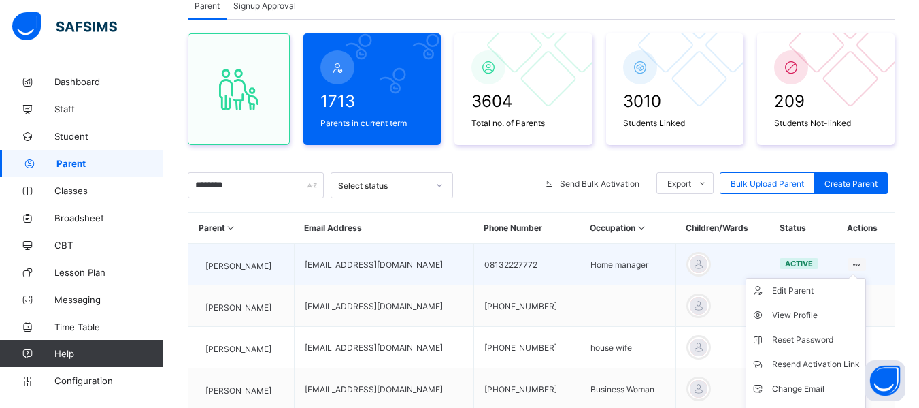
click at [866, 278] on ul "Edit Parent View Profile Reset Password Resend Activation Link Change Email Lin…" at bounding box center [806, 364] width 120 height 173
click at [833, 291] on div "Edit Parent" at bounding box center [816, 291] width 88 height 14
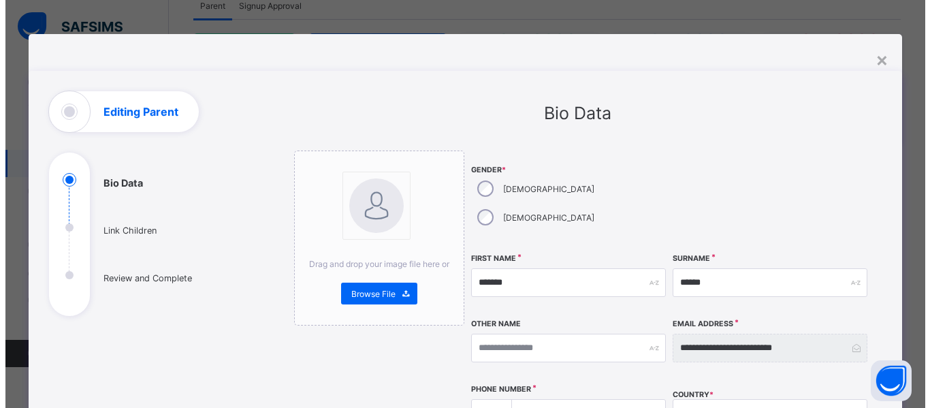
scroll to position [340, 0]
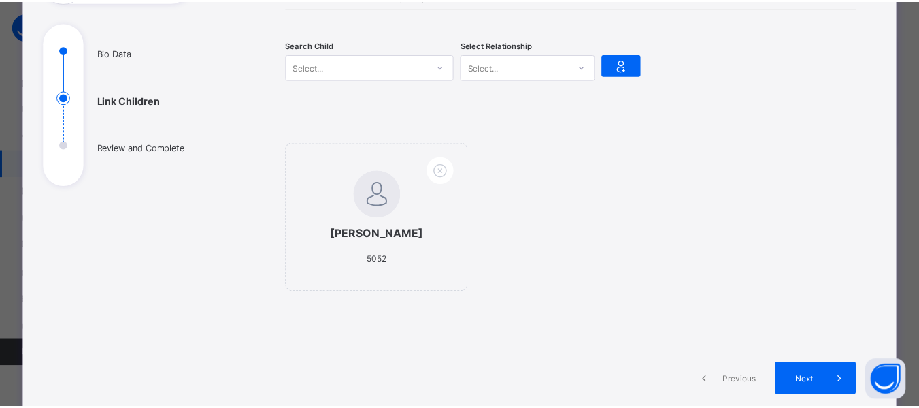
scroll to position [0, 0]
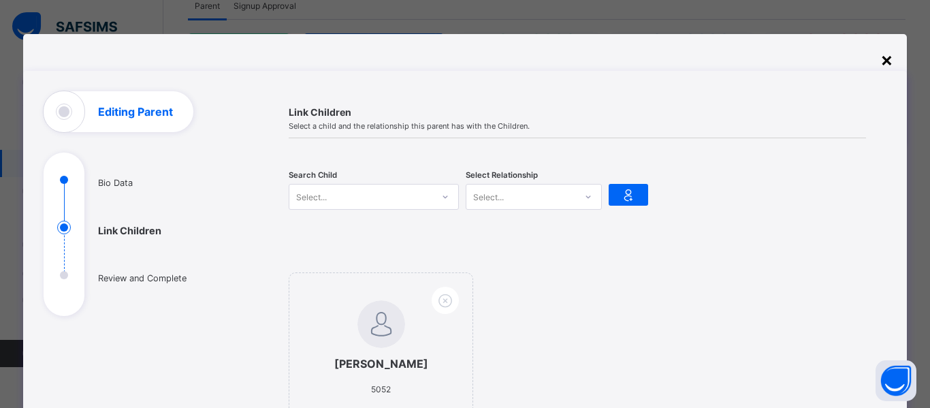
click at [885, 61] on div "×" at bounding box center [886, 59] width 13 height 23
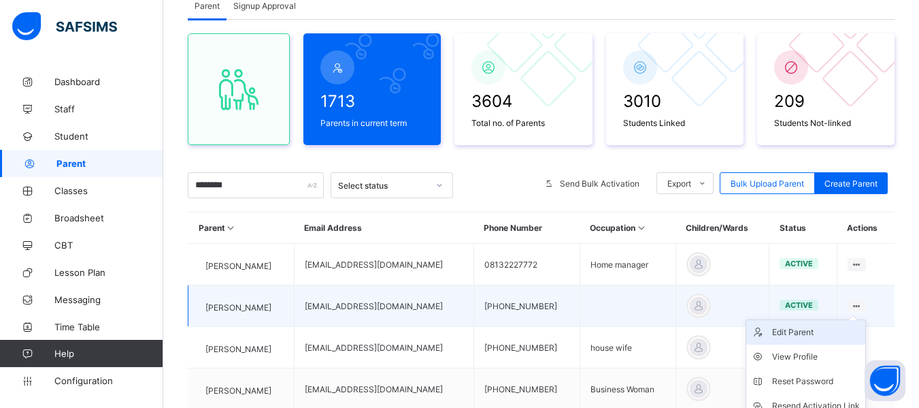
drag, startPoint x: 874, startPoint y: 308, endPoint x: 819, endPoint y: 334, distance: 60.9
click at [866, 319] on ul "Edit Parent View Profile Reset Password Resend Activation Link Change Email Lin…" at bounding box center [806, 405] width 120 height 173
click at [819, 334] on div "Edit Parent" at bounding box center [816, 332] width 88 height 14
select select "**"
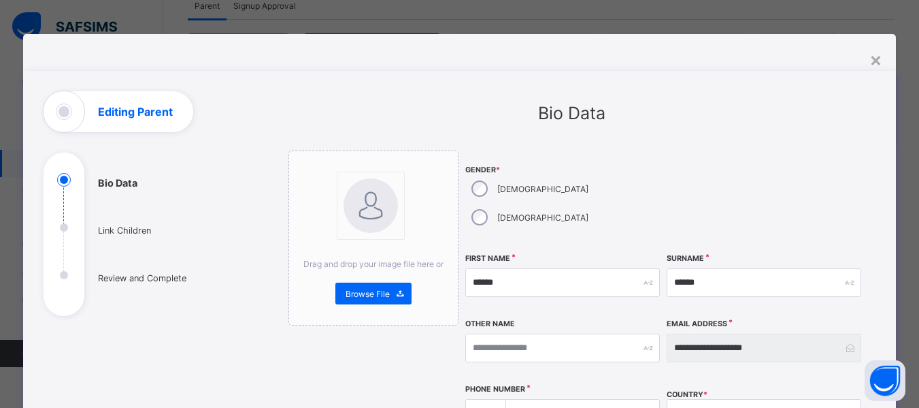
scroll to position [340, 0]
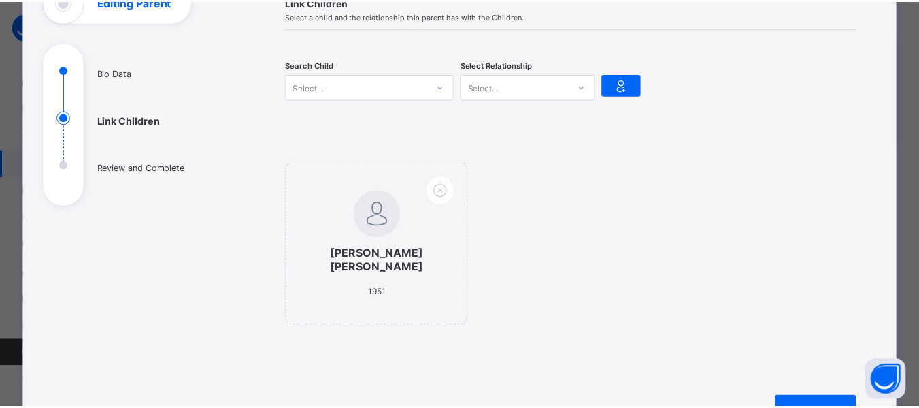
scroll to position [76, 0]
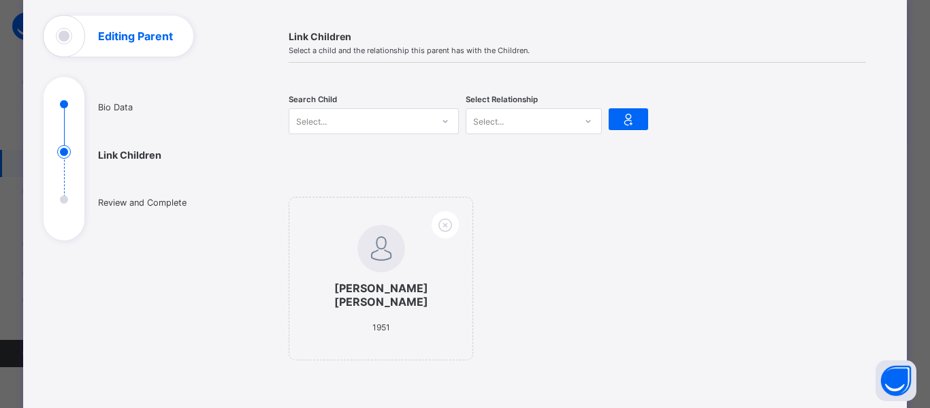
click at [374, 127] on div "Select..." at bounding box center [360, 121] width 143 height 19
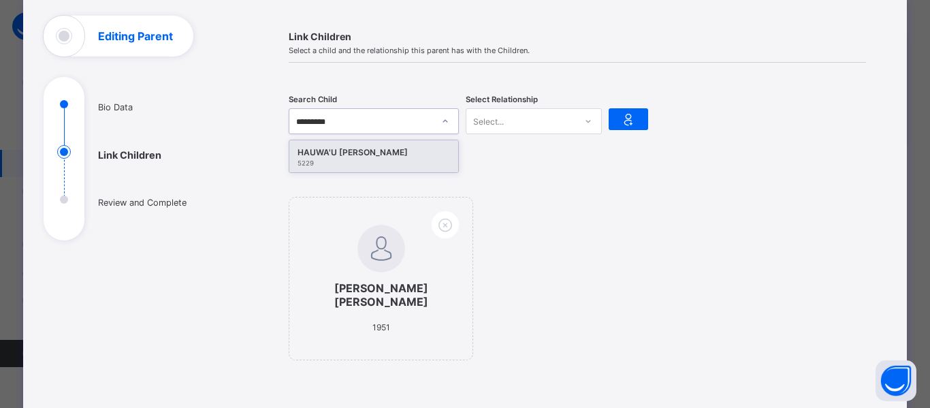
type input "**********"
click at [375, 161] on div "5229" at bounding box center [373, 162] width 152 height 7
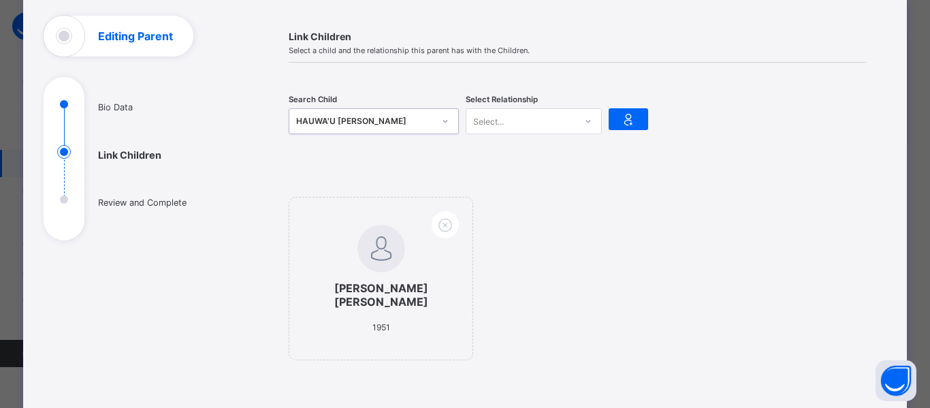
click at [549, 122] on div "Select..." at bounding box center [520, 121] width 109 height 19
click at [519, 171] on div "Mother" at bounding box center [533, 171] width 135 height 21
click at [612, 118] on div at bounding box center [627, 119] width 39 height 22
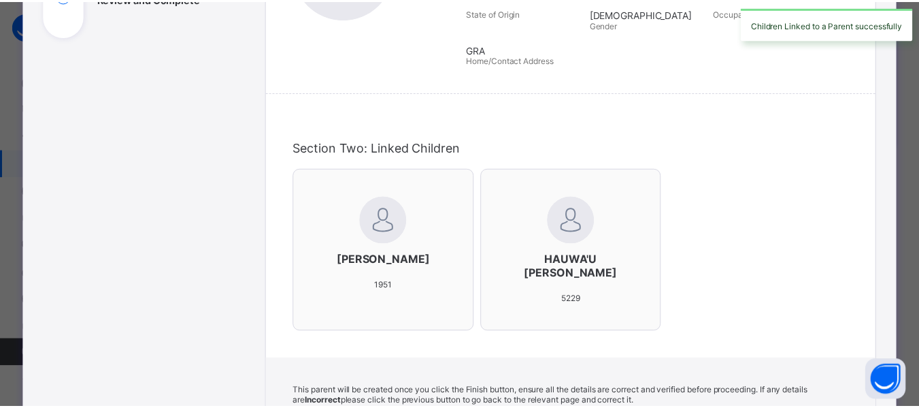
scroll to position [499, 0]
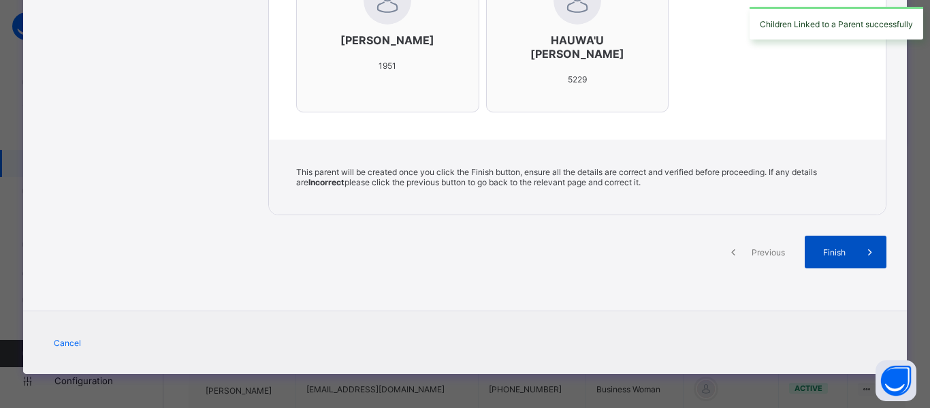
click at [834, 253] on span "Finish" at bounding box center [834, 252] width 39 height 10
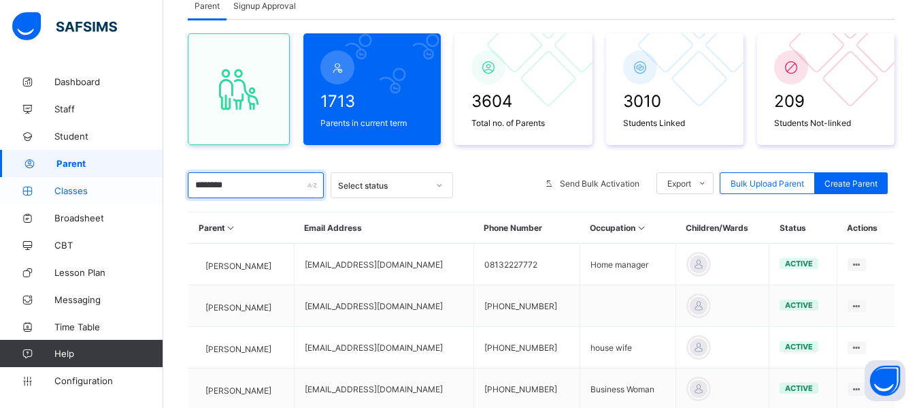
drag, startPoint x: 267, startPoint y: 189, endPoint x: 133, endPoint y: 193, distance: 134.1
click at [133, 193] on div "Parent Grace Period 11 days remaining First Term / 2025-2026 HABIBA ALIYU bibsy…" at bounding box center [459, 266] width 919 height 726
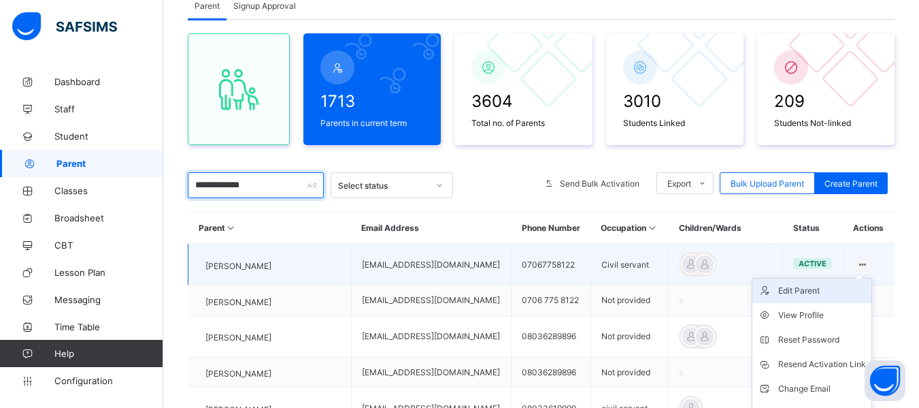
type input "**********"
click at [836, 289] on div "Edit Parent" at bounding box center [823, 291] width 88 height 14
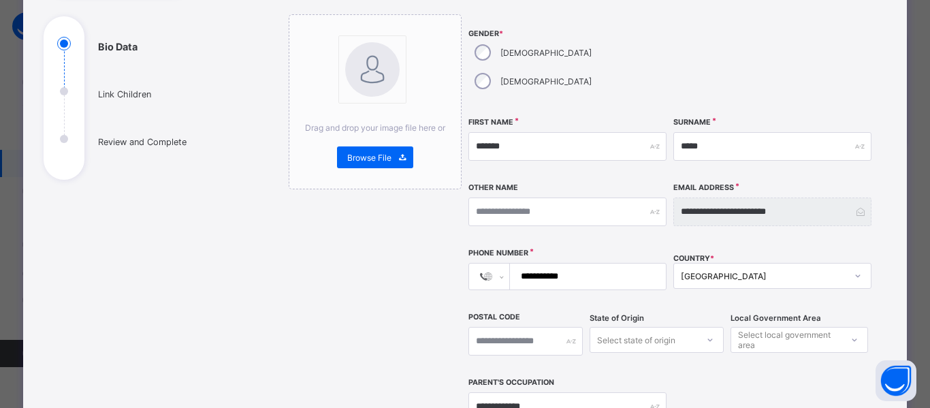
scroll to position [476, 0]
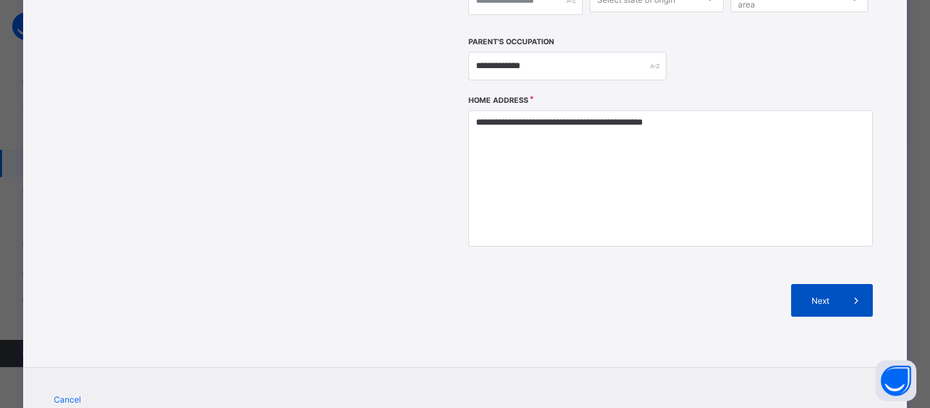
click at [815, 284] on div "Next" at bounding box center [832, 300] width 82 height 33
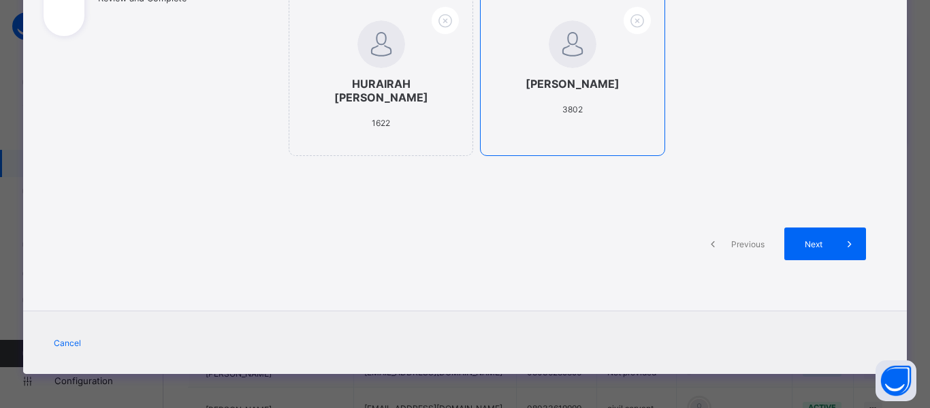
scroll to position [144, 0]
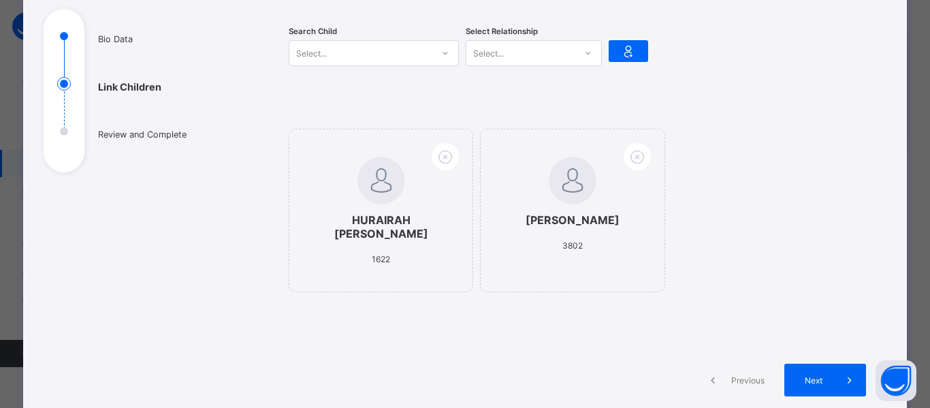
click at [370, 56] on div "Select..." at bounding box center [360, 53] width 143 height 19
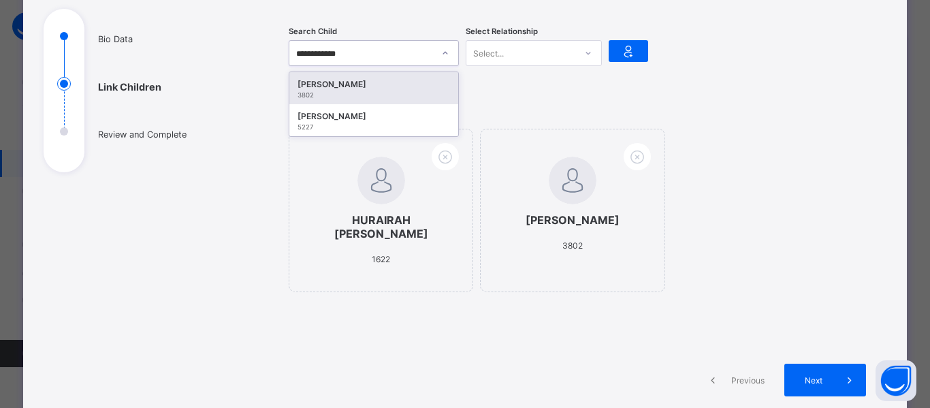
type input "**********"
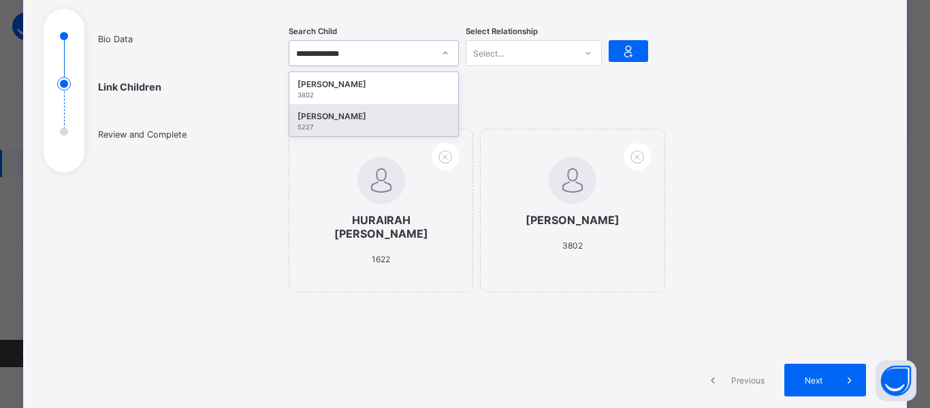
click at [380, 118] on div "[PERSON_NAME]" at bounding box center [373, 117] width 152 height 14
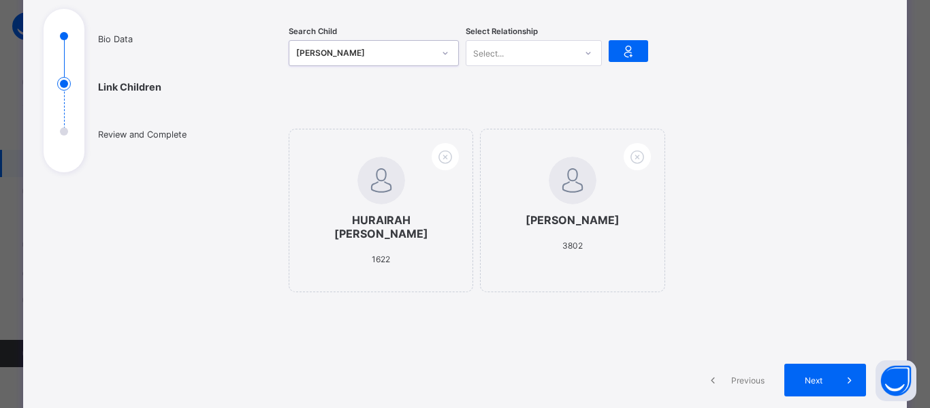
click at [525, 49] on div "Select..." at bounding box center [520, 53] width 109 height 19
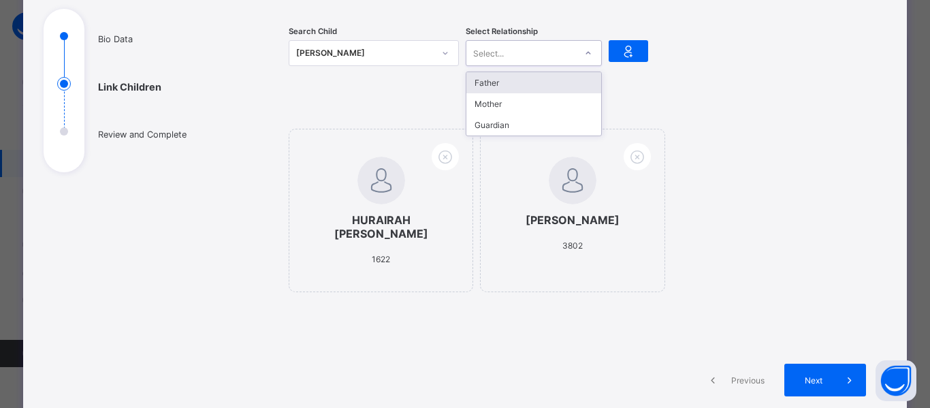
click at [516, 91] on div "Father" at bounding box center [533, 82] width 135 height 21
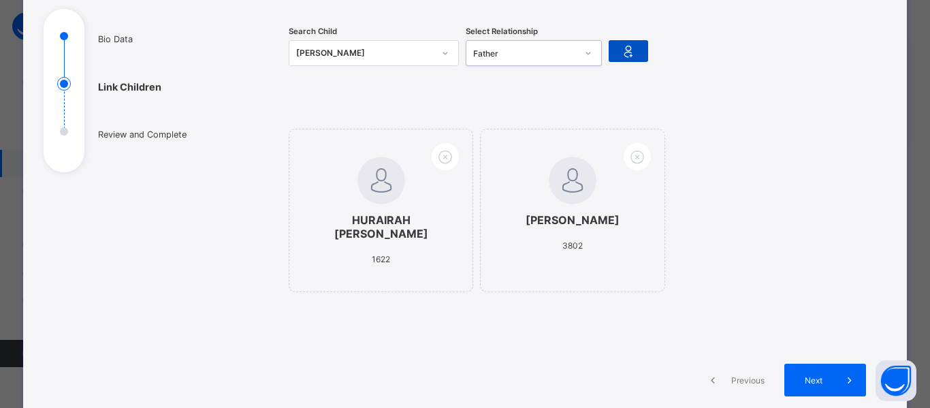
click at [636, 56] on div at bounding box center [627, 51] width 39 height 22
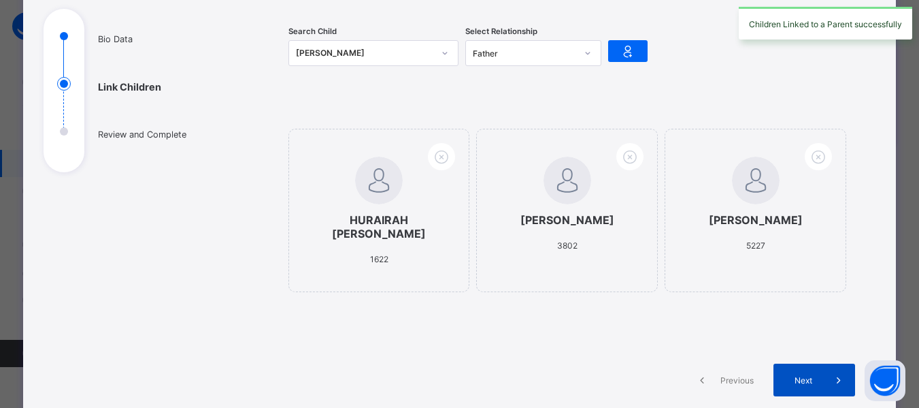
click at [808, 363] on div "Next" at bounding box center [815, 379] width 82 height 33
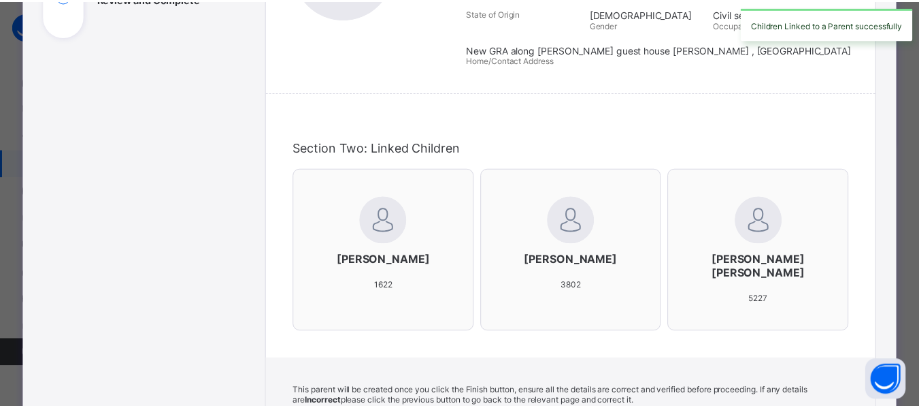
scroll to position [499, 0]
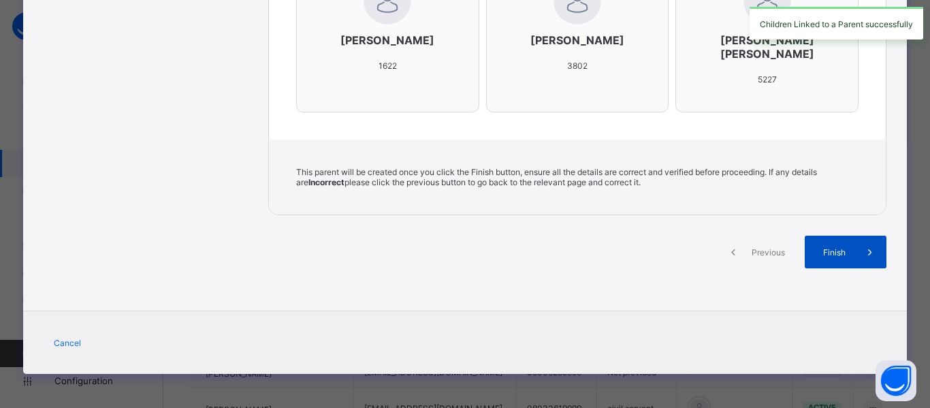
click at [832, 259] on div "Finish" at bounding box center [845, 251] width 82 height 33
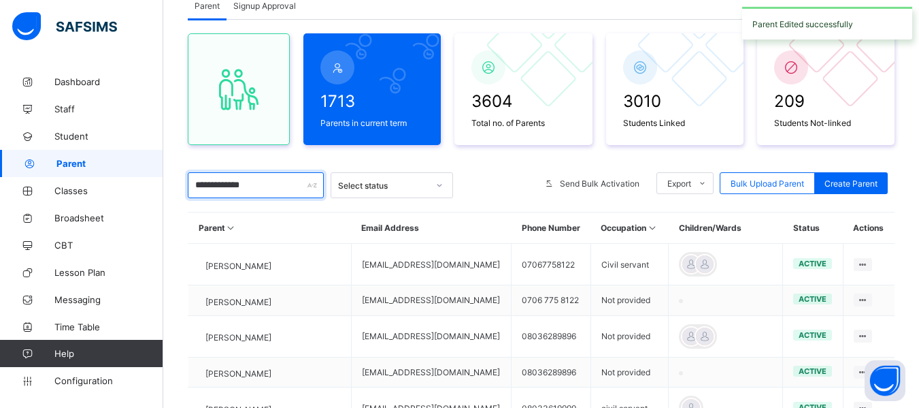
drag, startPoint x: 280, startPoint y: 187, endPoint x: 295, endPoint y: 191, distance: 15.5
click at [116, 187] on div "**********" at bounding box center [459, 317] width 919 height 828
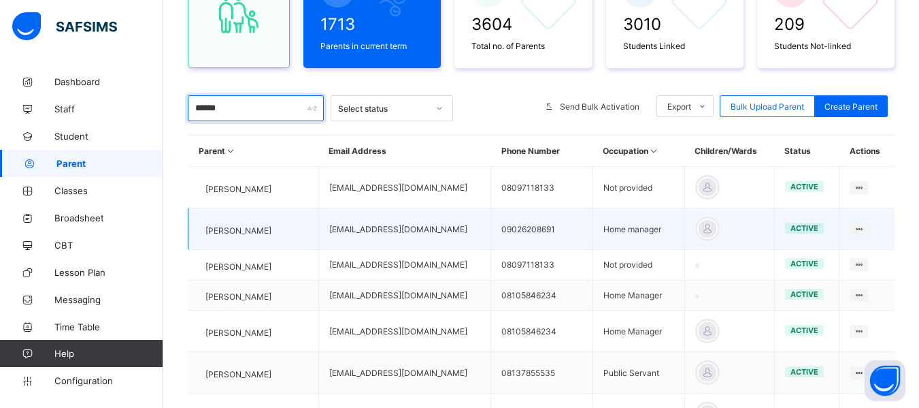
scroll to position [233, 0]
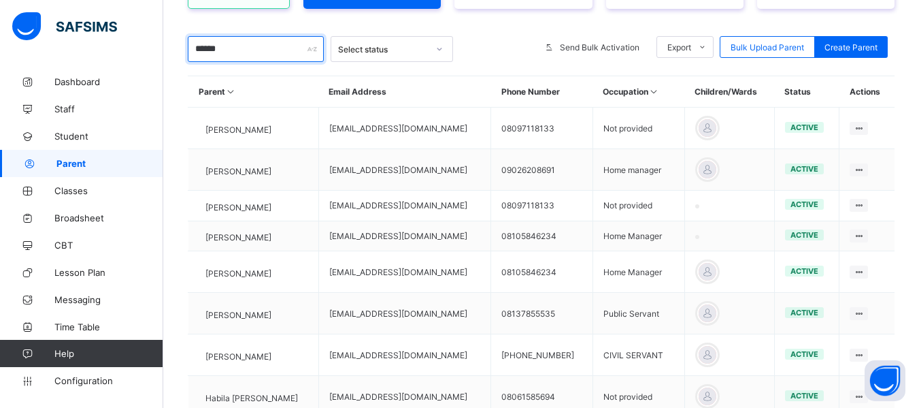
drag, startPoint x: 244, startPoint y: 46, endPoint x: 150, endPoint y: 59, distance: 95.4
click at [150, 59] on div "Parent Grace Period 11 days remaining First Term / 2025-2026 HABIBA ALIYU bibsy…" at bounding box center [459, 181] width 919 height 828
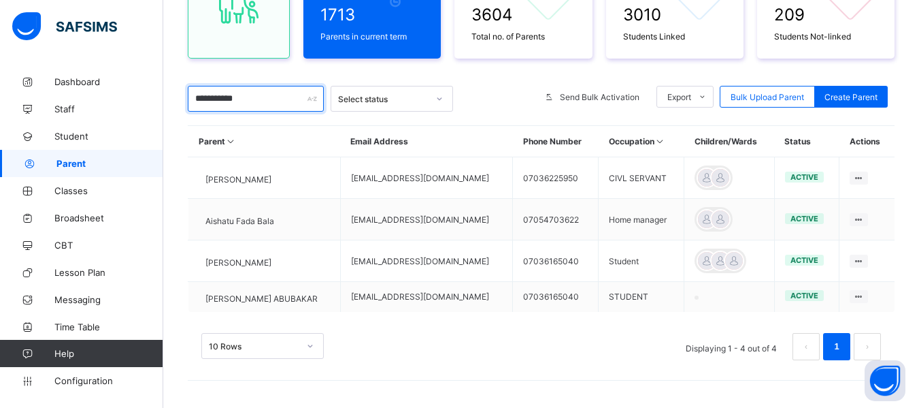
scroll to position [188, 0]
drag, startPoint x: 259, startPoint y: 95, endPoint x: 149, endPoint y: 95, distance: 109.6
click at [150, 94] on div "**********" at bounding box center [459, 112] width 919 height 591
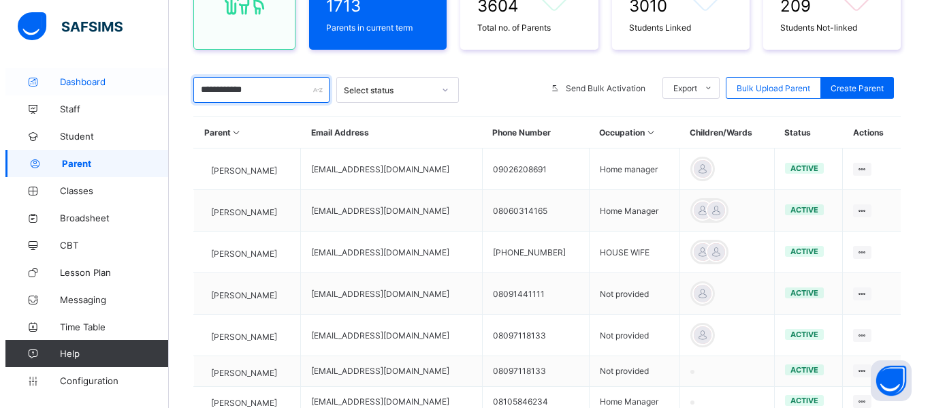
scroll to position [233, 0]
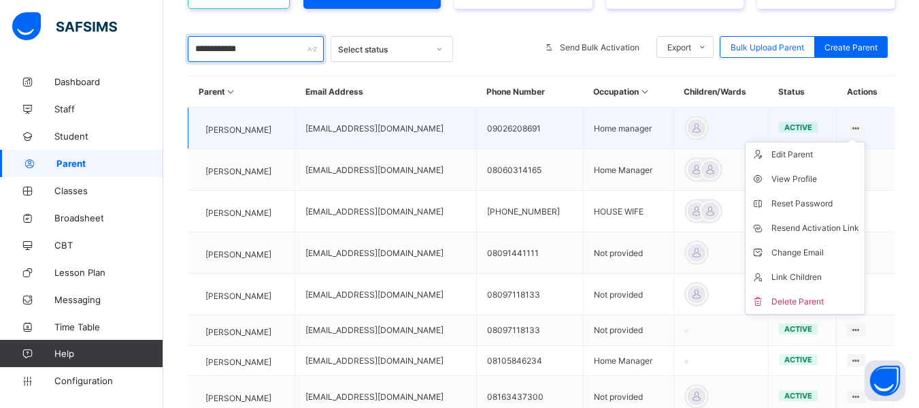
type input "**********"
click at [866, 127] on div at bounding box center [856, 128] width 18 height 13
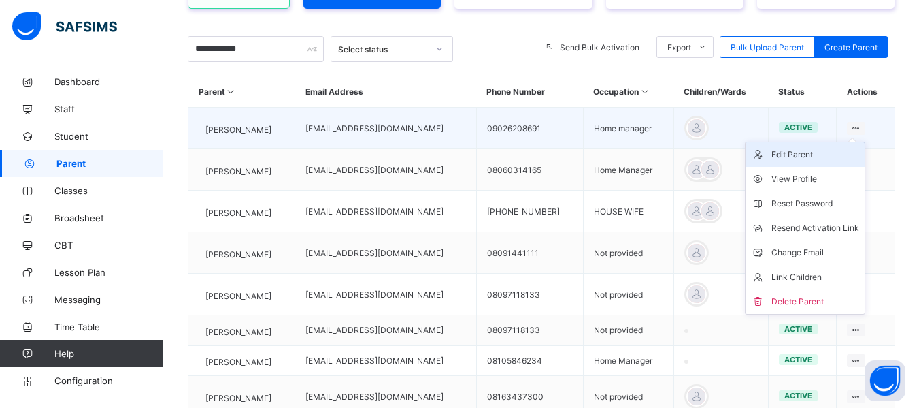
click at [824, 163] on li "Edit Parent" at bounding box center [805, 154] width 119 height 24
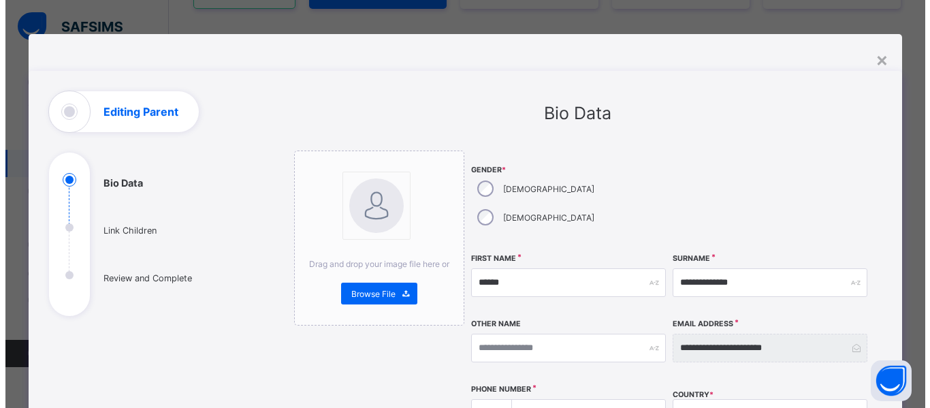
scroll to position [408, 0]
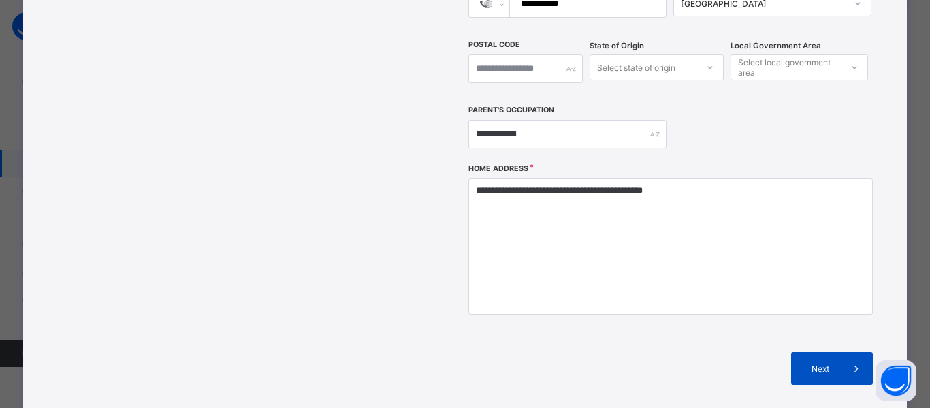
click at [825, 363] on span "Next" at bounding box center [820, 368] width 39 height 10
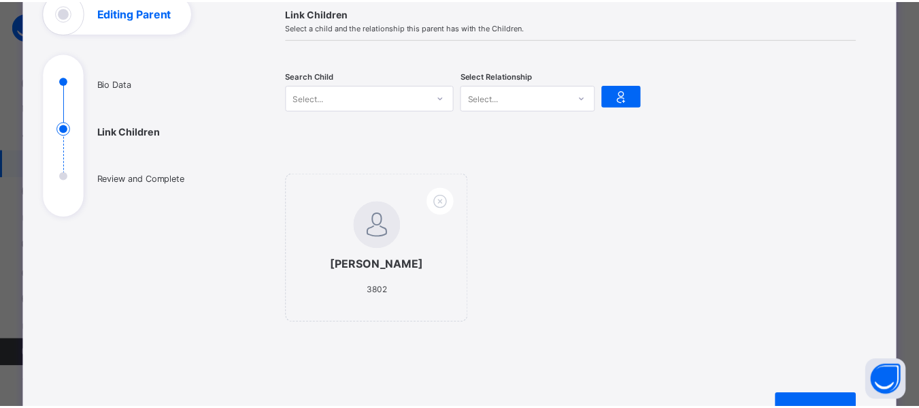
scroll to position [62, 0]
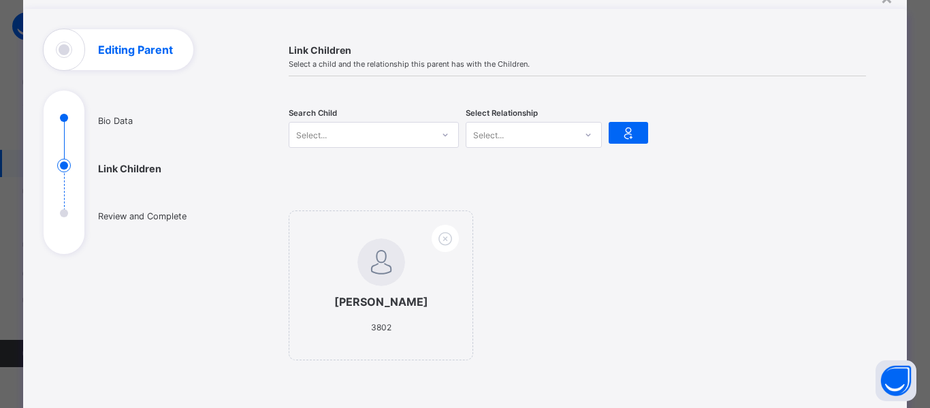
click at [331, 135] on div "Select..." at bounding box center [360, 134] width 143 height 19
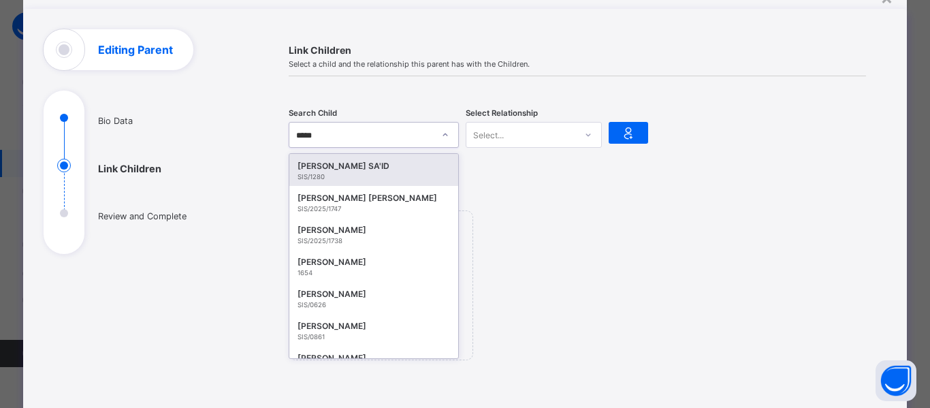
type input "******"
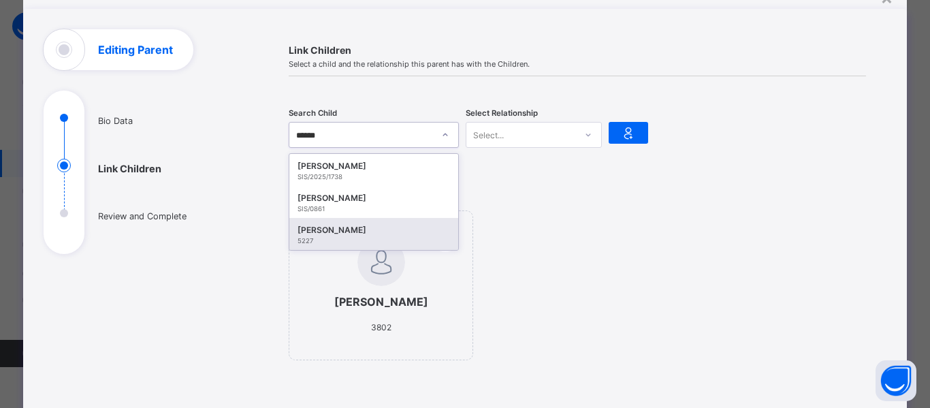
click at [358, 230] on div "[PERSON_NAME]" at bounding box center [373, 230] width 152 height 14
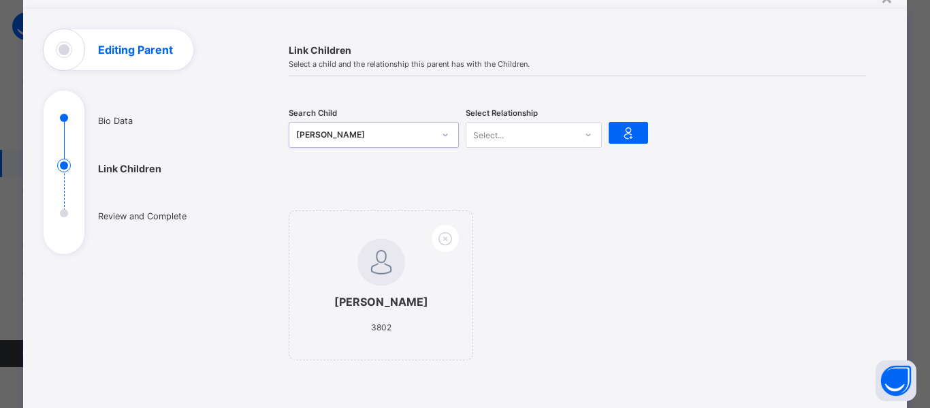
click at [523, 142] on div "Select..." at bounding box center [520, 134] width 109 height 19
click at [504, 184] on div "Mother" at bounding box center [533, 185] width 135 height 21
click at [619, 129] on icon at bounding box center [628, 133] width 19 height 16
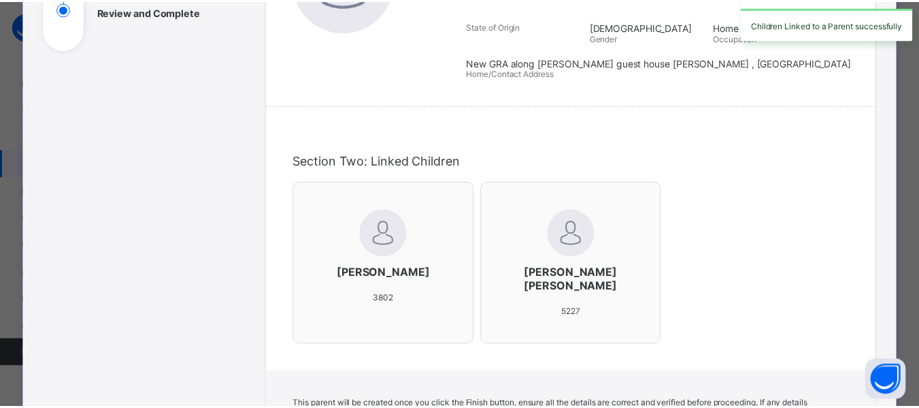
scroll to position [499, 0]
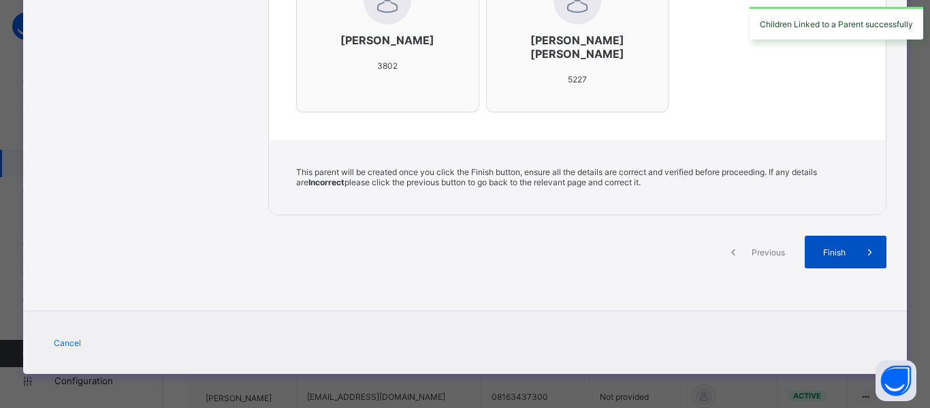
click at [857, 256] on span at bounding box center [869, 251] width 33 height 33
